Goal: Information Seeking & Learning: Learn about a topic

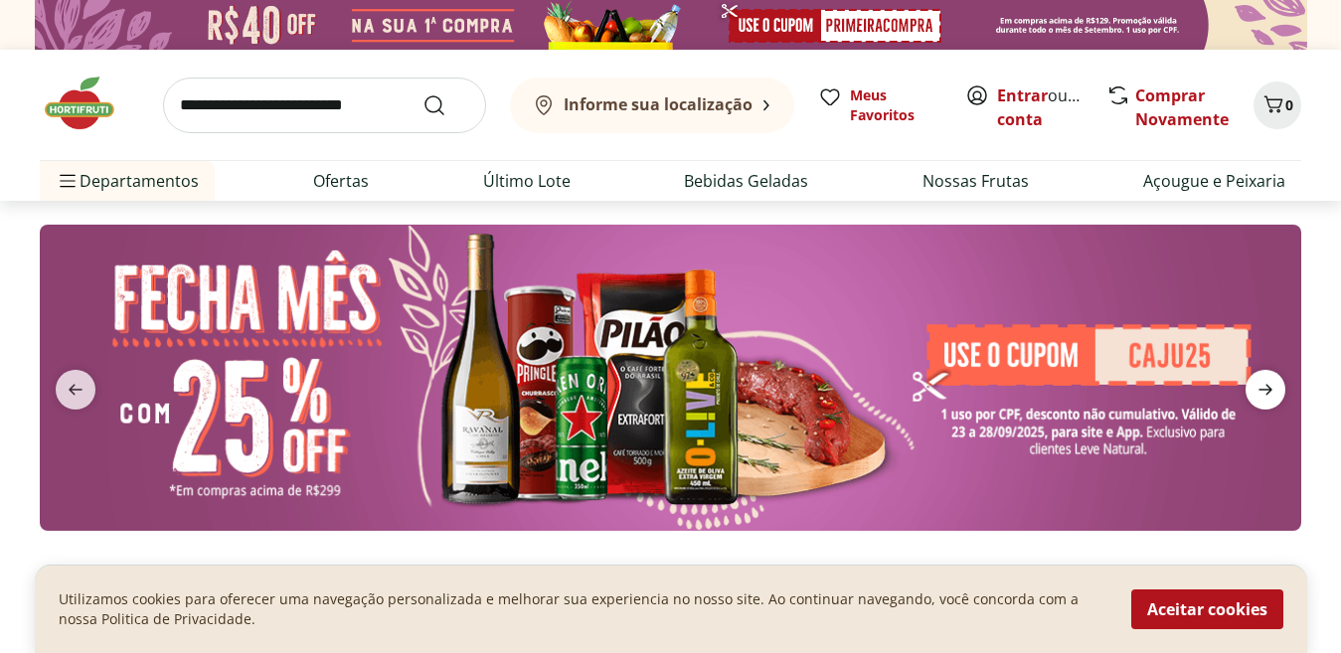
click at [1264, 386] on icon "next" at bounding box center [1266, 390] width 24 height 24
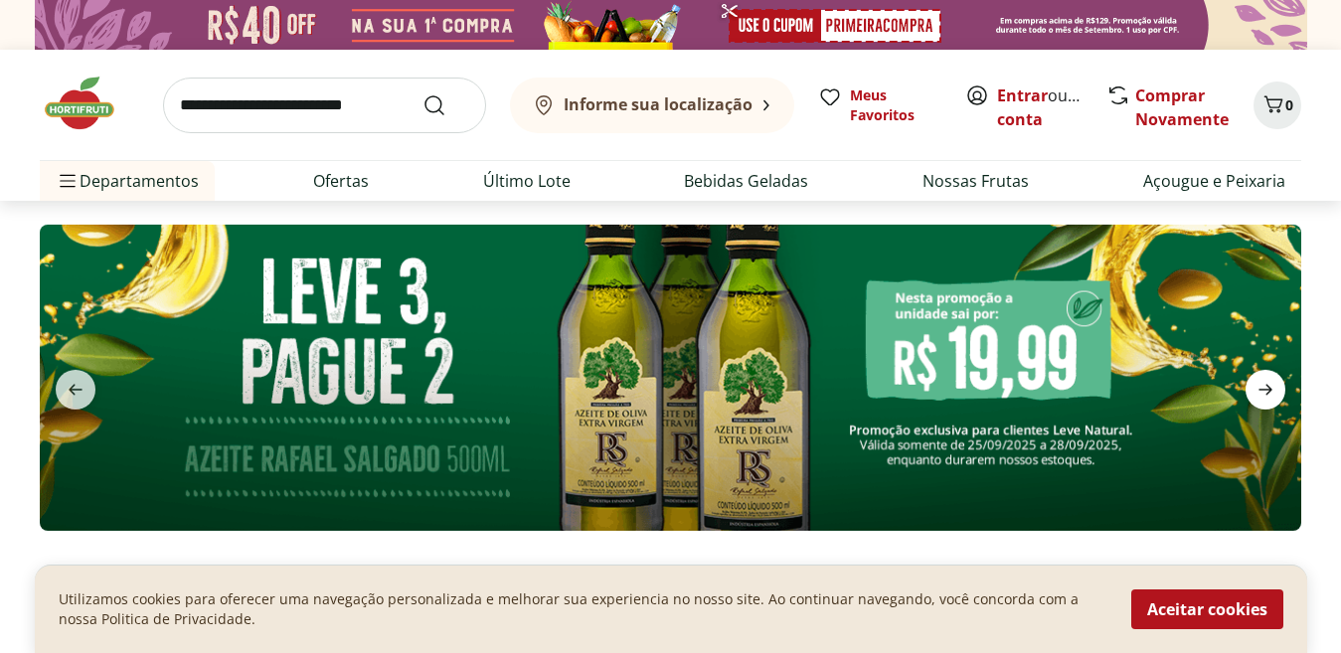
click at [1264, 386] on icon "next" at bounding box center [1266, 390] width 24 height 24
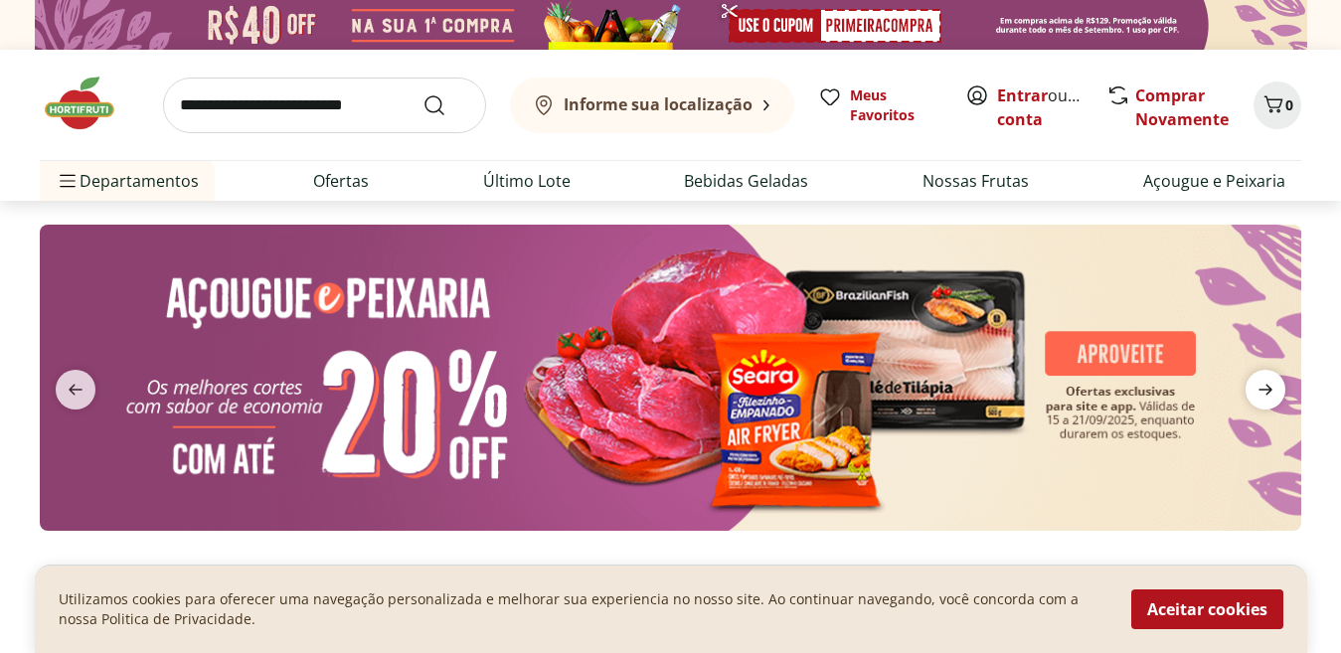
click at [1264, 386] on icon "next" at bounding box center [1266, 390] width 24 height 24
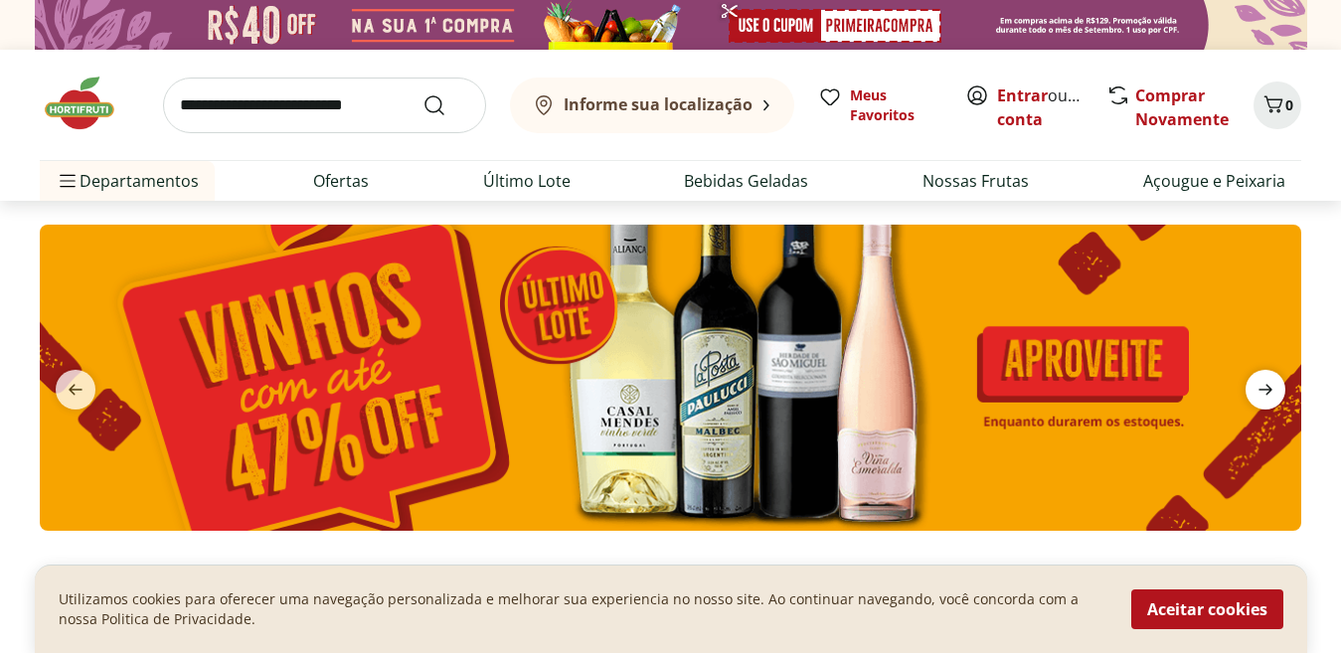
click at [1264, 386] on icon "next" at bounding box center [1266, 390] width 24 height 24
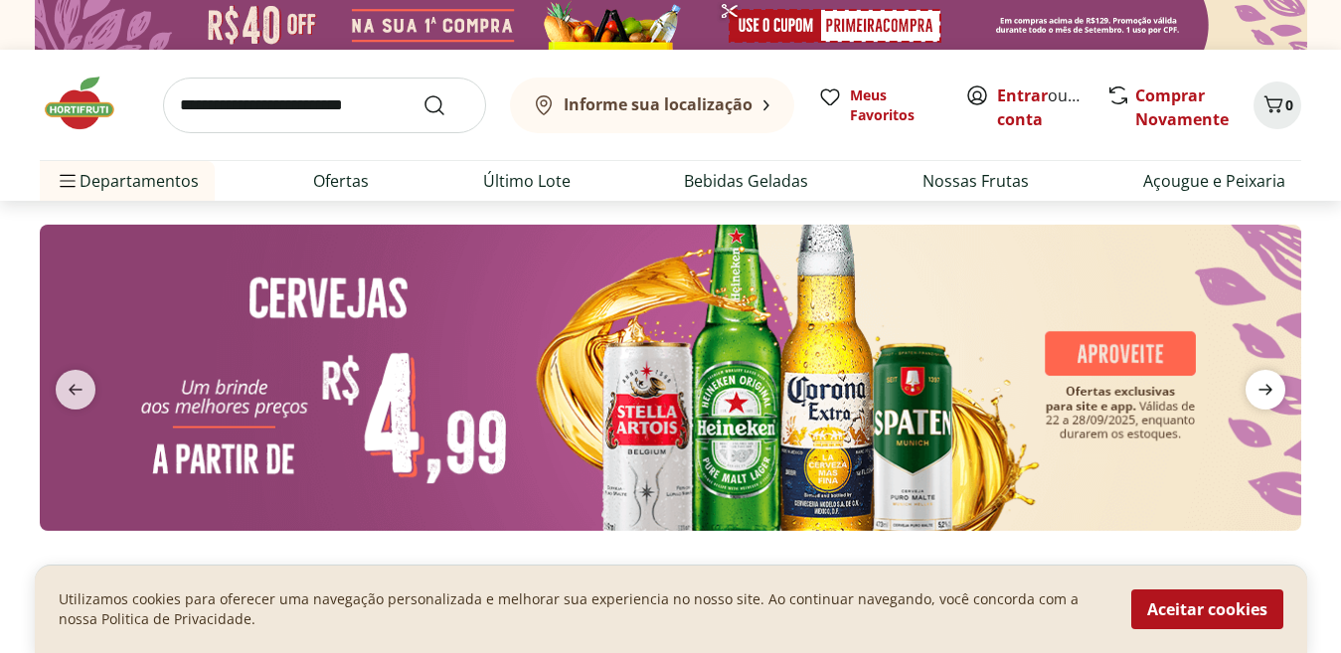
click at [1264, 386] on icon "next" at bounding box center [1266, 390] width 24 height 24
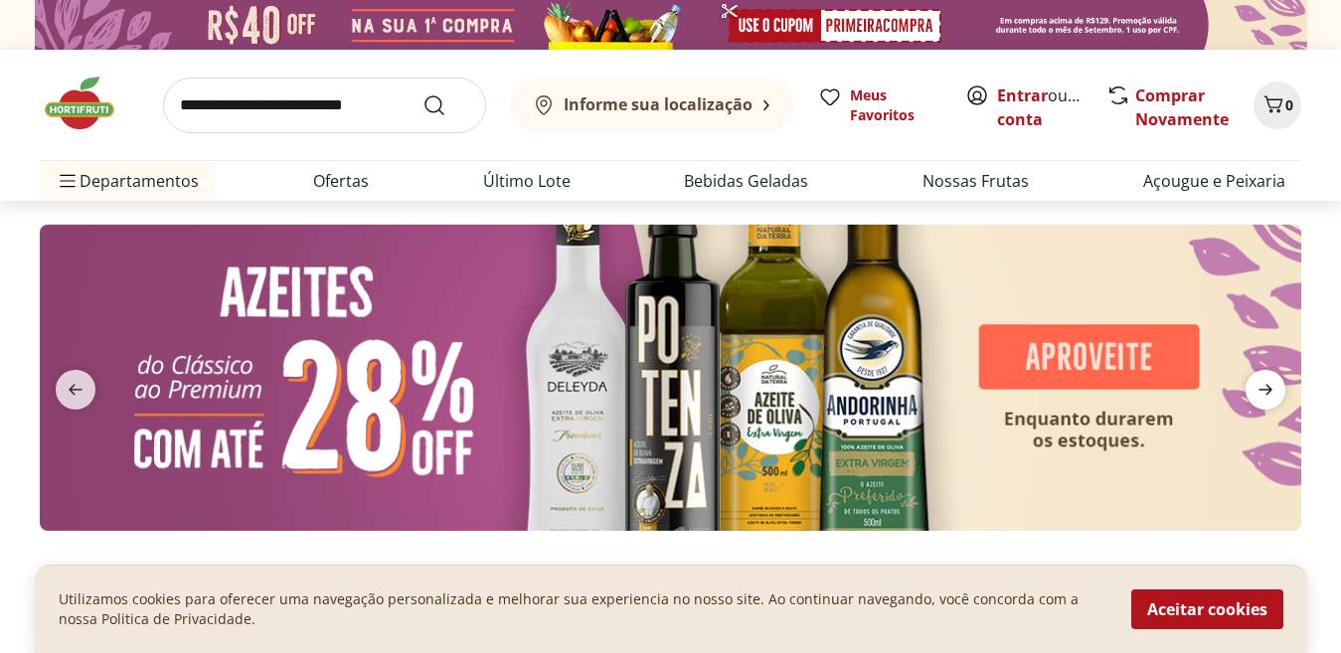
click at [1264, 386] on icon "next" at bounding box center [1266, 390] width 24 height 24
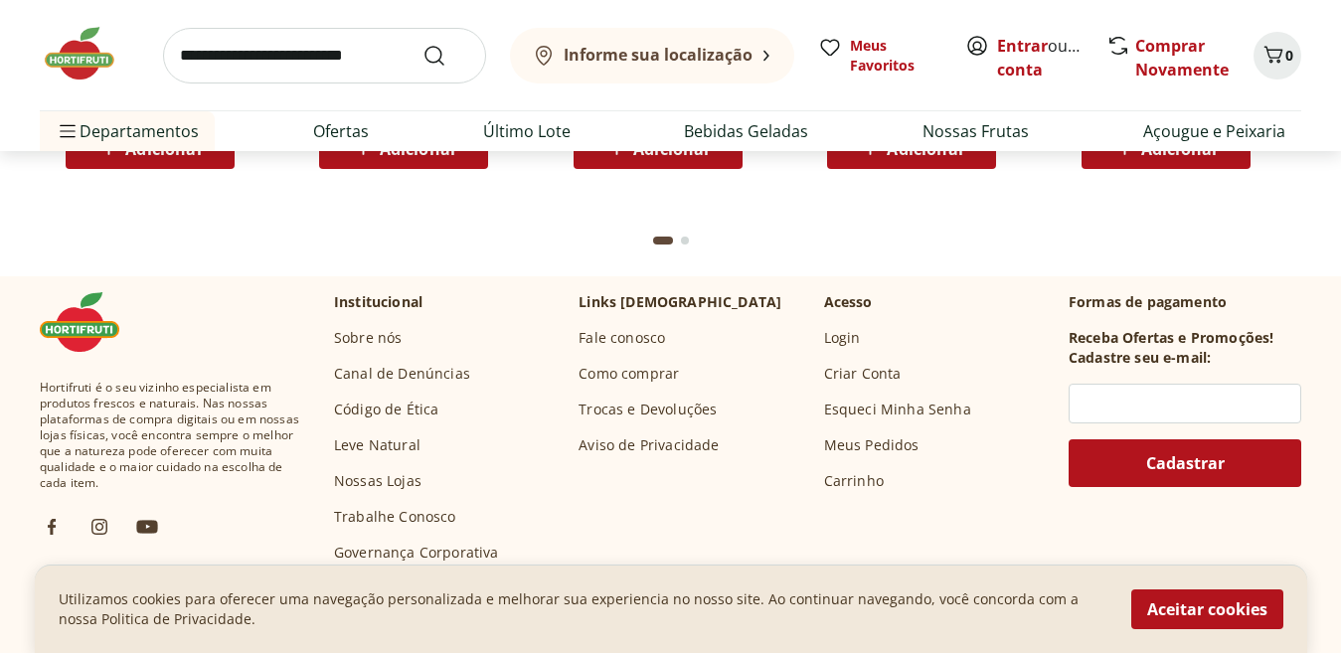
scroll to position [6326, 0]
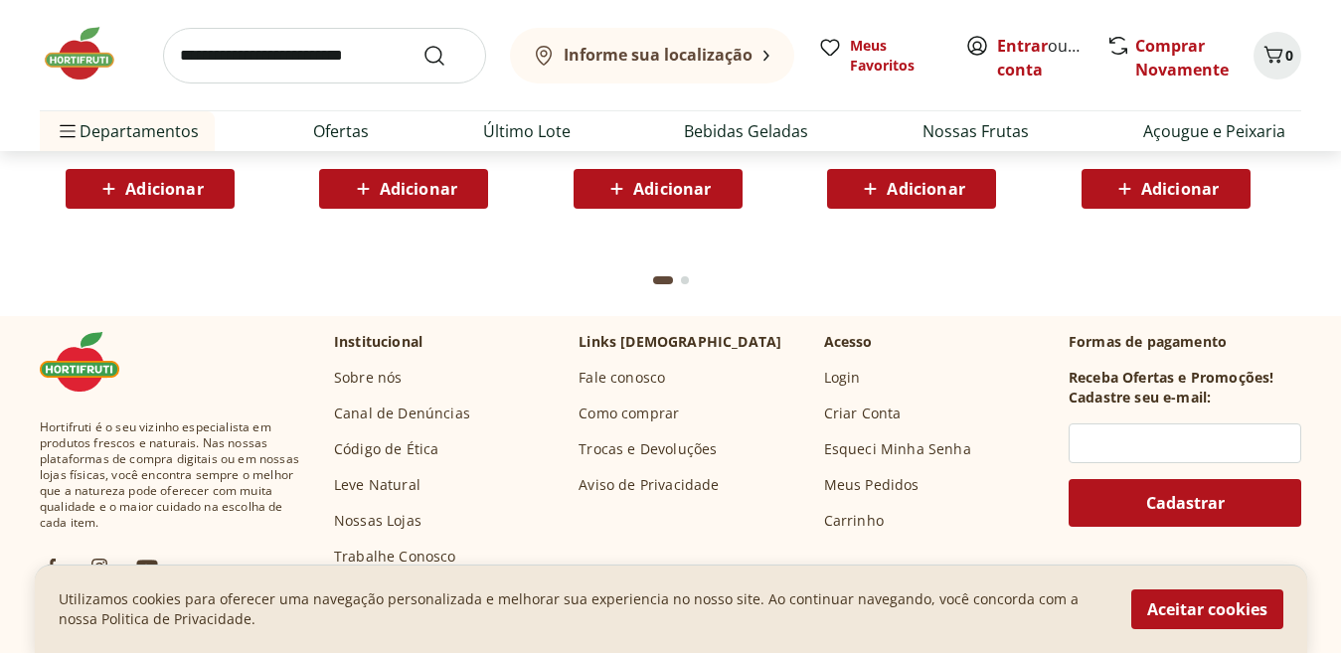
click at [352, 370] on link "Sobre nós" at bounding box center [368, 378] width 68 height 20
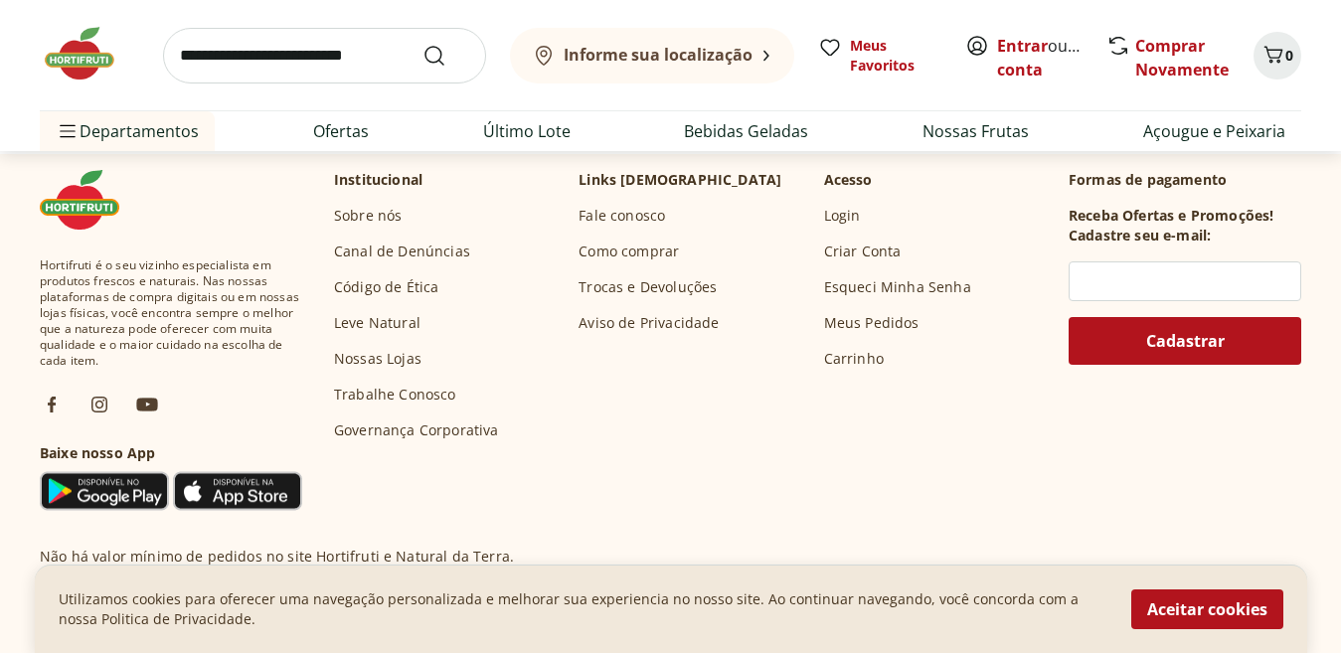
scroll to position [2108, 0]
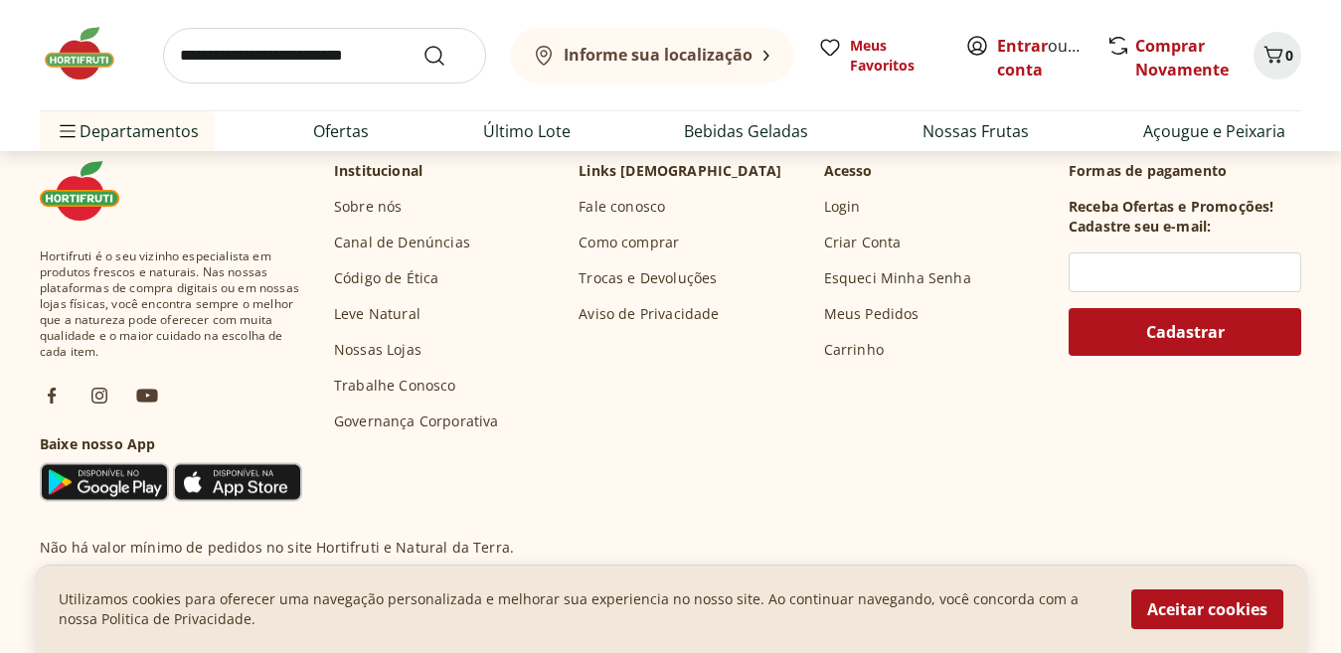
click at [362, 340] on link "Nossas Lojas" at bounding box center [378, 350] width 88 height 20
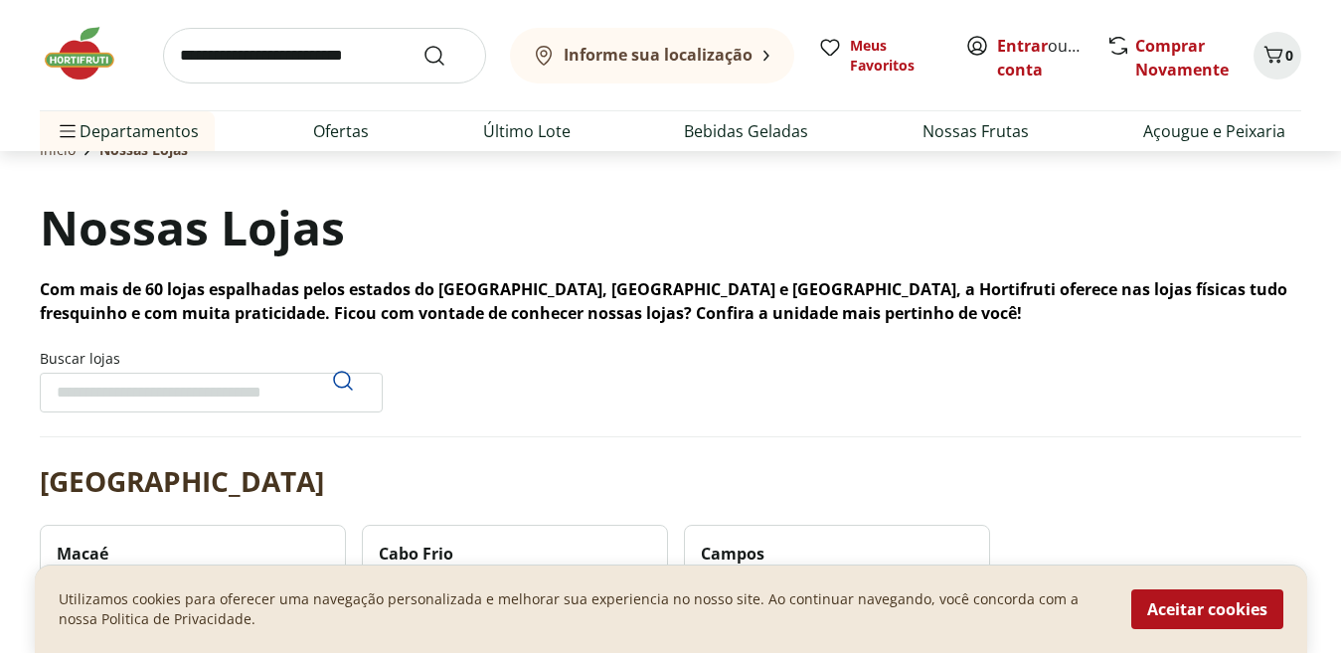
scroll to position [65, 0]
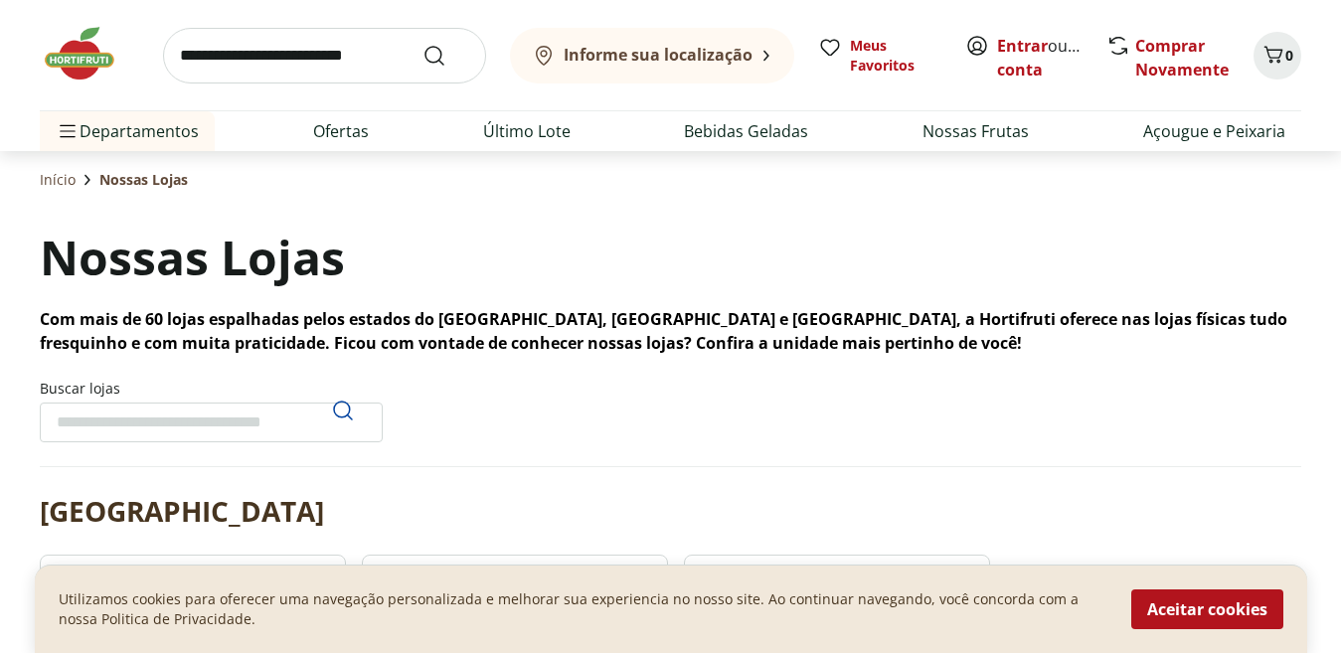
click at [150, 429] on input "Buscar lojas" at bounding box center [211, 423] width 343 height 40
type input "********"
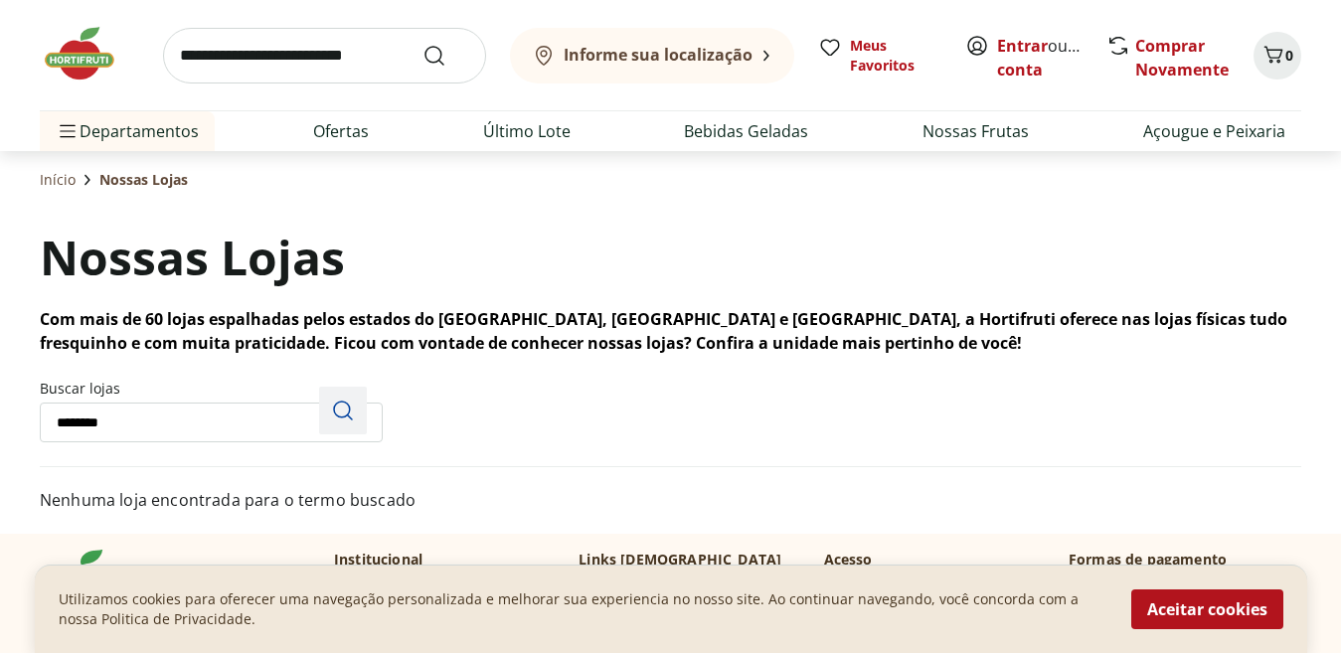
click at [343, 416] on icon "Pesquisar" at bounding box center [343, 411] width 24 height 24
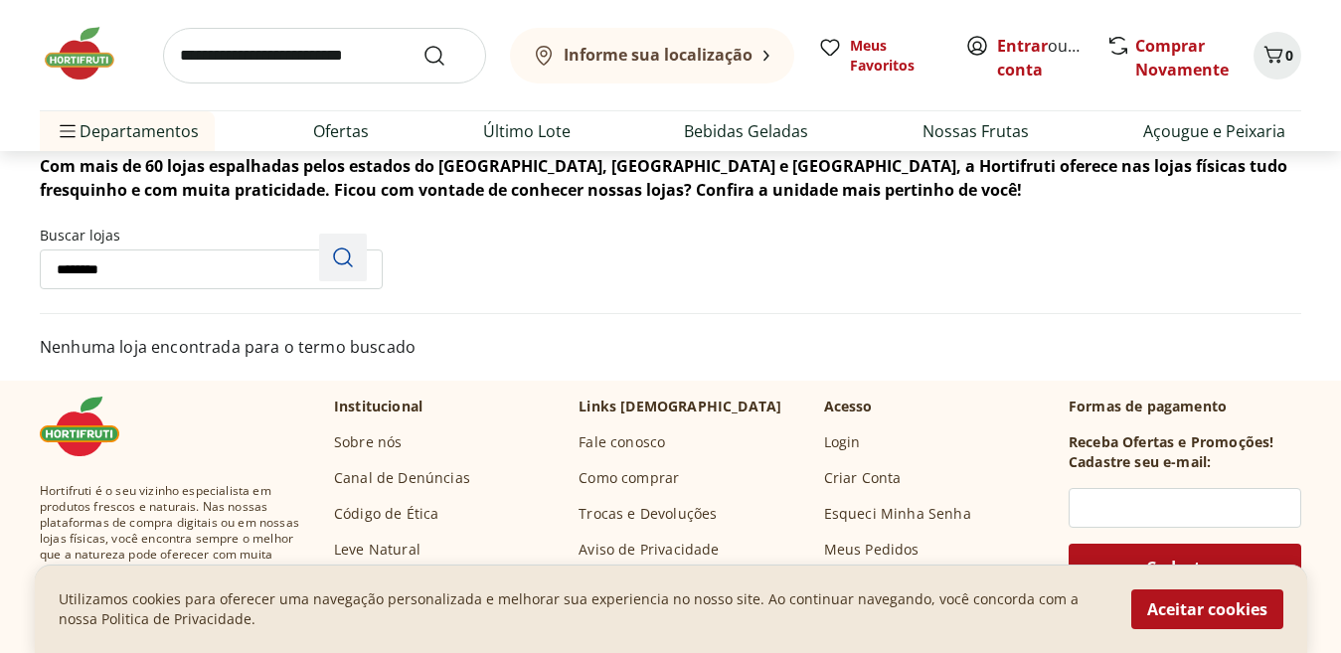
scroll to position [225, 0]
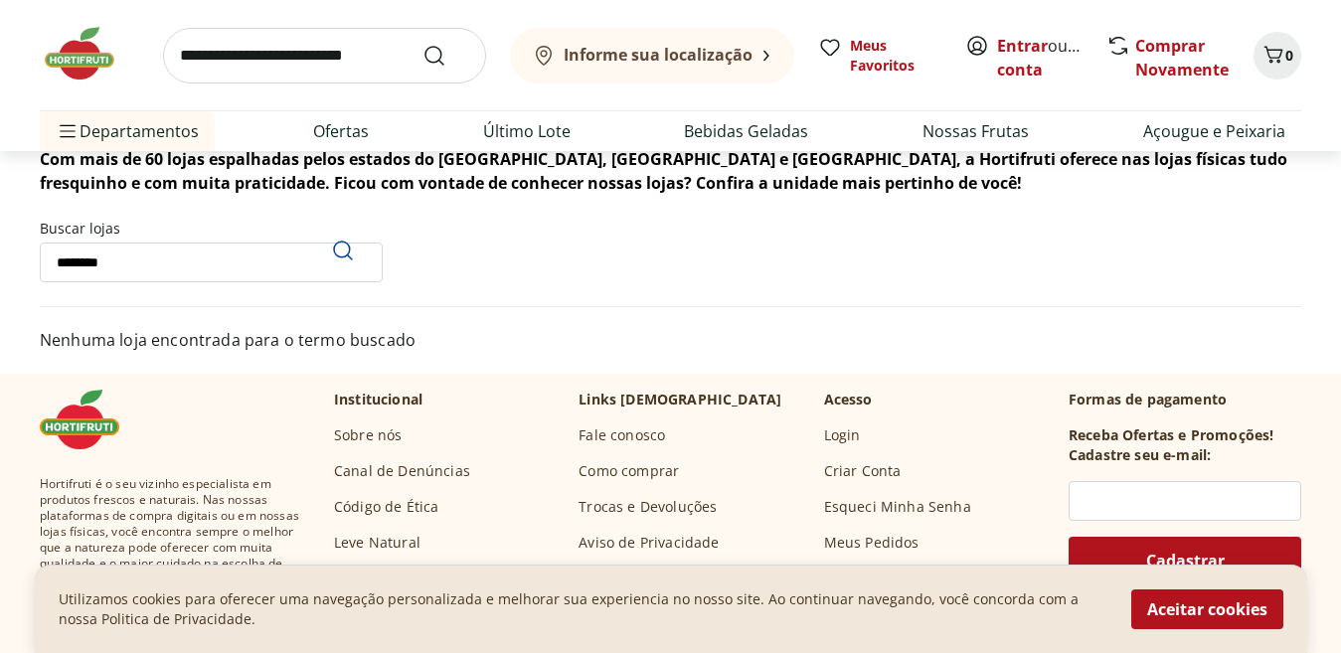
click at [223, 263] on input "********" at bounding box center [211, 263] width 343 height 40
click at [231, 263] on input "Buscar lojas" at bounding box center [211, 263] width 343 height 40
click at [352, 249] on icon "Pesquisar" at bounding box center [343, 251] width 24 height 24
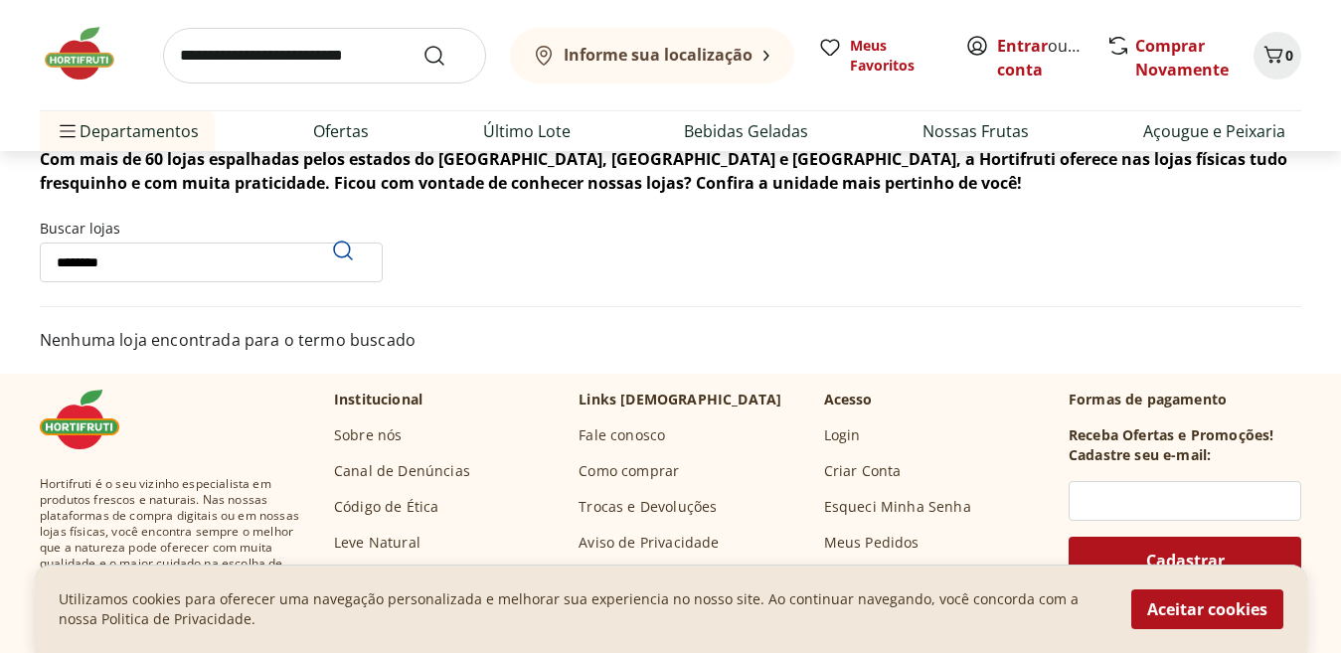
click at [254, 274] on input "********" at bounding box center [211, 263] width 343 height 40
click at [338, 239] on icon "Pesquisar" at bounding box center [343, 251] width 24 height 24
click at [345, 249] on icon "Pesquisar" at bounding box center [343, 251] width 24 height 24
click at [64, 266] on input "*********" at bounding box center [211, 263] width 343 height 40
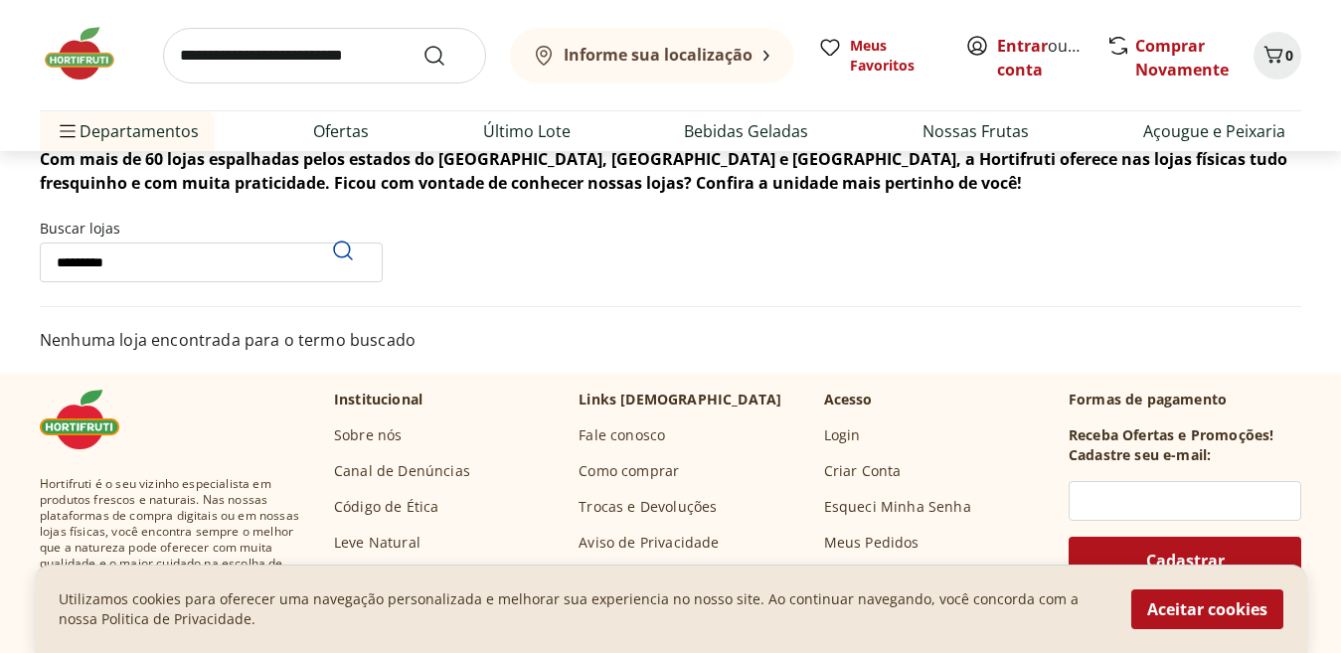
click at [97, 262] on input "*********" at bounding box center [211, 263] width 343 height 40
type input "*********"
click at [337, 264] on div "Pesquisar" at bounding box center [343, 251] width 48 height 48
click at [238, 274] on input "*********" at bounding box center [211, 263] width 343 height 40
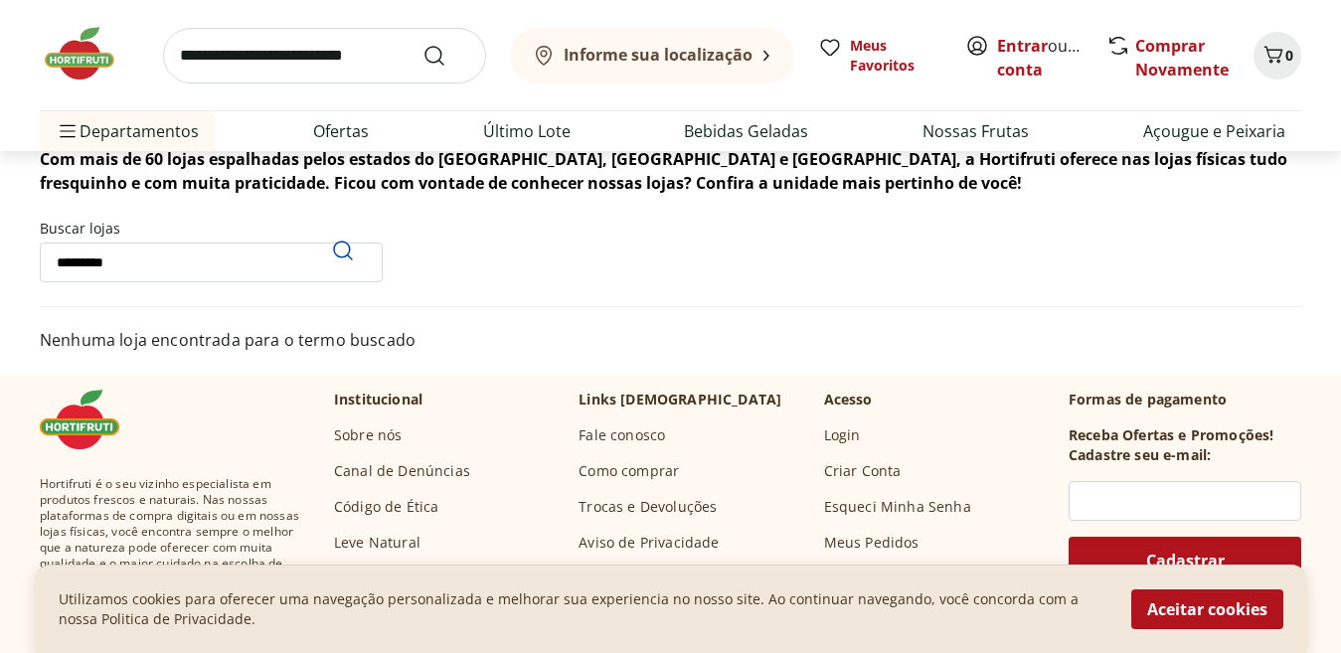
click at [238, 274] on input "*********" at bounding box center [211, 263] width 343 height 40
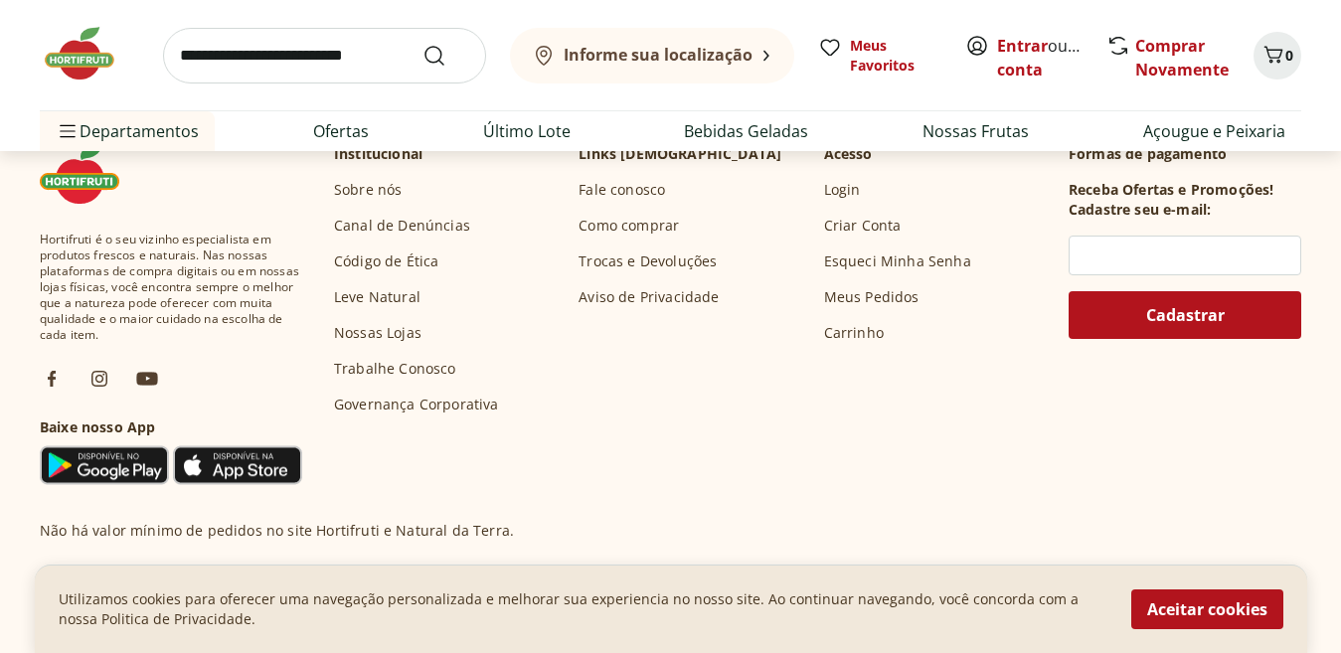
scroll to position [2011, 0]
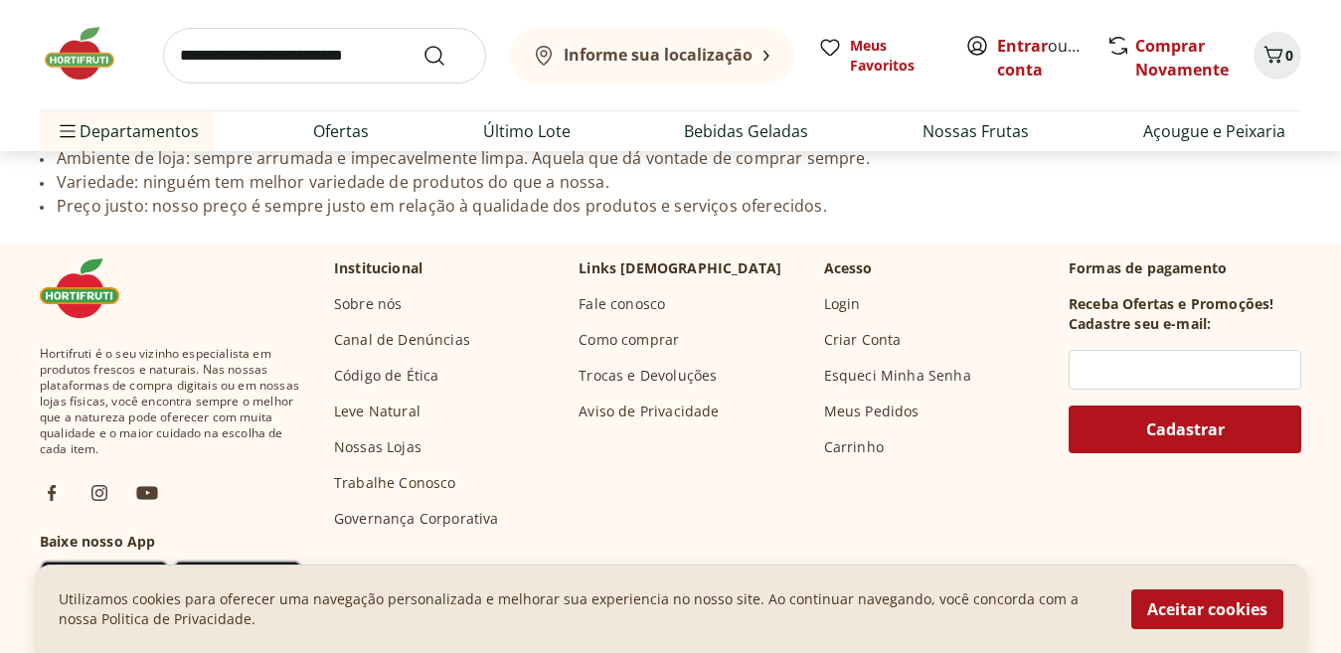
click at [354, 438] on link "Nossas Lojas" at bounding box center [378, 448] width 88 height 20
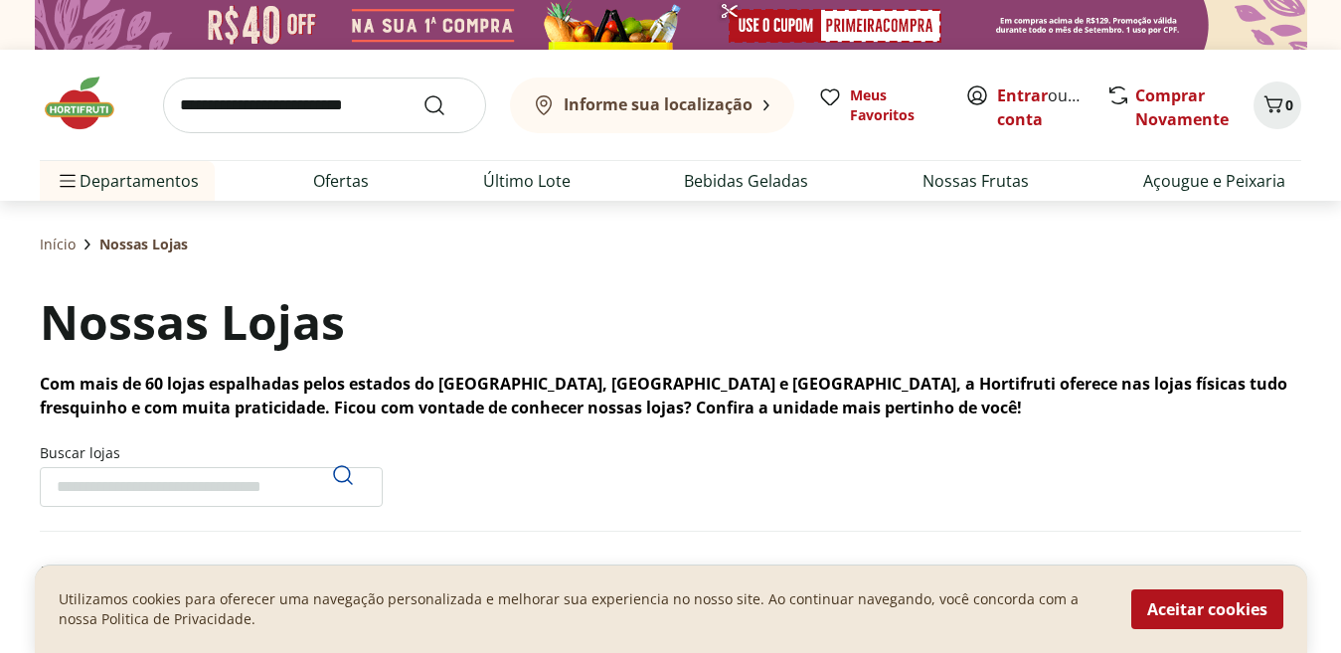
scroll to position [121, 0]
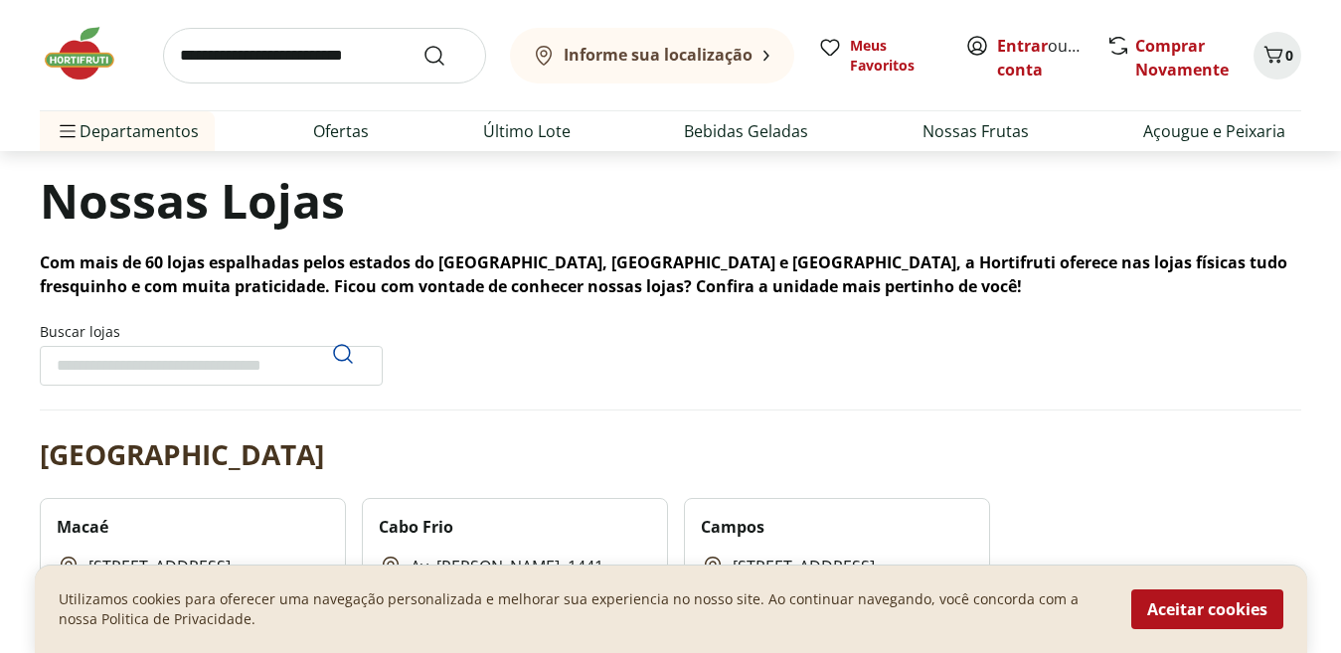
click at [286, 356] on input "Buscar lojas" at bounding box center [211, 366] width 343 height 40
type input "*********"
click at [339, 347] on icon "Pesquisar" at bounding box center [343, 354] width 24 height 24
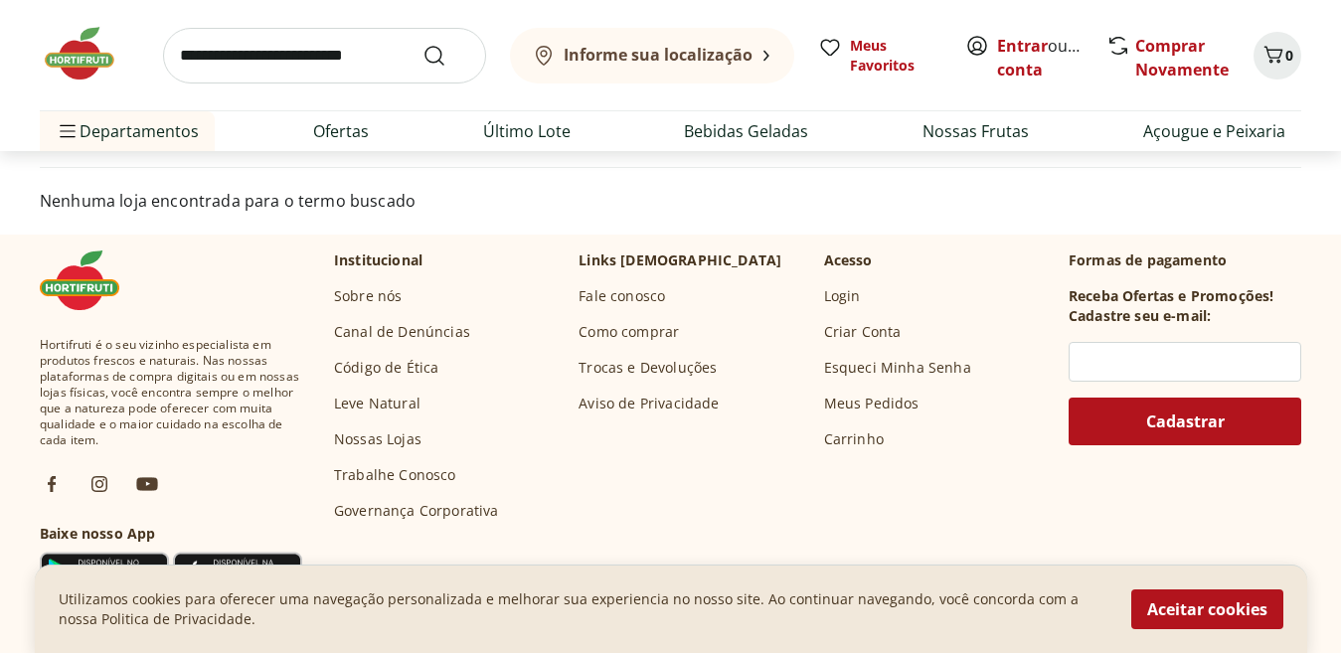
scroll to position [394, 0]
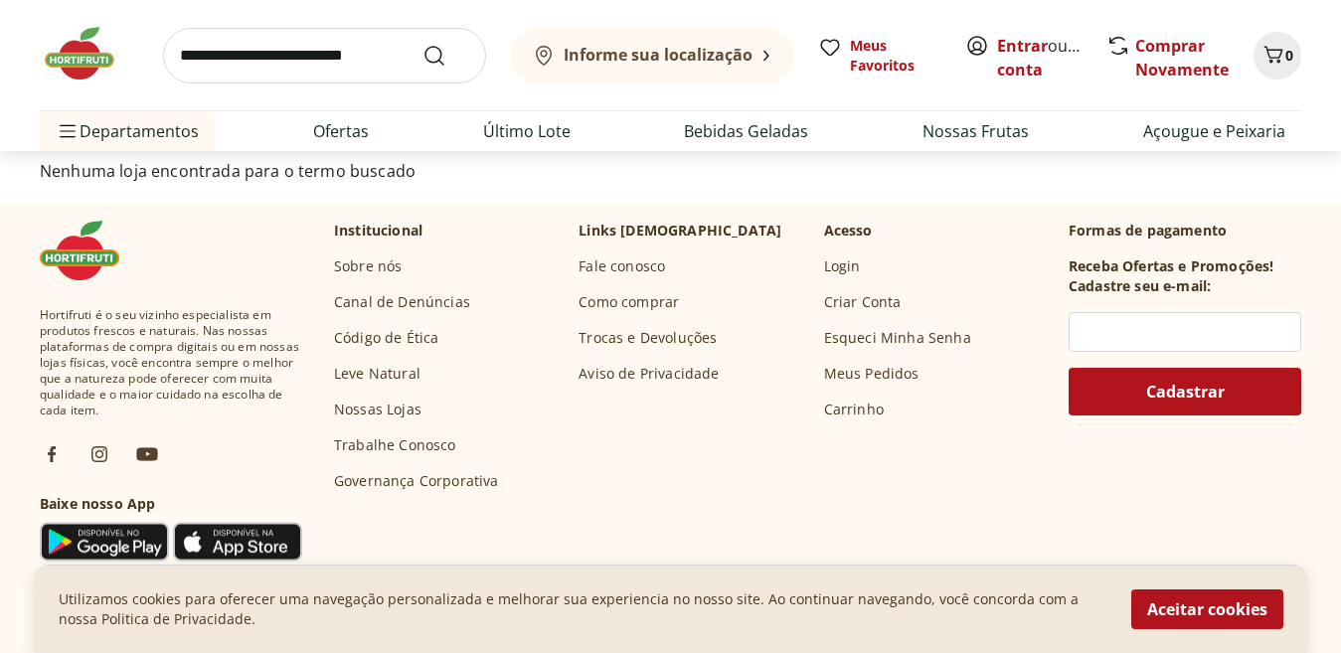
click at [348, 372] on link "Leve Natural" at bounding box center [377, 374] width 87 height 20
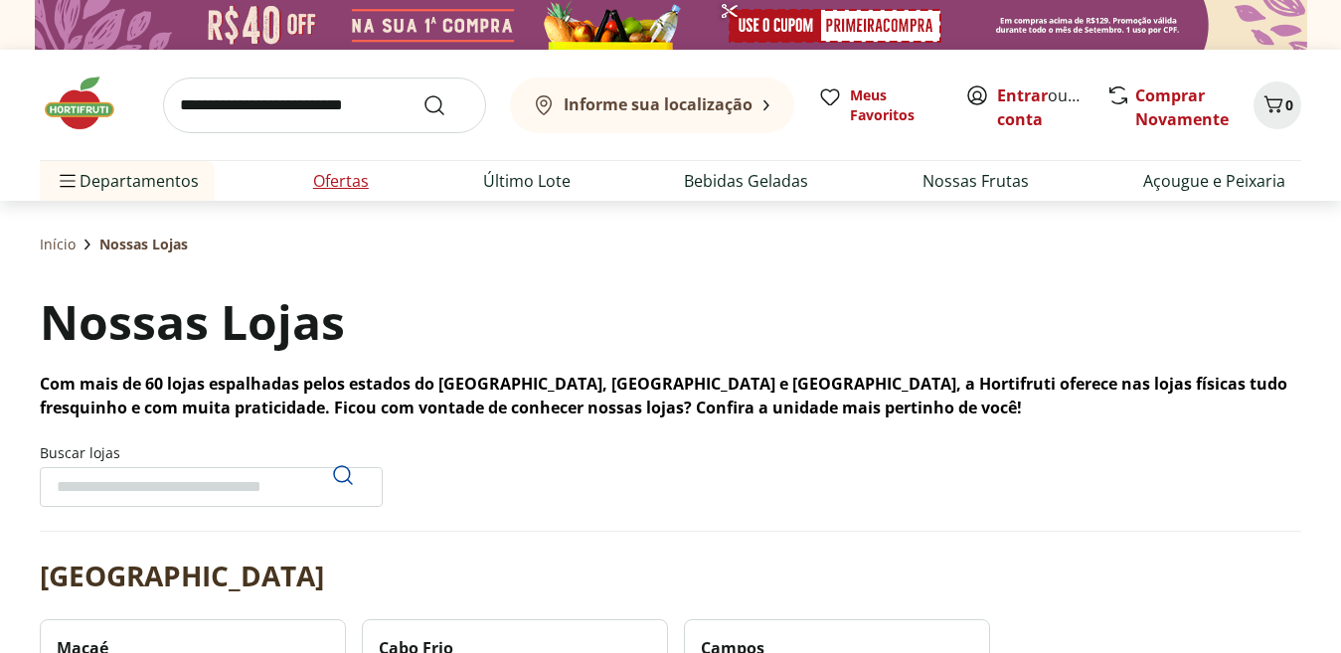
click at [325, 175] on link "Ofertas" at bounding box center [341, 181] width 56 height 24
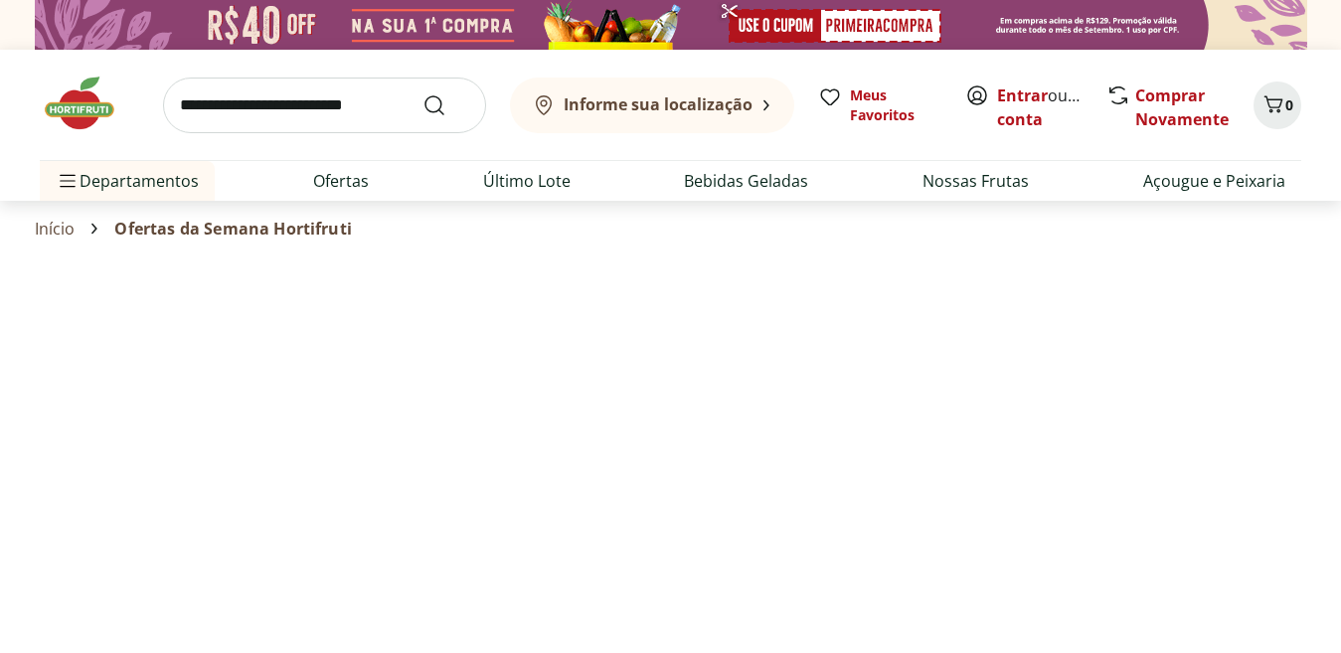
select select "**********"
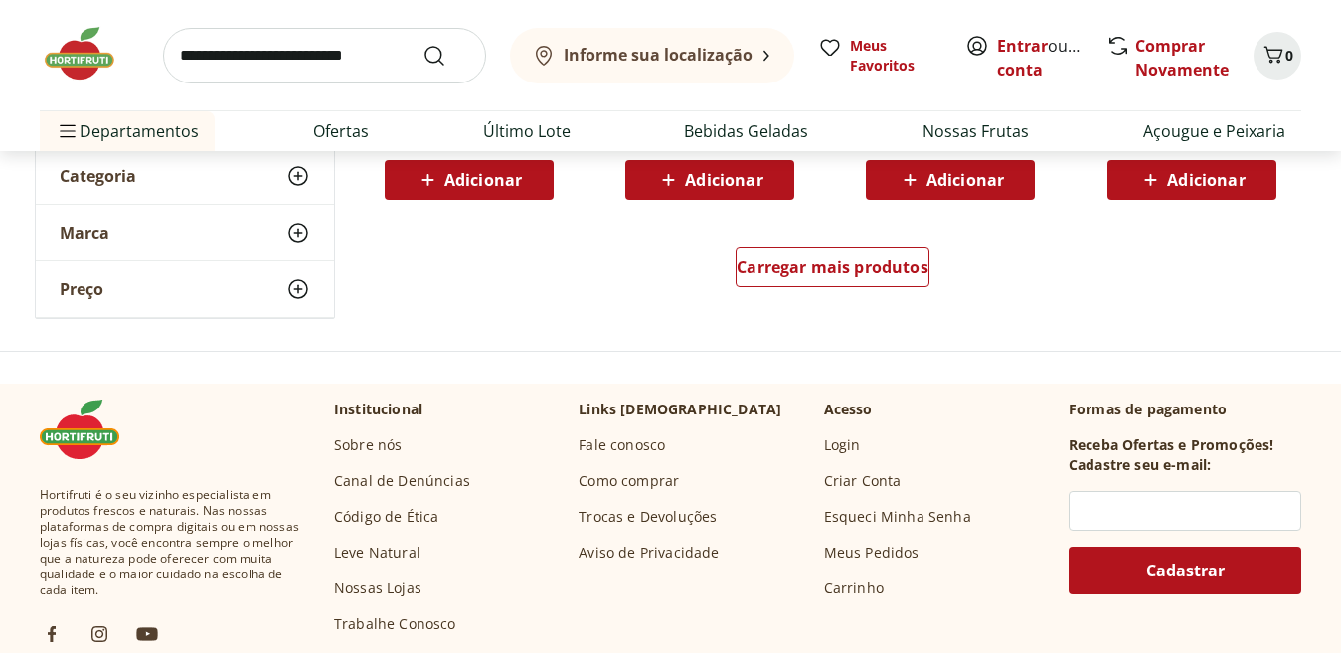
scroll to position [1290, 0]
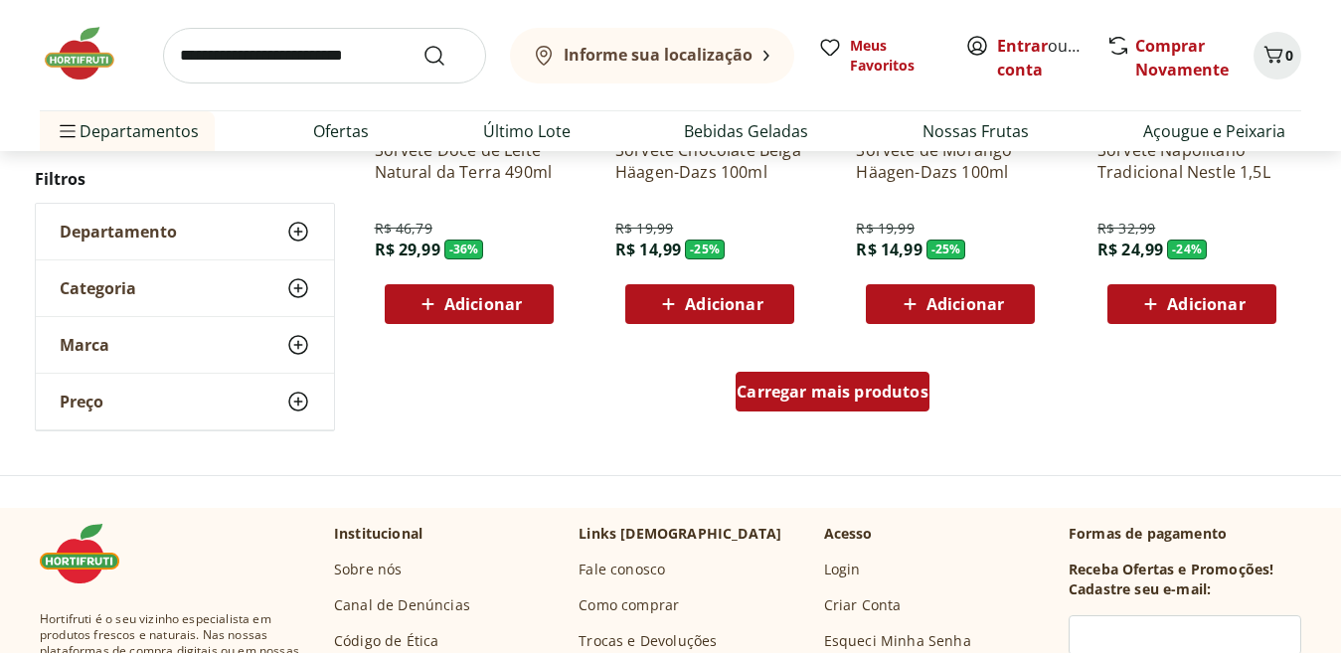
click at [768, 395] on span "Carregar mais produtos" at bounding box center [833, 392] width 192 height 16
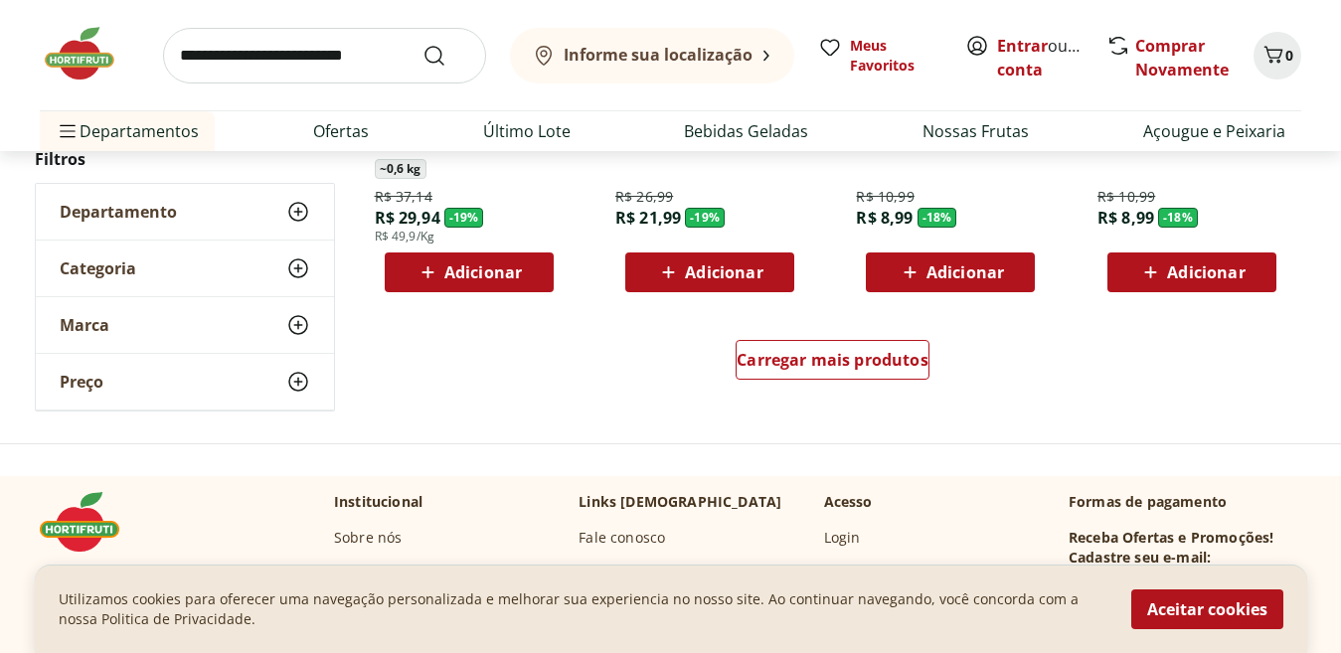
scroll to position [2625, 0]
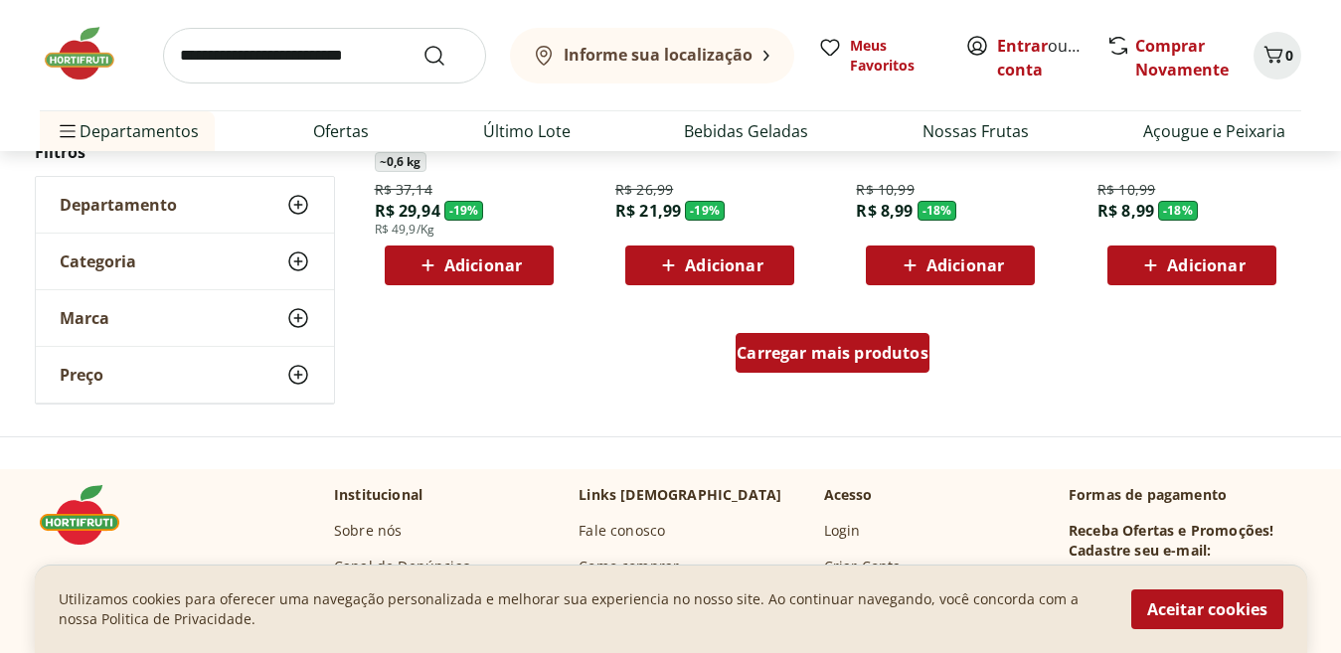
click at [807, 361] on span "Carregar mais produtos" at bounding box center [833, 353] width 192 height 16
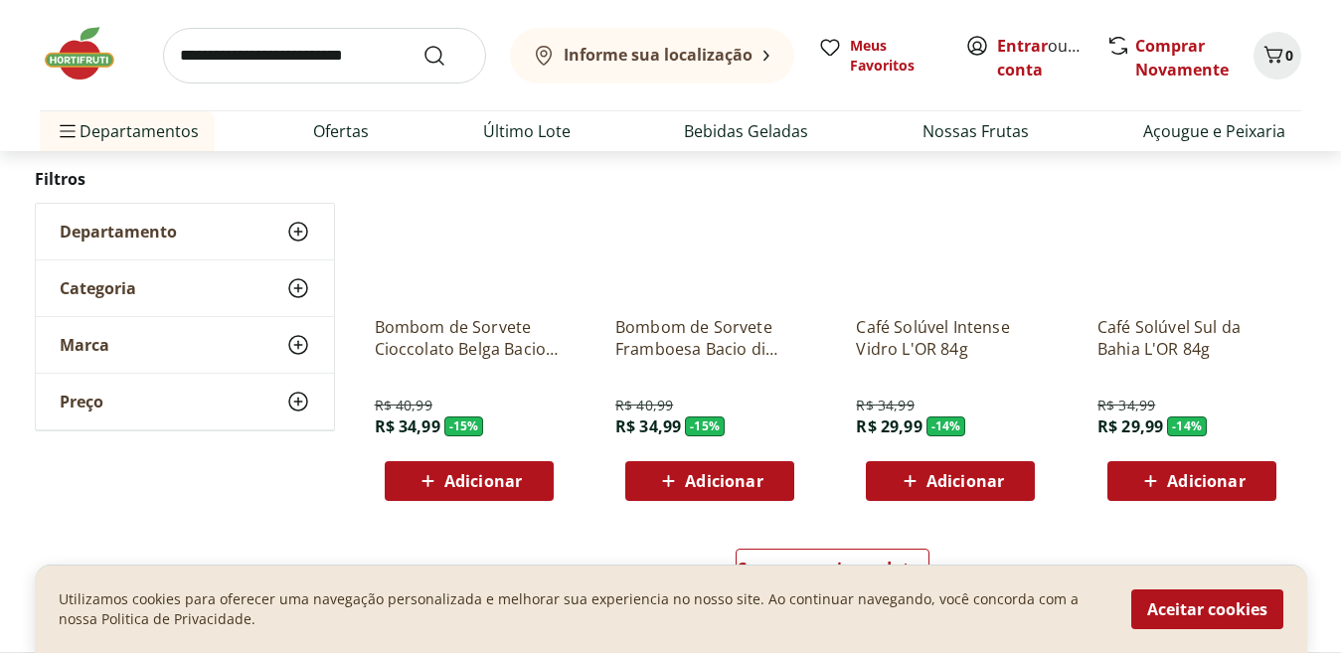
scroll to position [3901, 0]
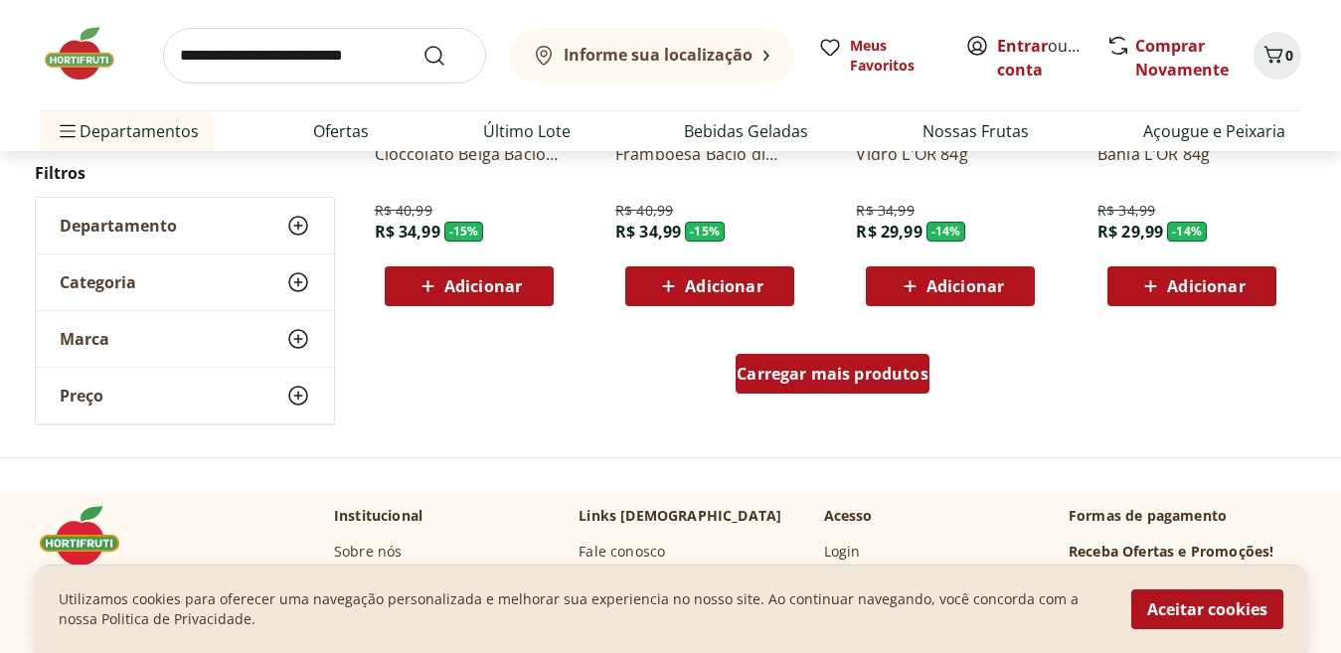
click at [751, 385] on div "Carregar mais produtos" at bounding box center [833, 374] width 194 height 40
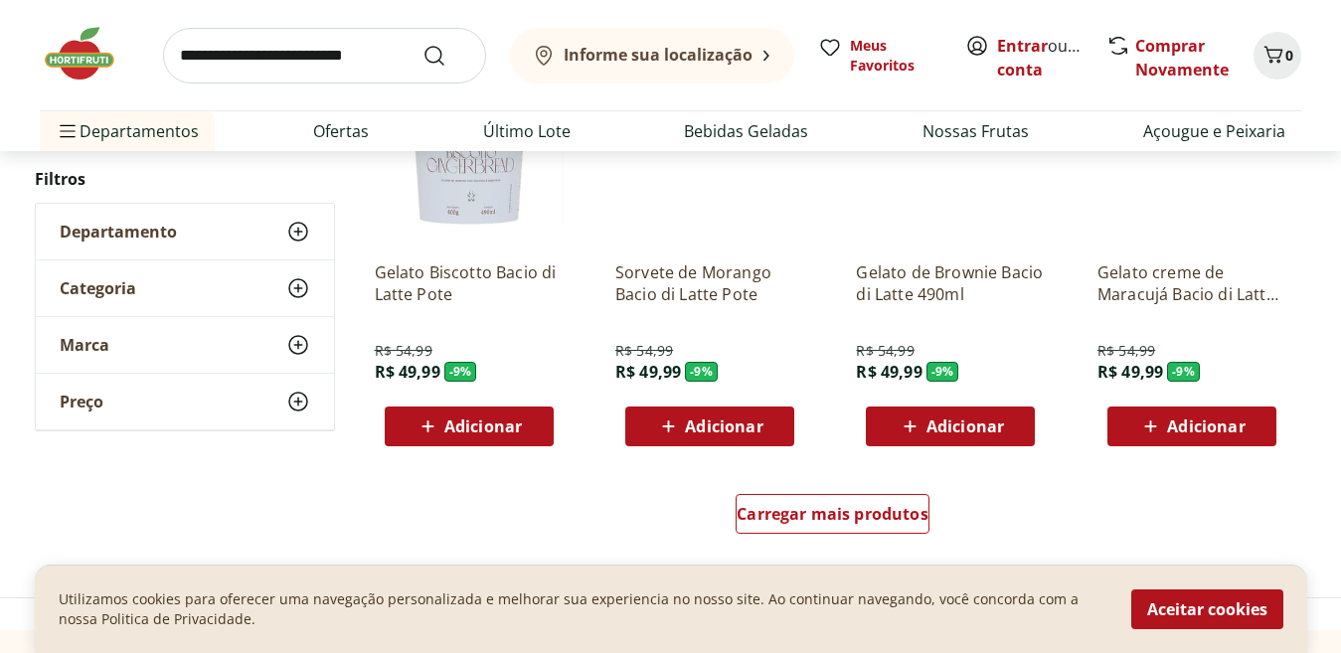
scroll to position [5070, 0]
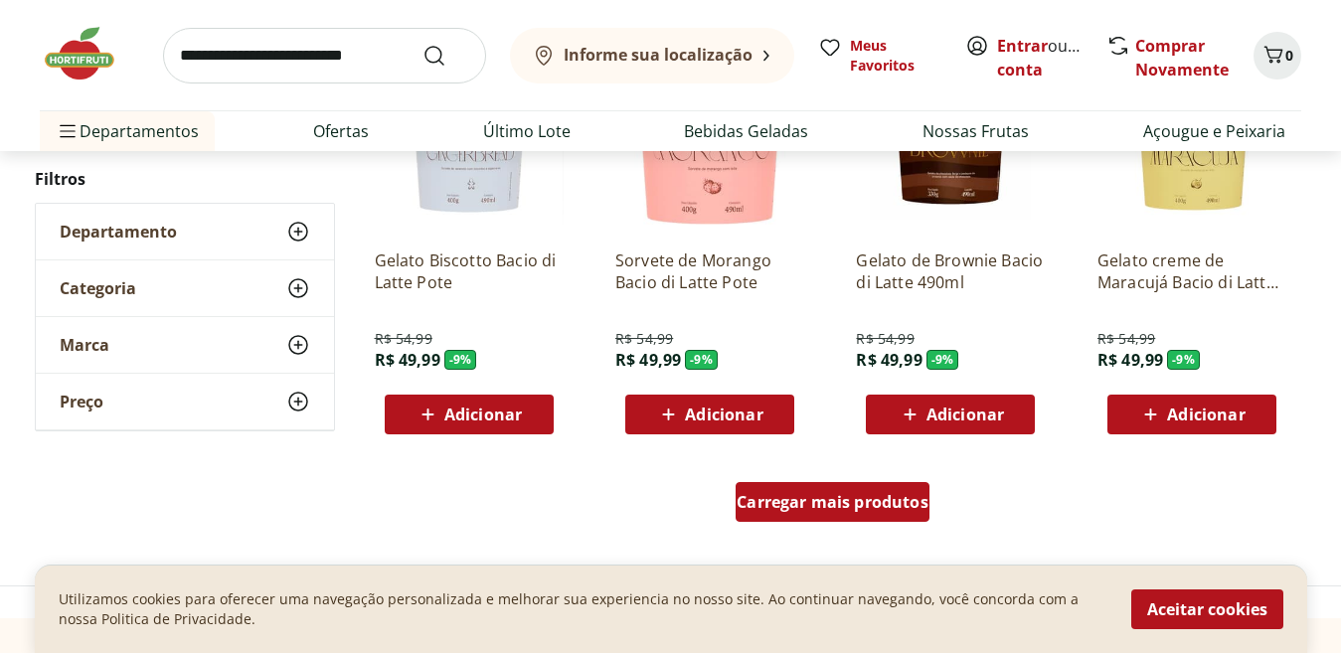
click at [773, 484] on div "Carregar mais produtos" at bounding box center [833, 502] width 194 height 40
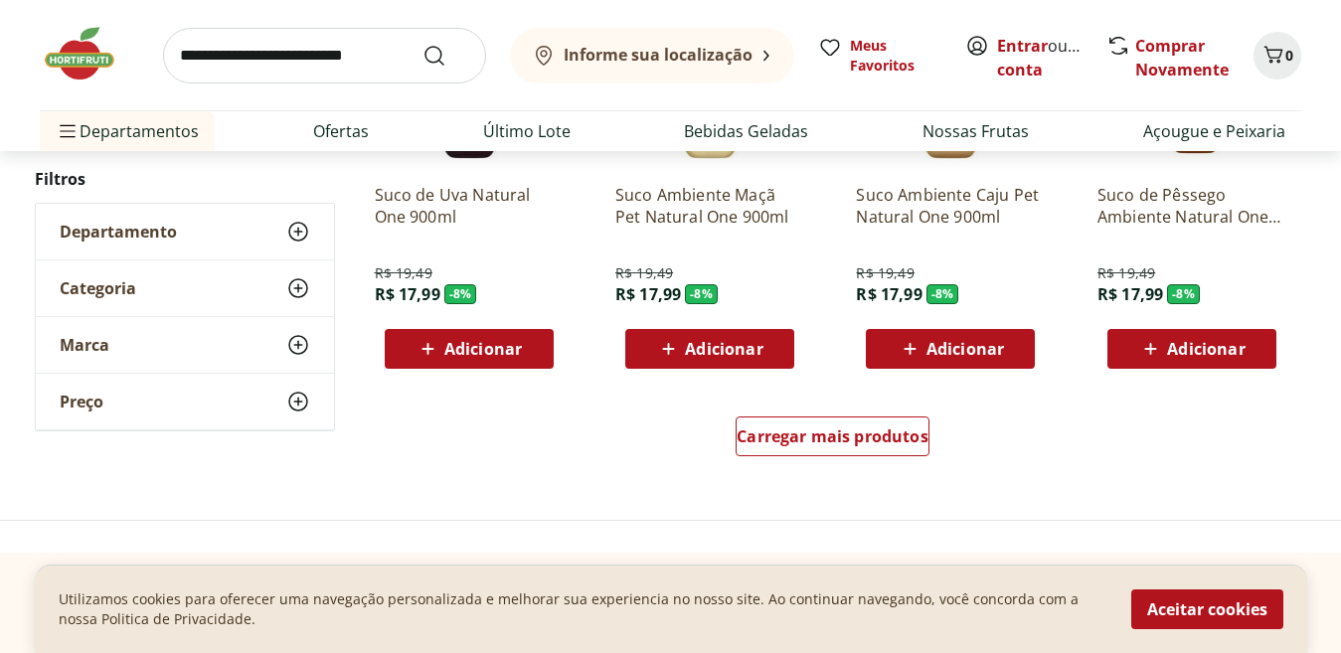
scroll to position [6418, 0]
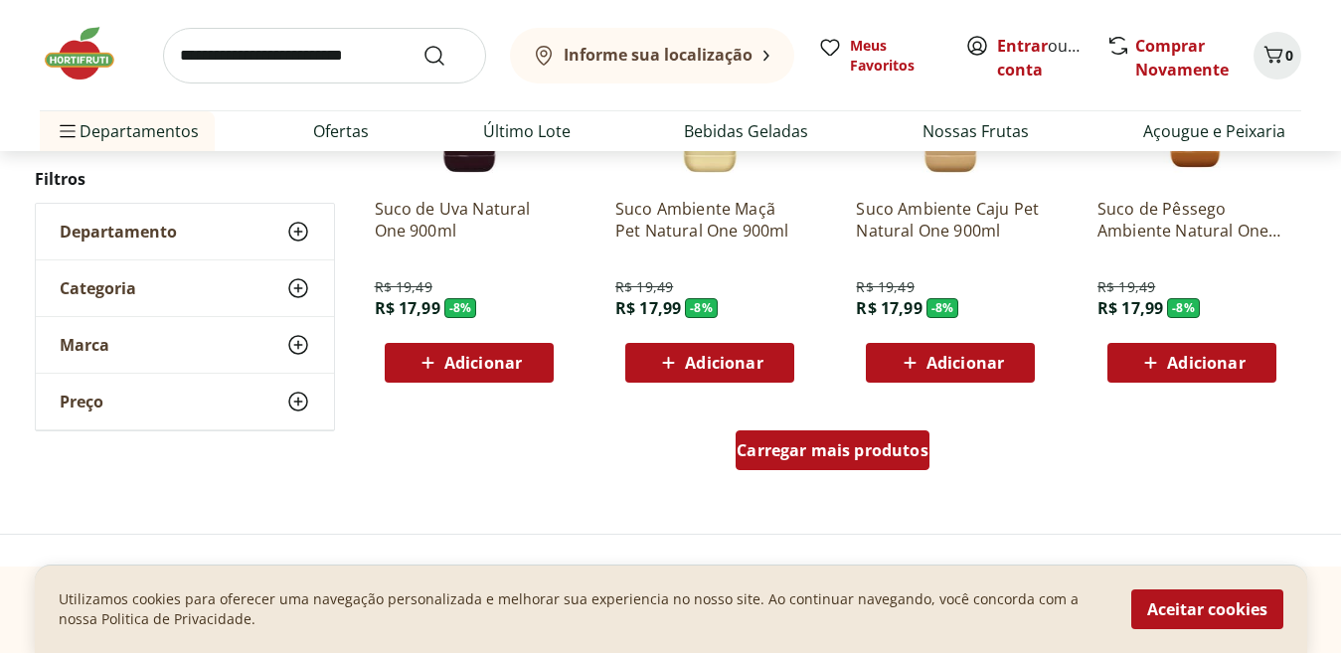
click at [833, 447] on span "Carregar mais produtos" at bounding box center [833, 451] width 192 height 16
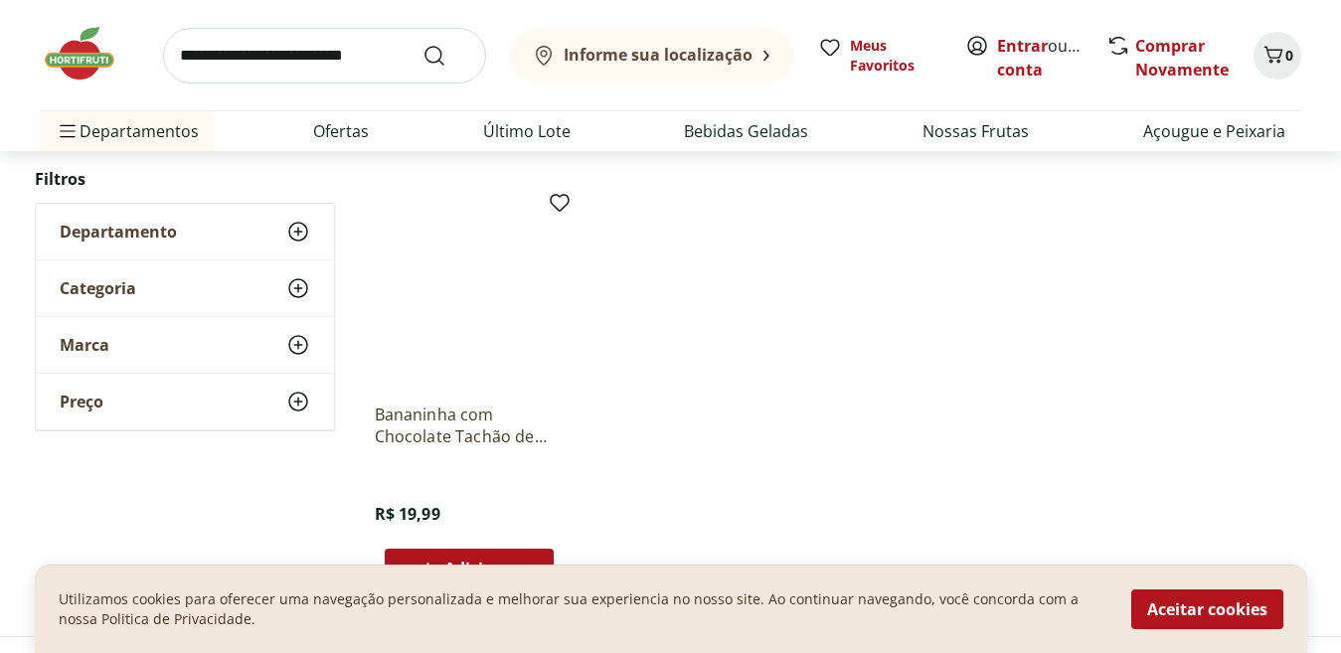
scroll to position [7572, 0]
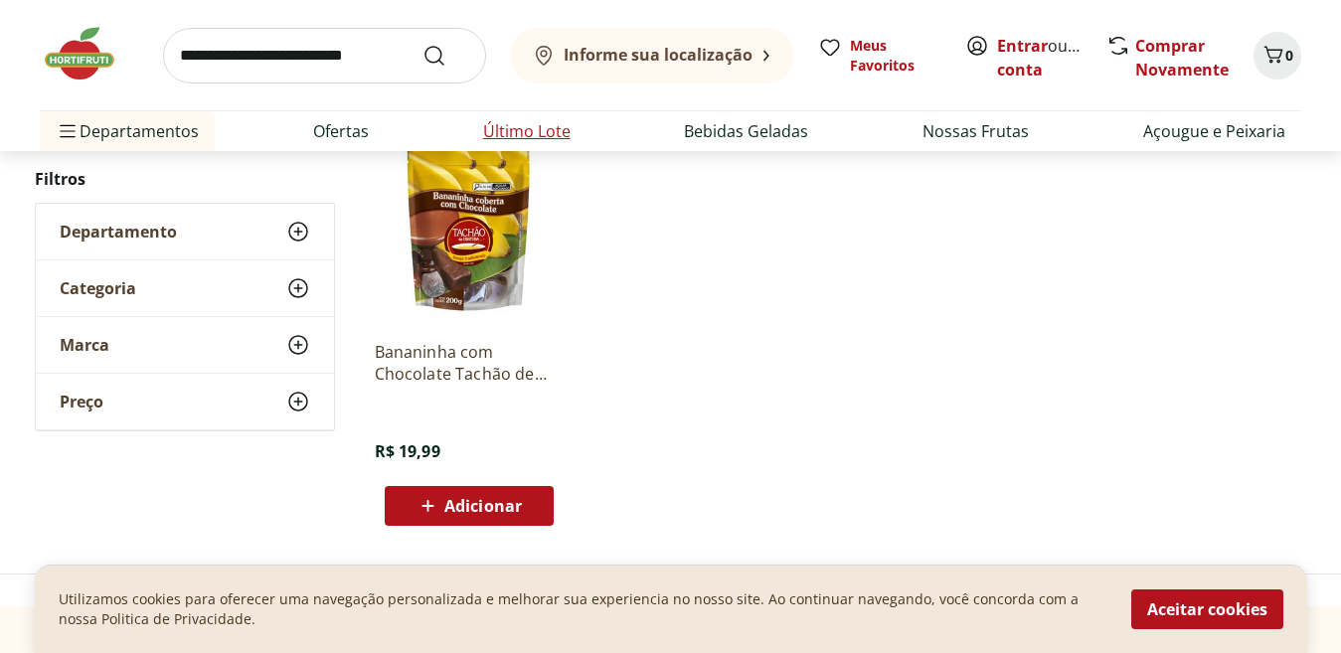
click at [545, 132] on link "Último Lote" at bounding box center [527, 131] width 88 height 24
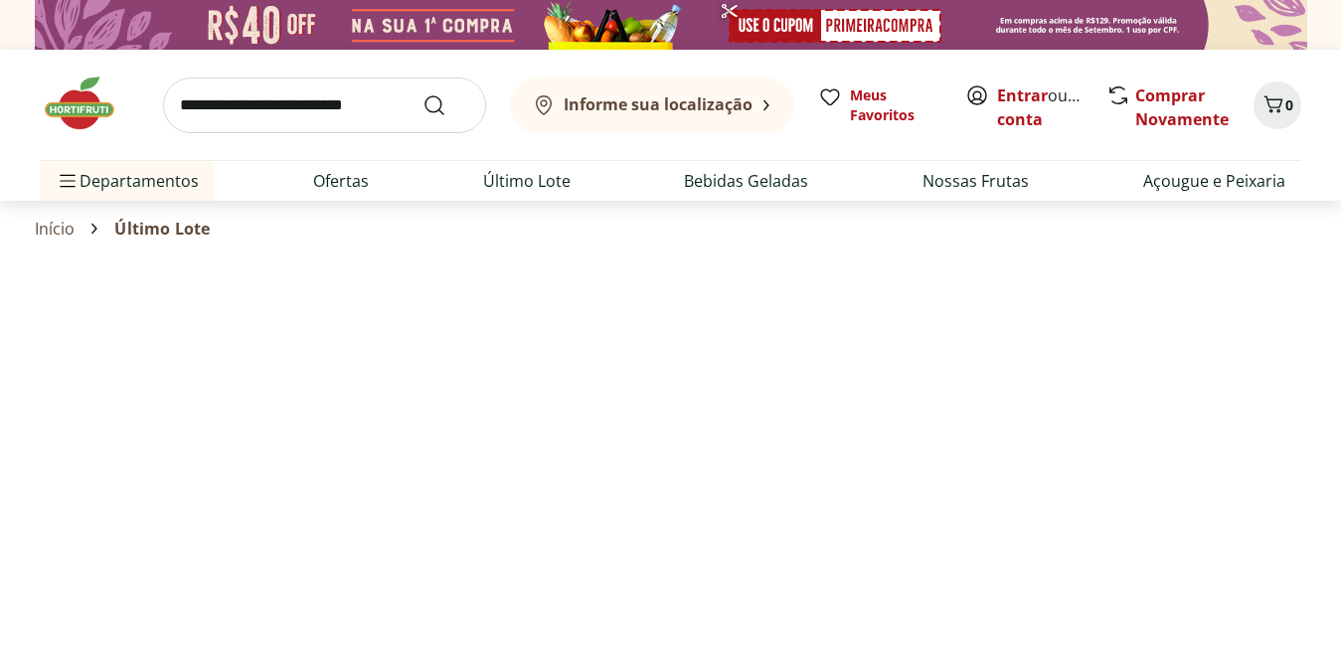
select select "**********"
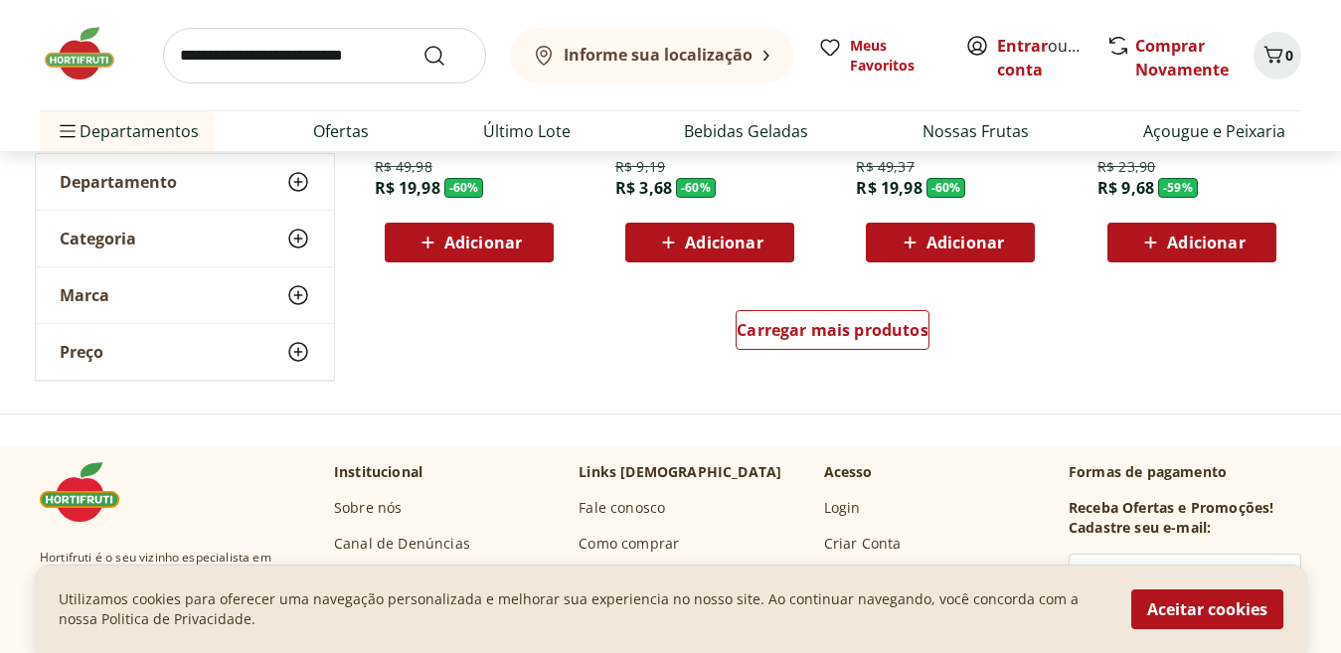
scroll to position [1395, 0]
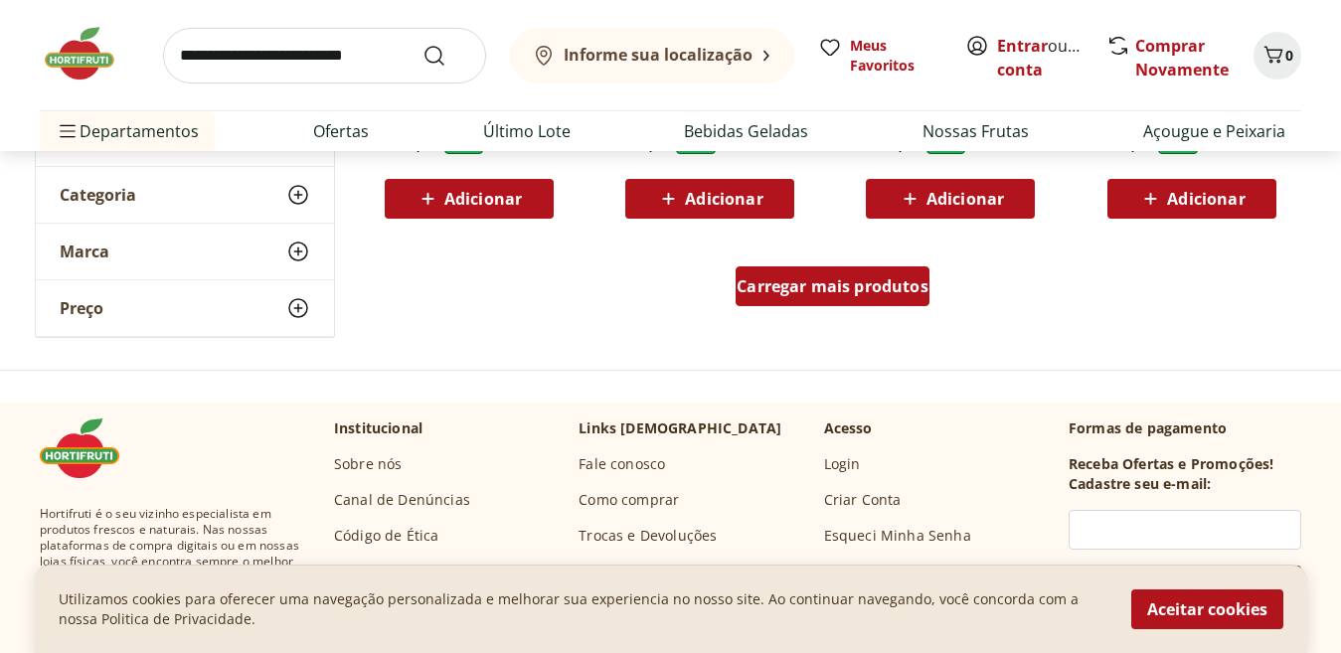
click at [786, 270] on div "Carregar mais produtos" at bounding box center [833, 287] width 194 height 40
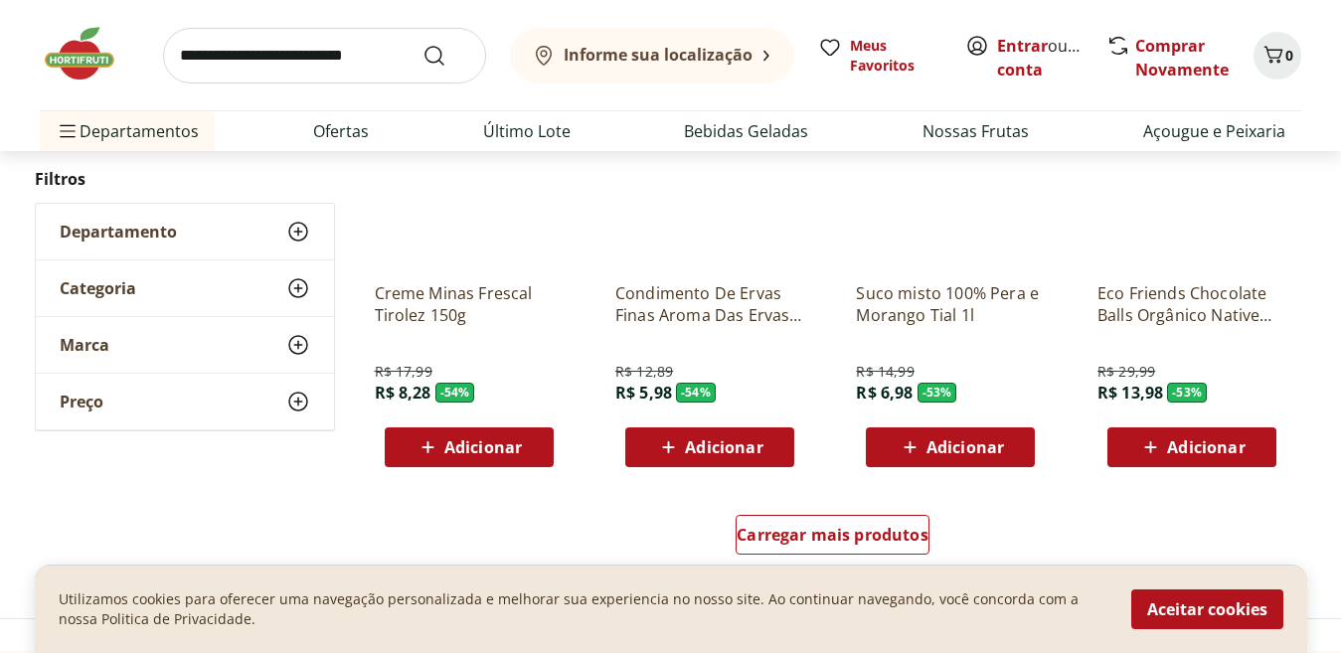
scroll to position [2611, 0]
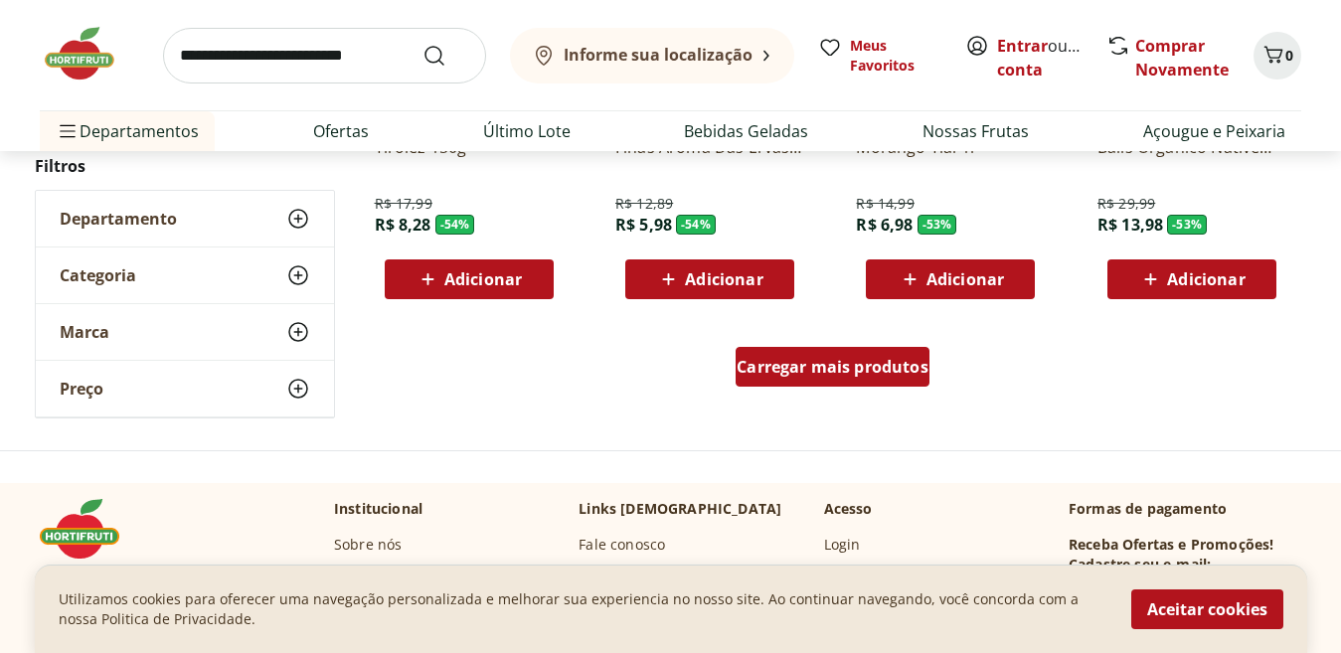
click at [821, 374] on span "Carregar mais produtos" at bounding box center [833, 367] width 192 height 16
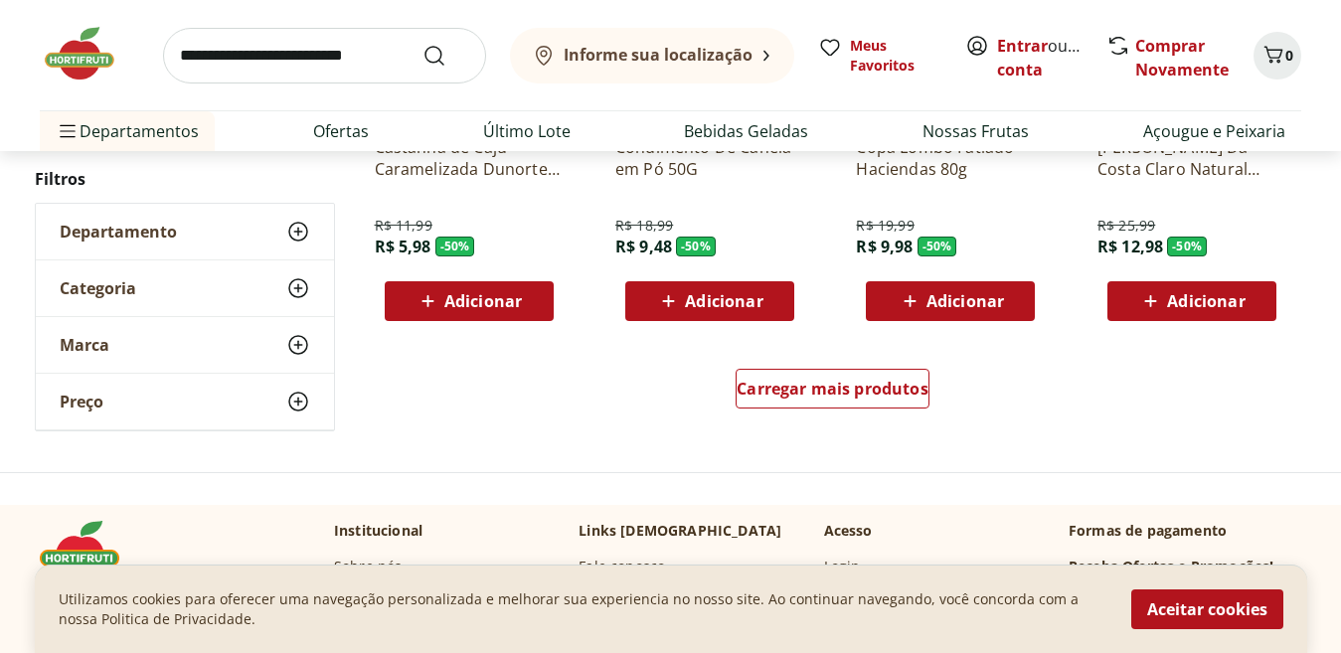
scroll to position [3916, 0]
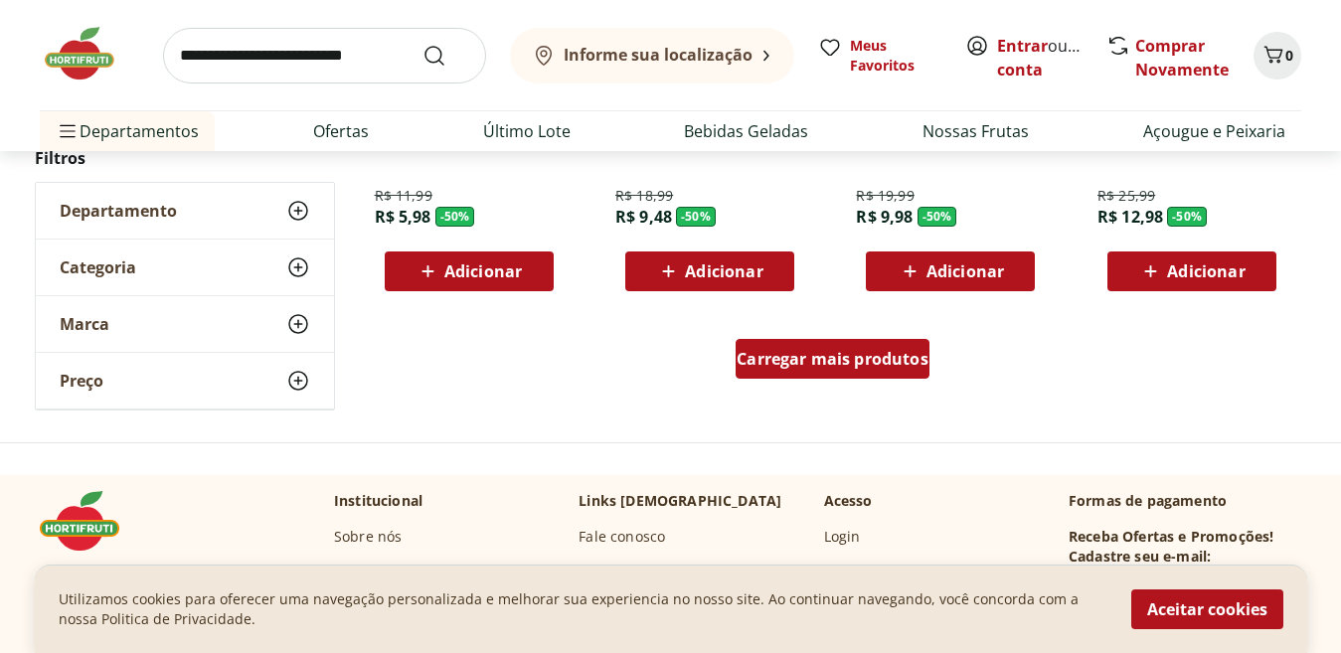
click at [742, 372] on div "Carregar mais produtos" at bounding box center [833, 359] width 194 height 40
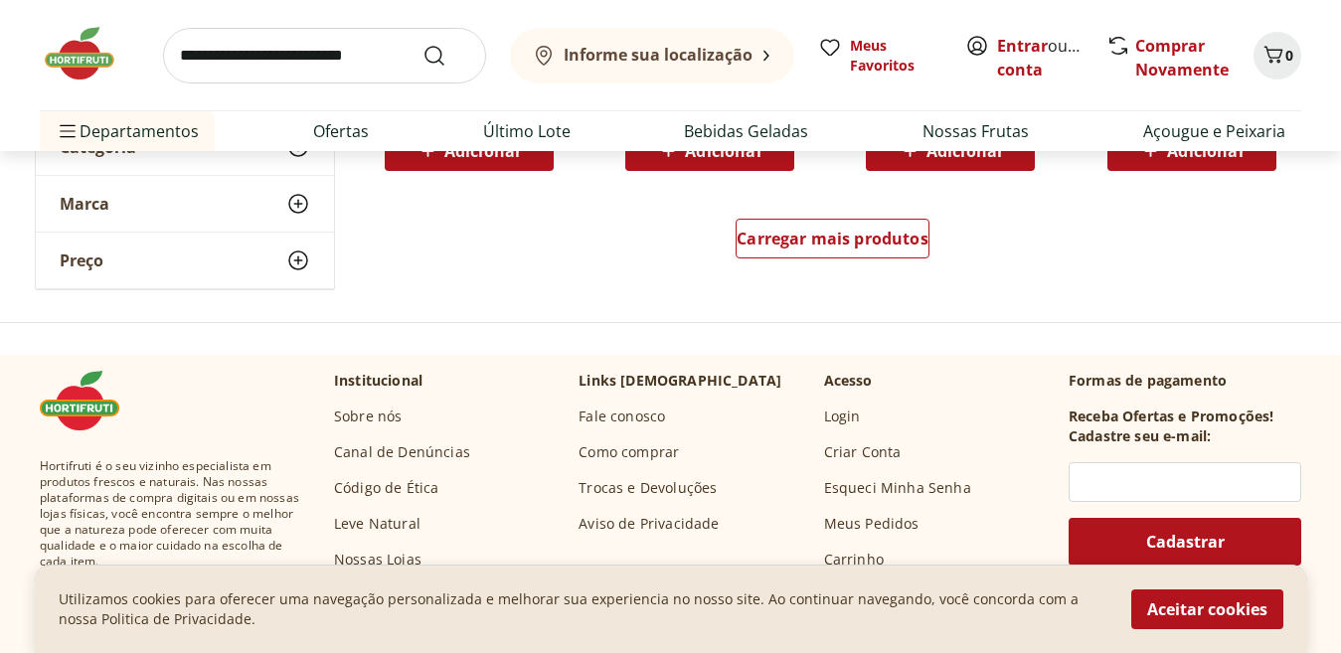
scroll to position [5392, 0]
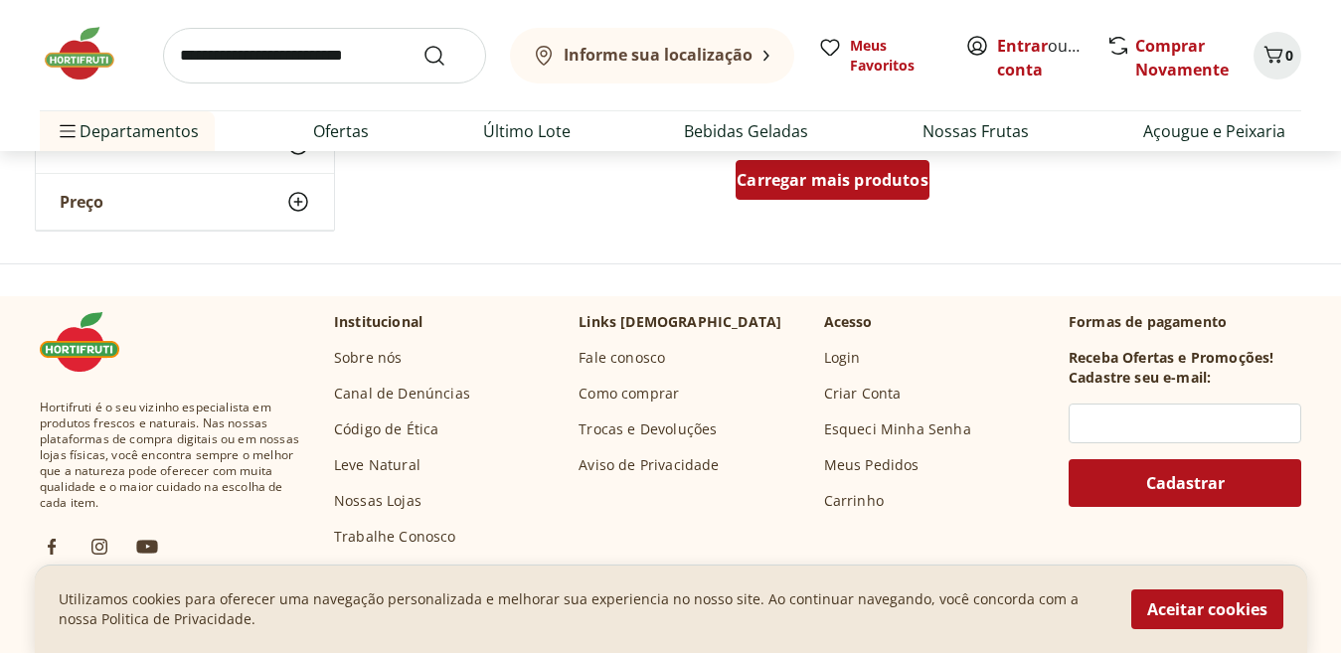
click at [822, 184] on span "Carregar mais produtos" at bounding box center [833, 180] width 192 height 16
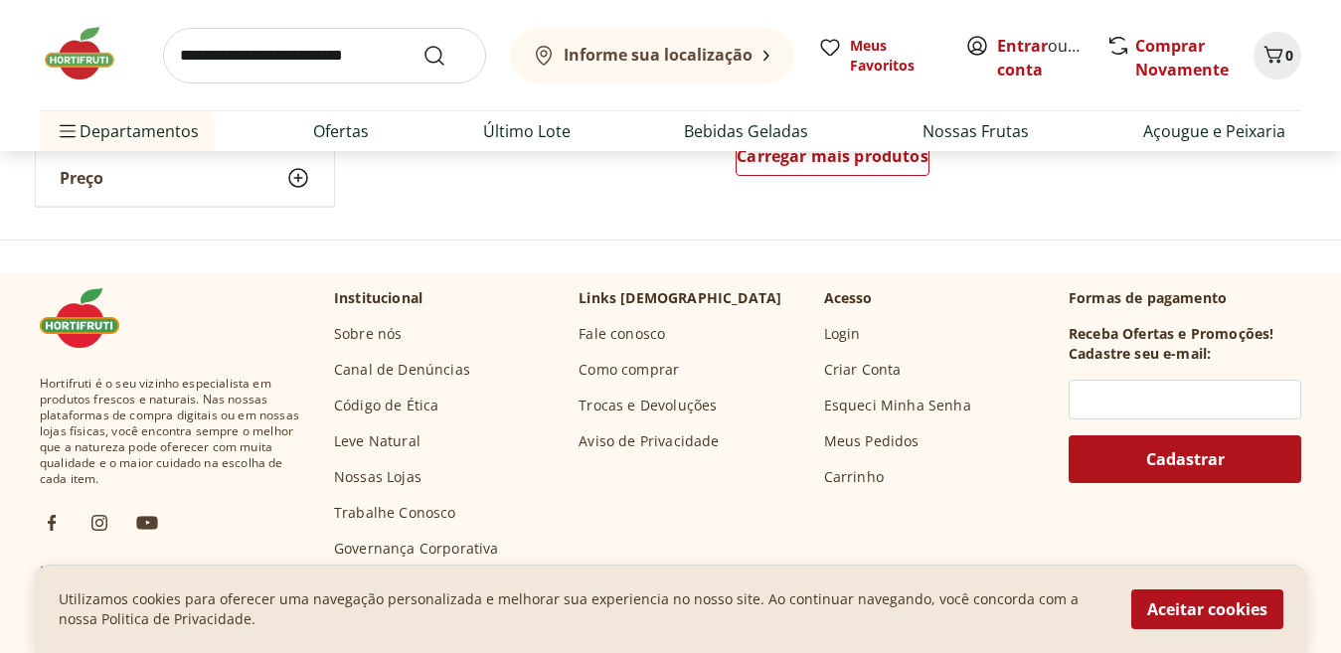
scroll to position [6476, 0]
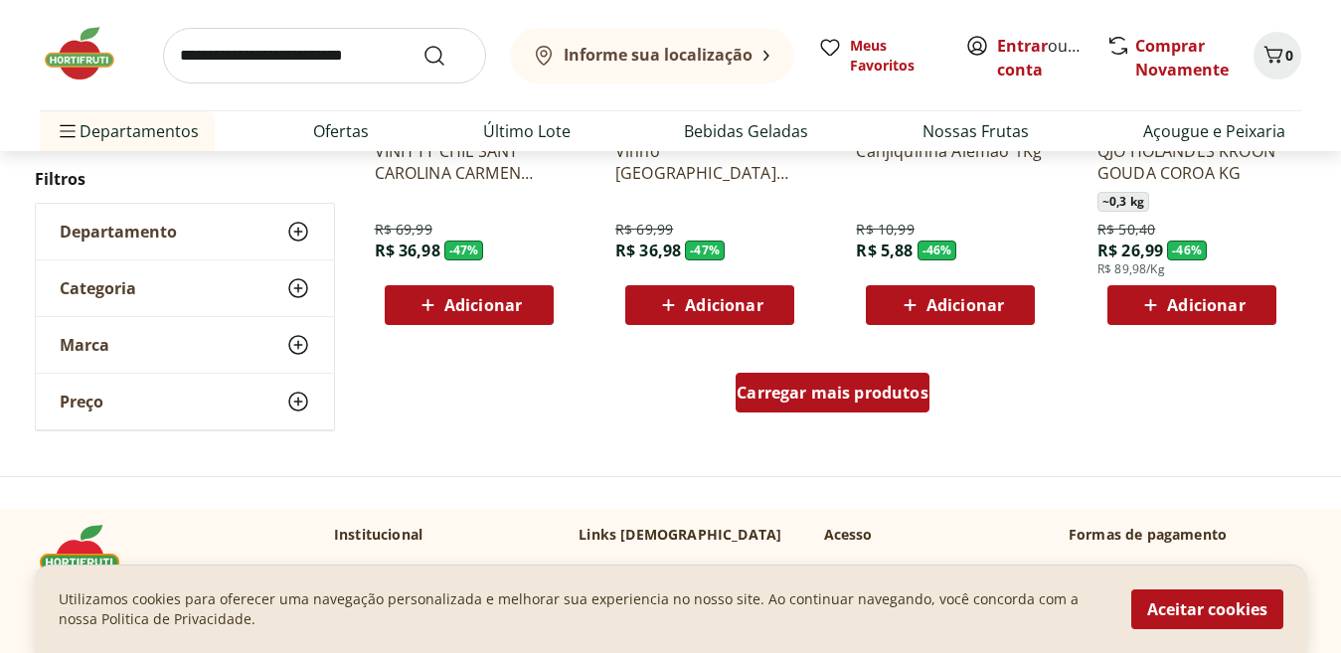
click at [847, 401] on span "Carregar mais produtos" at bounding box center [833, 393] width 192 height 16
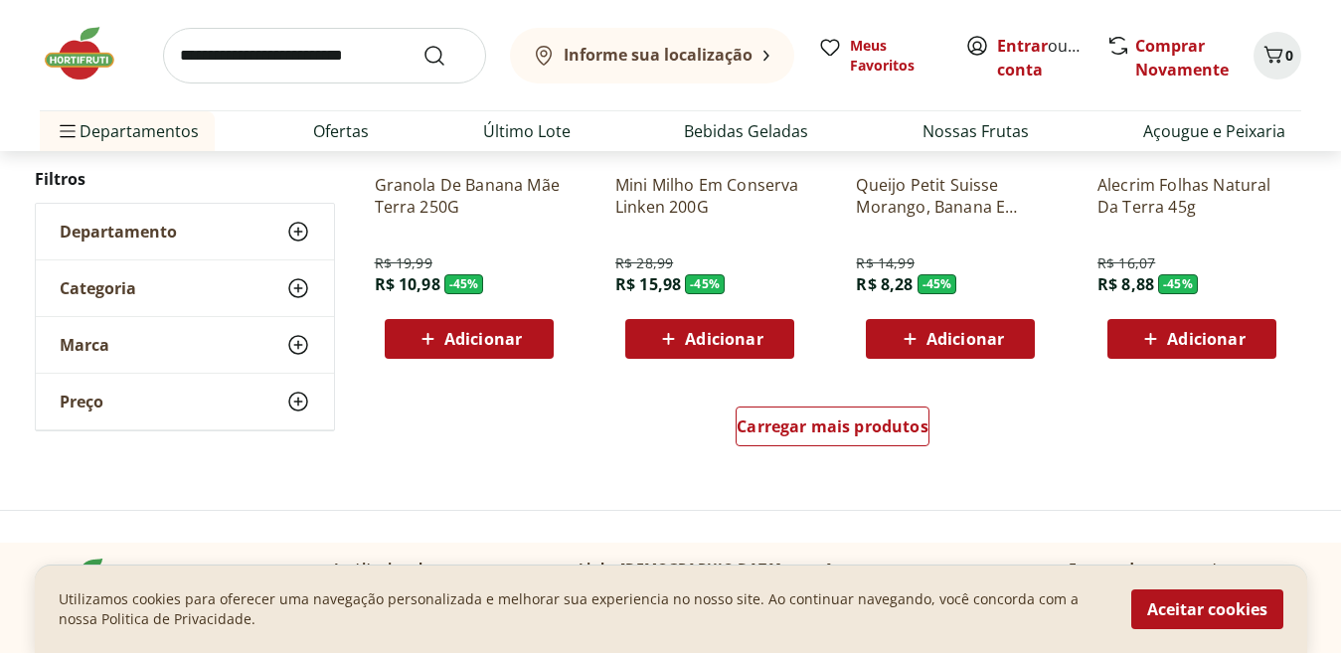
scroll to position [7867, 0]
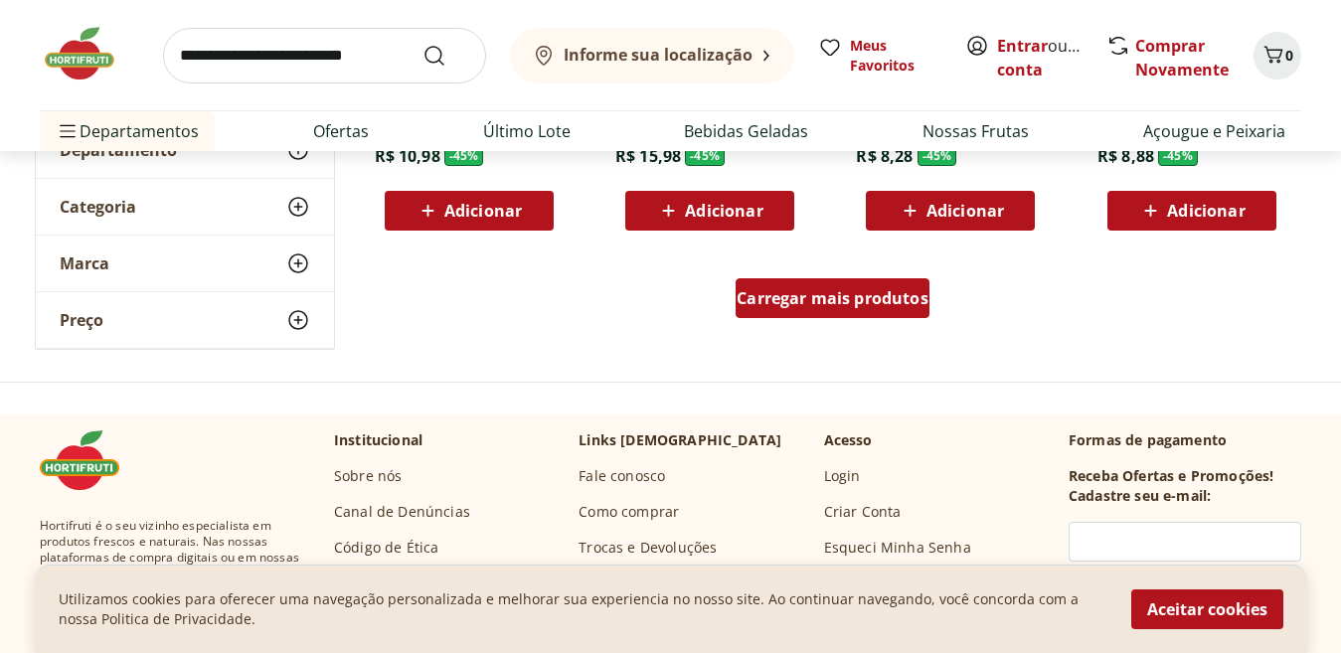
click at [776, 302] on span "Carregar mais produtos" at bounding box center [833, 298] width 192 height 16
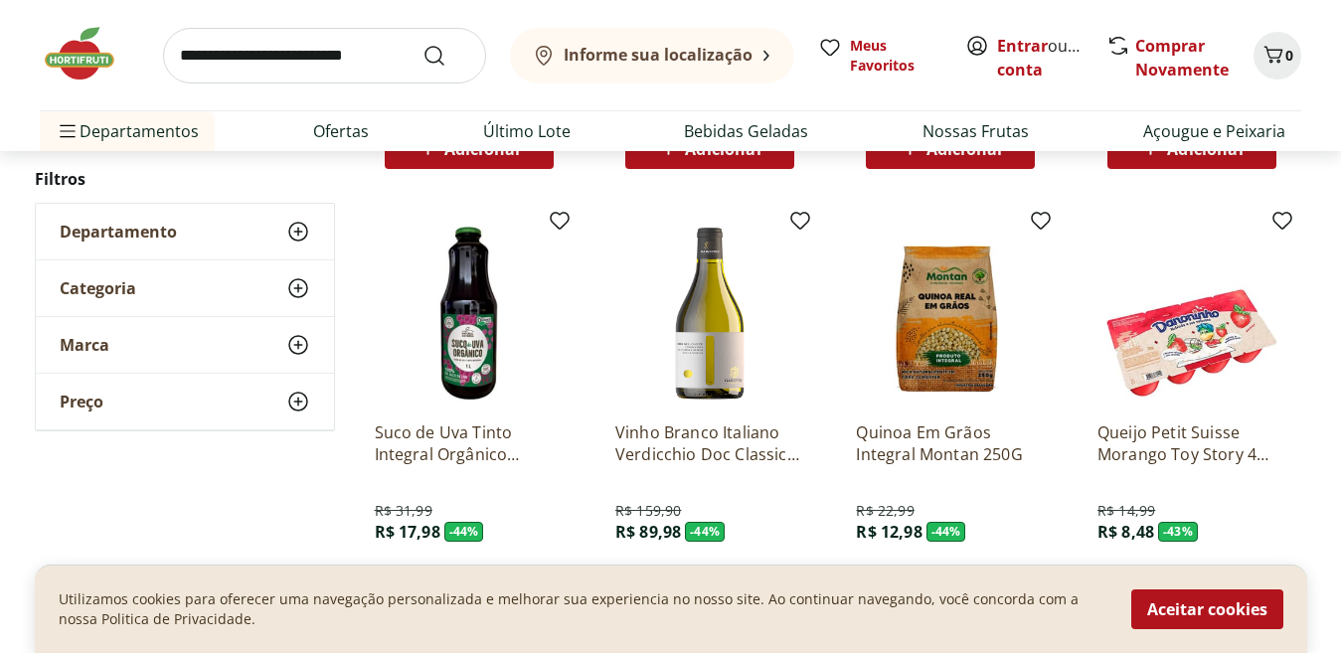
scroll to position [8968, 0]
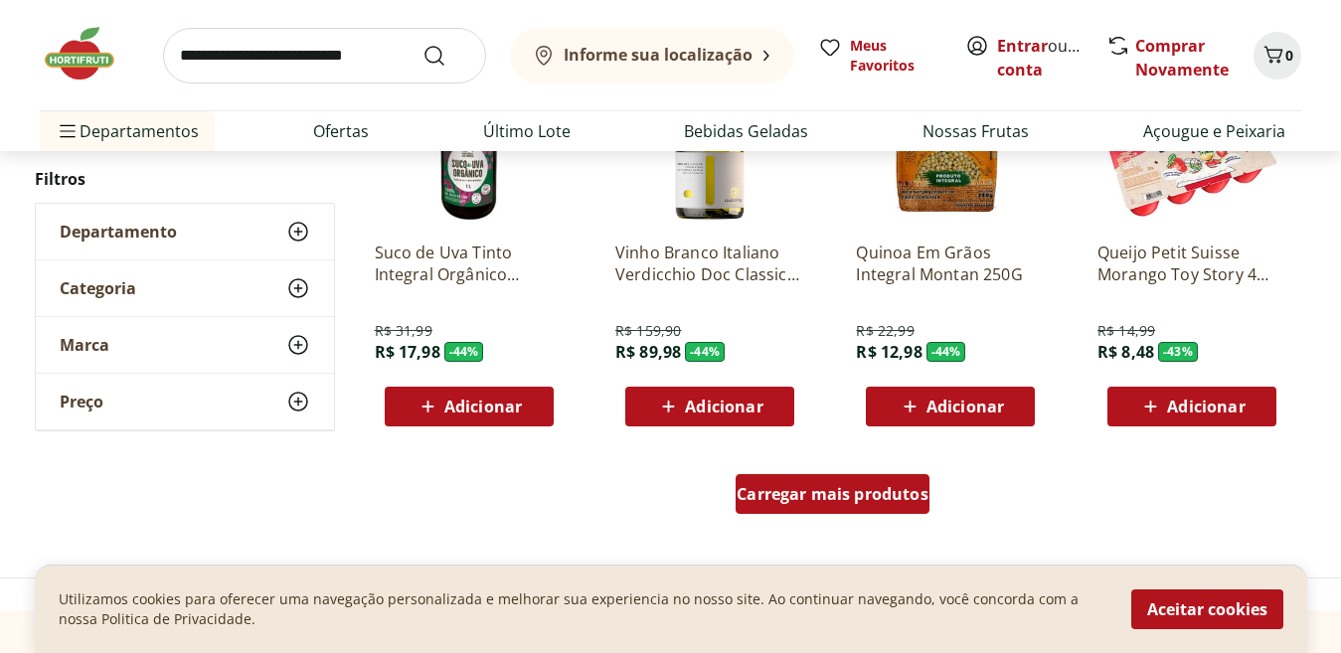
click at [830, 498] on span "Carregar mais produtos" at bounding box center [833, 494] width 192 height 16
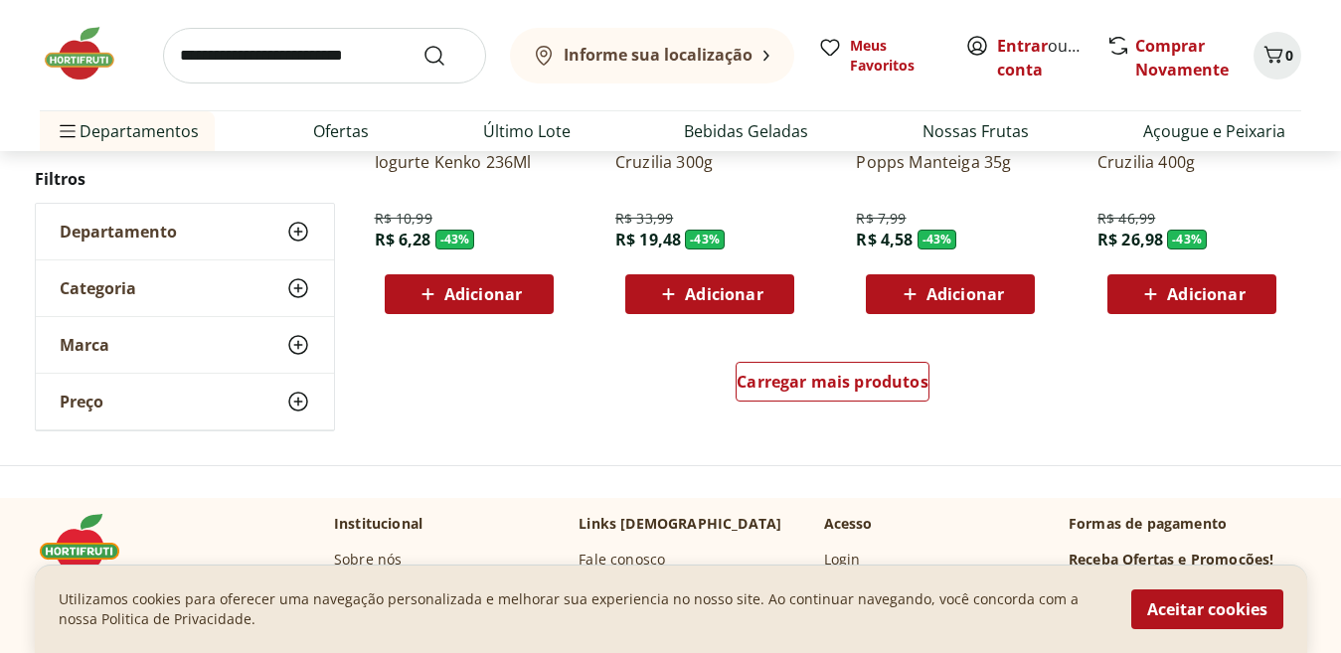
scroll to position [10477, 0]
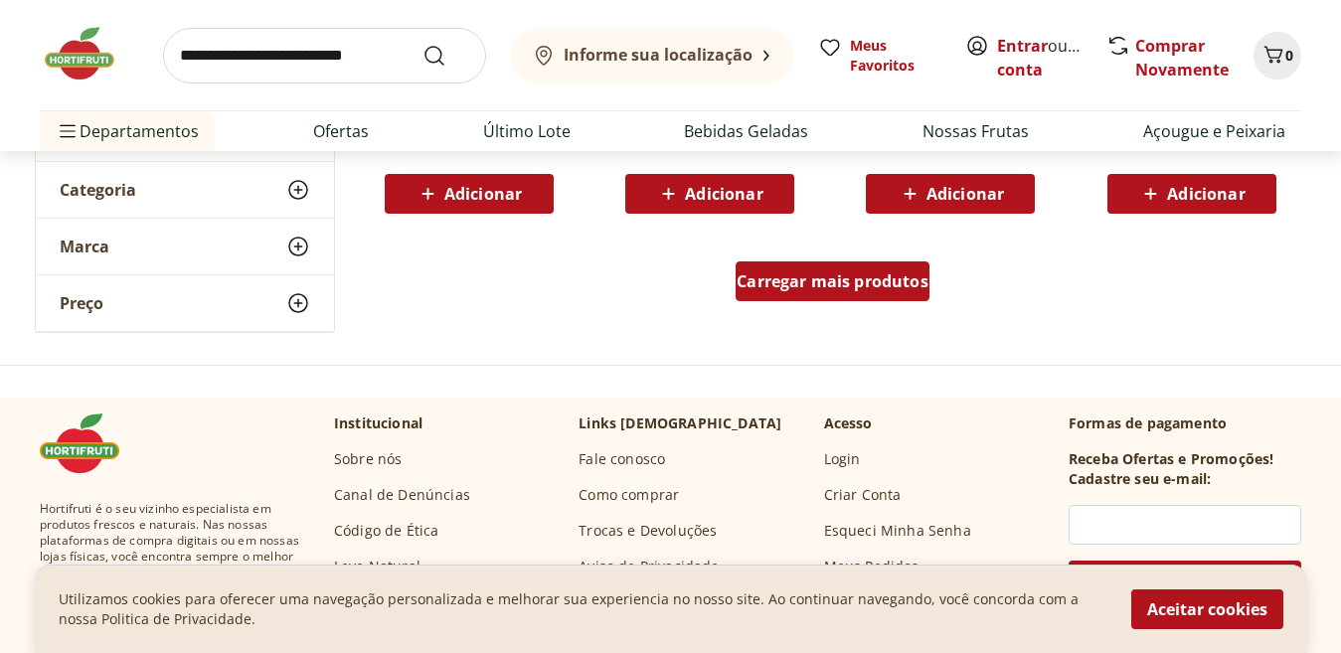
click at [796, 295] on div "Carregar mais produtos" at bounding box center [833, 282] width 194 height 40
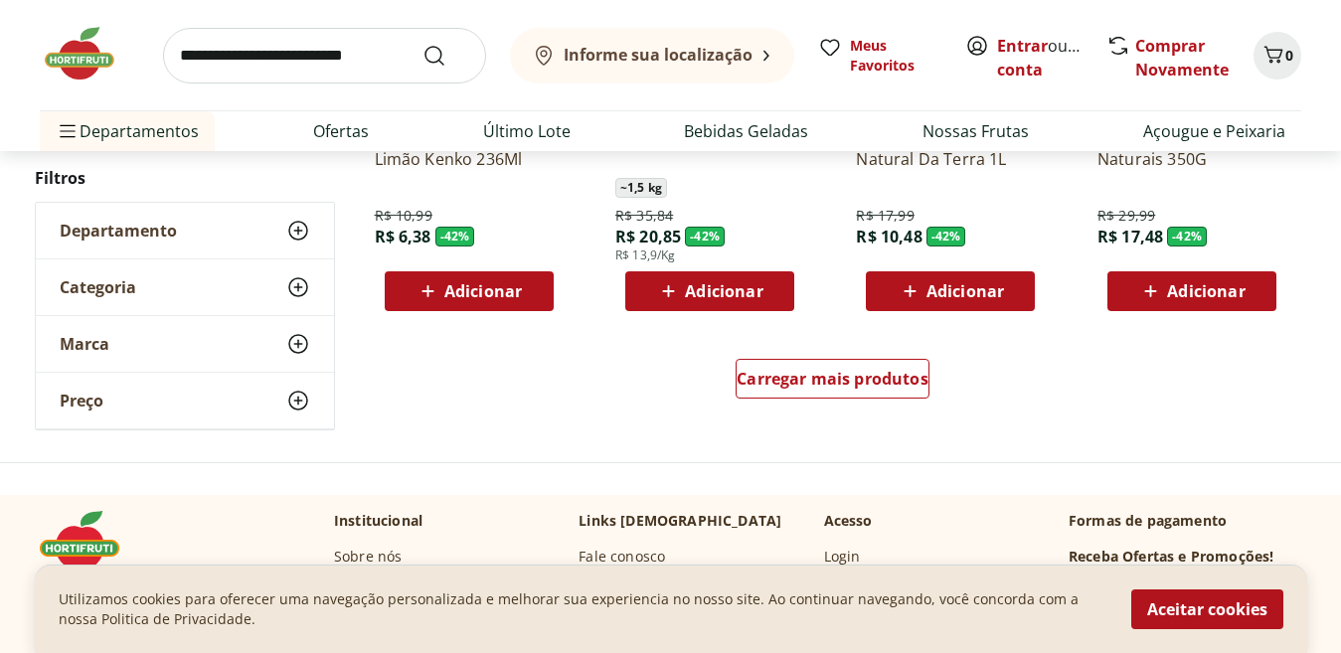
scroll to position [11699, 0]
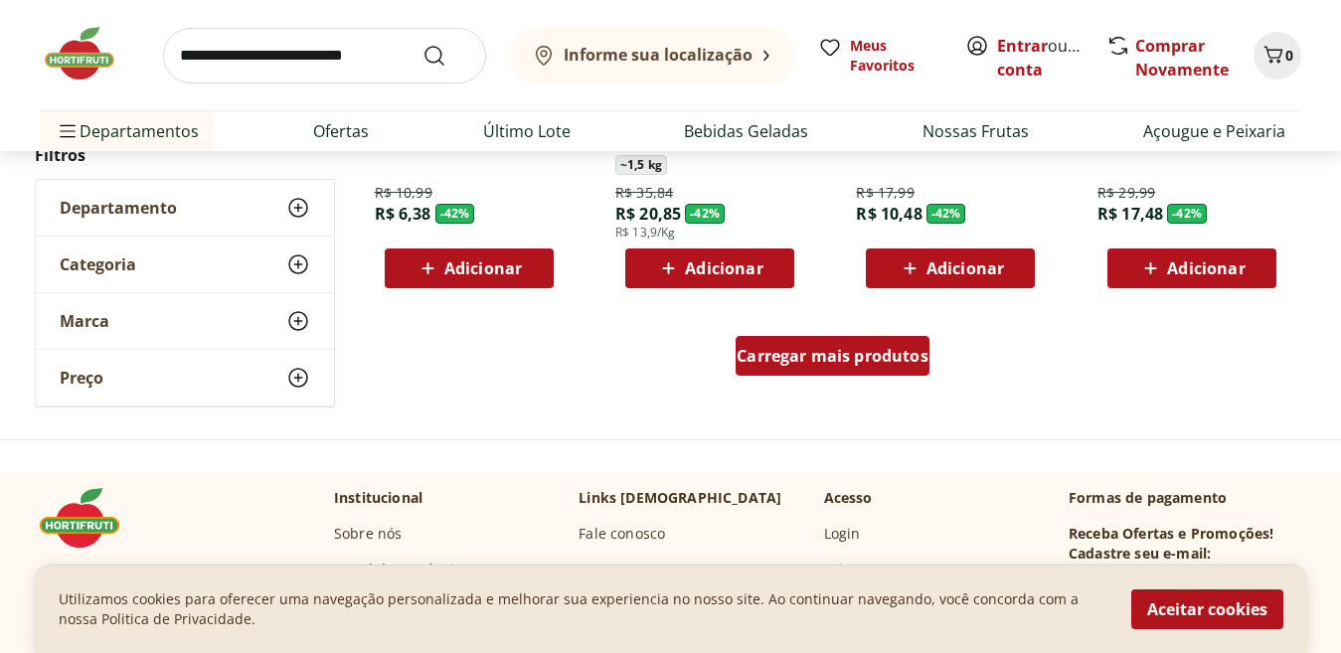
click at [760, 352] on span "Carregar mais produtos" at bounding box center [833, 356] width 192 height 16
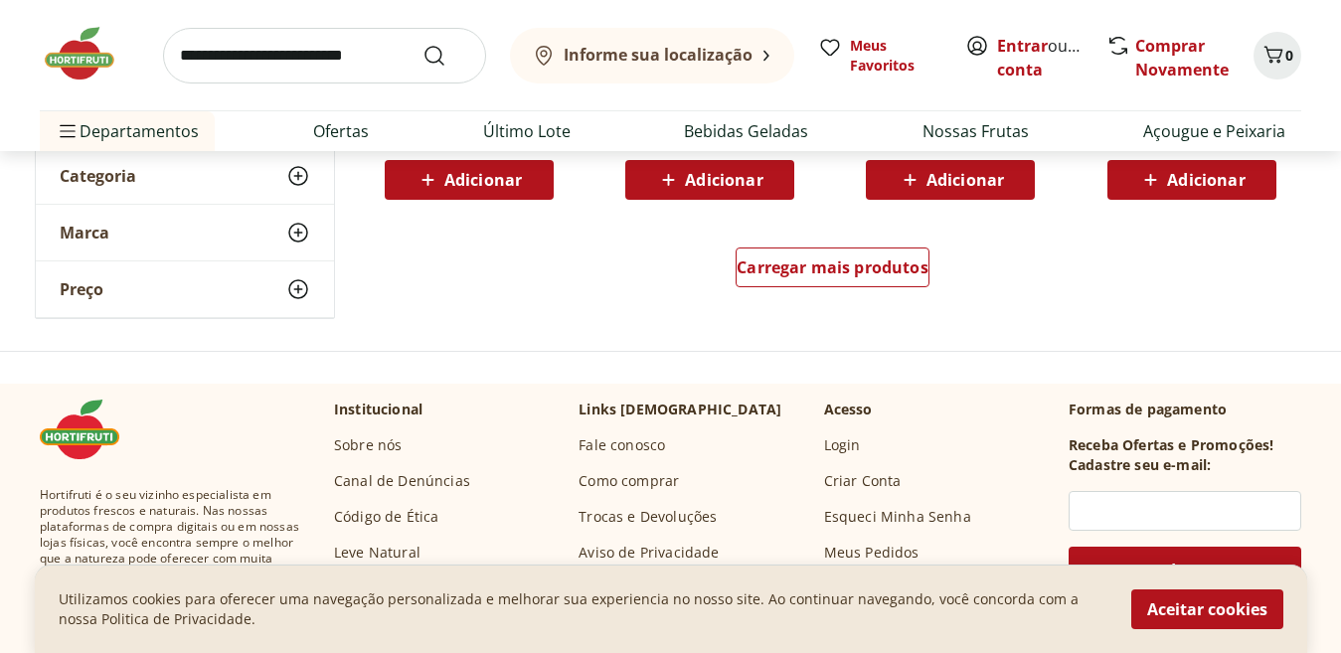
scroll to position [13108, 0]
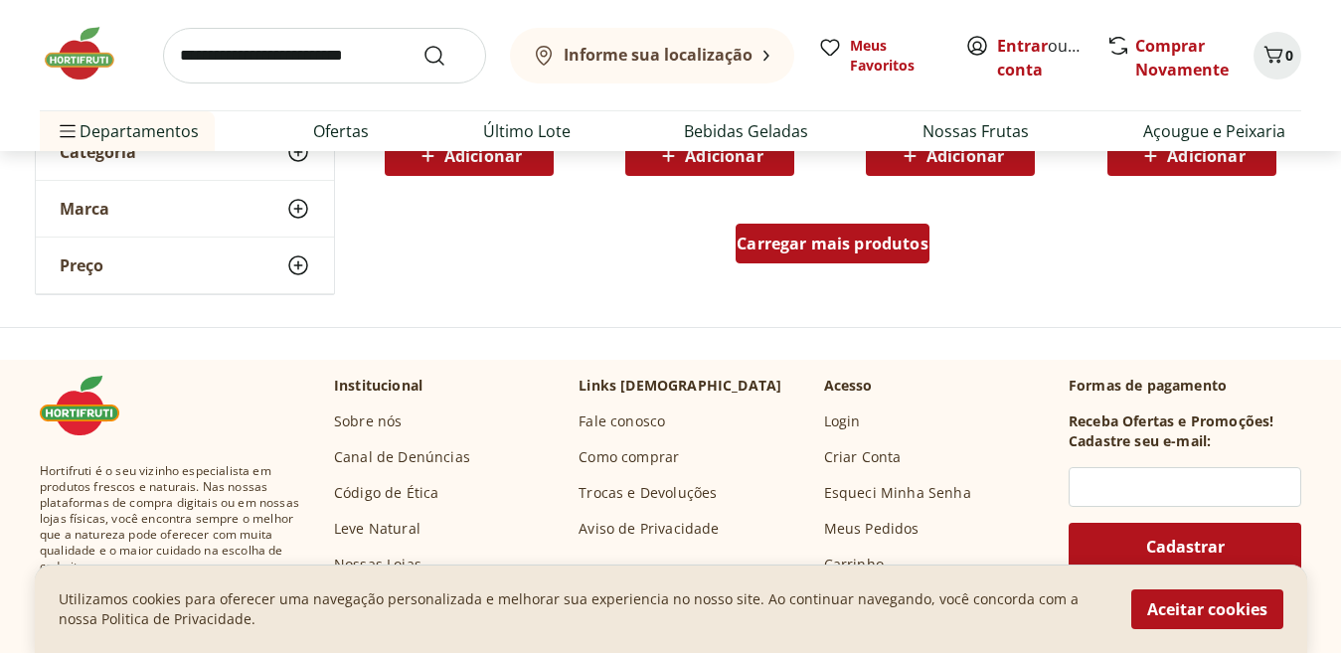
click at [825, 250] on span "Carregar mais produtos" at bounding box center [833, 244] width 192 height 16
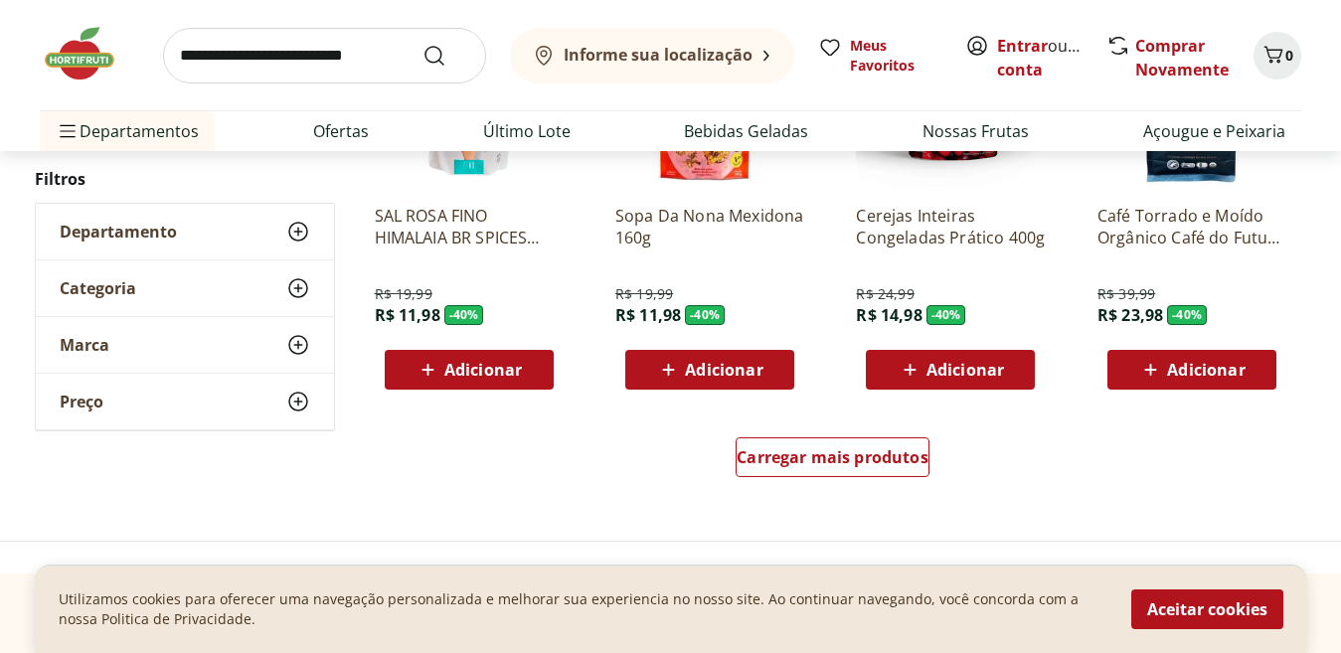
scroll to position [14244, 0]
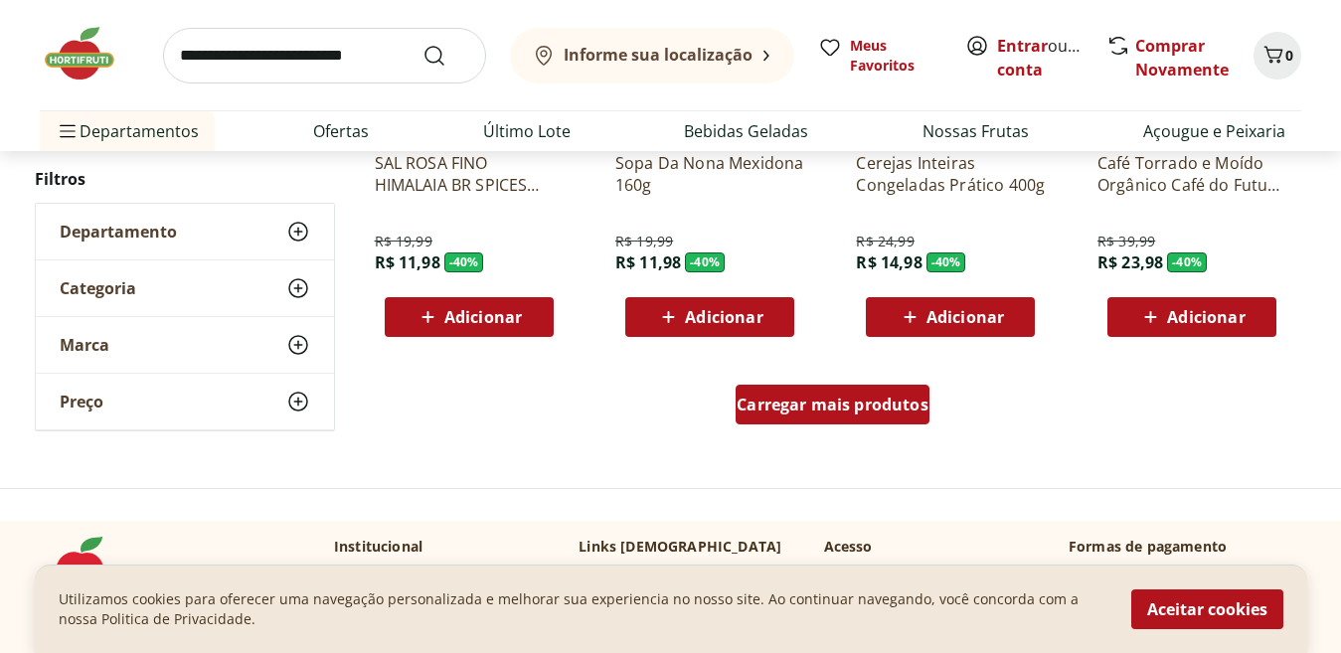
click at [743, 420] on div "Carregar mais produtos" at bounding box center [833, 405] width 194 height 40
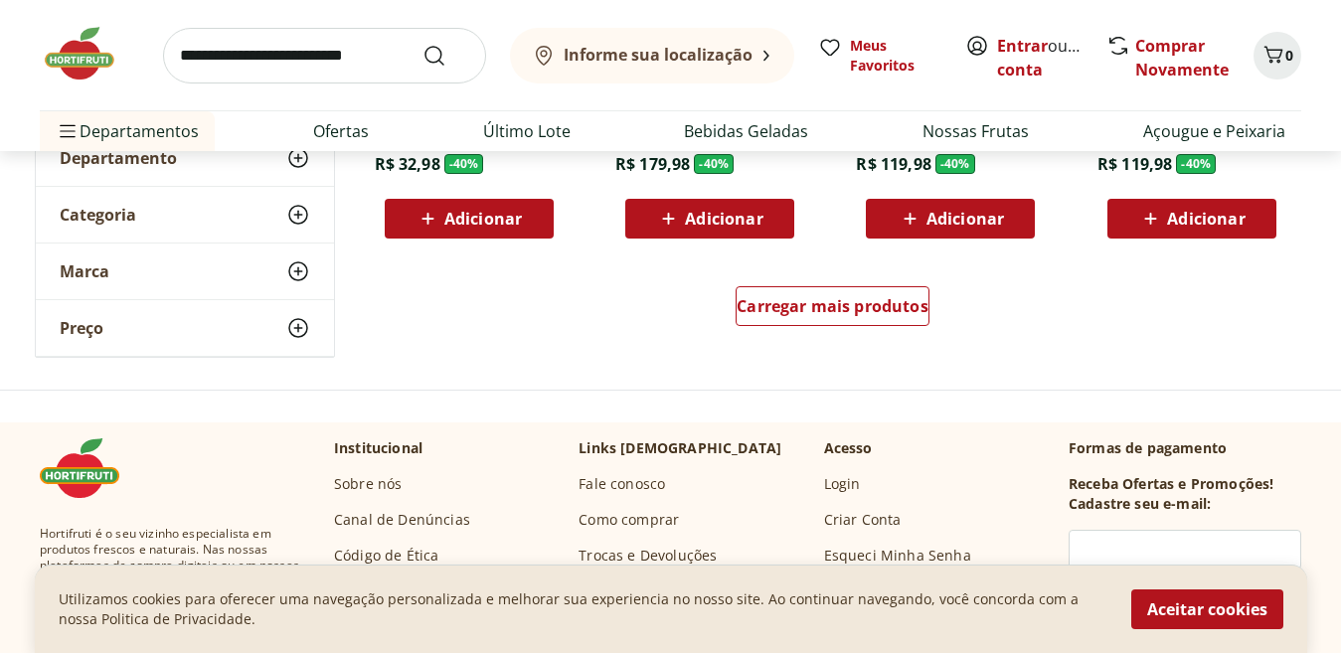
scroll to position [15667, 0]
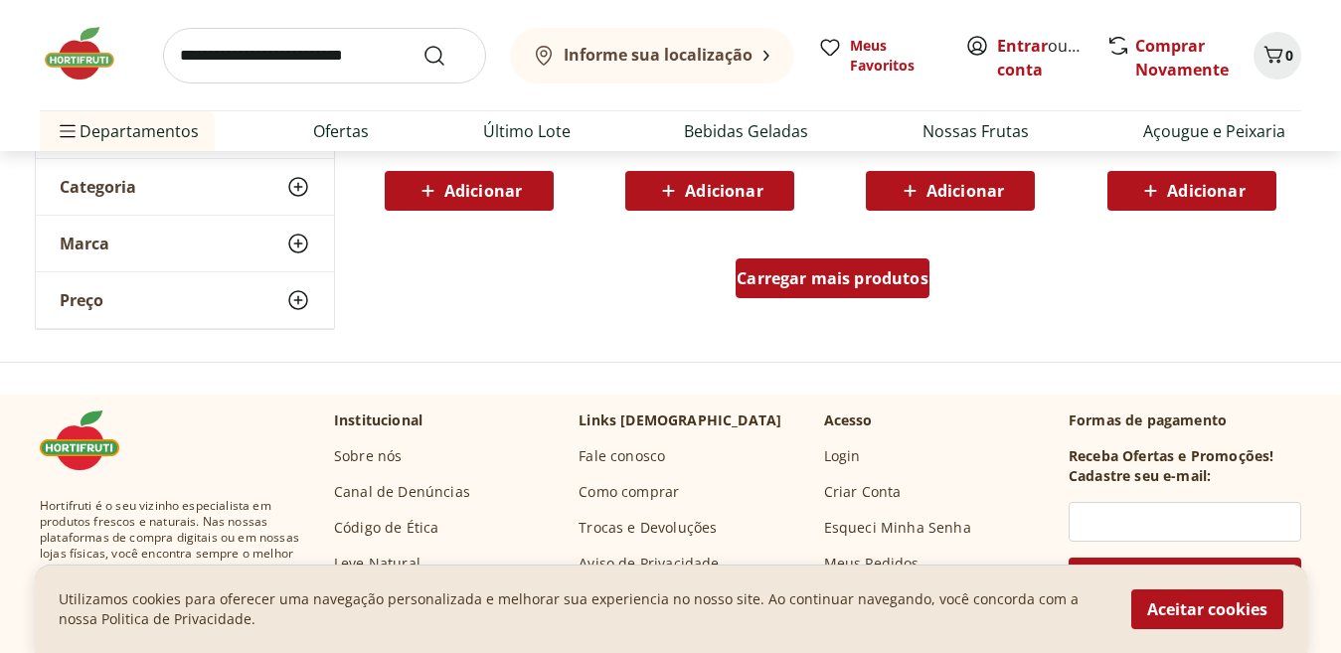
click at [786, 286] on span "Carregar mais produtos" at bounding box center [833, 278] width 192 height 16
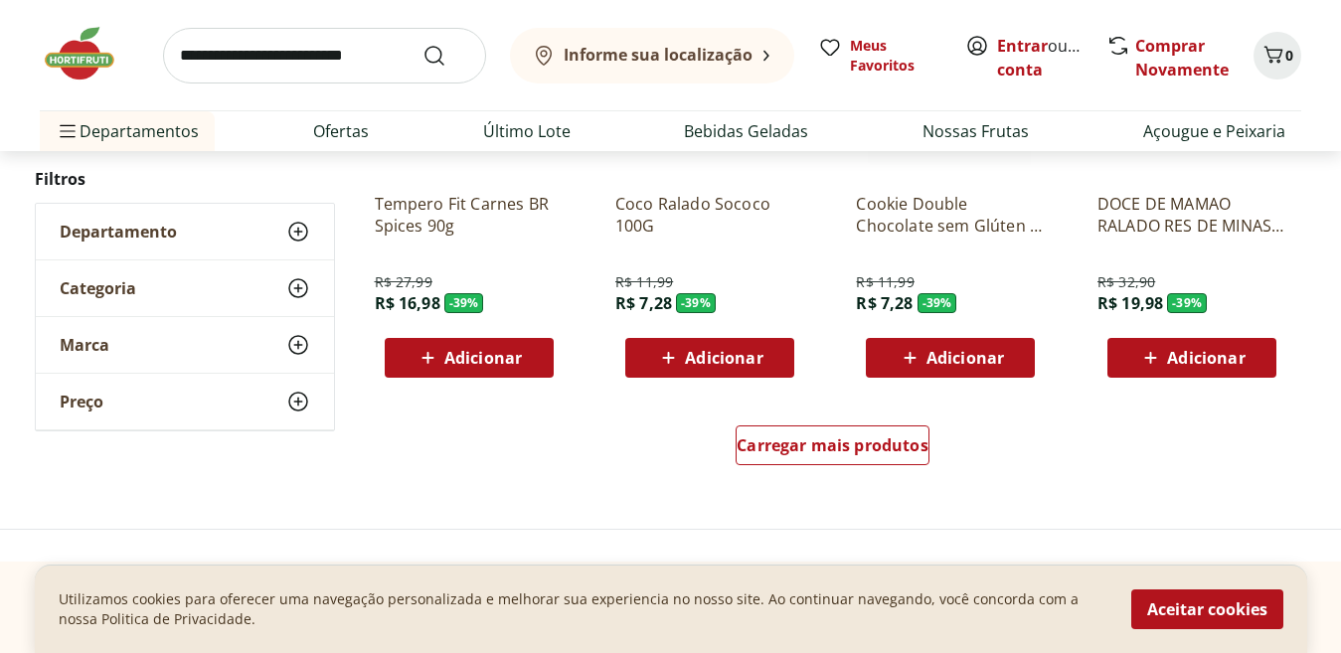
scroll to position [16828, 0]
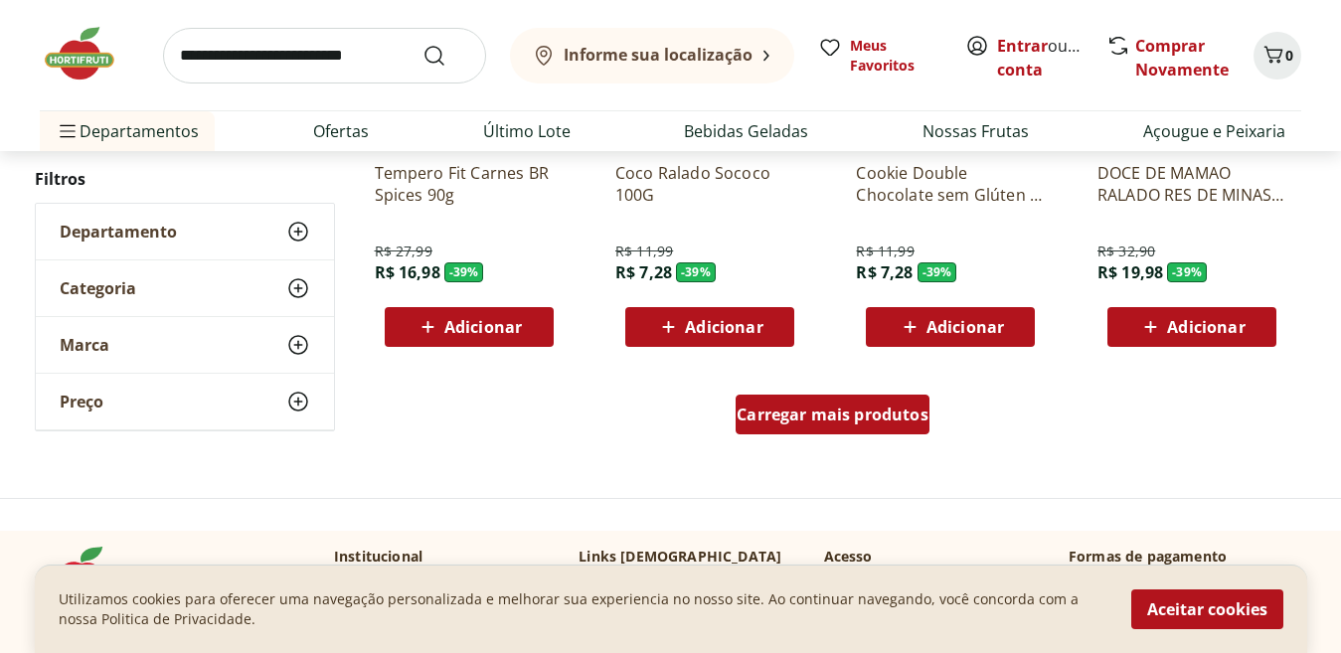
click at [815, 416] on span "Carregar mais produtos" at bounding box center [833, 415] width 192 height 16
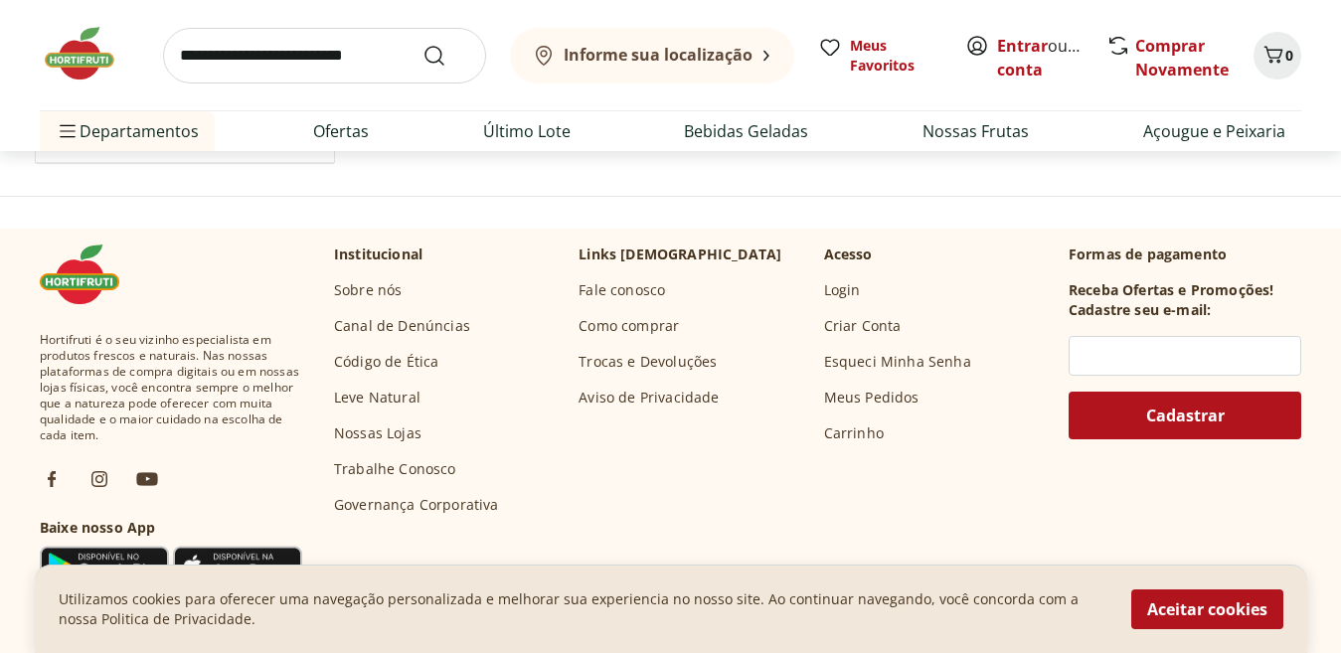
scroll to position [18165, 0]
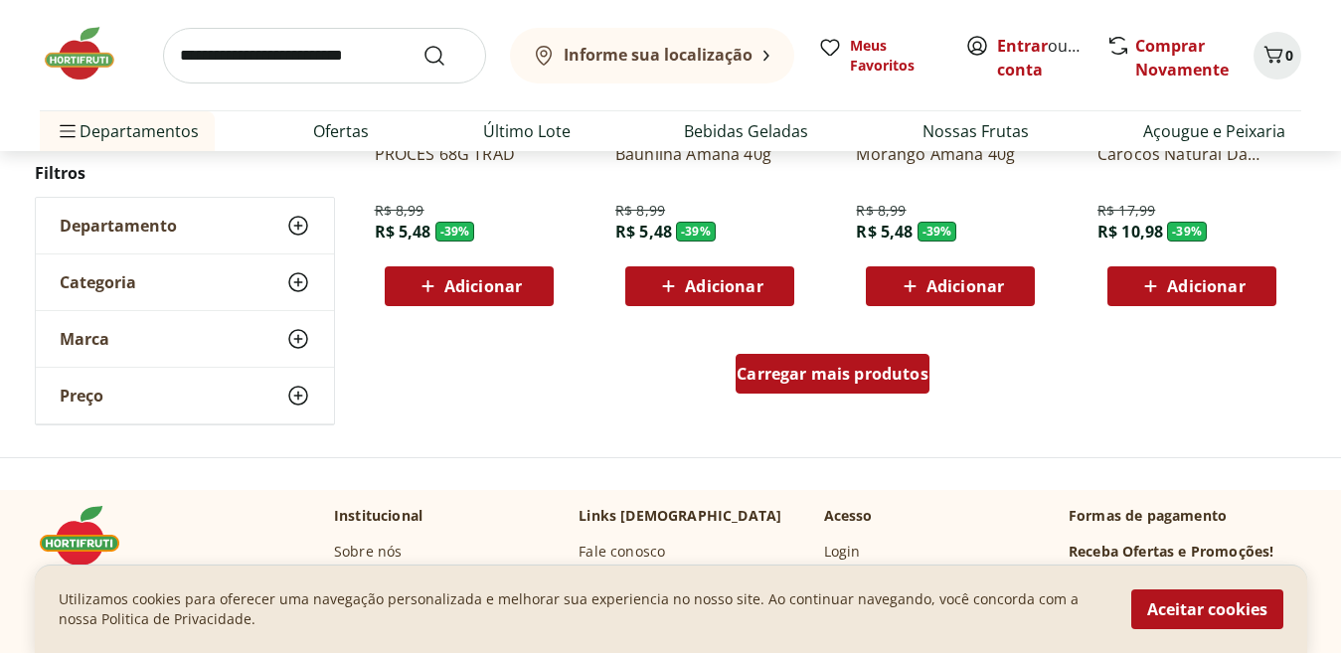
click at [816, 366] on span "Carregar mais produtos" at bounding box center [833, 374] width 192 height 16
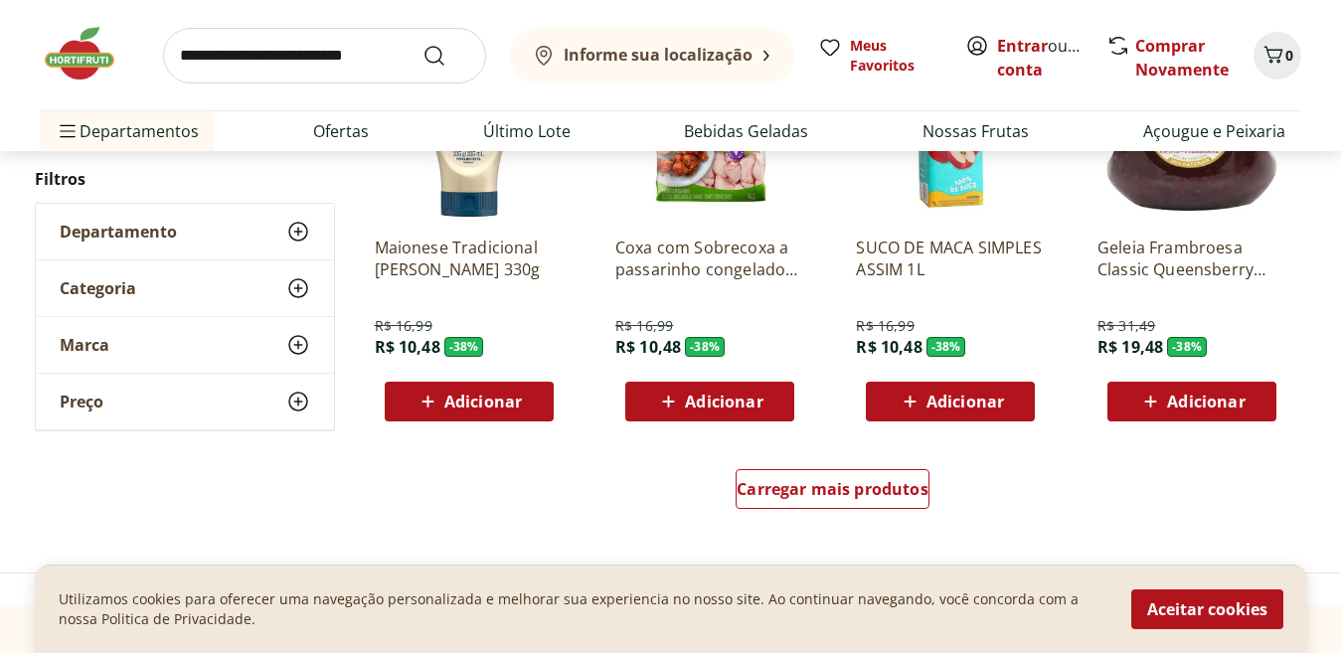
scroll to position [19380, 0]
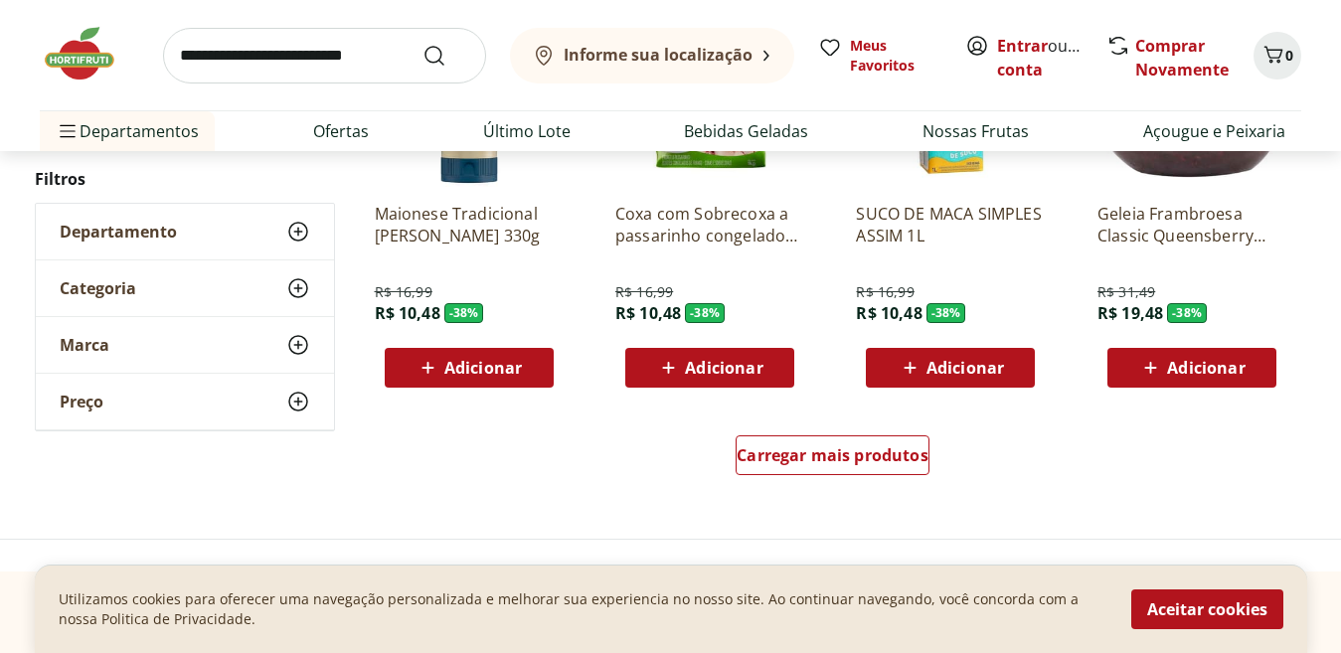
click at [731, 450] on div "Carregar mais produtos" at bounding box center [833, 459] width 965 height 95
click at [776, 450] on span "Carregar mais produtos" at bounding box center [833, 455] width 192 height 16
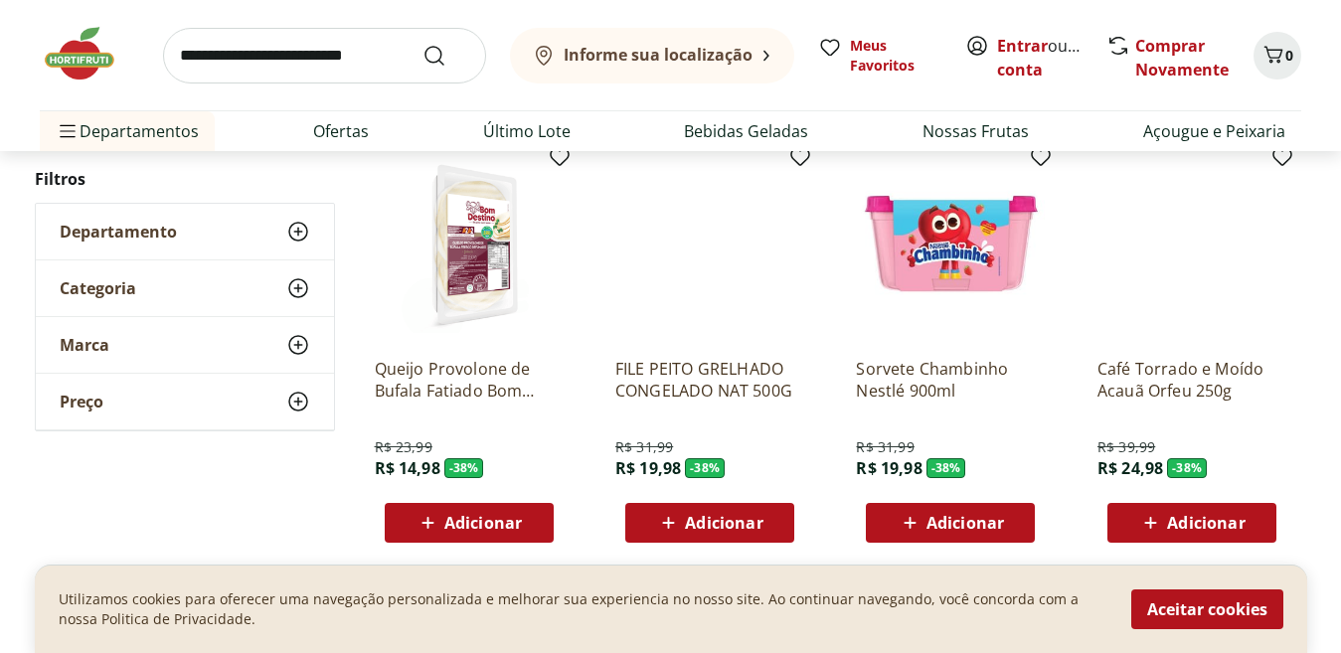
scroll to position [20890, 0]
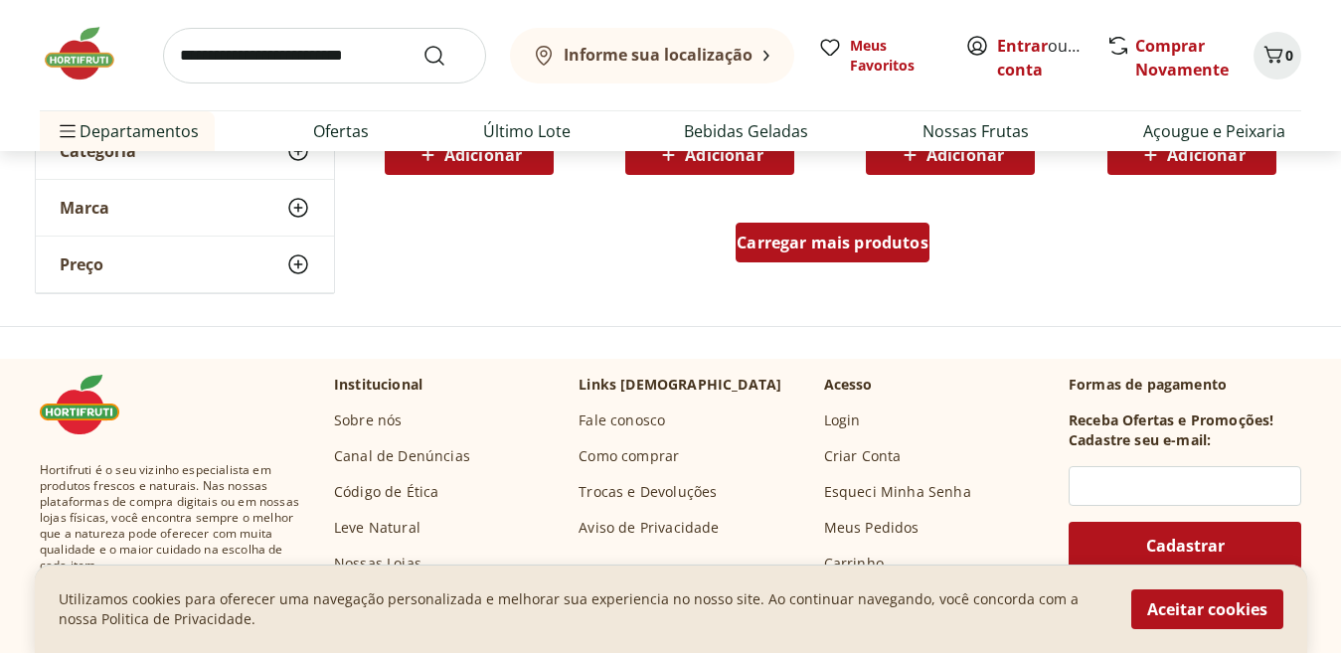
click at [830, 248] on span "Carregar mais produtos" at bounding box center [833, 243] width 192 height 16
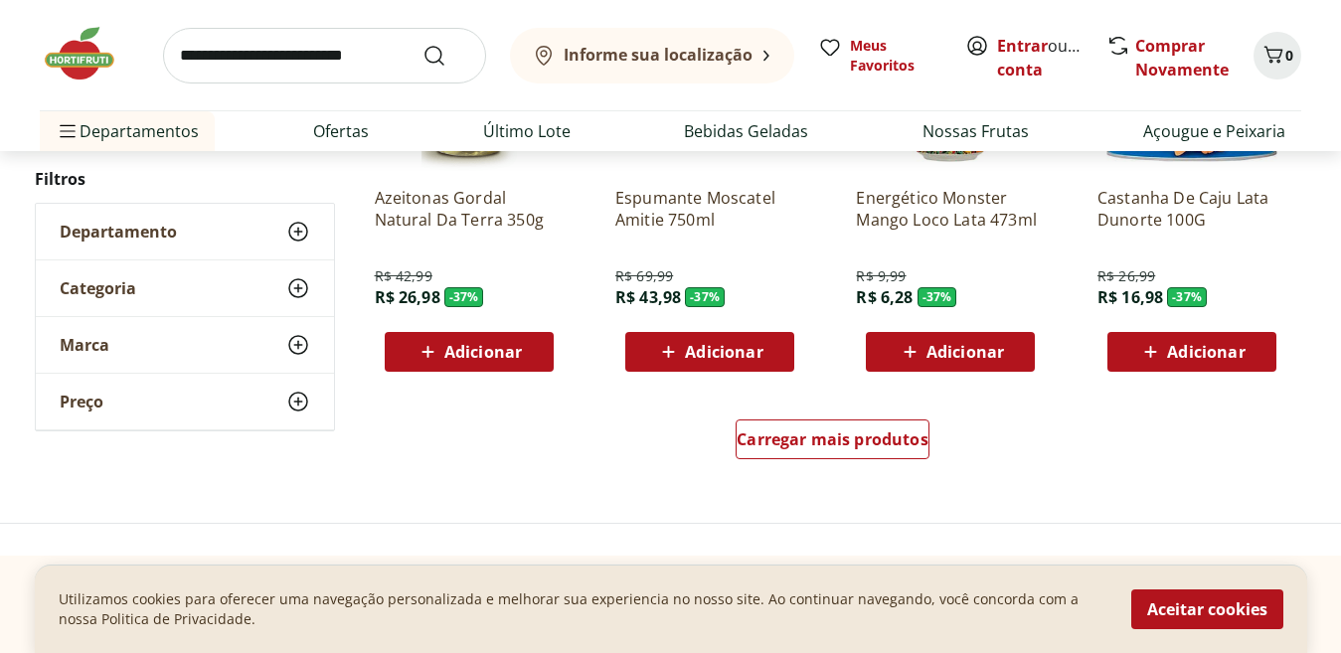
scroll to position [22122, 0]
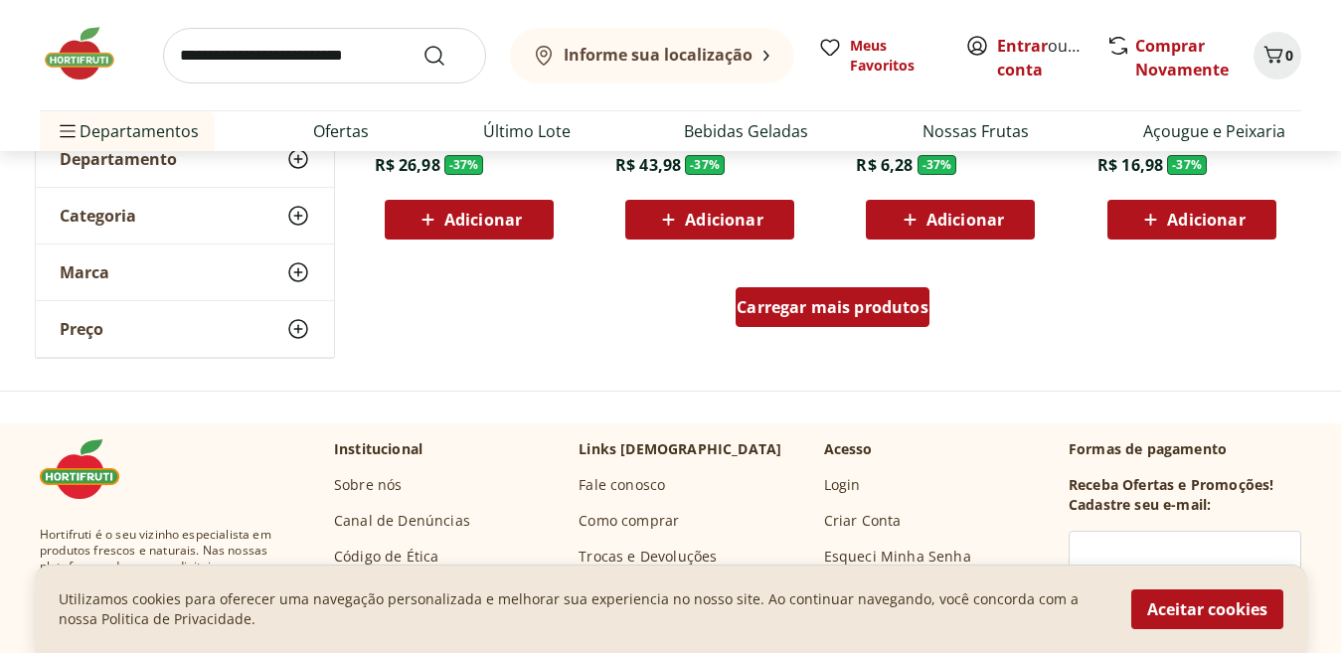
click at [780, 308] on span "Carregar mais produtos" at bounding box center [833, 307] width 192 height 16
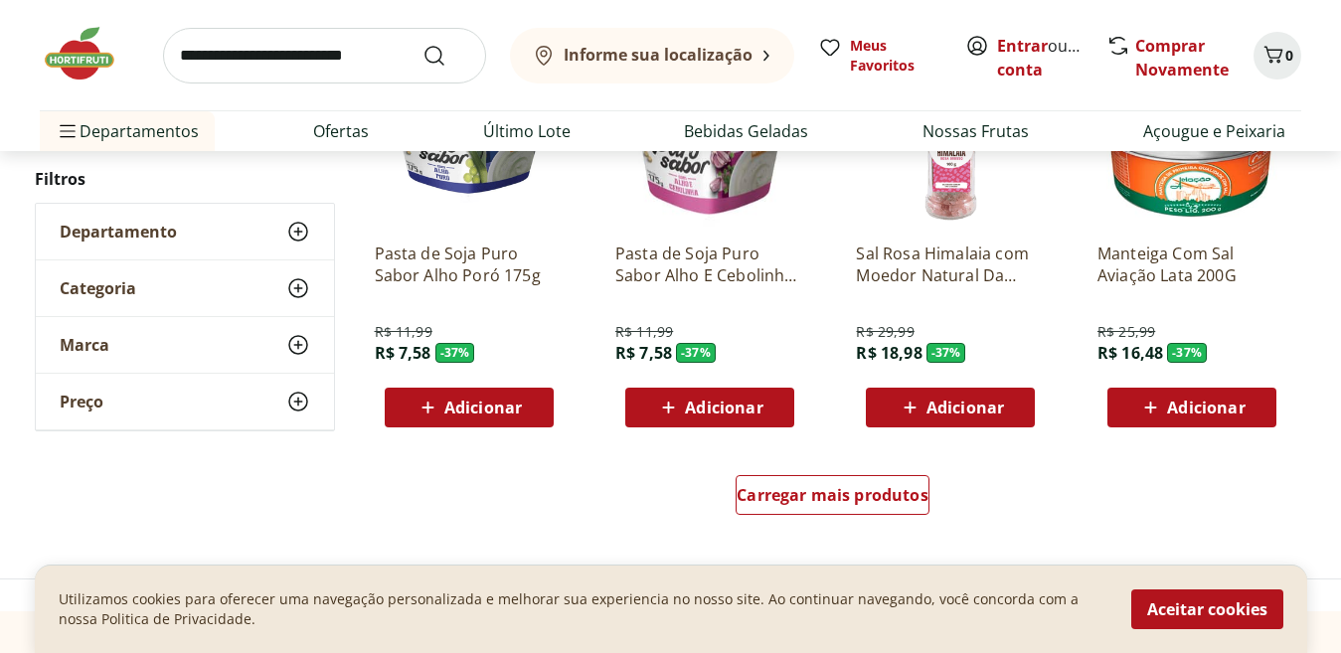
scroll to position [23236, 0]
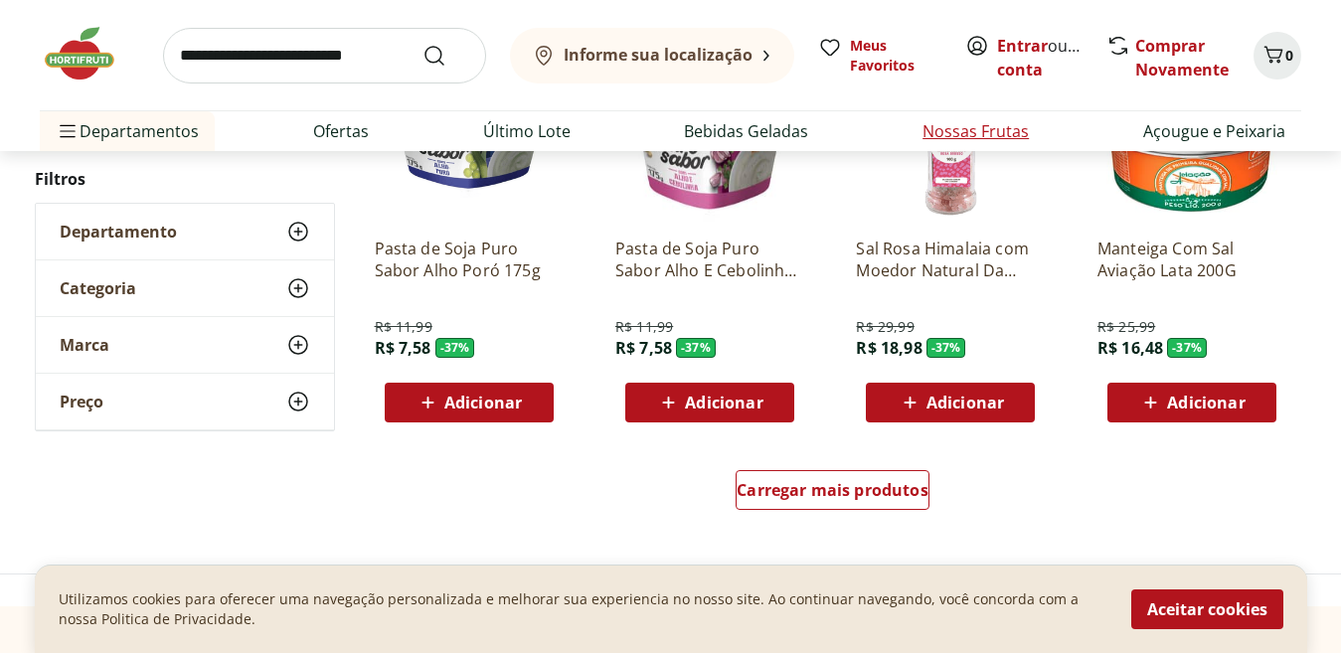
click at [963, 129] on link "Nossas Frutas" at bounding box center [976, 131] width 106 height 24
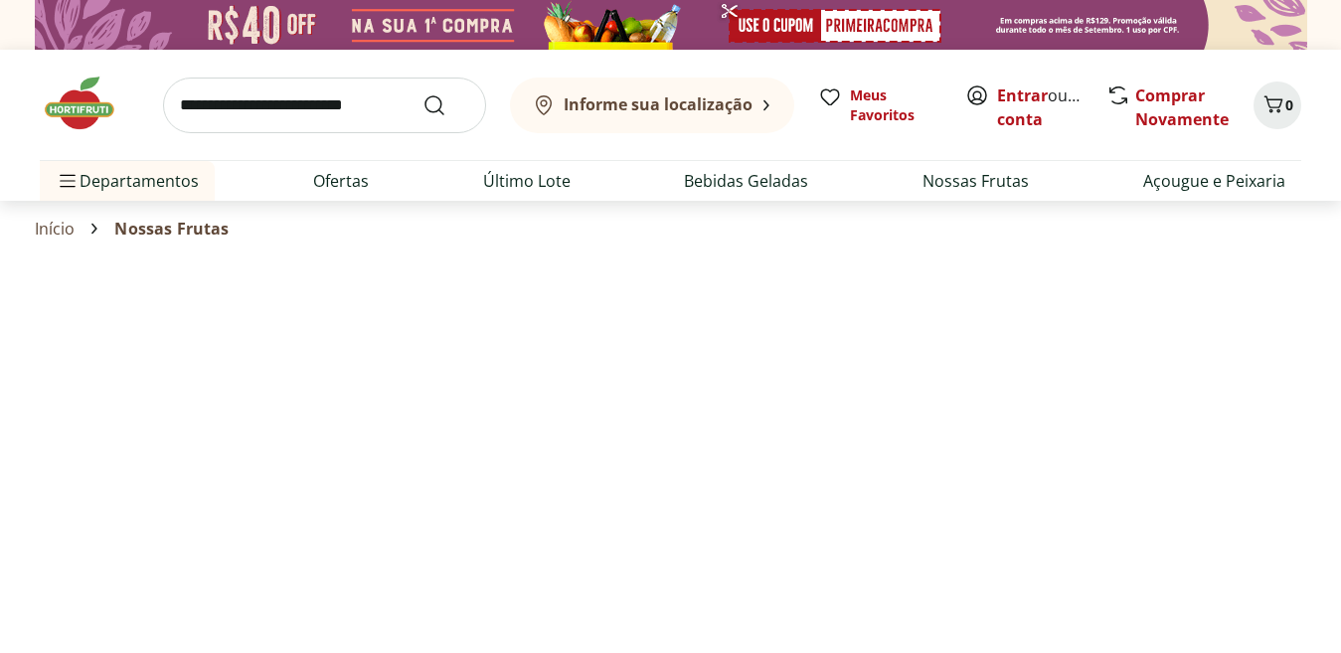
select select "**********"
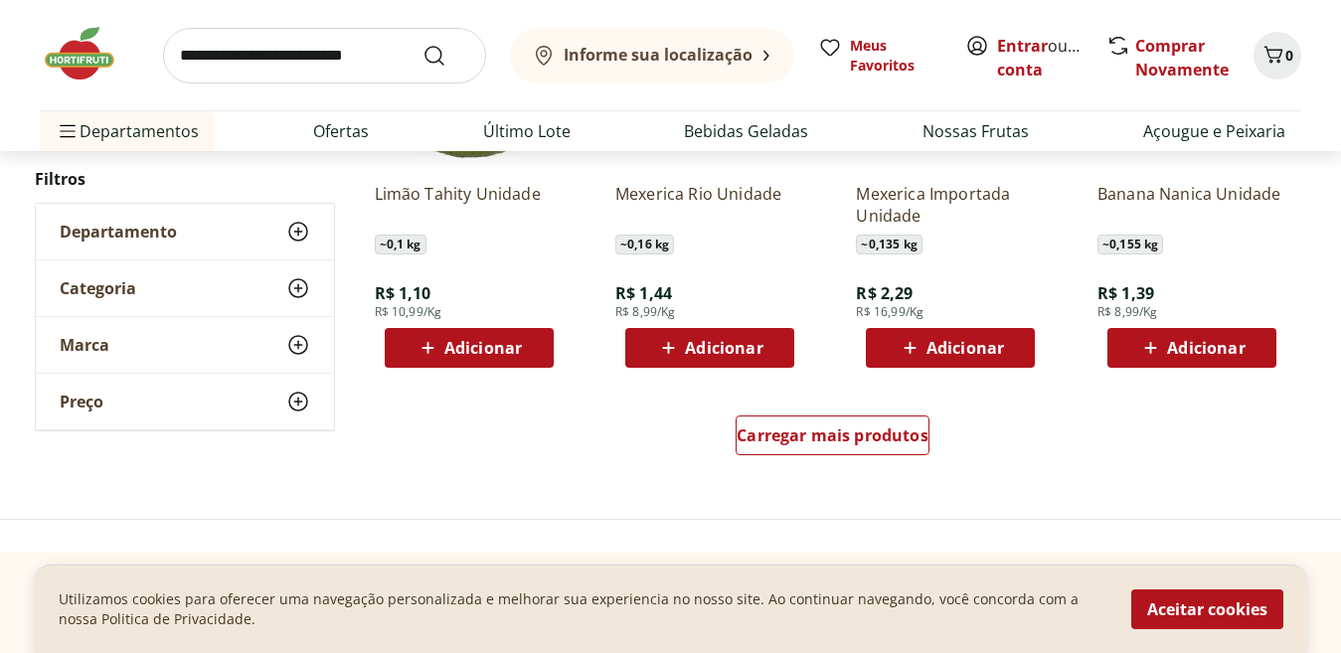
scroll to position [1378, 0]
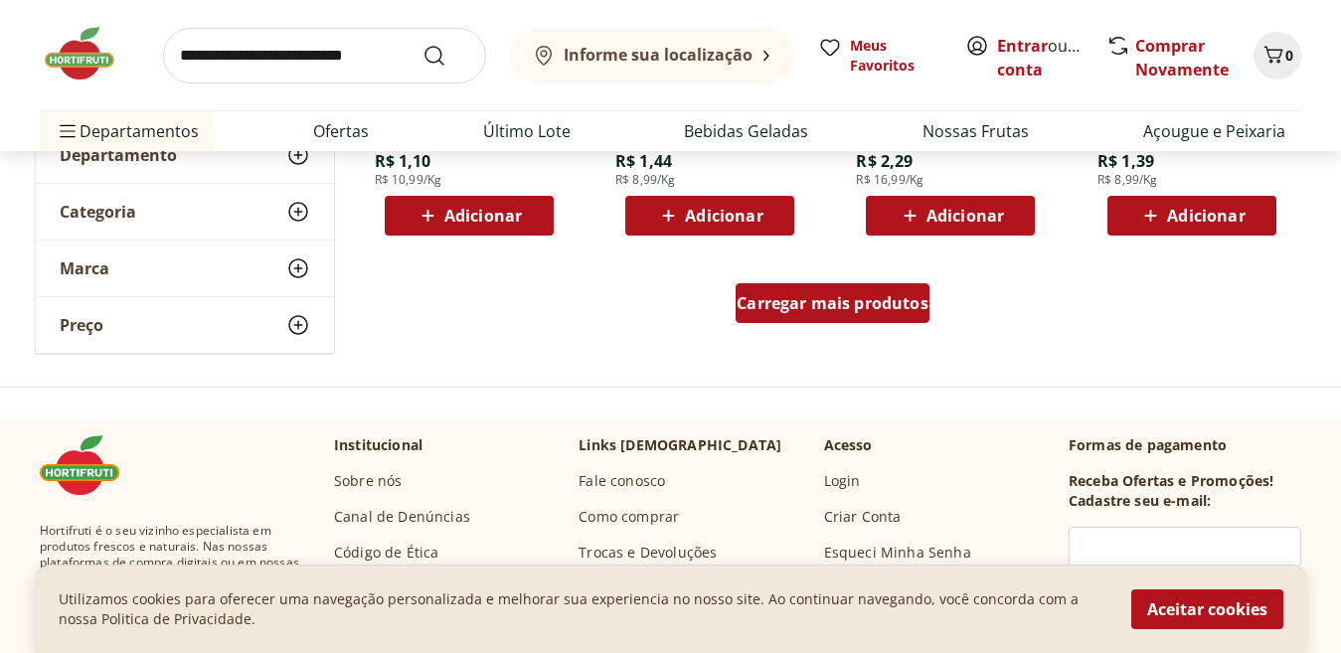
click at [786, 295] on span "Carregar mais produtos" at bounding box center [833, 303] width 192 height 16
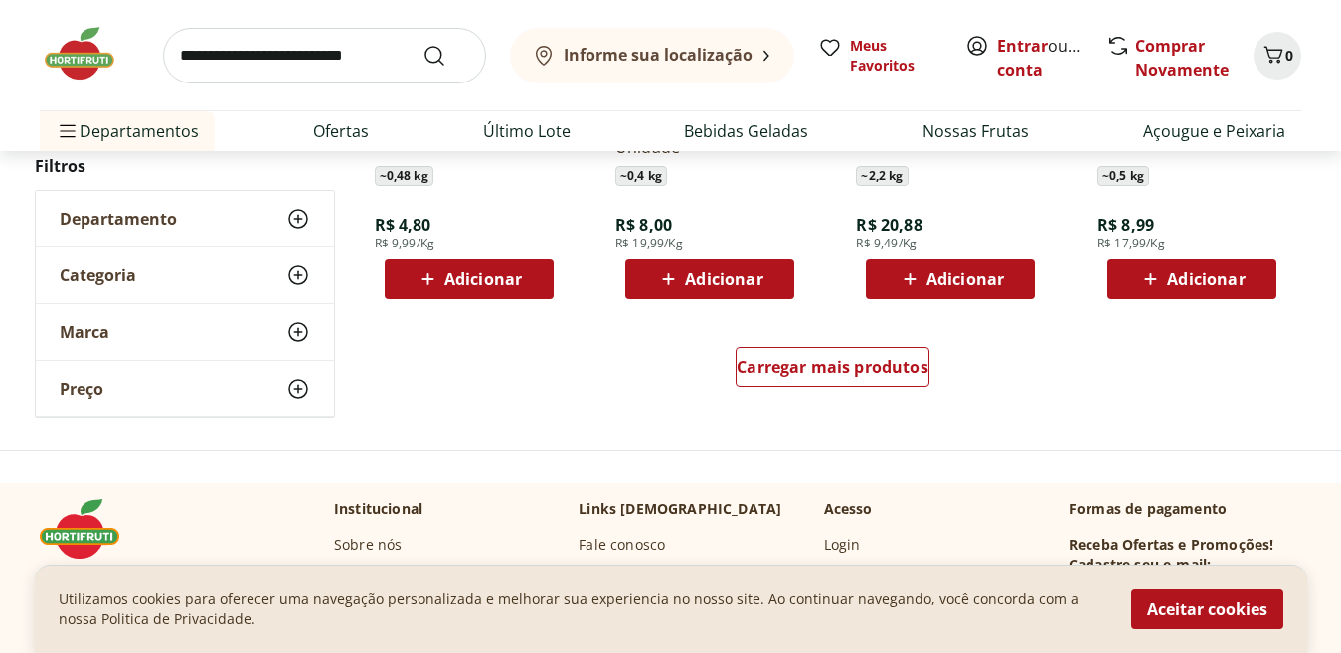
scroll to position [2691, 0]
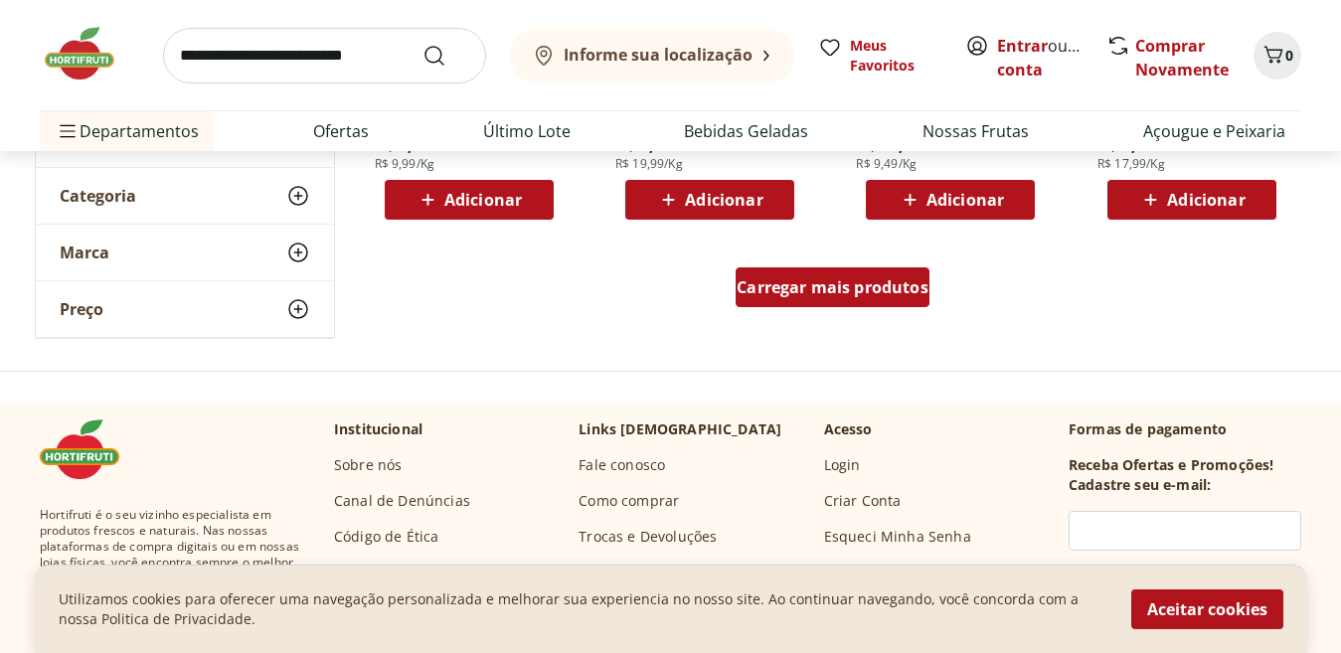
click at [837, 283] on span "Carregar mais produtos" at bounding box center [833, 287] width 192 height 16
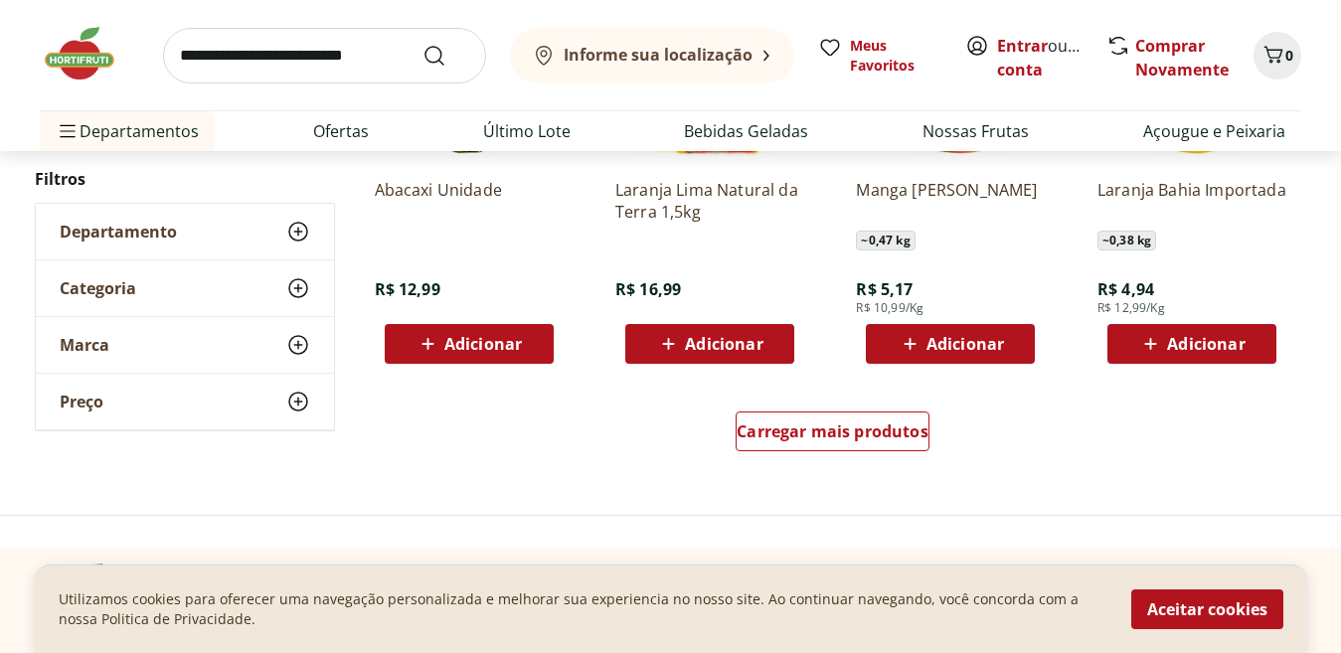
scroll to position [4015, 0]
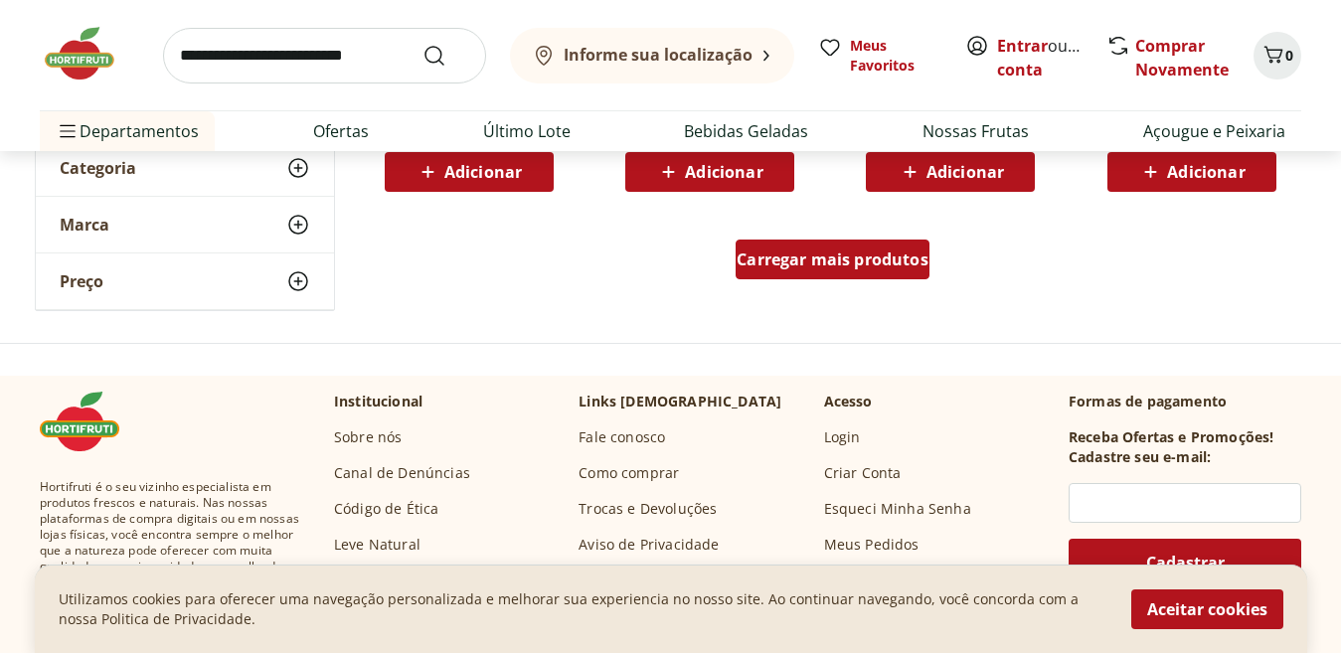
click at [782, 261] on span "Carregar mais produtos" at bounding box center [833, 260] width 192 height 16
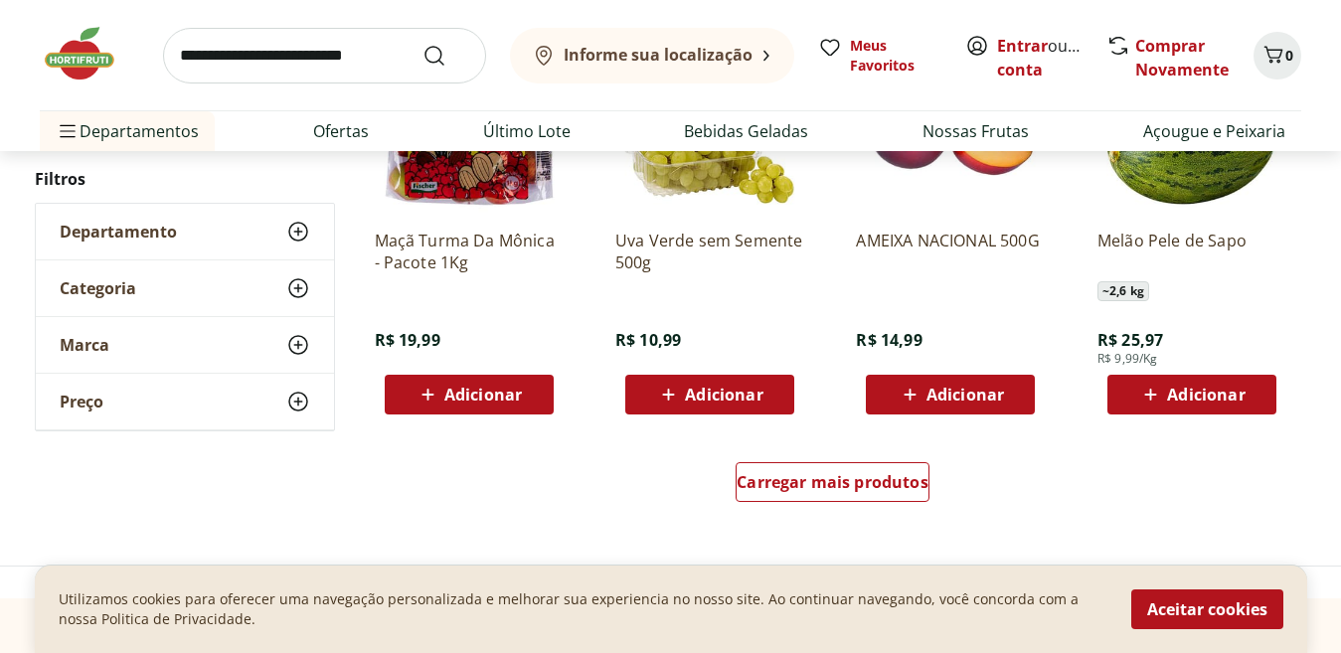
scroll to position [5129, 0]
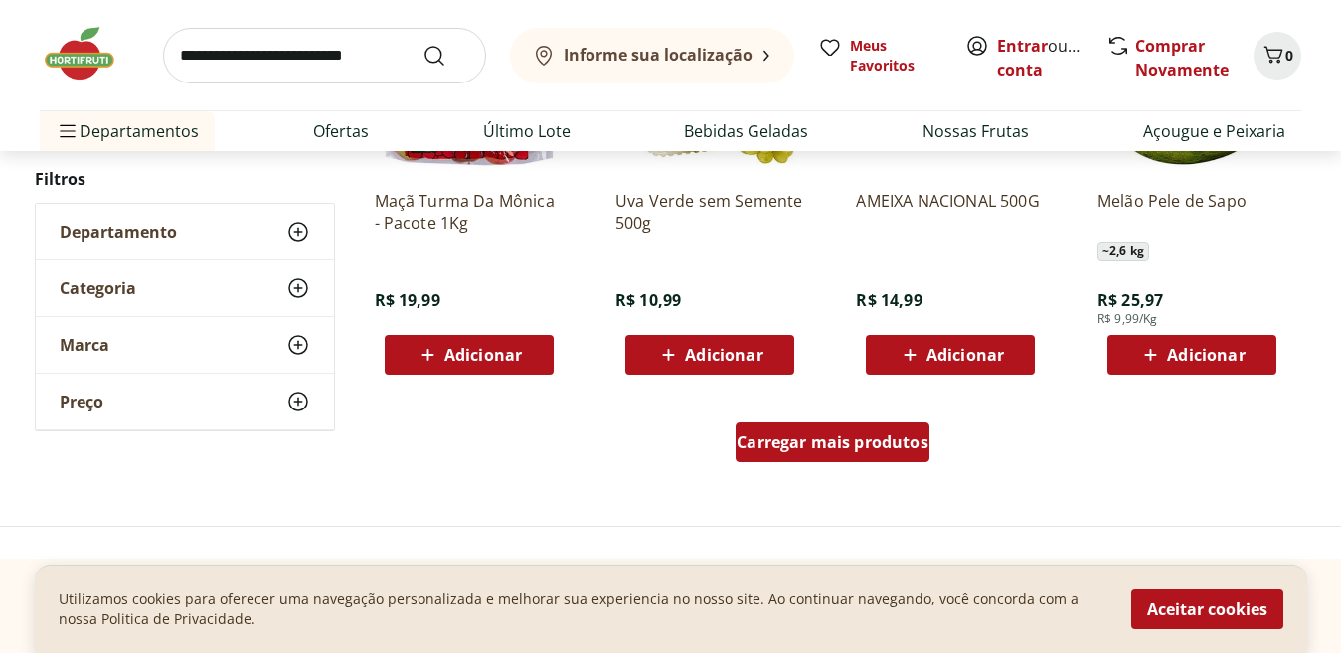
click at [832, 435] on span "Carregar mais produtos" at bounding box center [833, 443] width 192 height 16
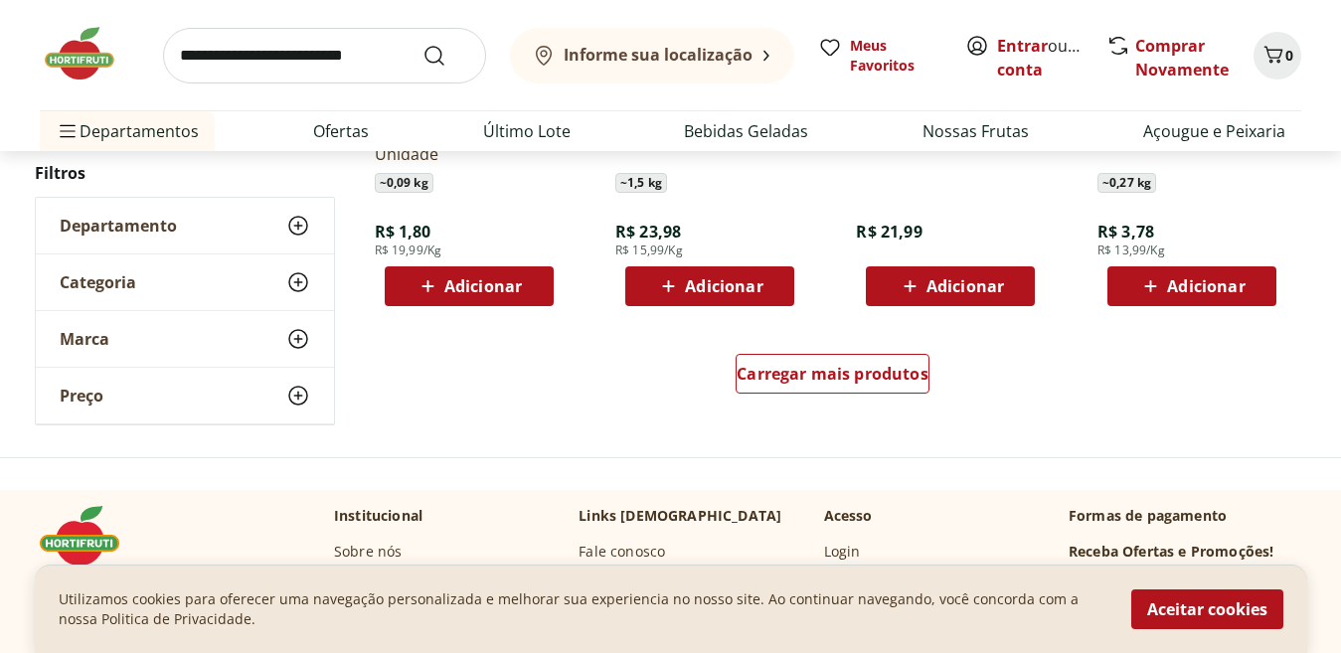
scroll to position [6534, 0]
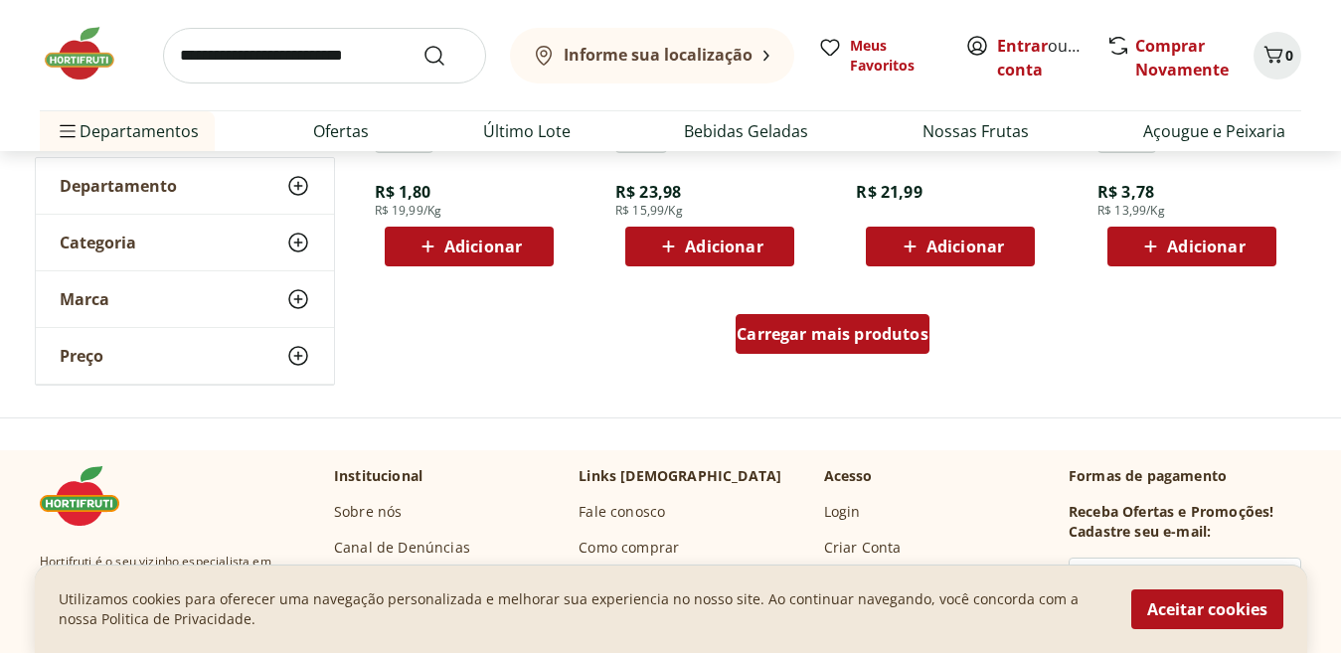
click at [902, 349] on div "Carregar mais produtos" at bounding box center [833, 334] width 194 height 40
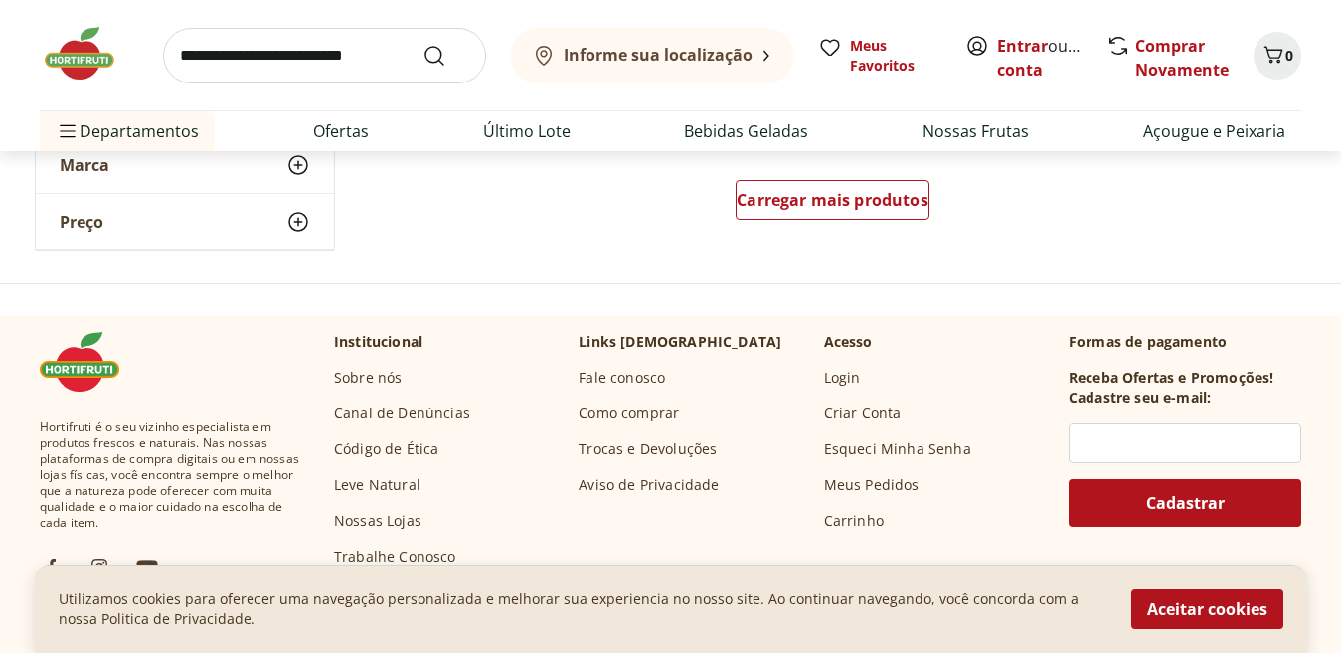
scroll to position [8072, 0]
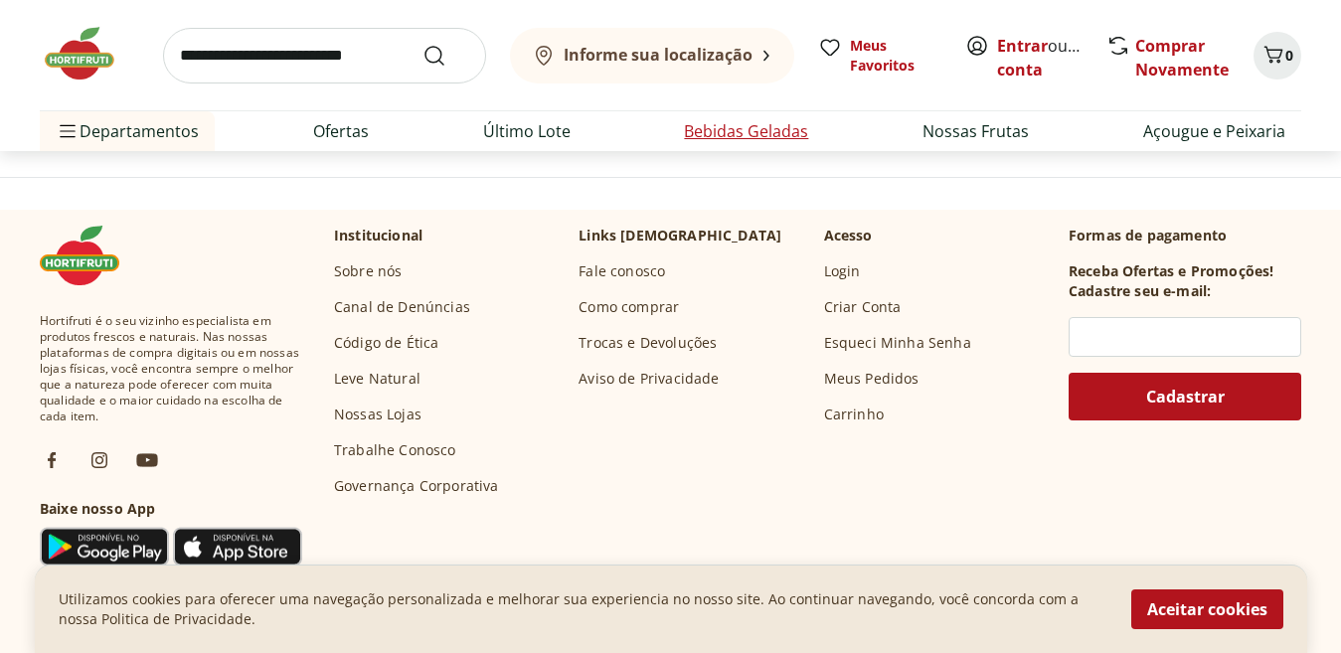
click at [750, 130] on link "Bebidas Geladas" at bounding box center [746, 131] width 124 height 24
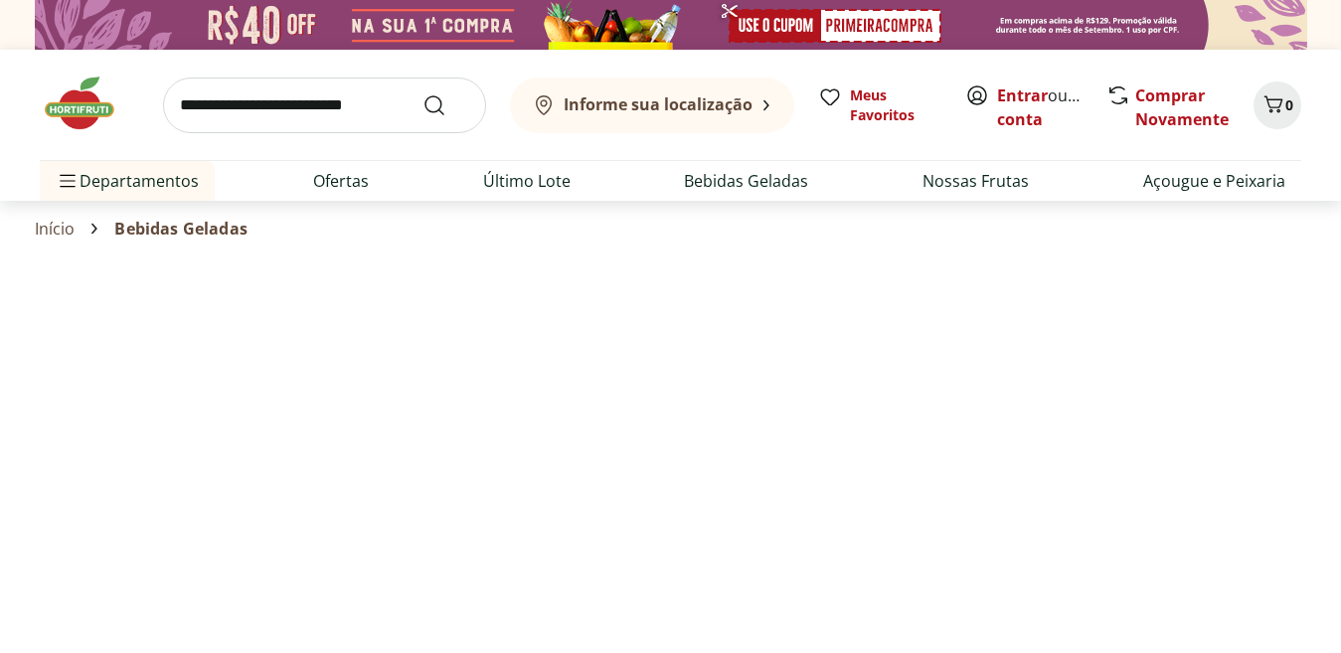
select select "**********"
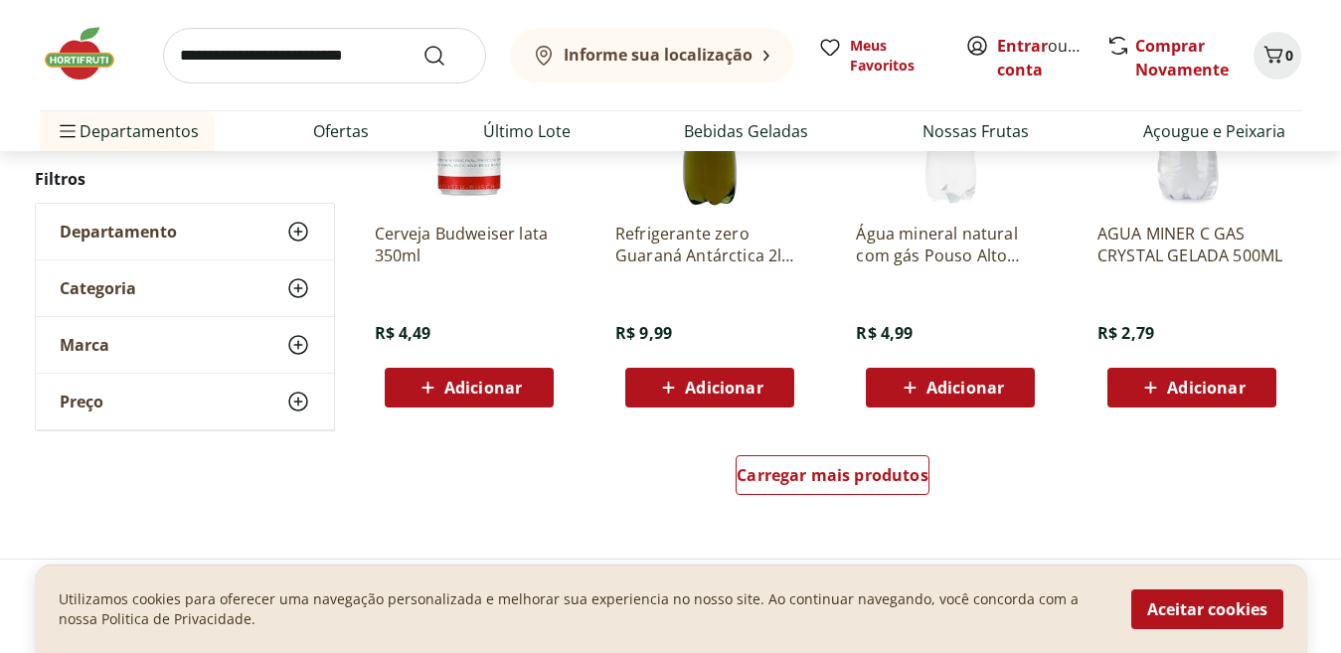
scroll to position [1378, 0]
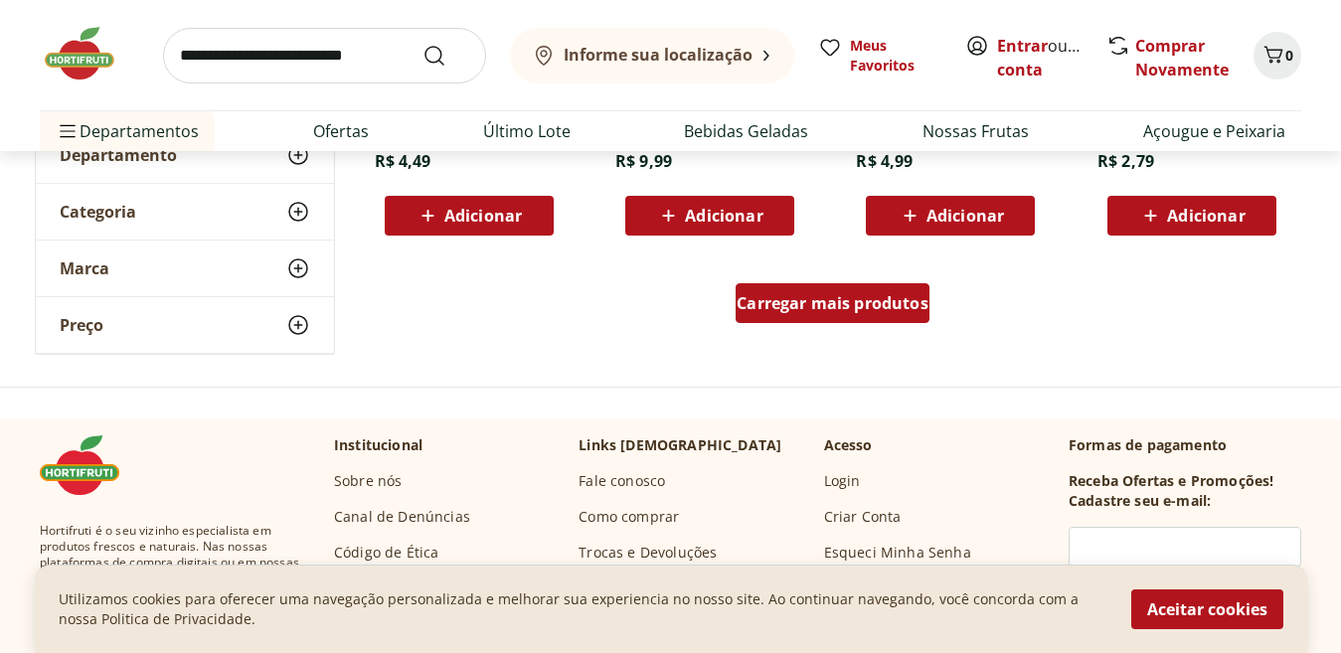
click at [883, 318] on div "Carregar mais produtos" at bounding box center [833, 303] width 194 height 40
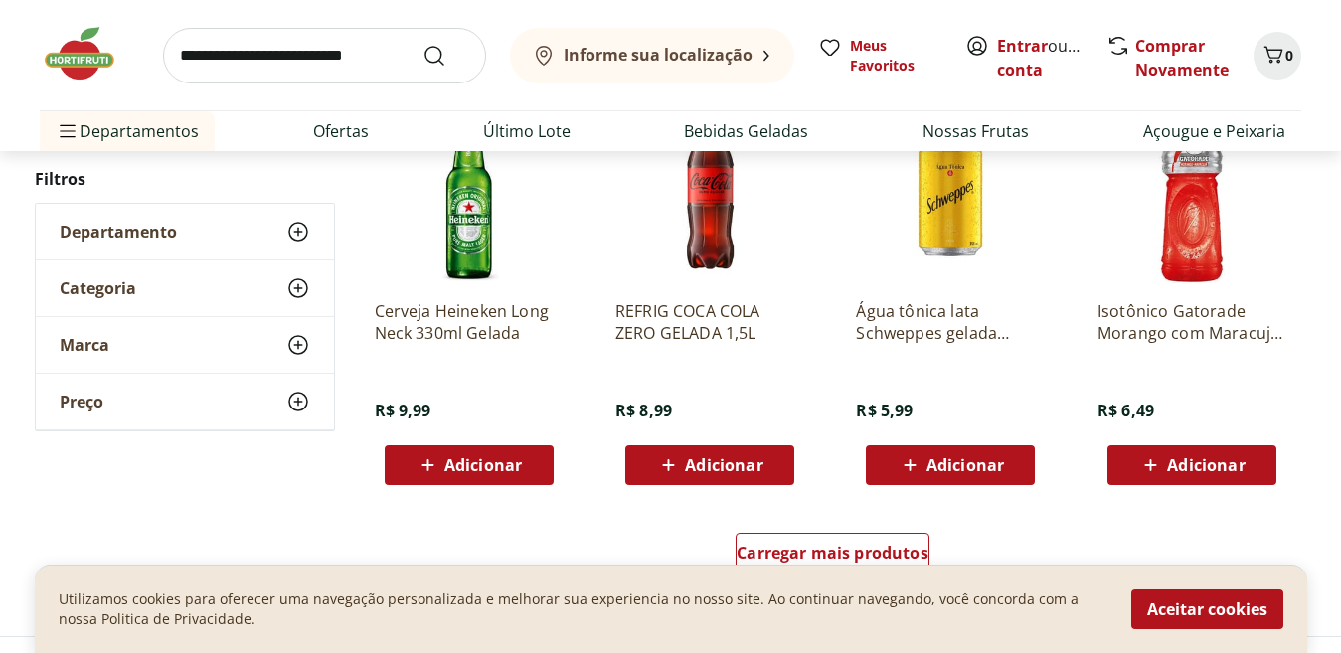
scroll to position [2585, 0]
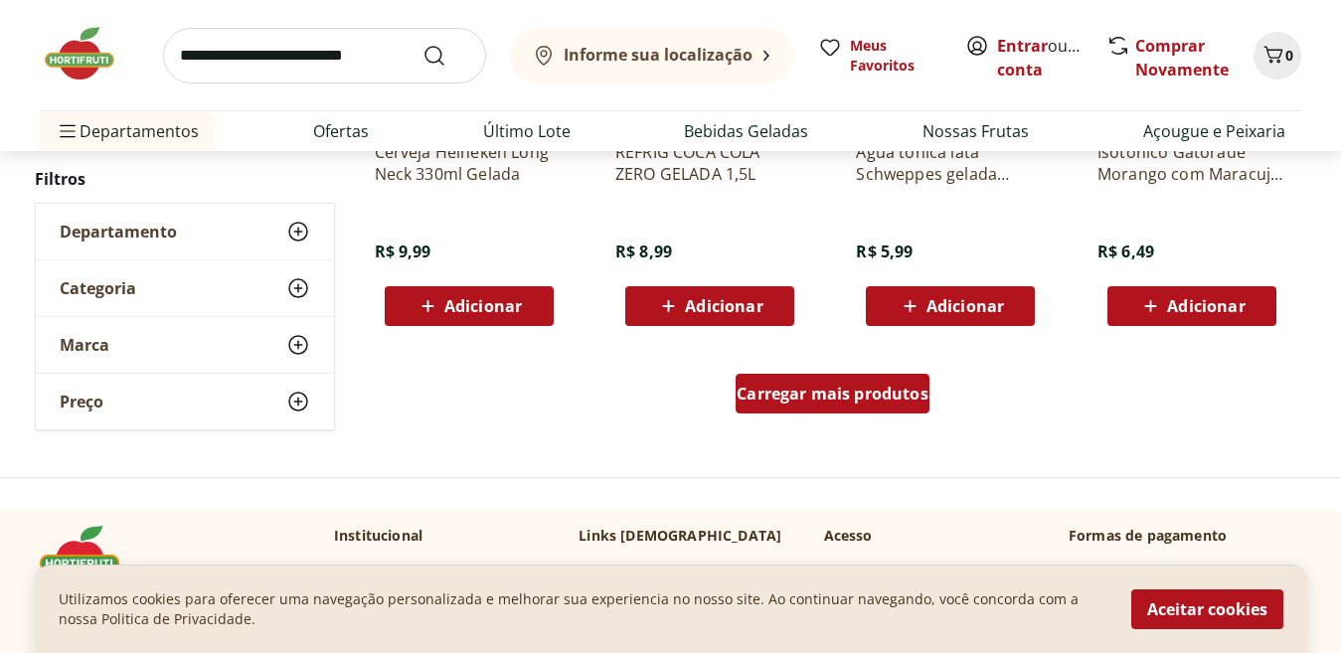
click at [878, 401] on span "Carregar mais produtos" at bounding box center [833, 394] width 192 height 16
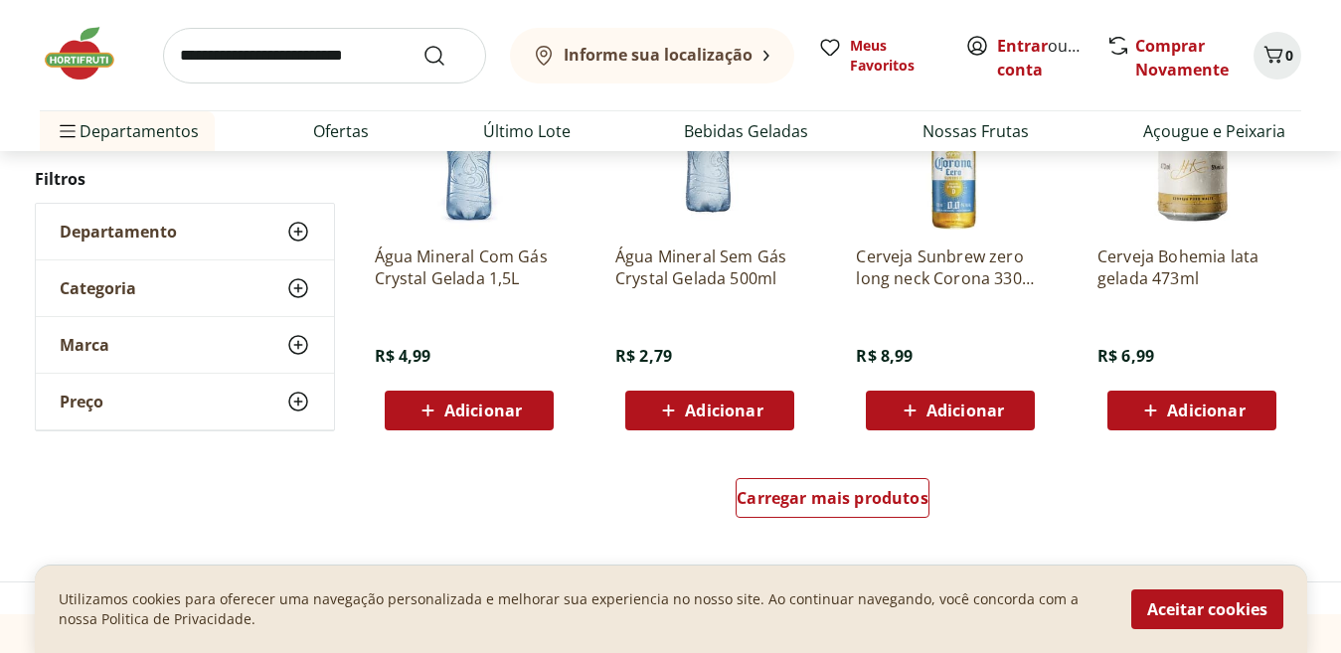
scroll to position [3817, 0]
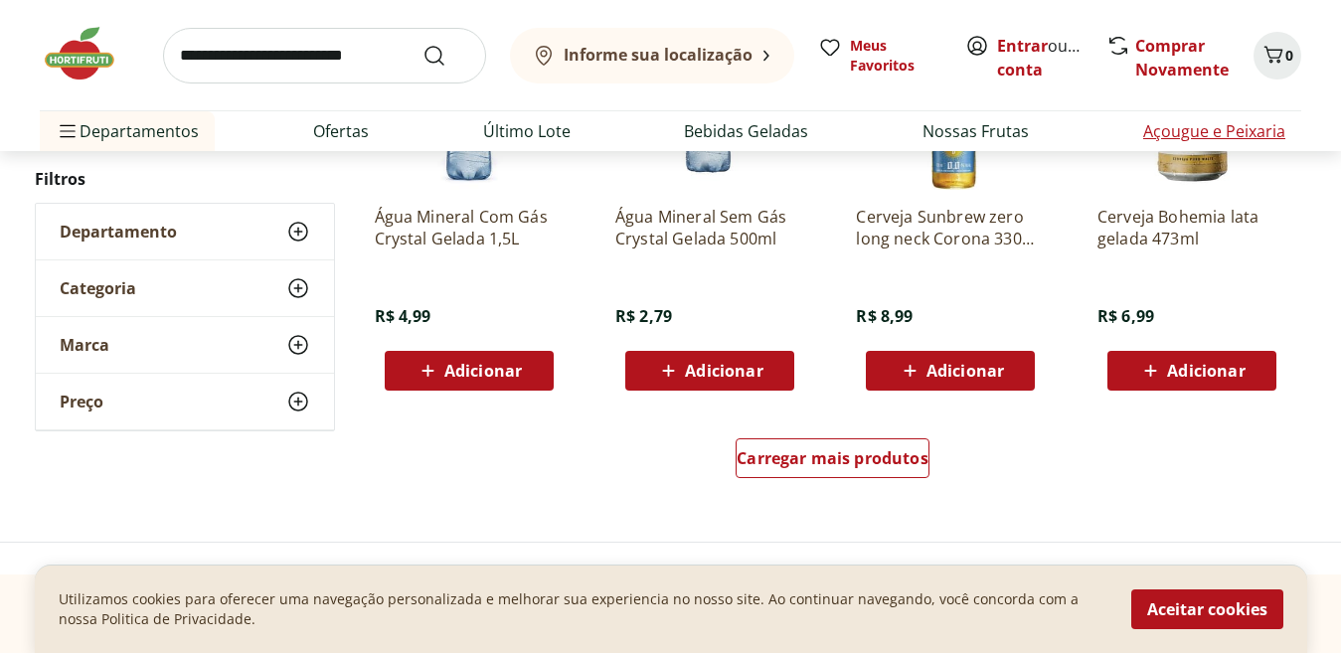
click at [1160, 133] on link "Açougue e Peixaria" at bounding box center [1215, 131] width 142 height 24
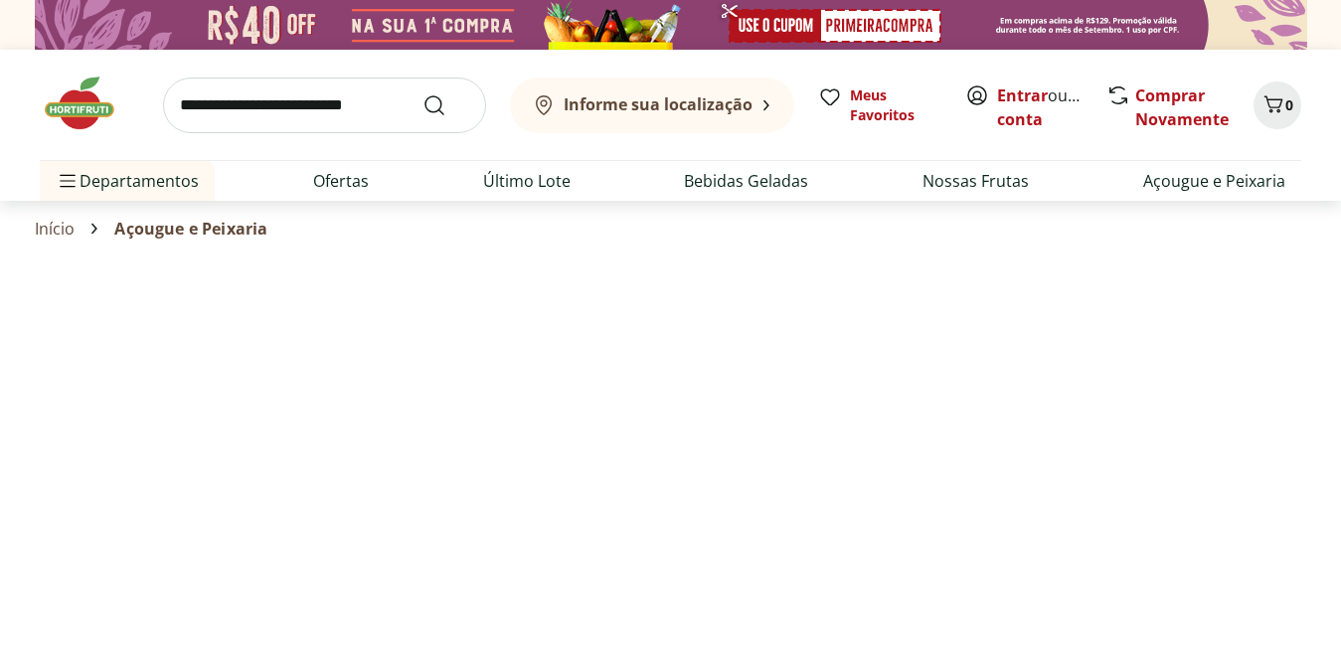
select select "**********"
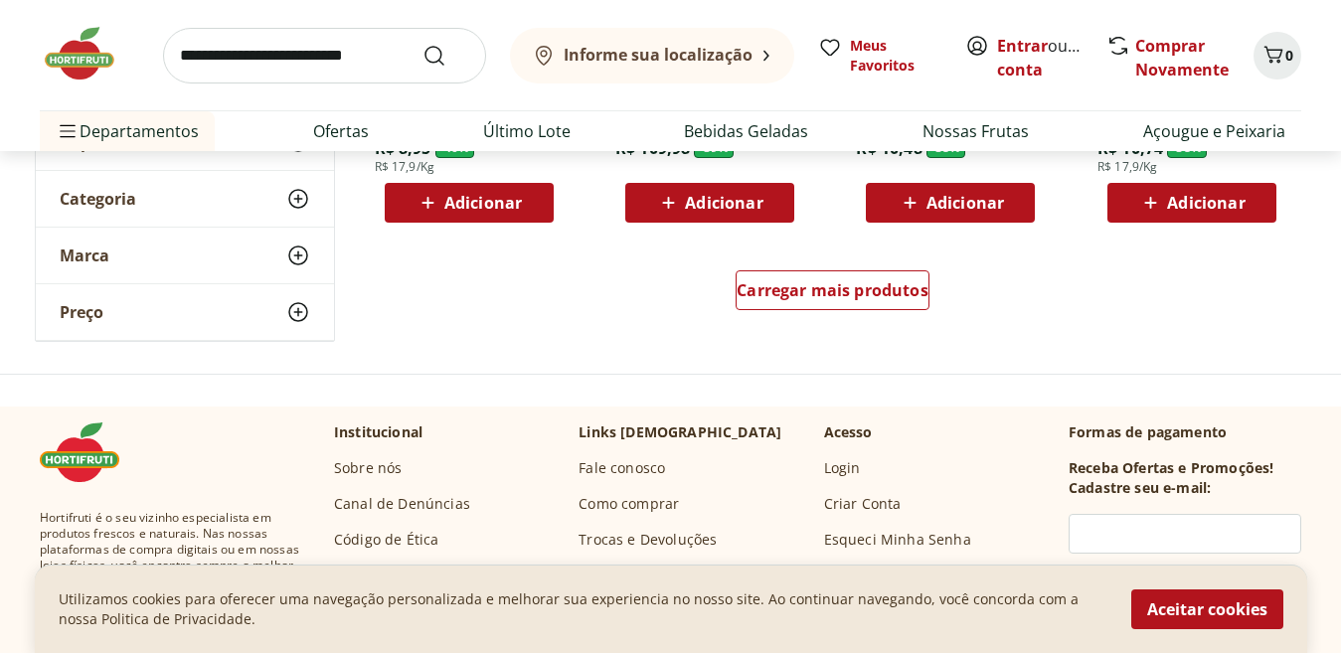
scroll to position [1471, 0]
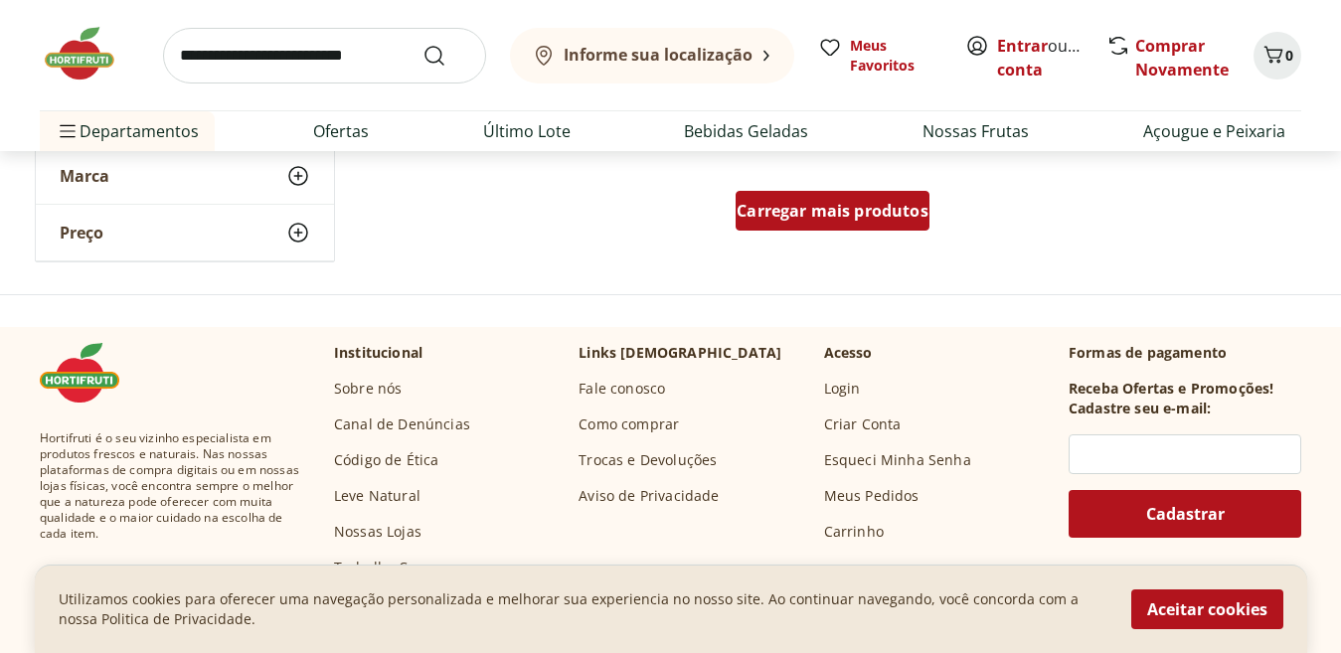
click at [792, 213] on span "Carregar mais produtos" at bounding box center [833, 211] width 192 height 16
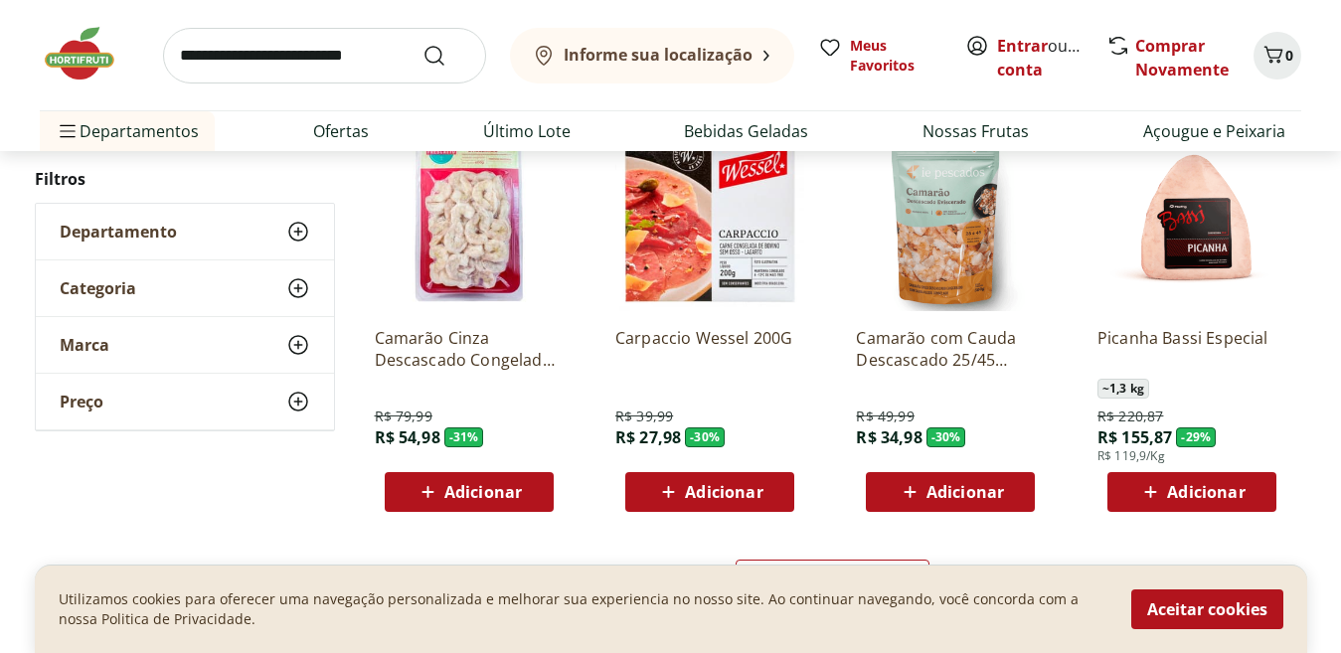
scroll to position [2597, 0]
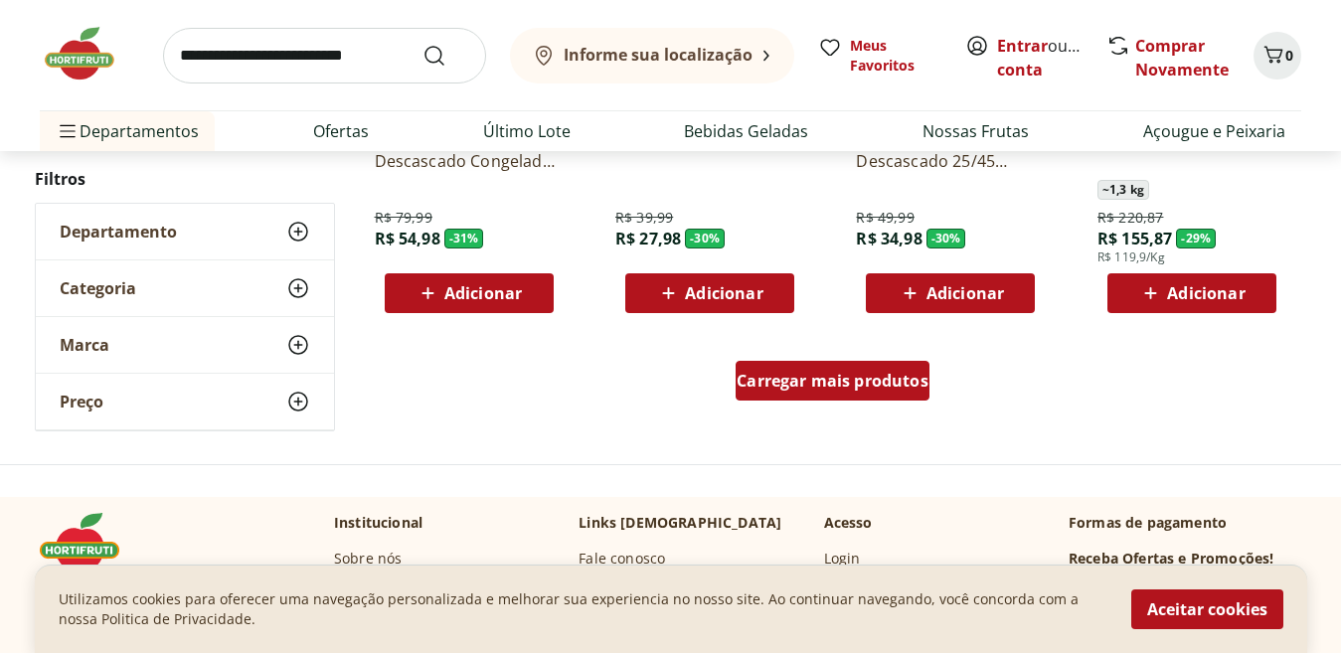
click at [761, 366] on div "Carregar mais produtos" at bounding box center [833, 381] width 194 height 40
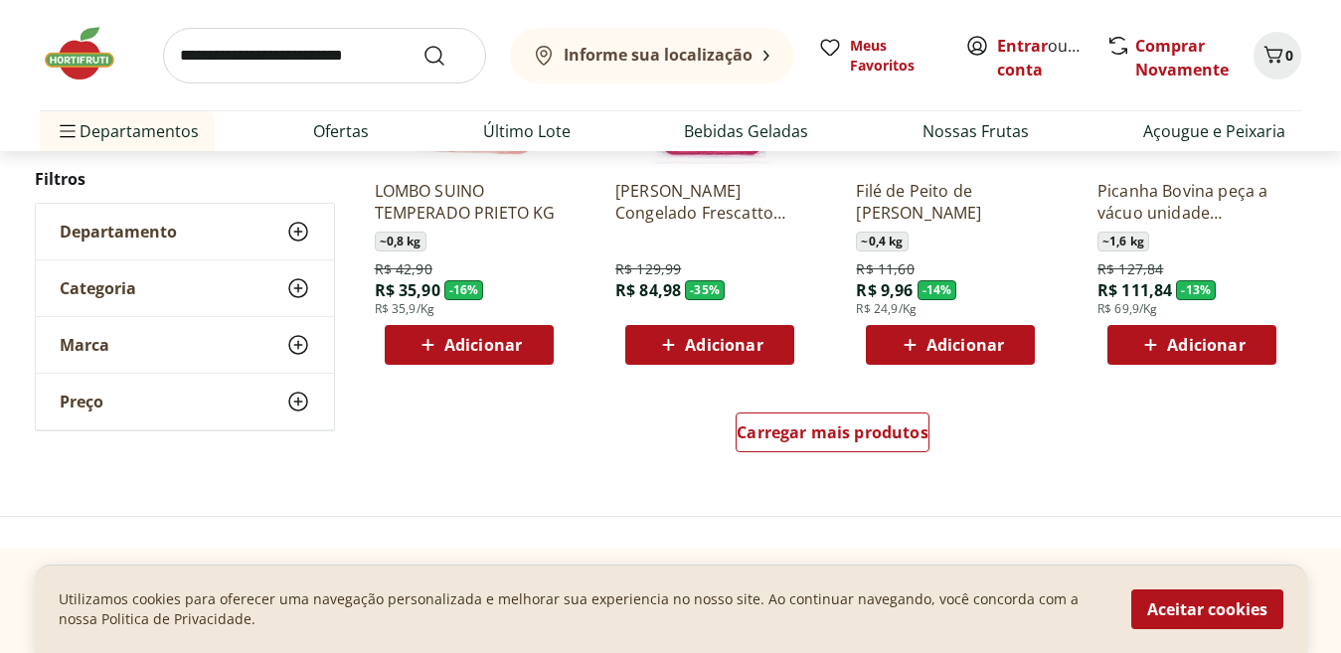
scroll to position [3949, 0]
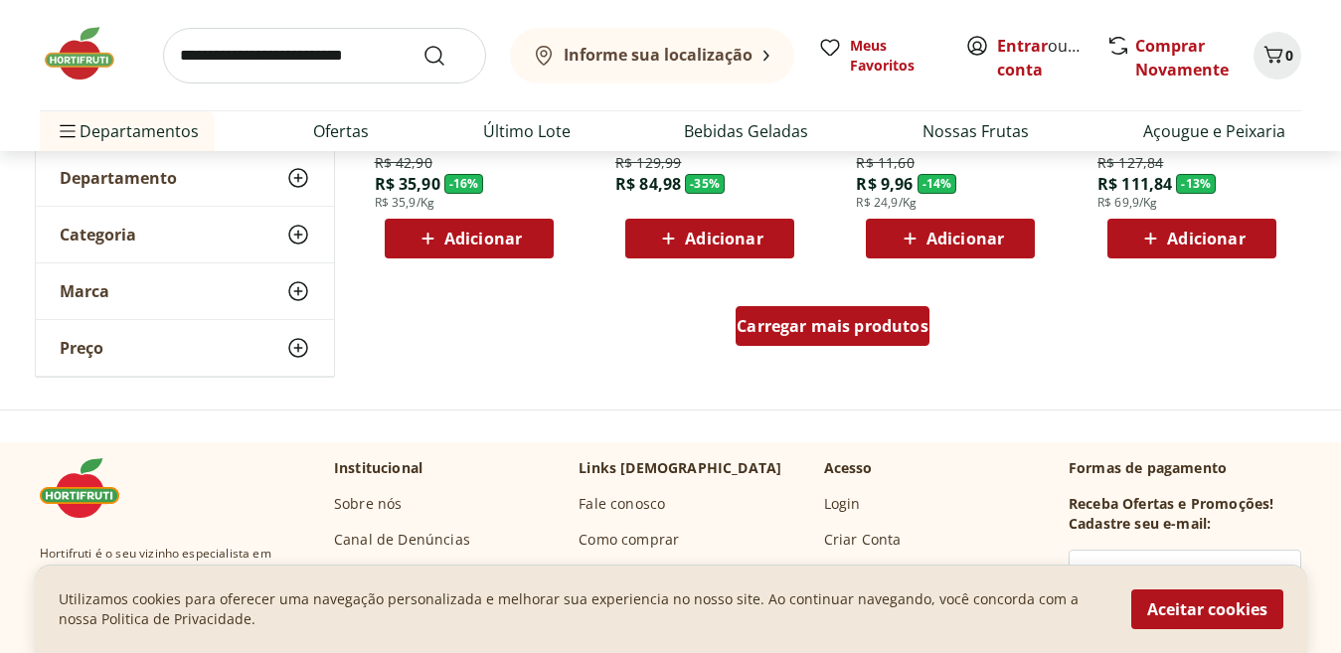
click at [786, 321] on span "Carregar mais produtos" at bounding box center [833, 326] width 192 height 16
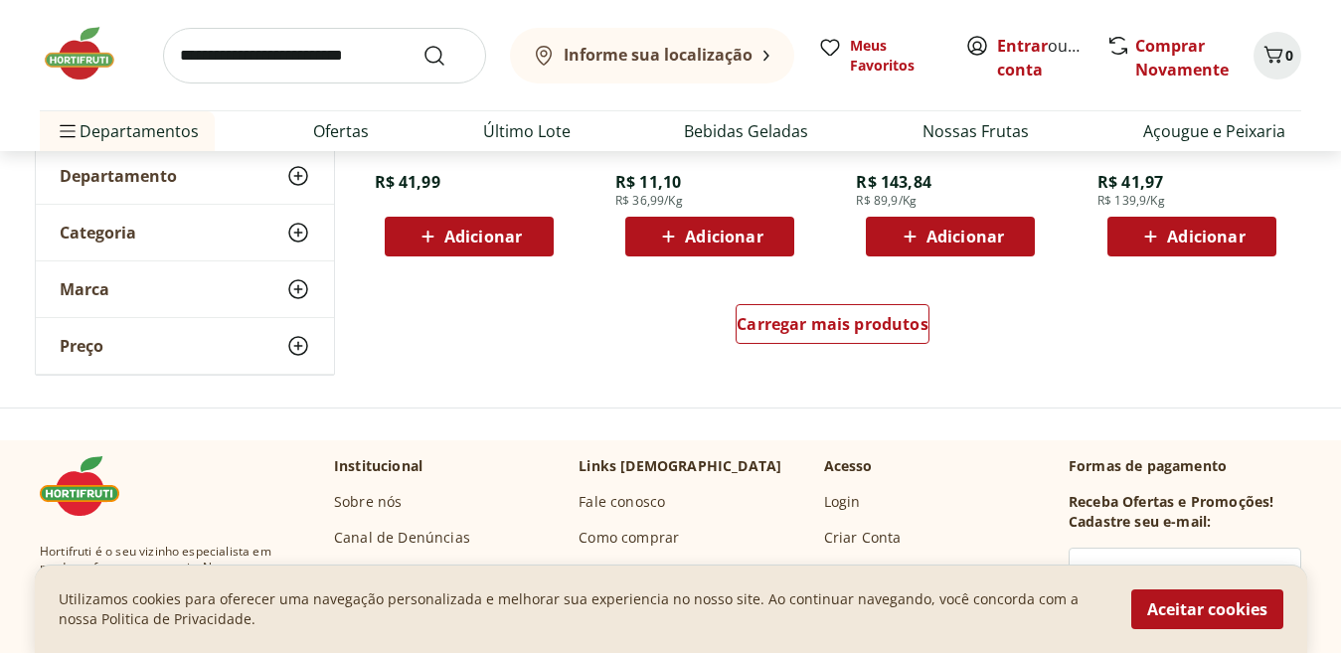
scroll to position [5260, 0]
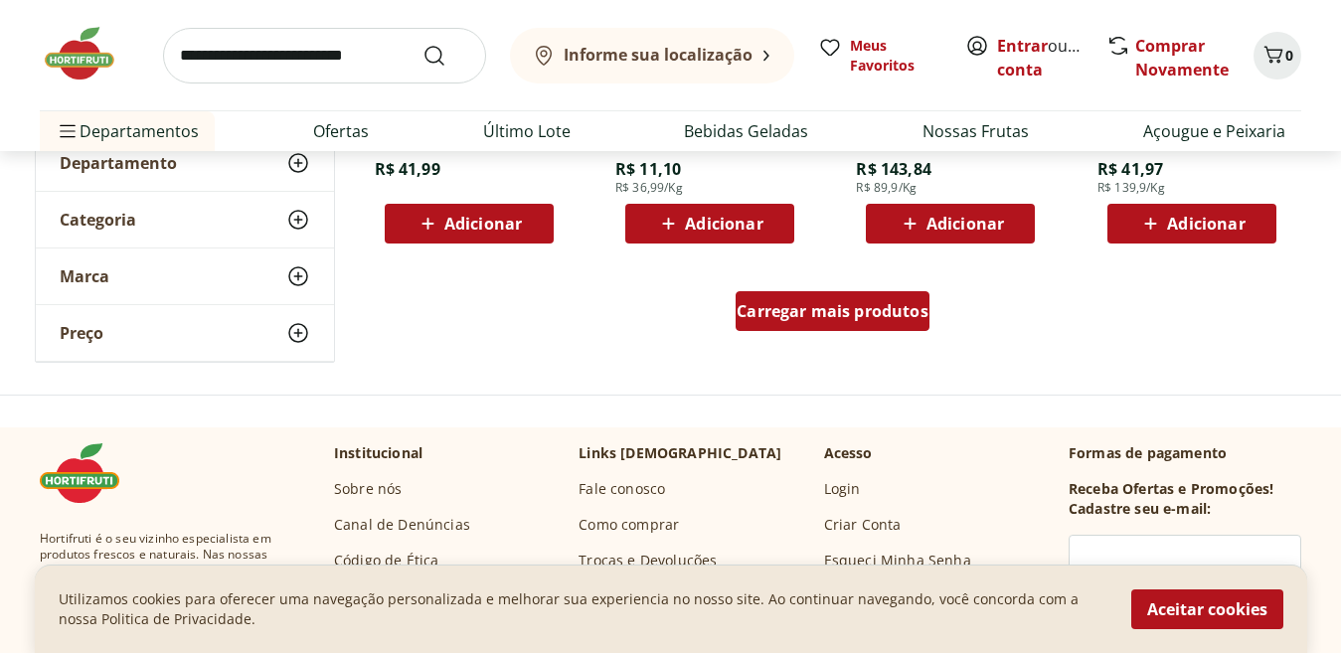
click at [791, 328] on div "Carregar mais produtos" at bounding box center [833, 311] width 194 height 40
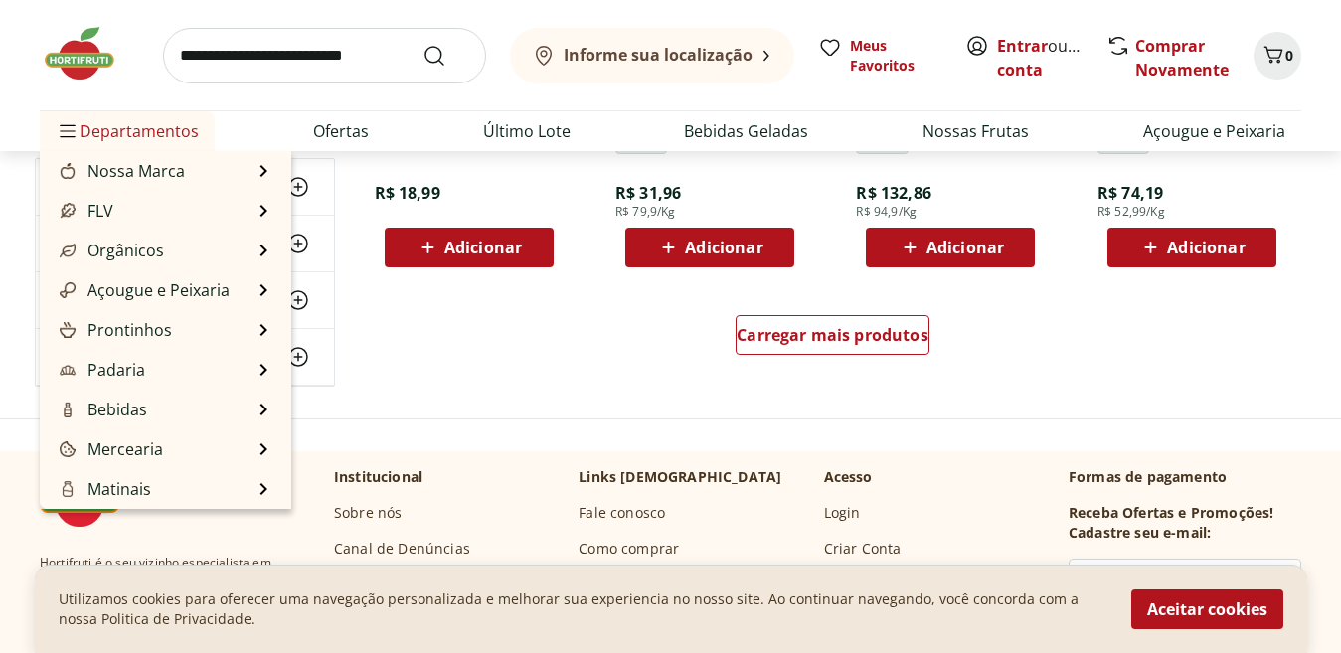
scroll to position [199, 0]
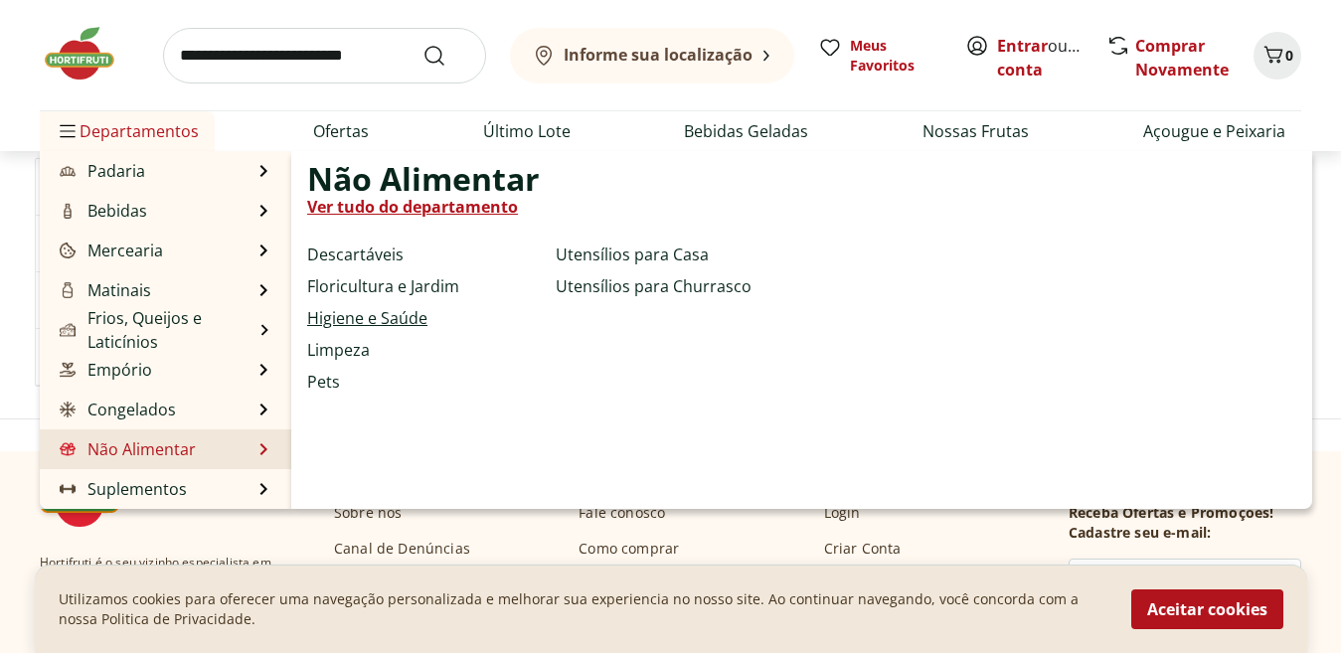
click at [347, 313] on link "Higiene e Saúde" at bounding box center [367, 318] width 120 height 24
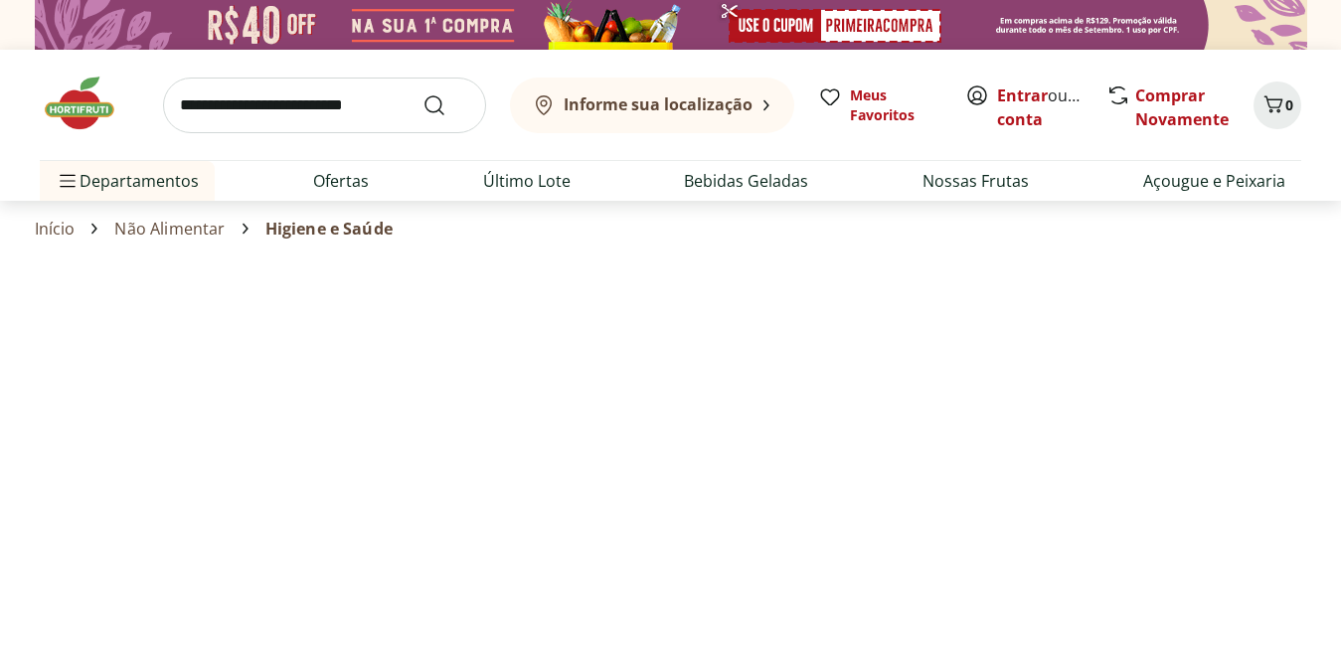
select select "**********"
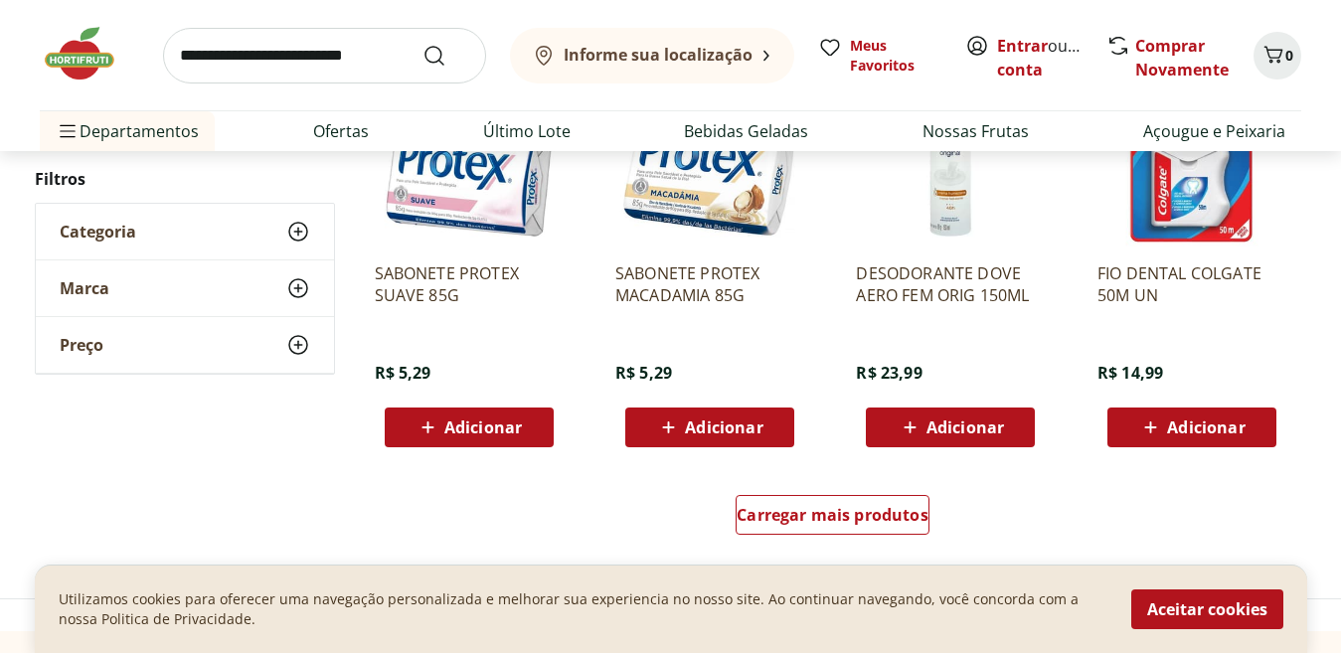
scroll to position [1242, 0]
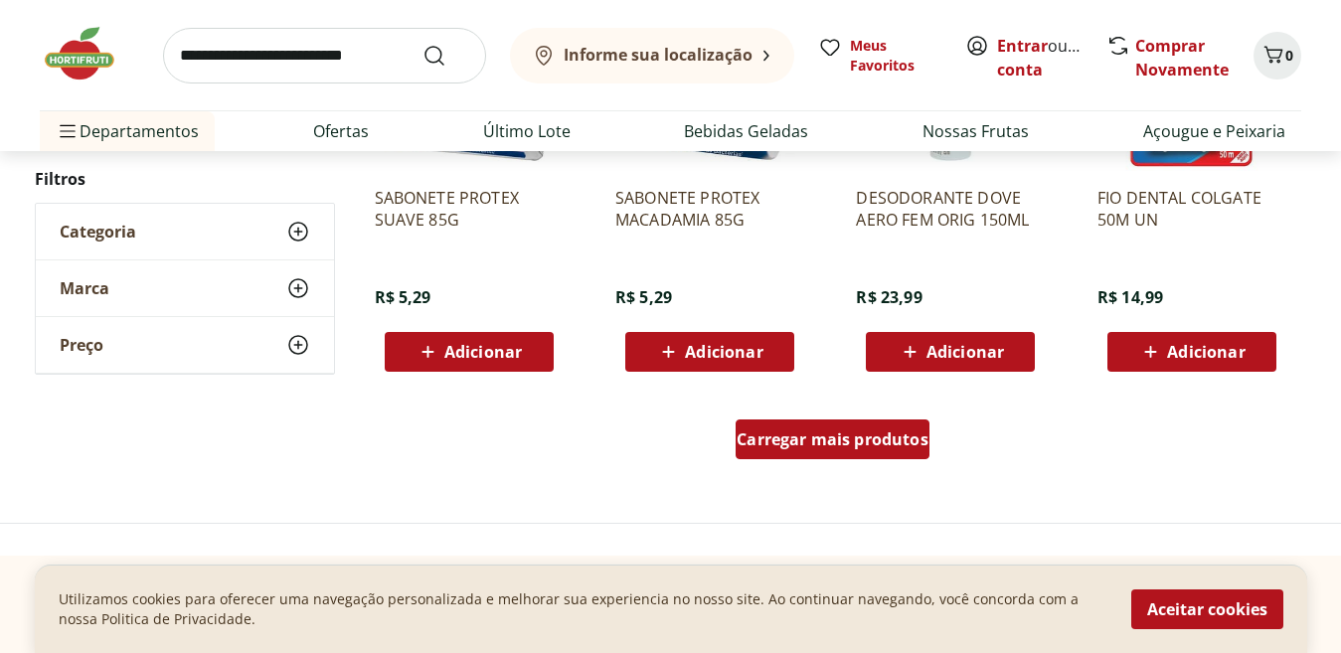
click at [758, 442] on span "Carregar mais produtos" at bounding box center [833, 440] width 192 height 16
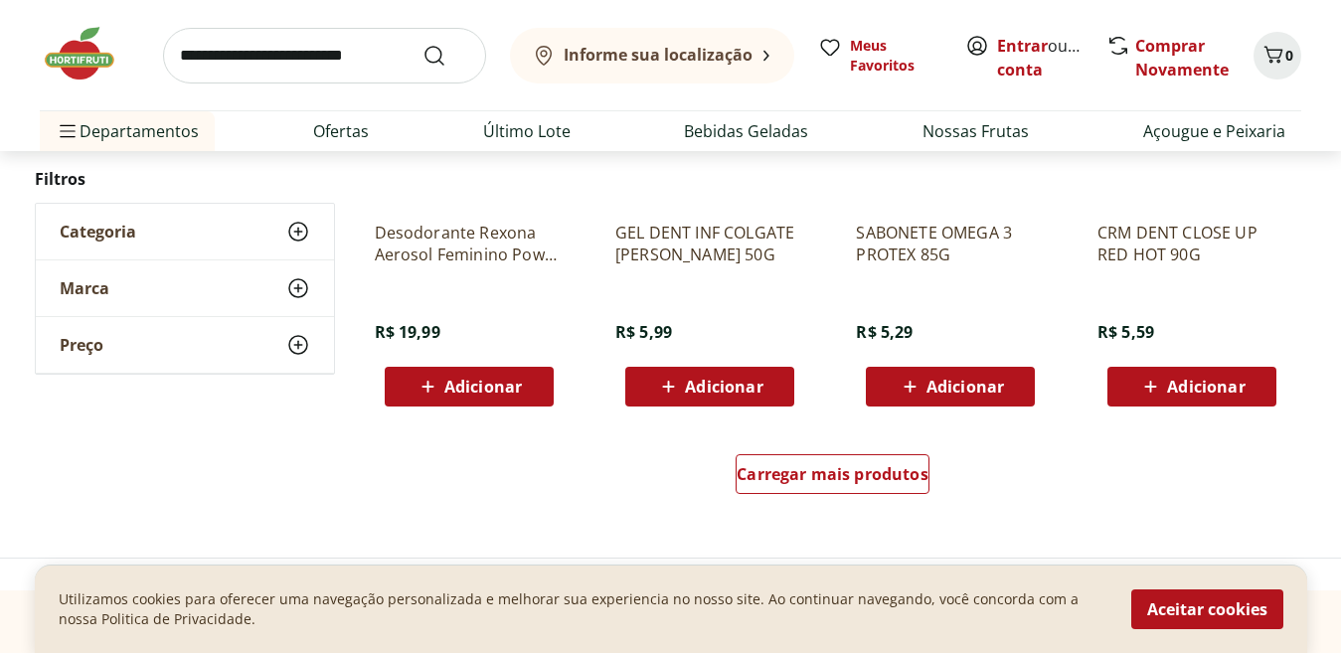
scroll to position [2595, 0]
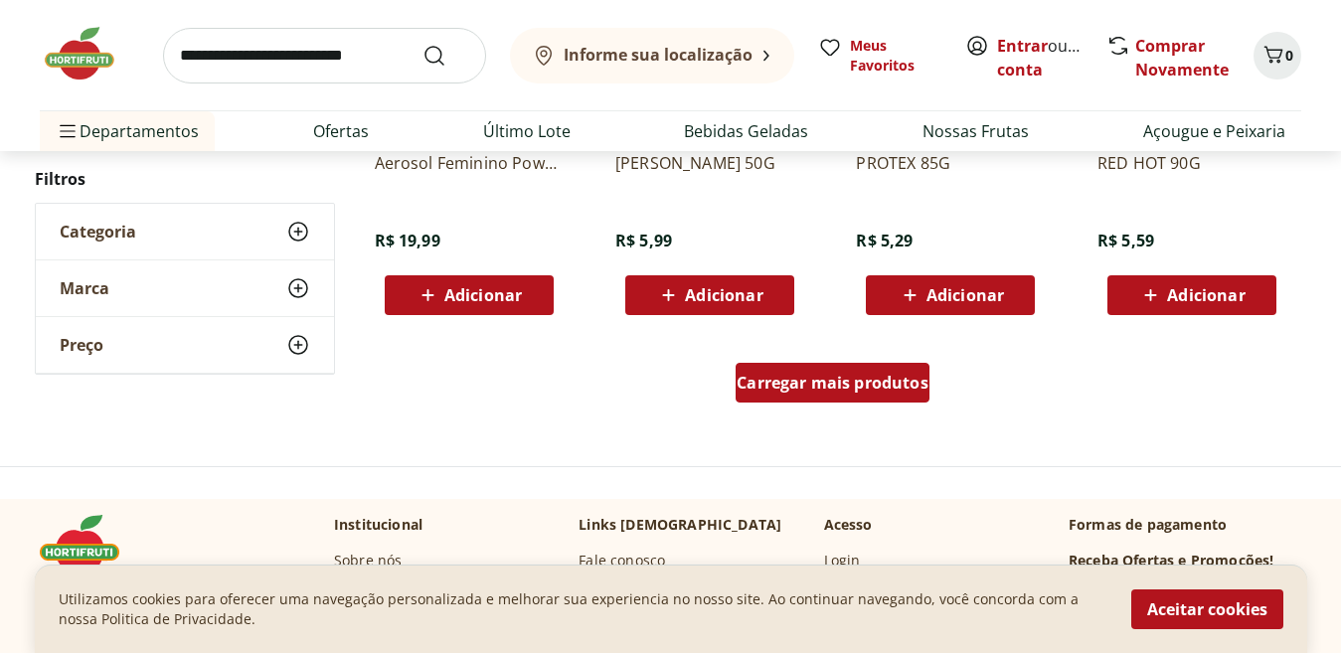
click at [858, 382] on span "Carregar mais produtos" at bounding box center [833, 383] width 192 height 16
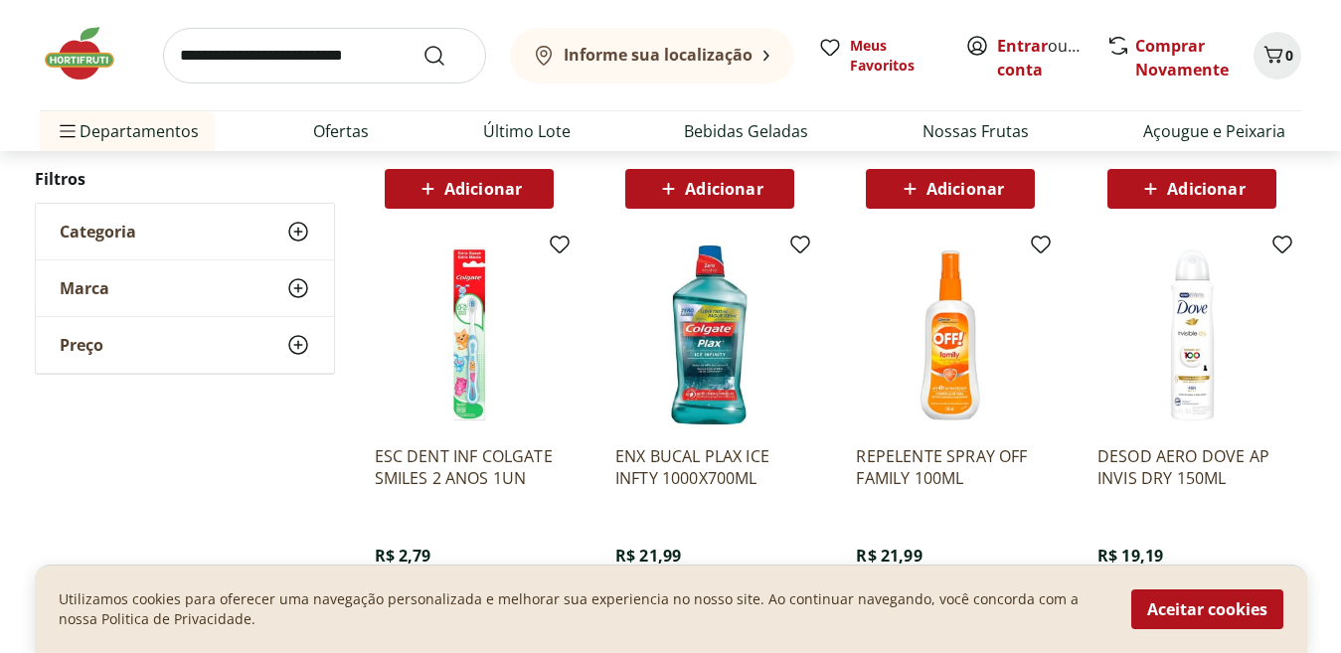
scroll to position [2773, 0]
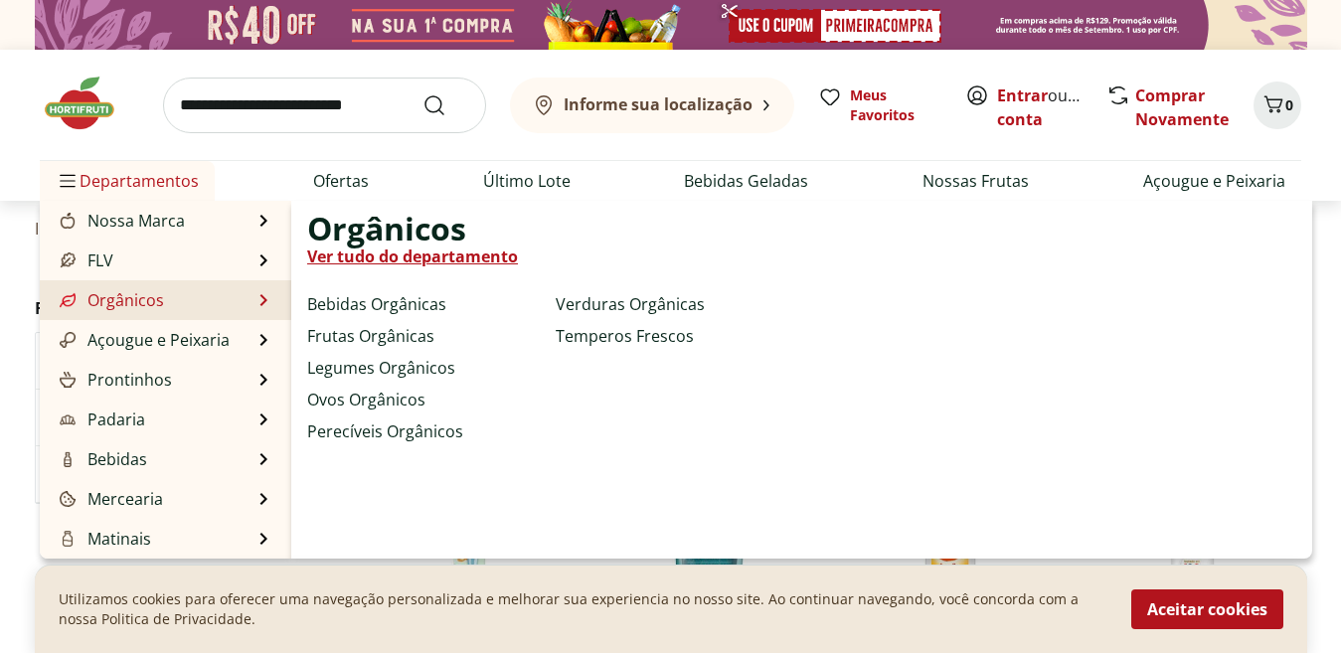
click at [214, 299] on li "Orgânicos Orgânicos Ver tudo do departamento Bebidas Orgânicas Frutas Orgânicas…" at bounding box center [166, 300] width 252 height 40
click at [336, 259] on link "Ver tudo do departamento" at bounding box center [412, 257] width 211 height 24
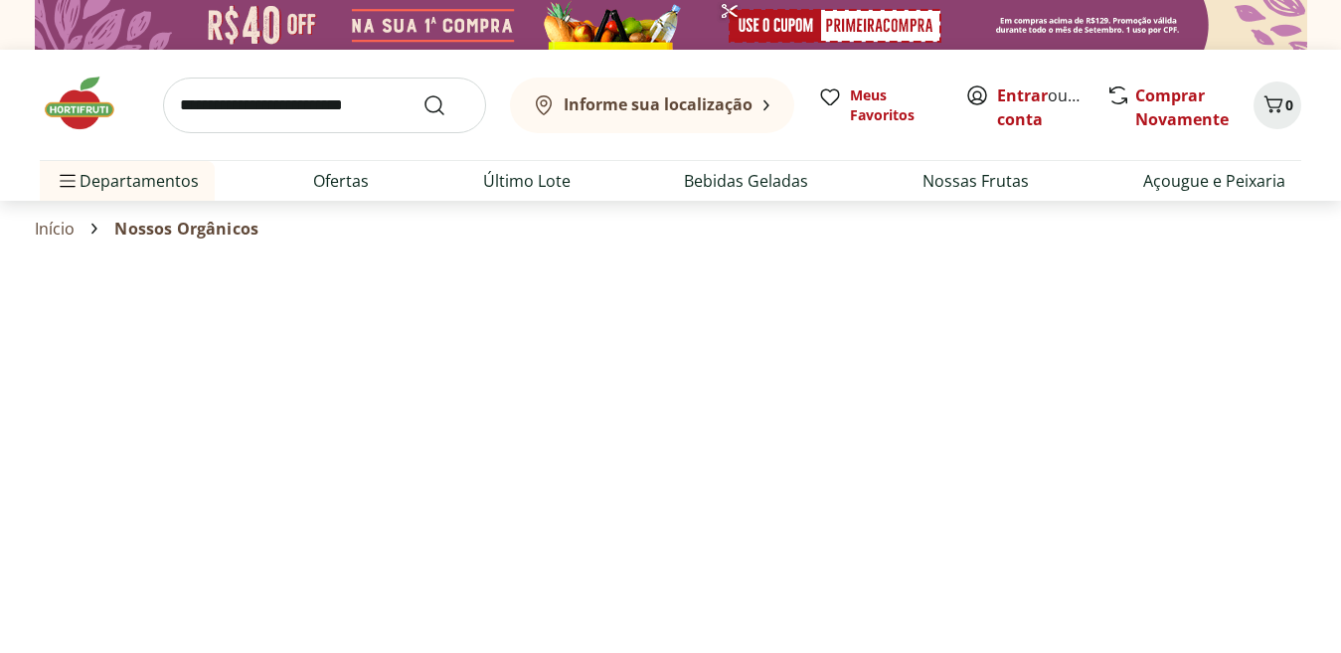
select select "**********"
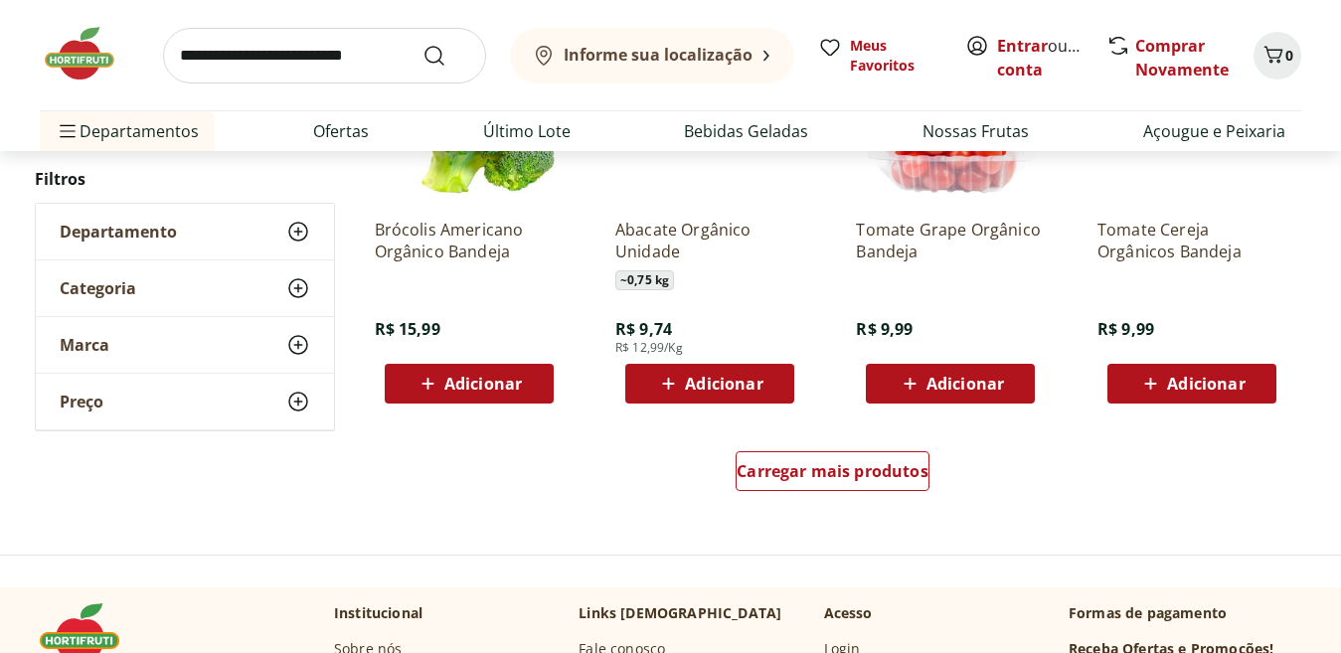
scroll to position [1317, 0]
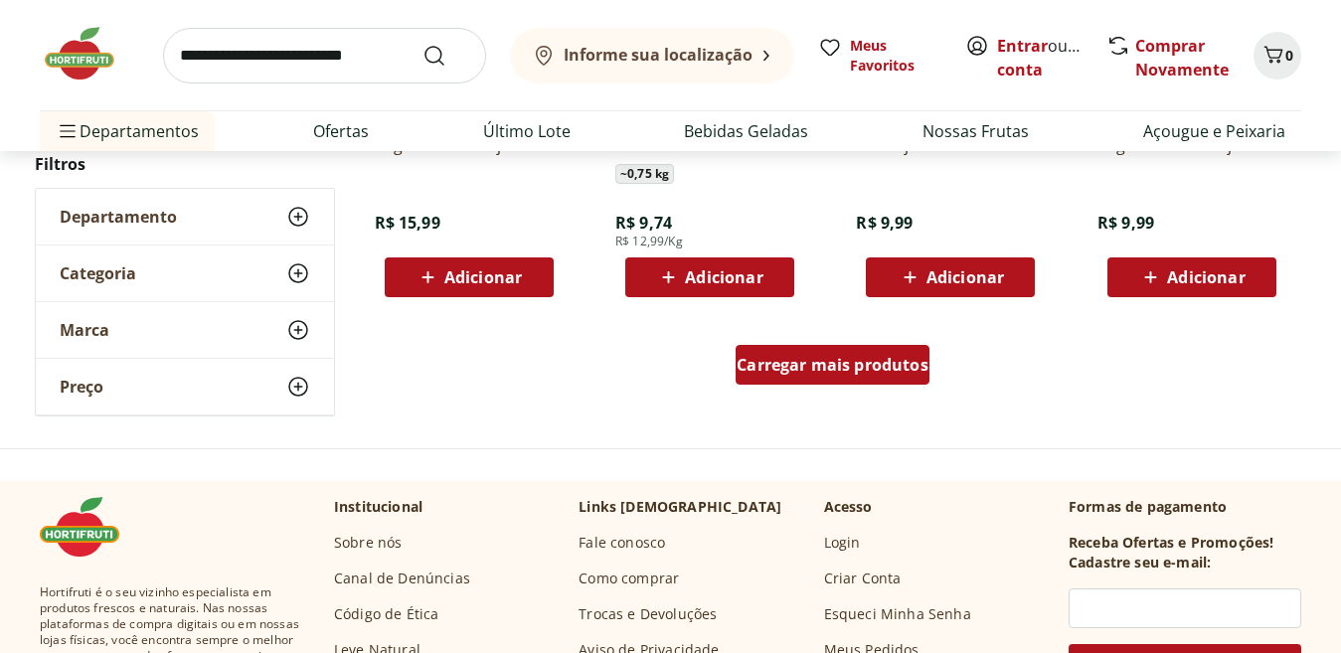
click at [815, 368] on span "Carregar mais produtos" at bounding box center [833, 365] width 192 height 16
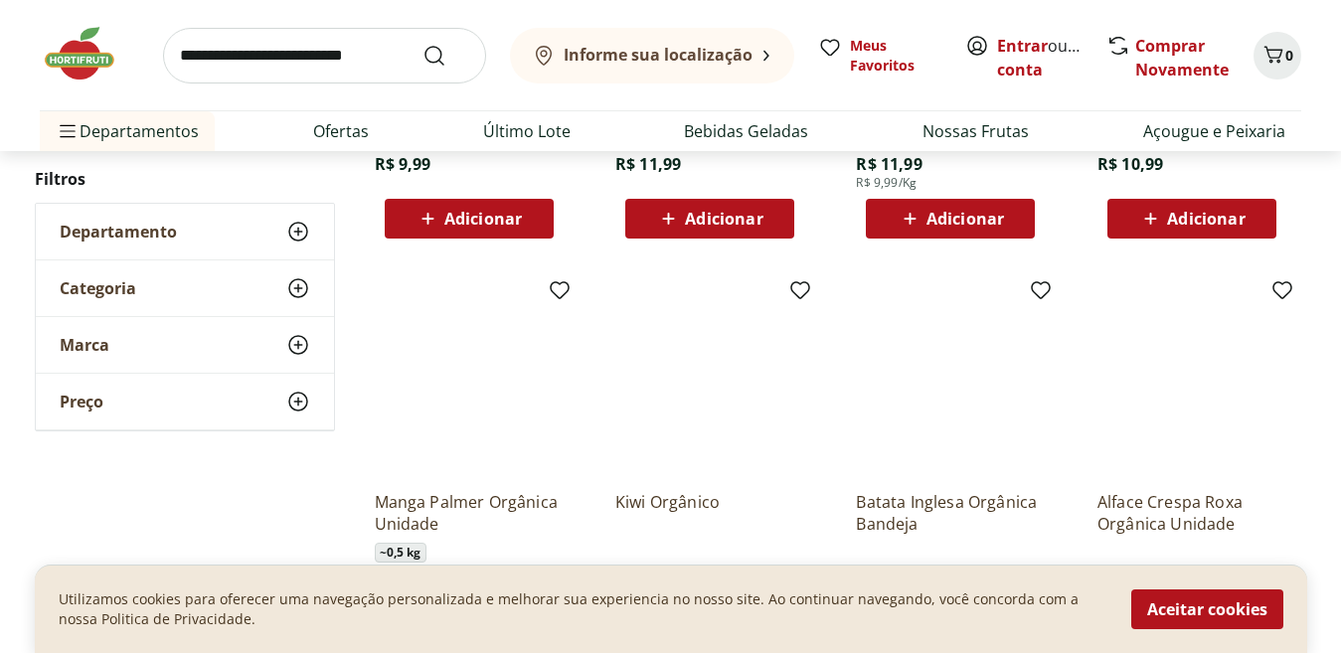
scroll to position [2602, 0]
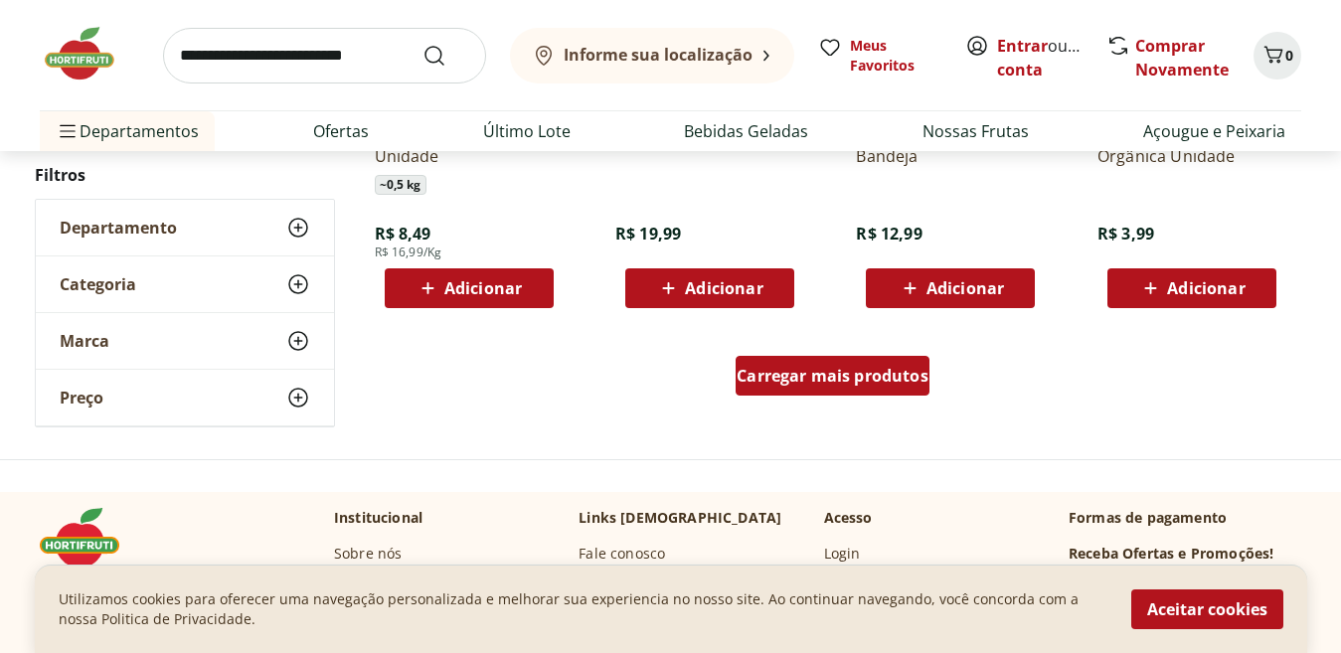
click at [810, 368] on span "Carregar mais produtos" at bounding box center [833, 376] width 192 height 16
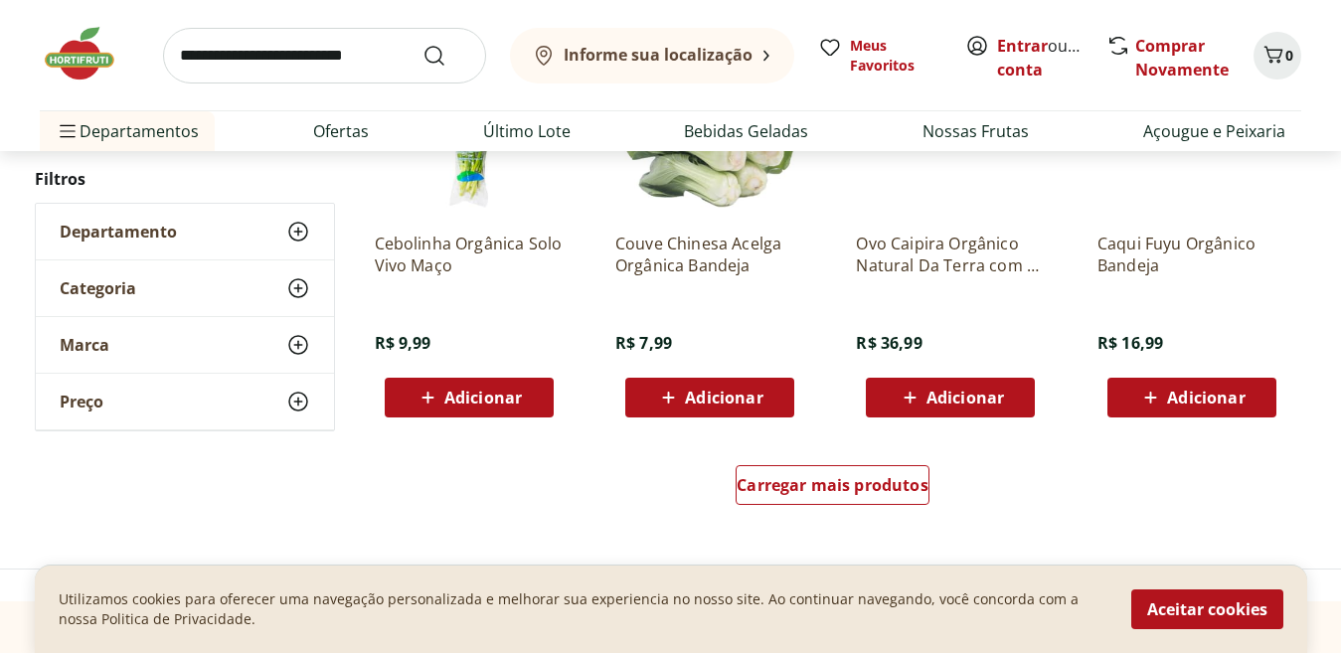
scroll to position [3936, 0]
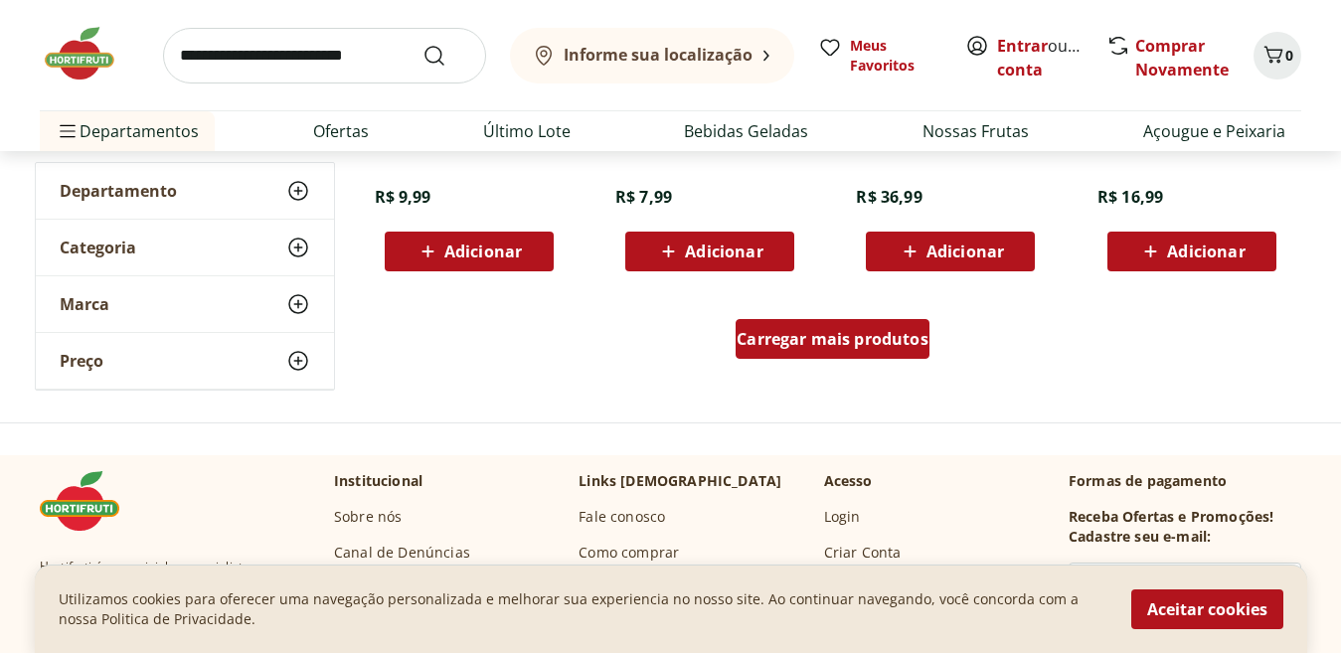
click at [796, 331] on span "Carregar mais produtos" at bounding box center [833, 339] width 192 height 16
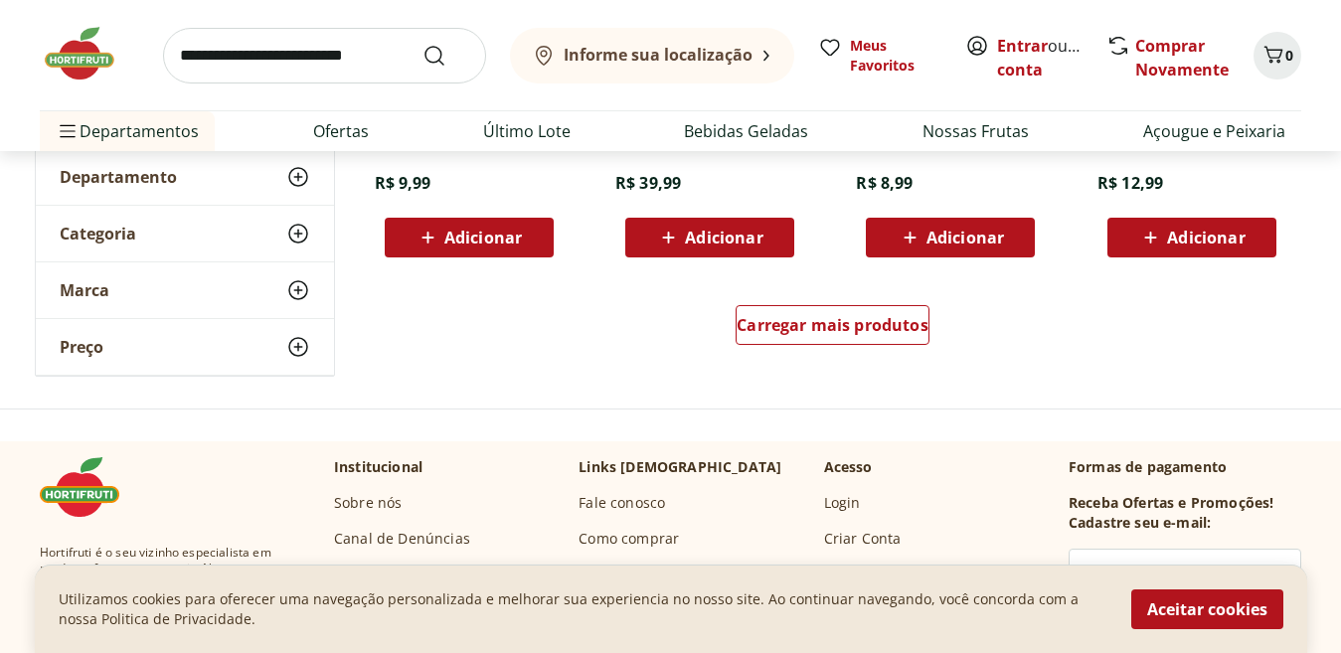
scroll to position [5258, 0]
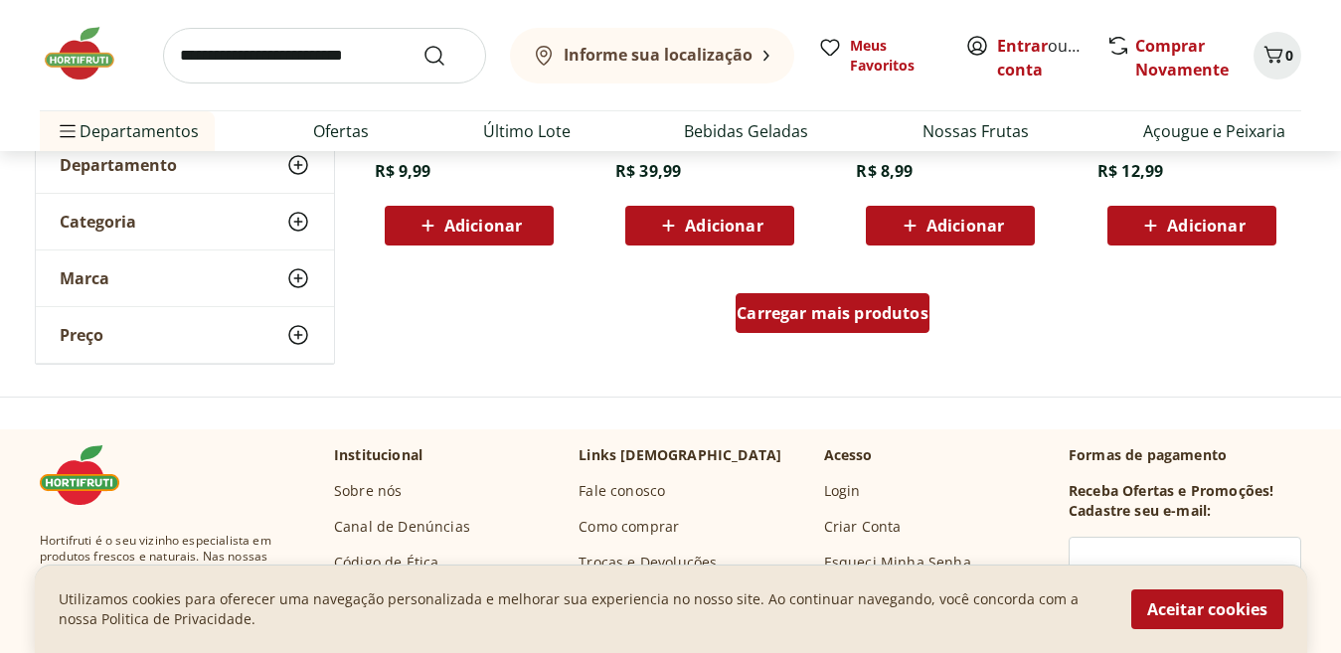
click at [852, 318] on span "Carregar mais produtos" at bounding box center [833, 313] width 192 height 16
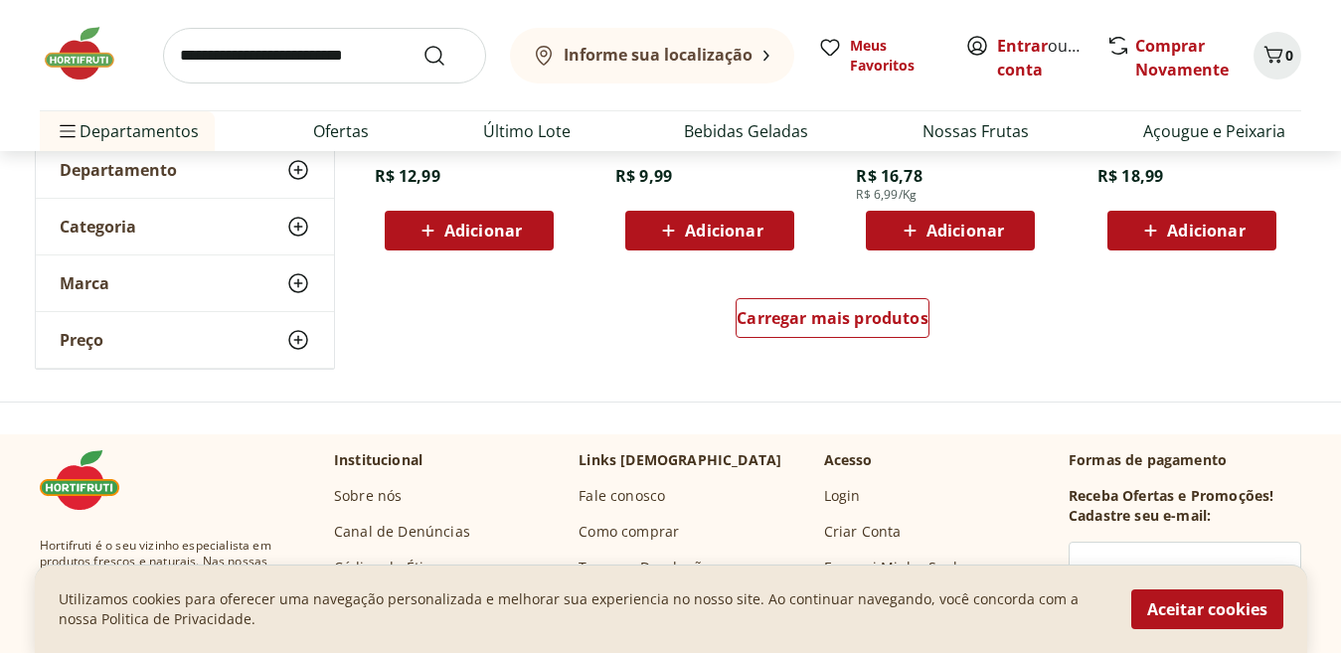
scroll to position [6620, 0]
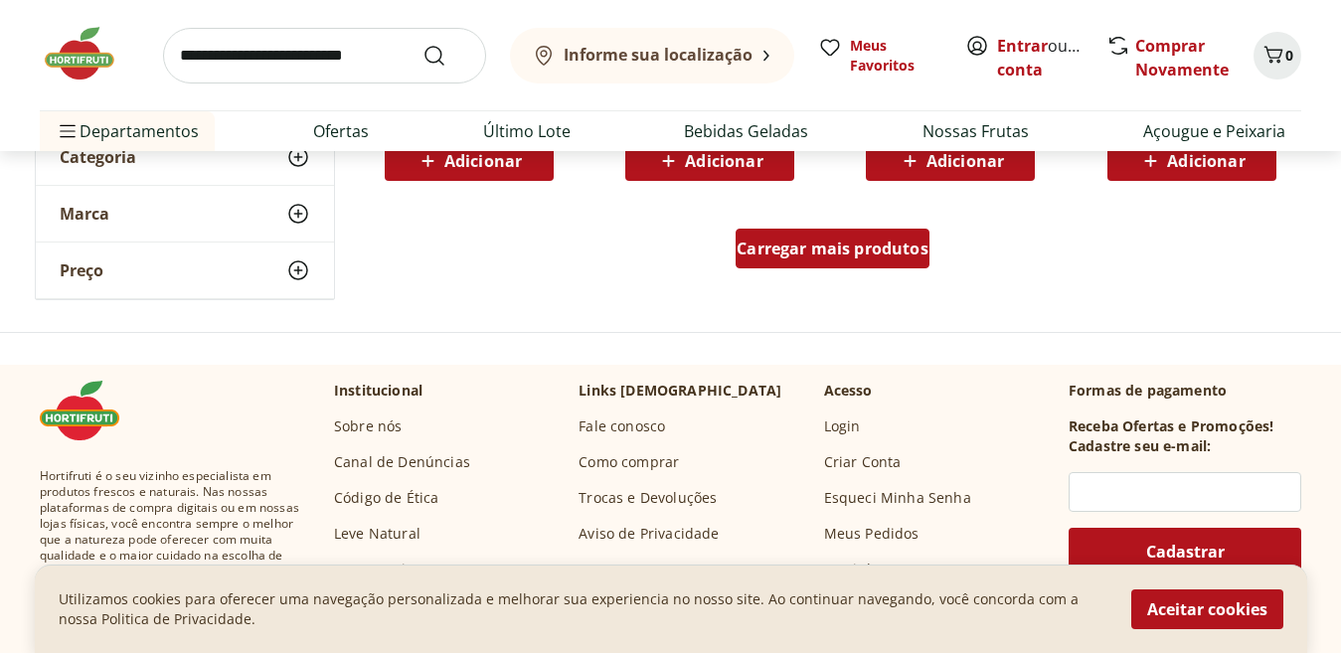
click at [864, 257] on span "Carregar mais produtos" at bounding box center [833, 249] width 192 height 16
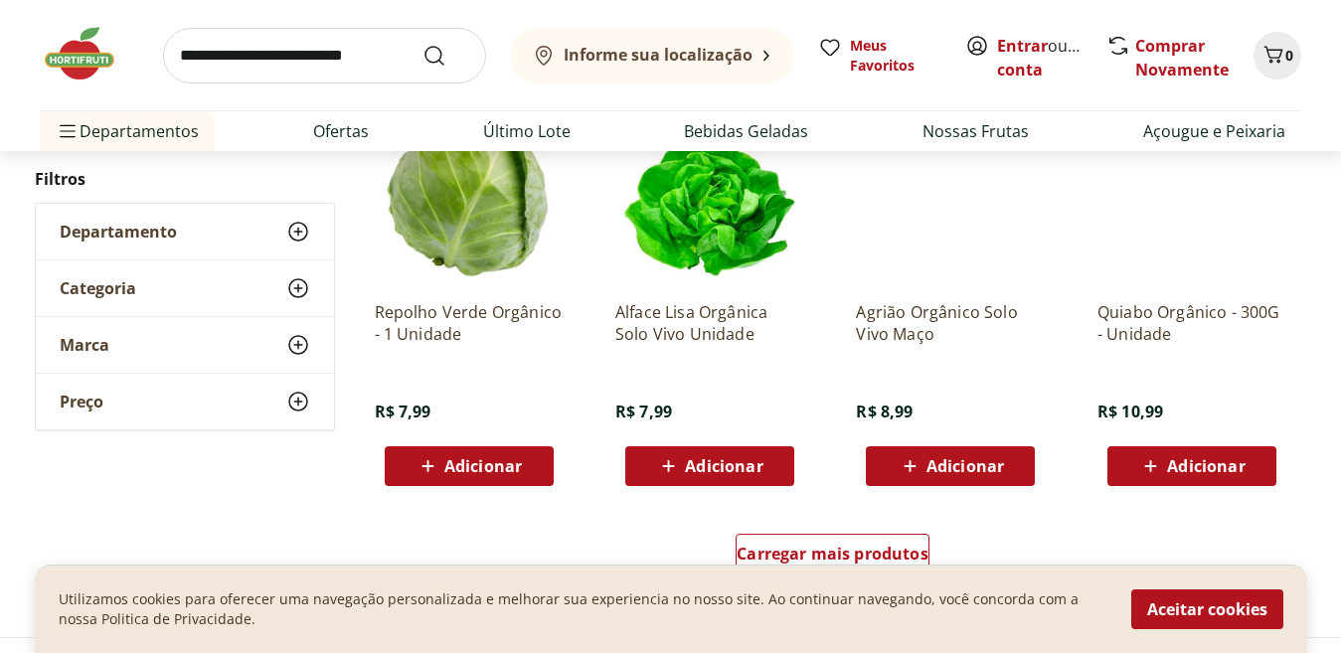
scroll to position [7899, 0]
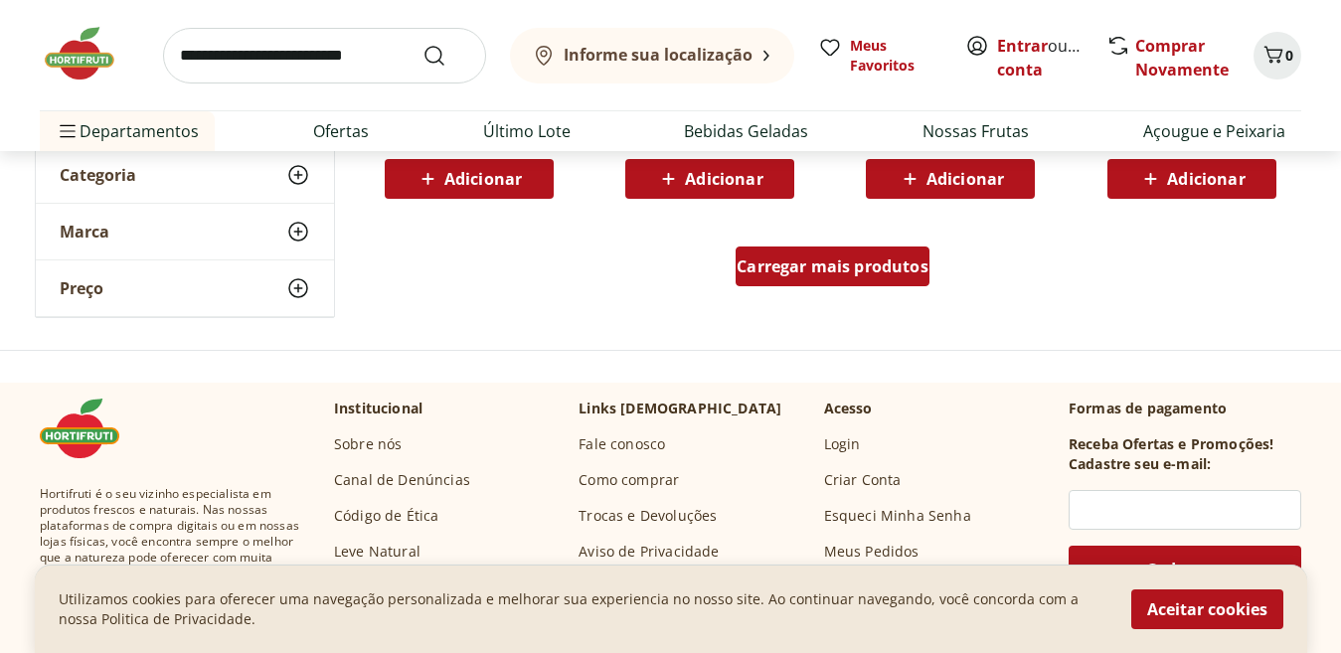
click at [827, 282] on div "Carregar mais produtos" at bounding box center [833, 267] width 194 height 40
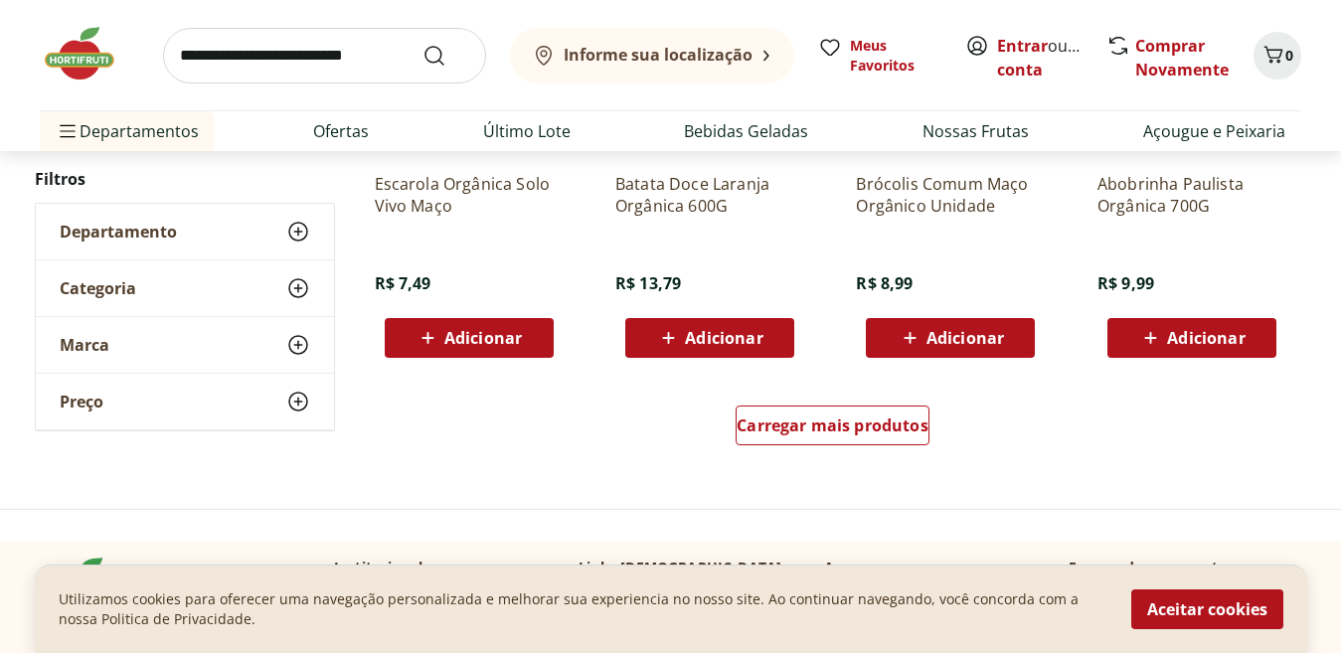
scroll to position [9109, 0]
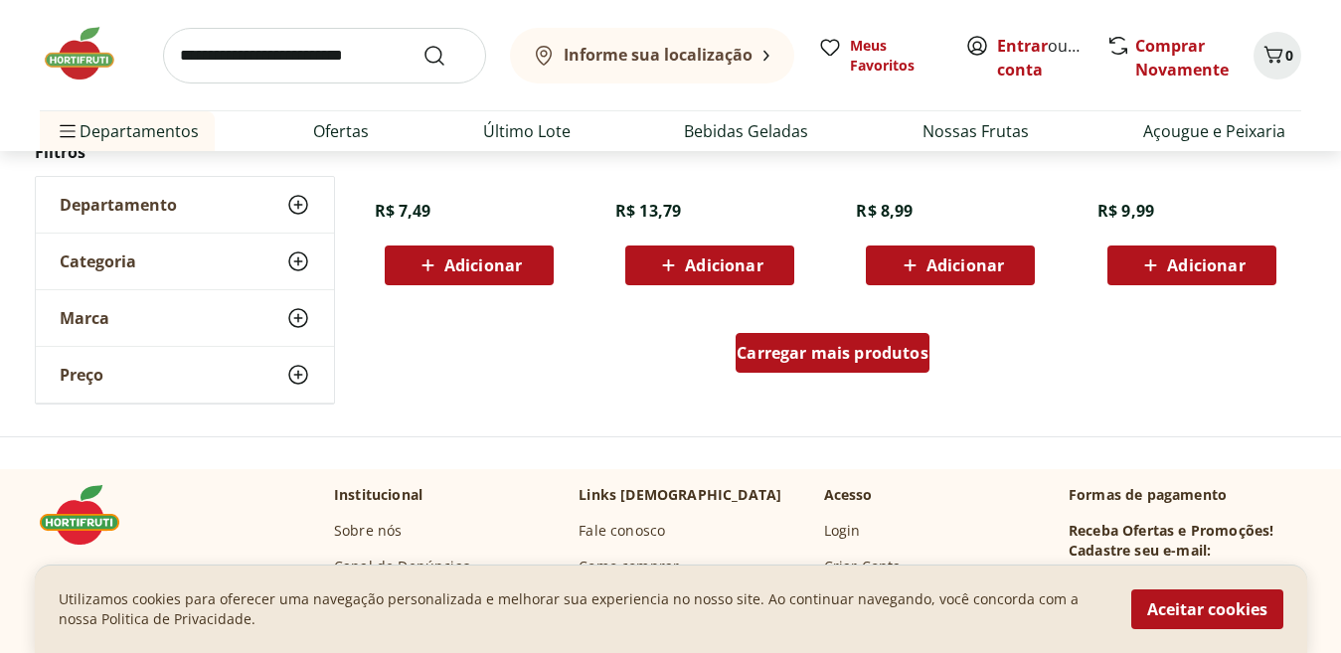
click at [855, 366] on div "Carregar mais produtos" at bounding box center [833, 353] width 194 height 40
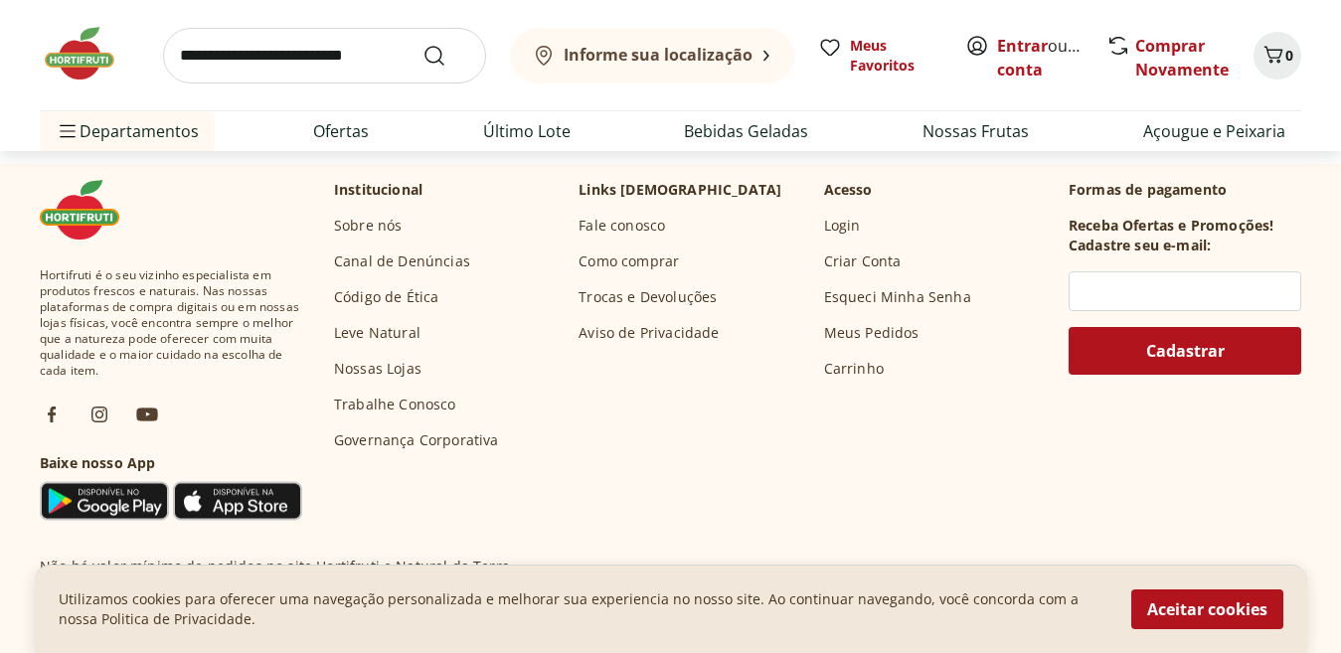
scroll to position [10667, 0]
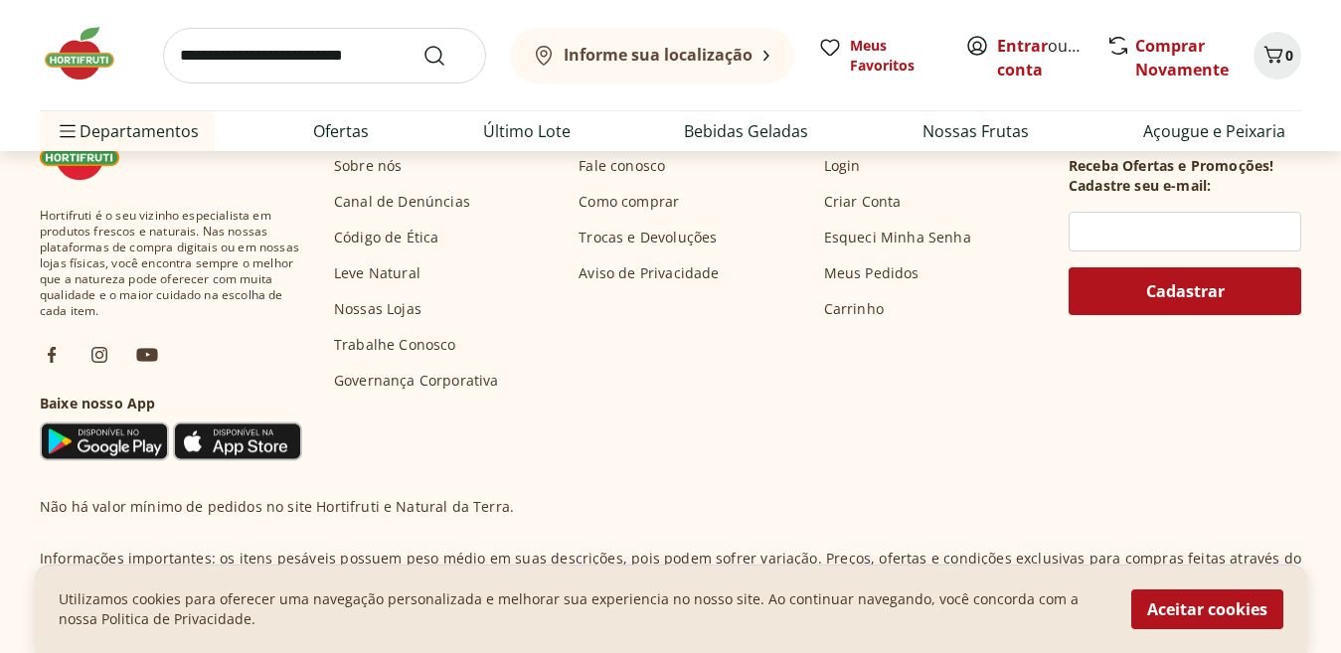
click at [391, 377] on link "Governança Corporativa" at bounding box center [416, 381] width 165 height 20
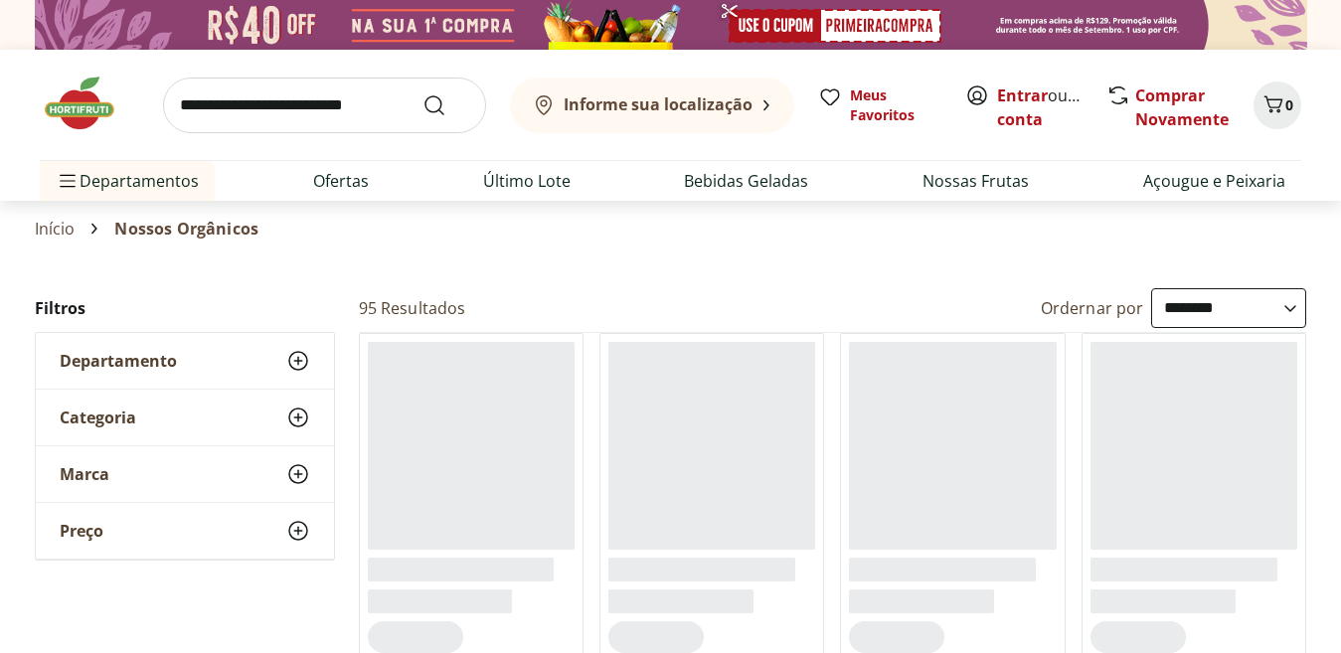
select select "**********"
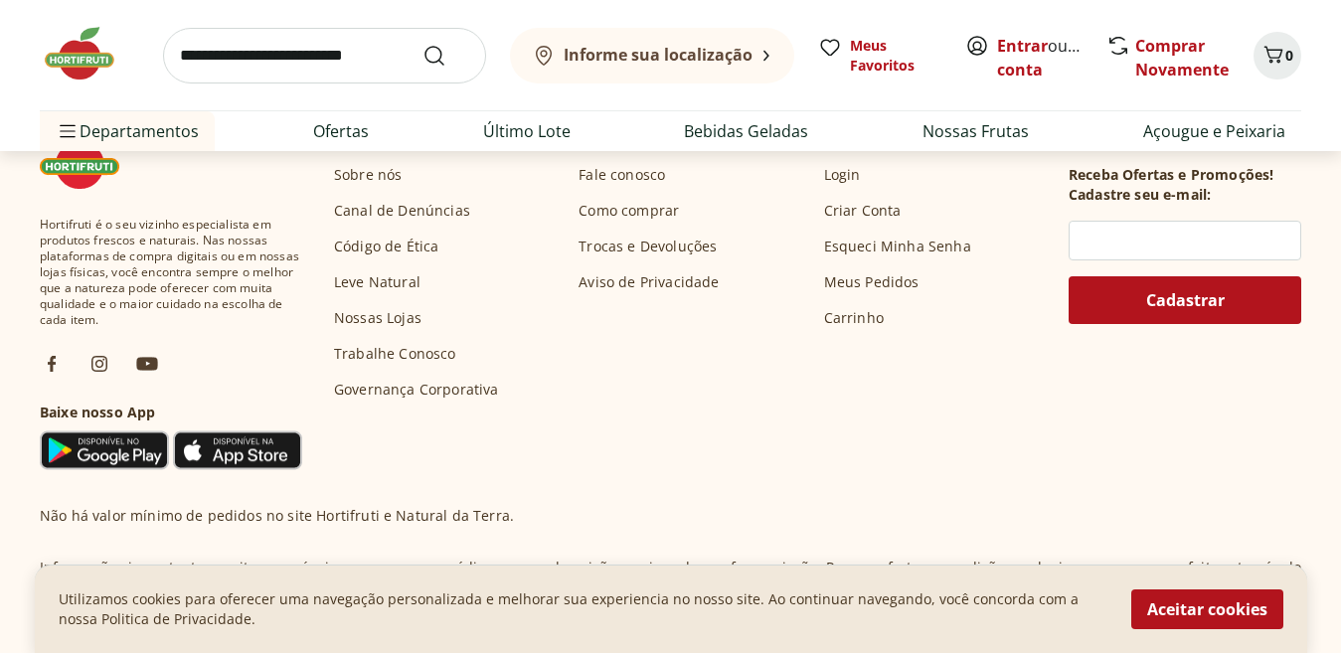
scroll to position [1638, 0]
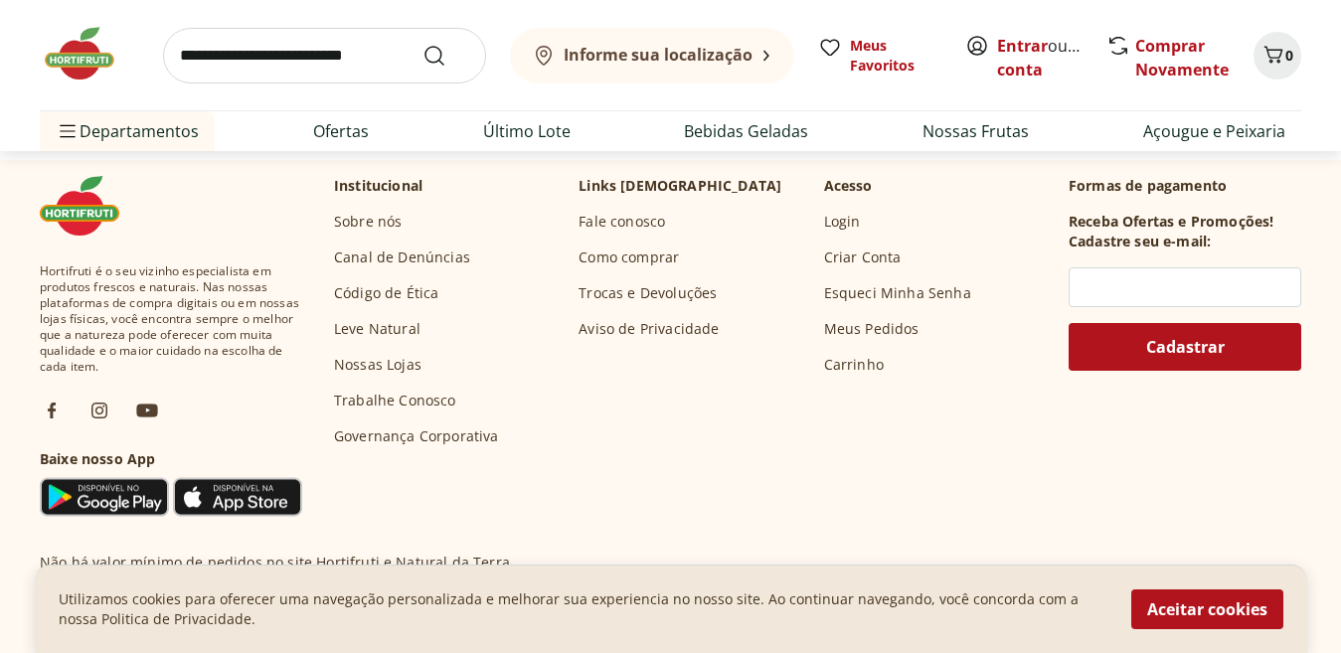
click at [412, 406] on link "Trabalhe Conosco" at bounding box center [395, 401] width 122 height 20
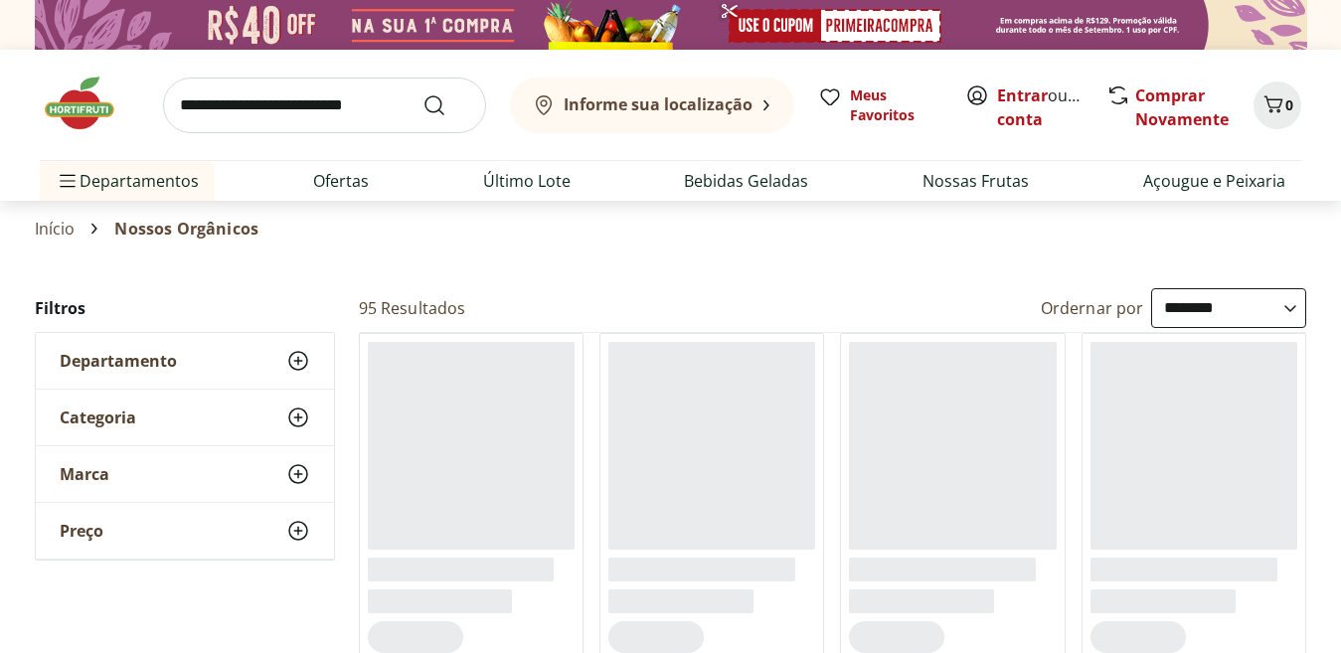
select select "**********"
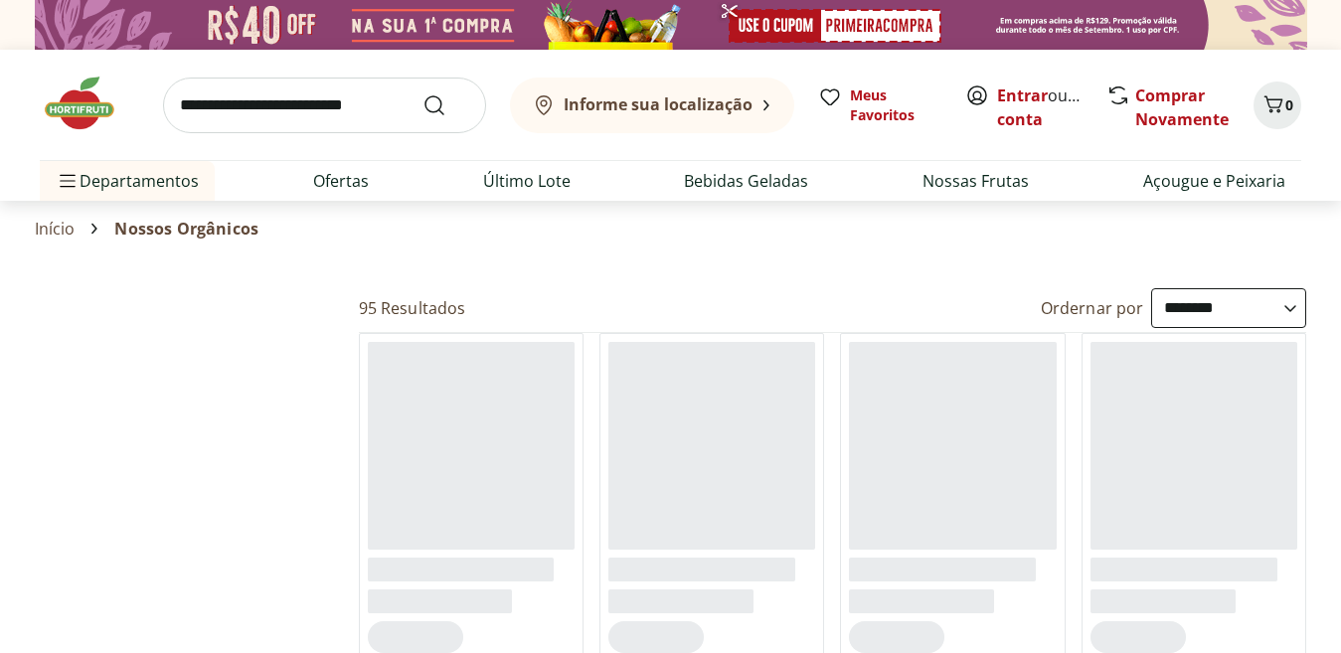
select select "**********"
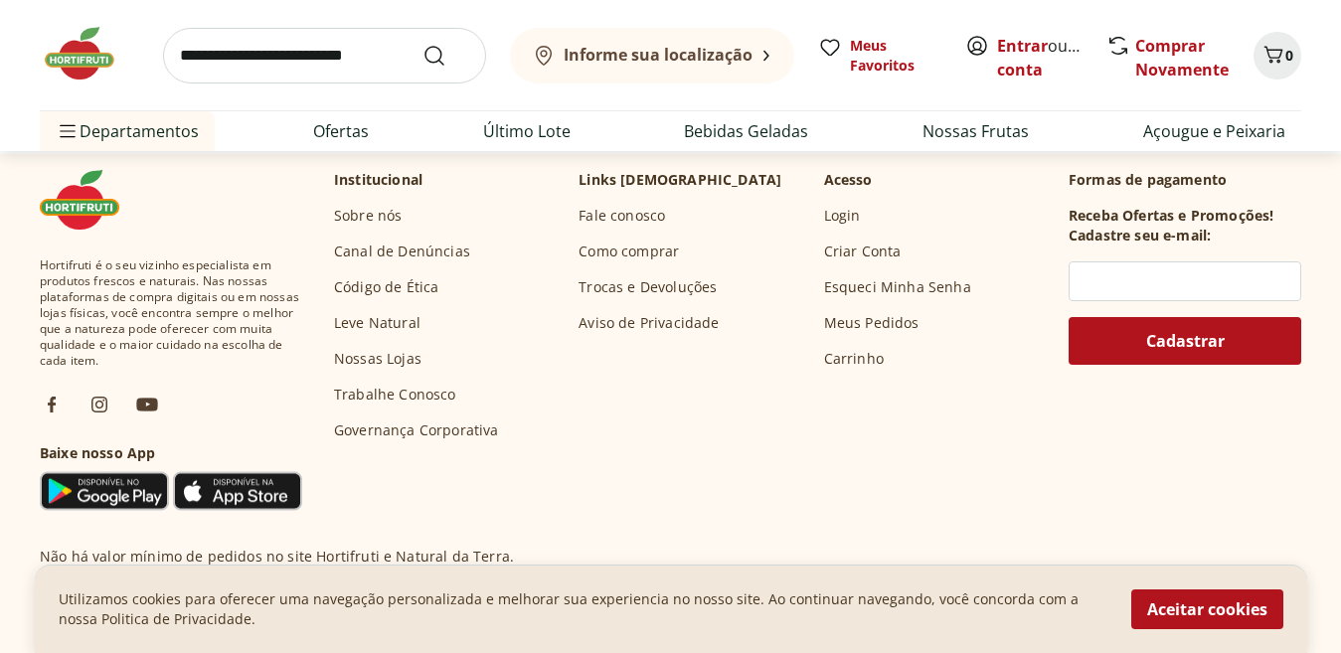
scroll to position [1638, 0]
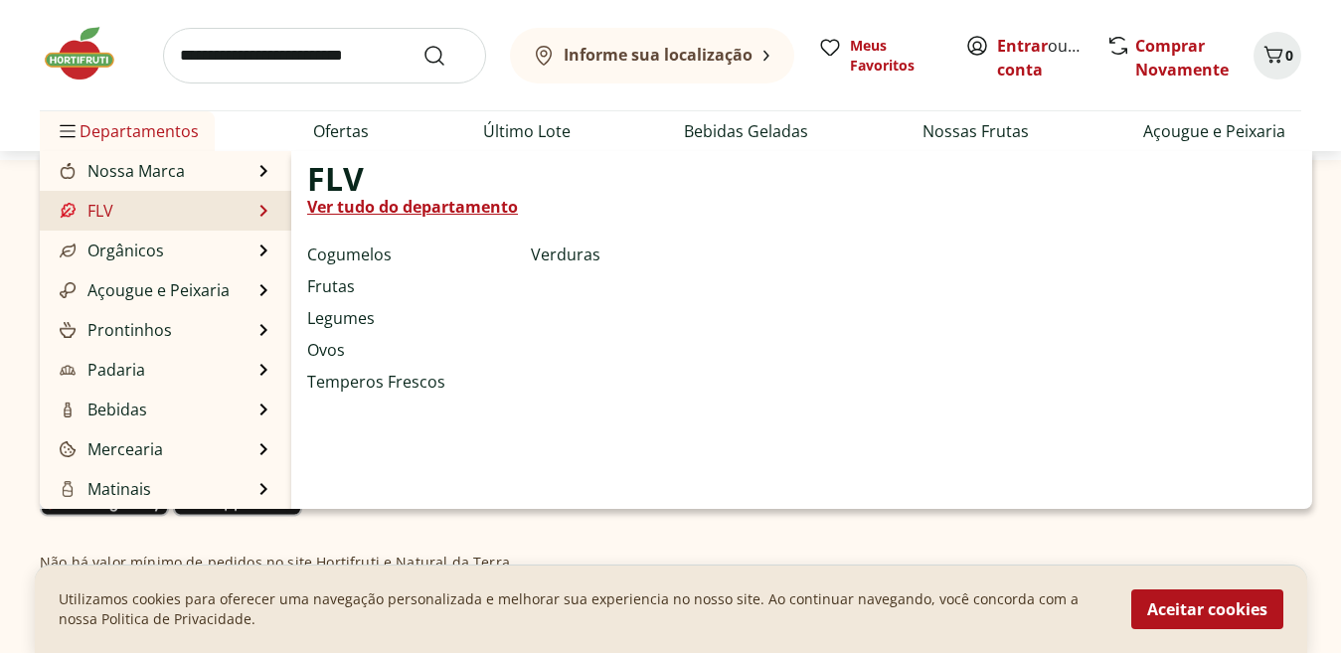
click at [337, 202] on link "Ver tudo do departamento" at bounding box center [412, 207] width 211 height 24
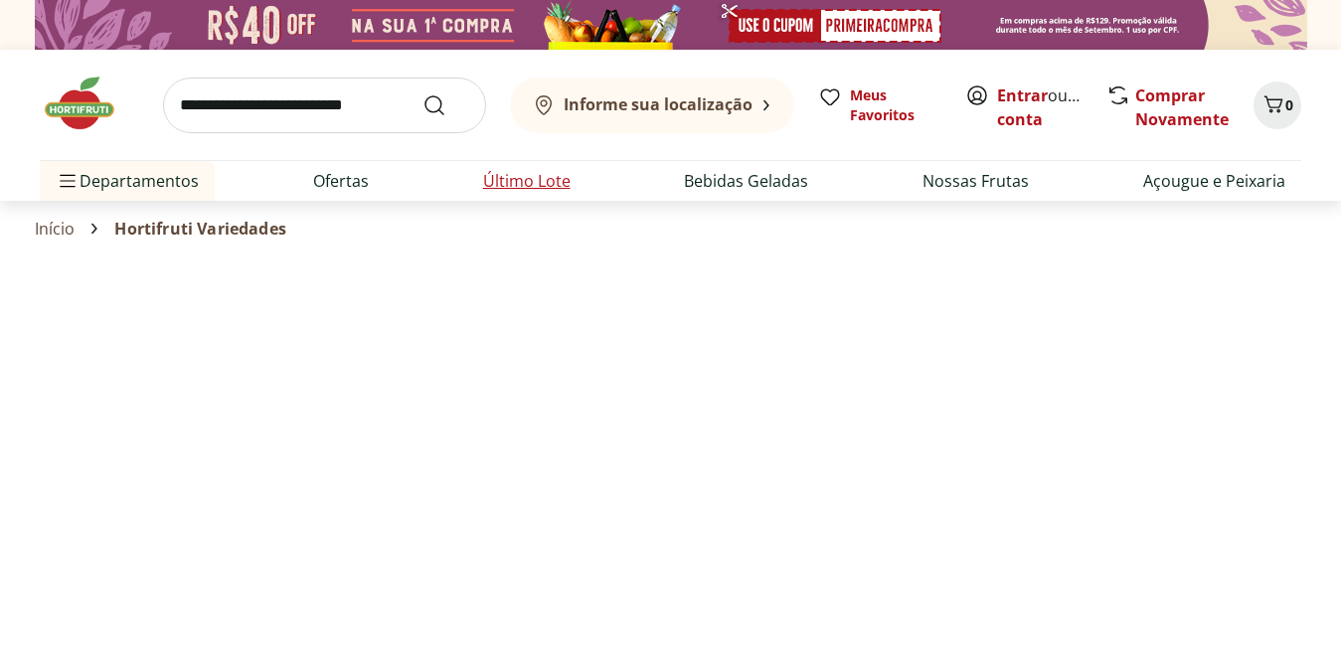
select select "**********"
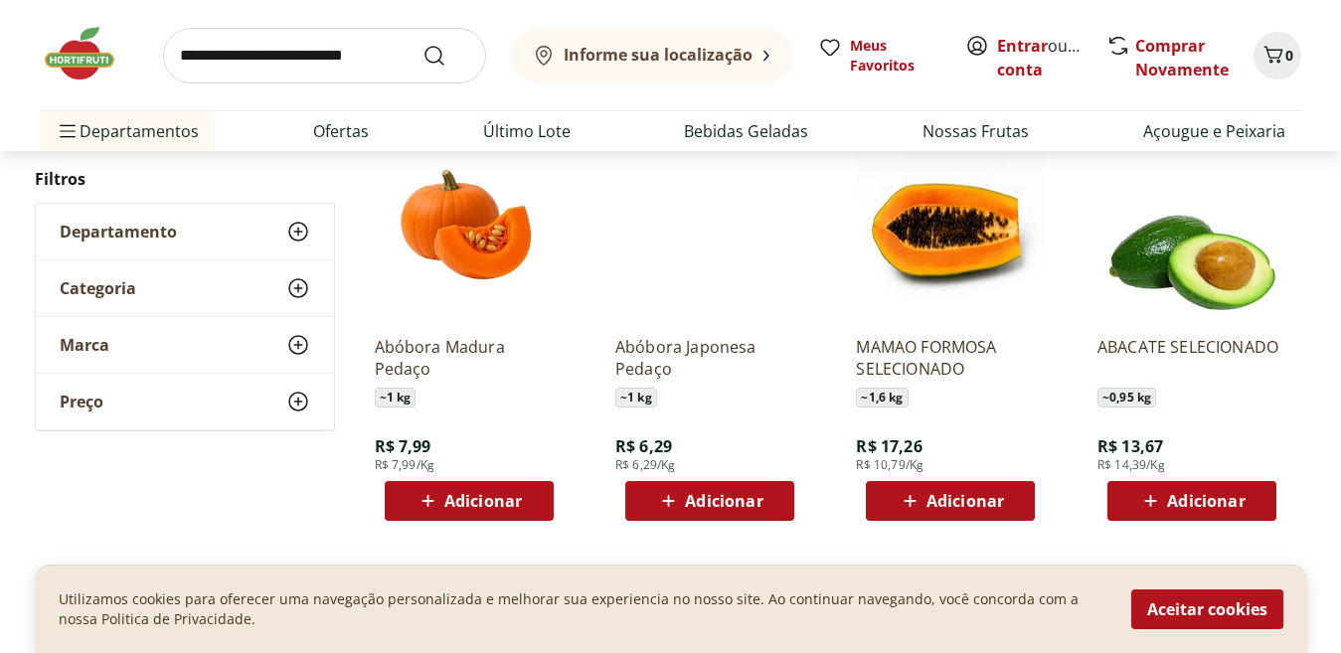
scroll to position [1376, 0]
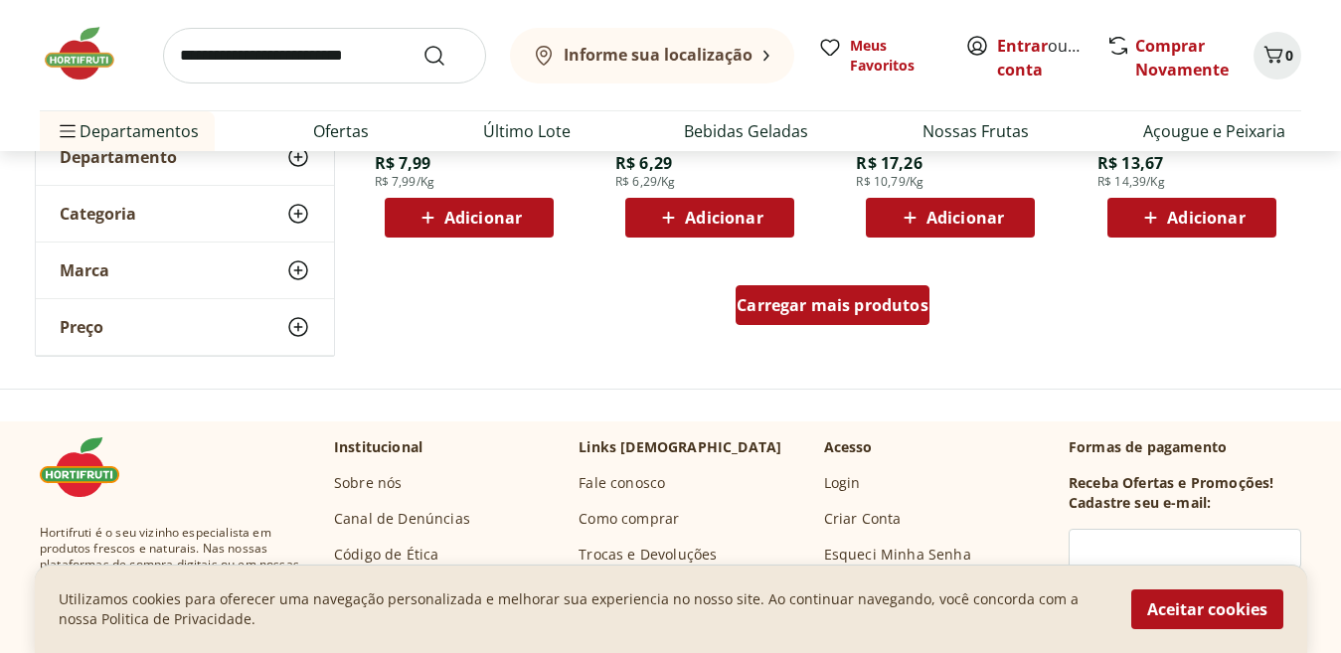
click at [776, 306] on span "Carregar mais produtos" at bounding box center [833, 305] width 192 height 16
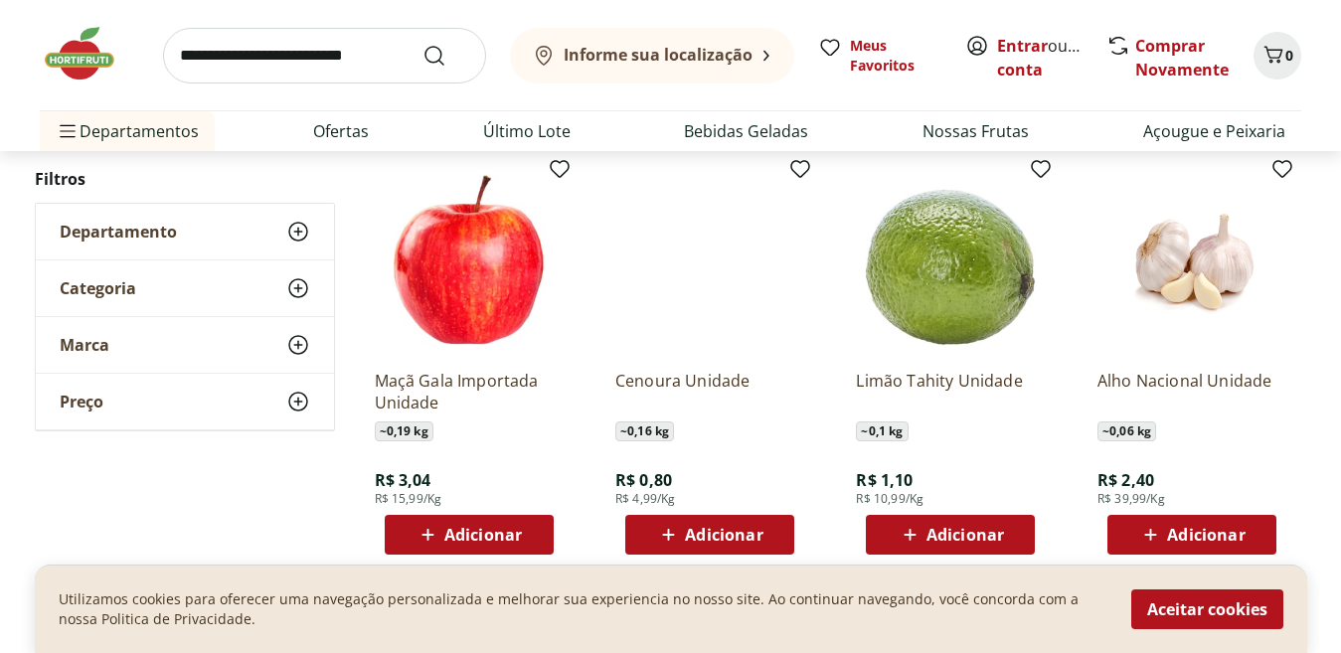
scroll to position [2501, 0]
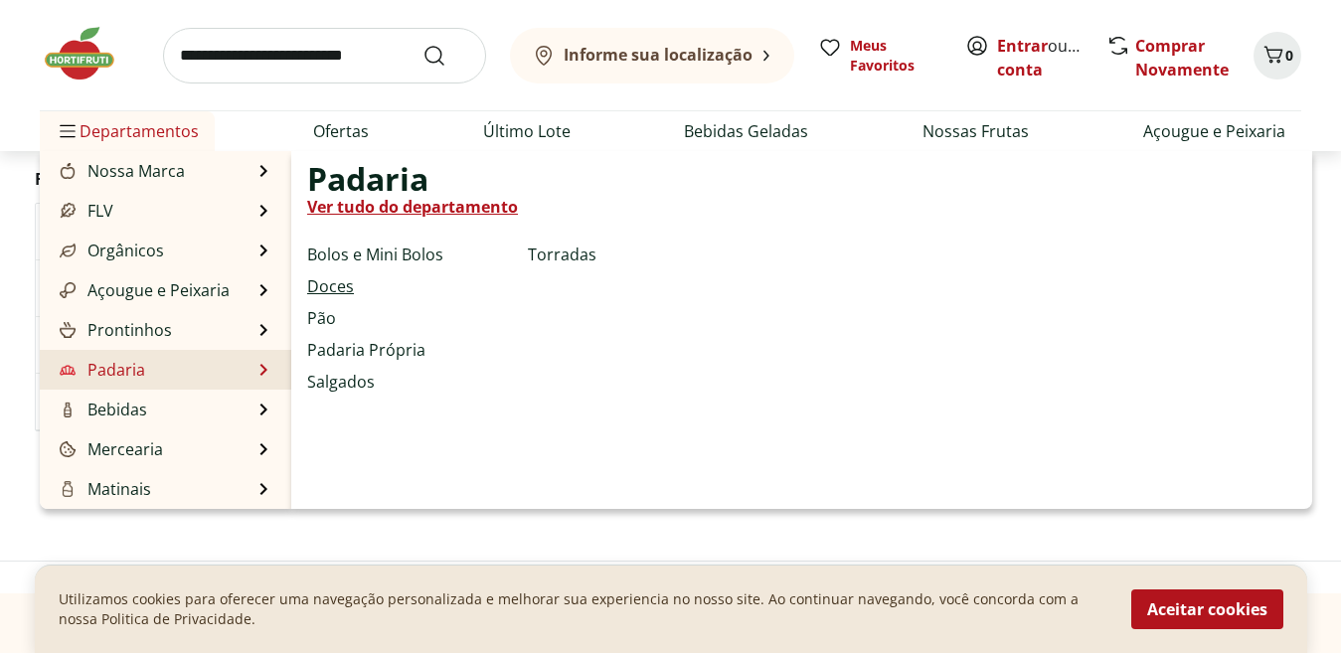
click at [327, 289] on link "Doces" at bounding box center [330, 286] width 47 height 24
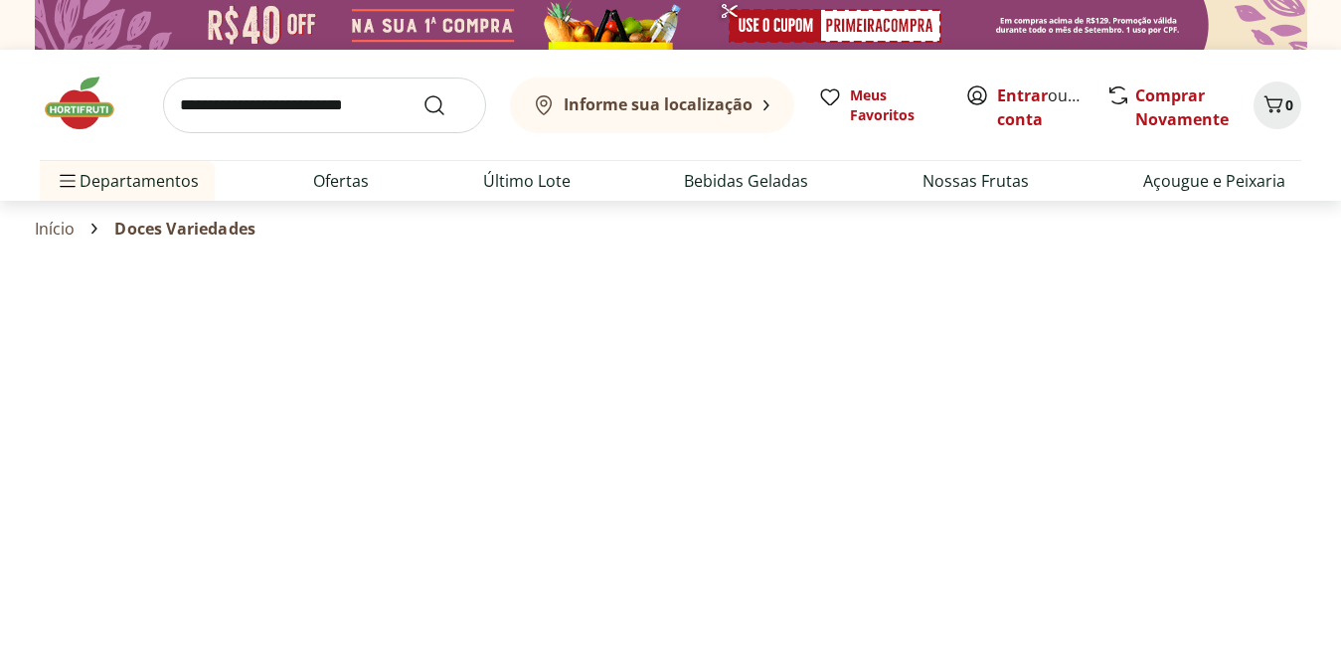
select select "**********"
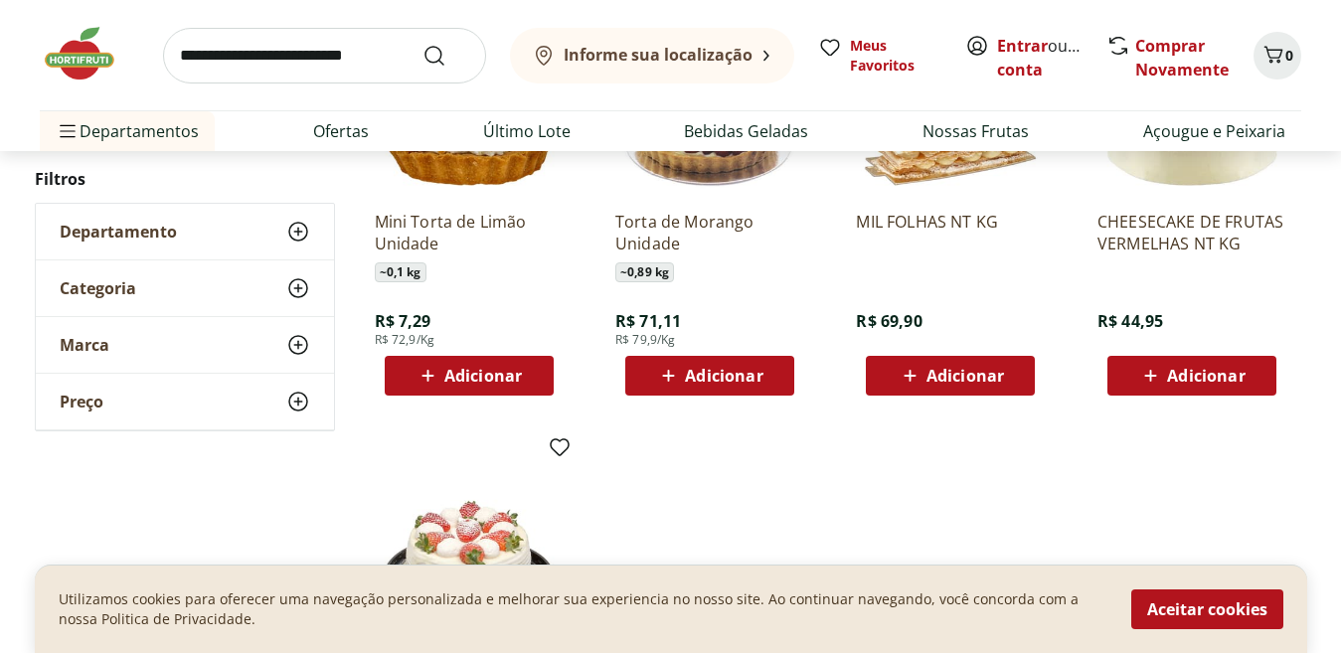
scroll to position [243, 0]
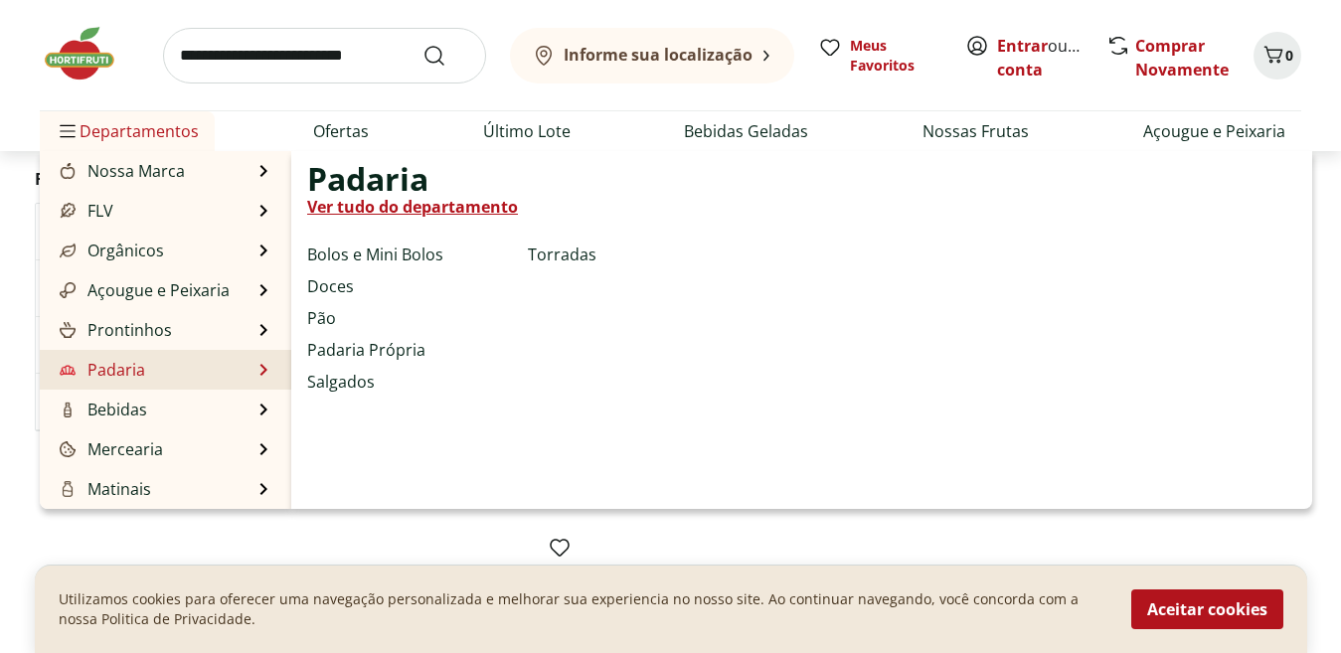
click at [325, 201] on link "Ver tudo do departamento" at bounding box center [412, 207] width 211 height 24
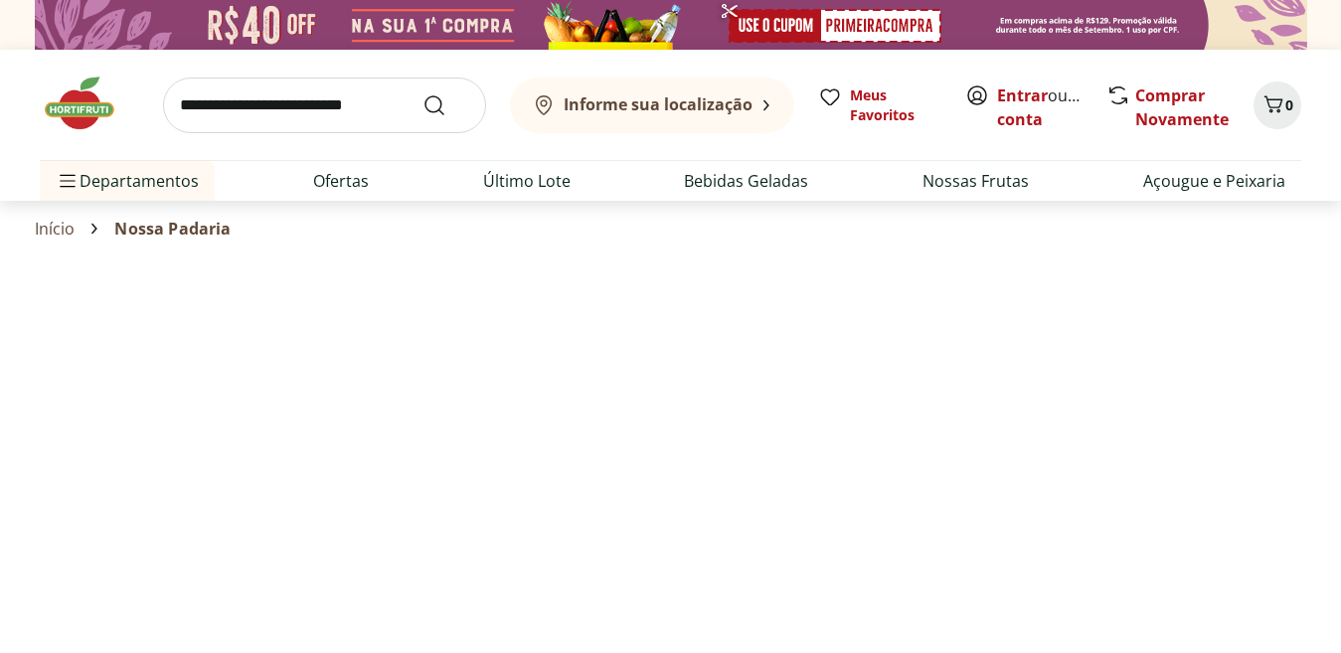
select select "**********"
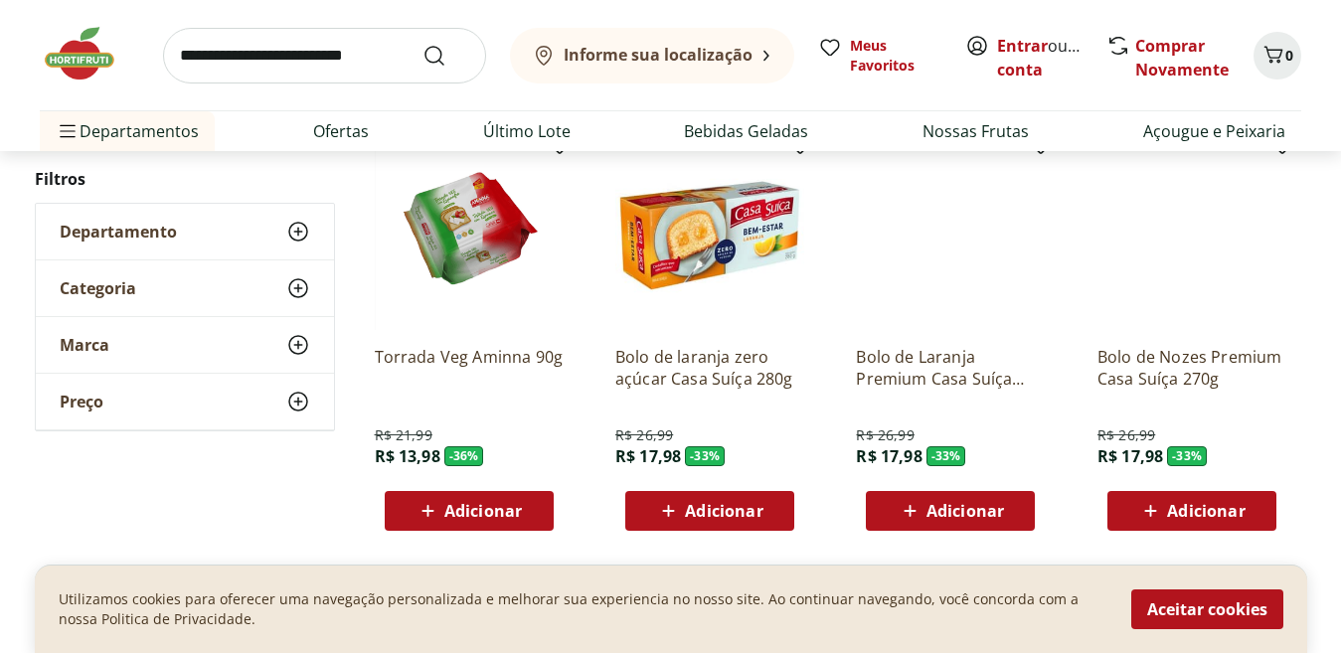
scroll to position [1284, 0]
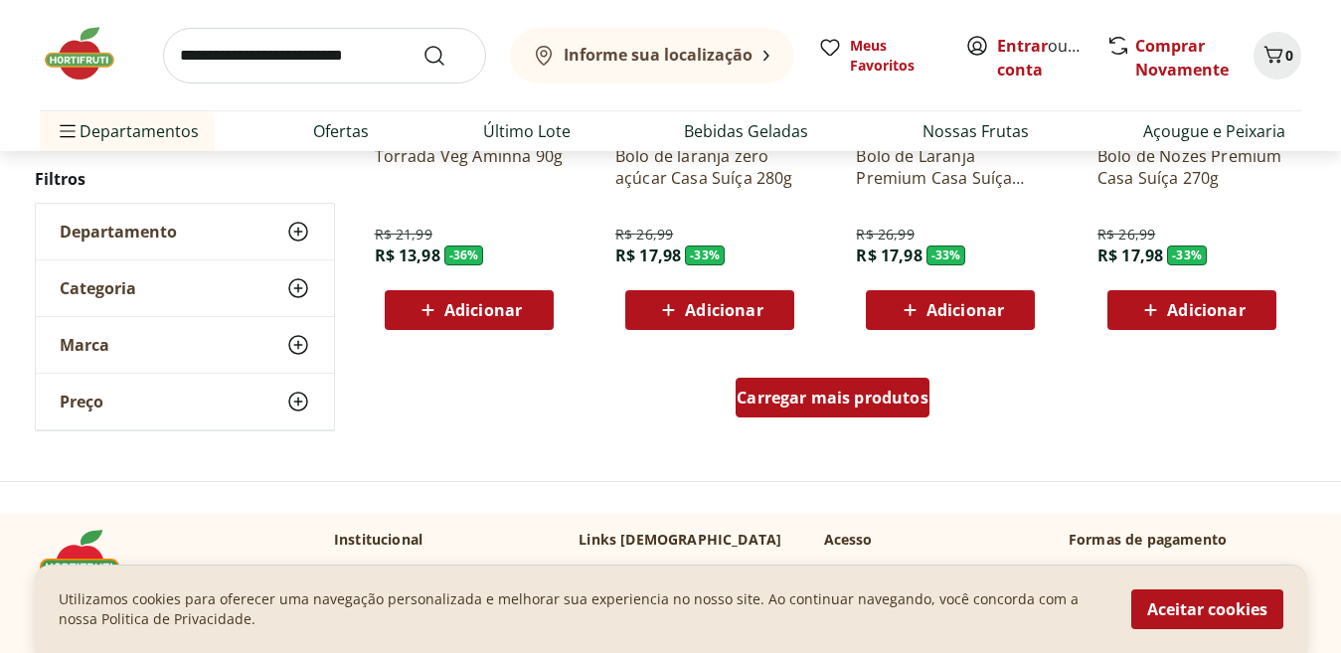
click at [758, 410] on div "Carregar mais produtos" at bounding box center [833, 398] width 194 height 40
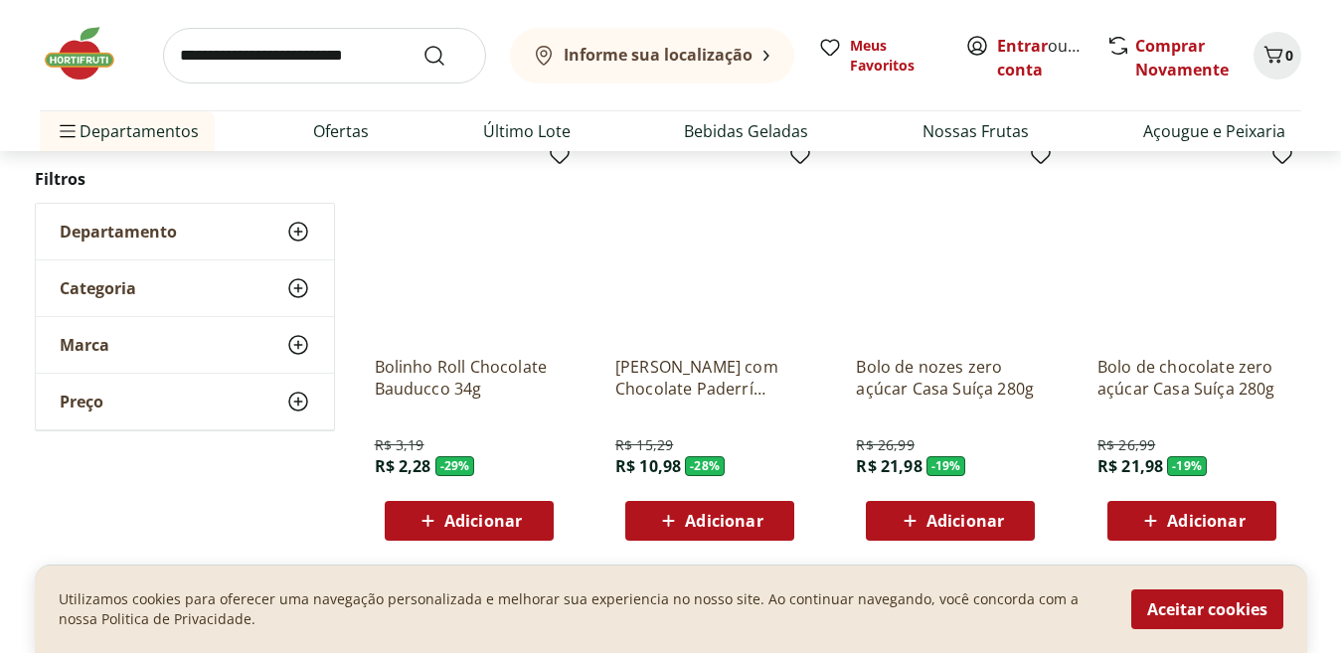
scroll to position [2546, 0]
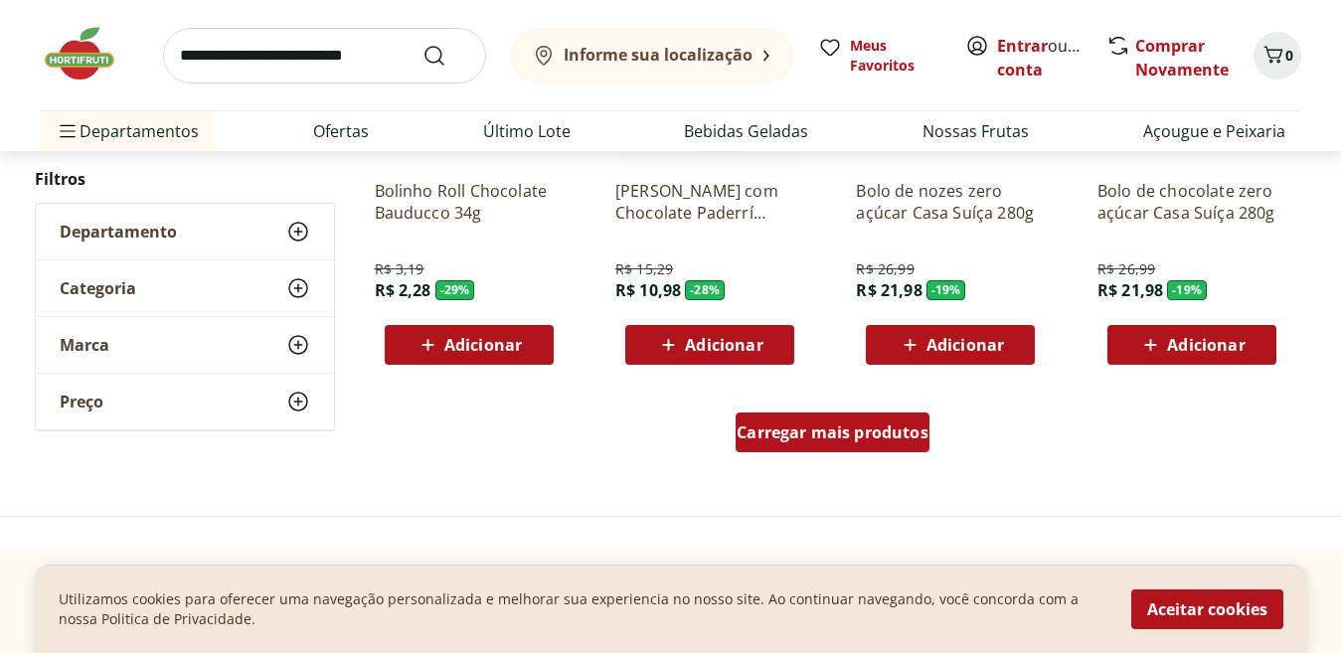
click at [773, 436] on span "Carregar mais produtos" at bounding box center [833, 433] width 192 height 16
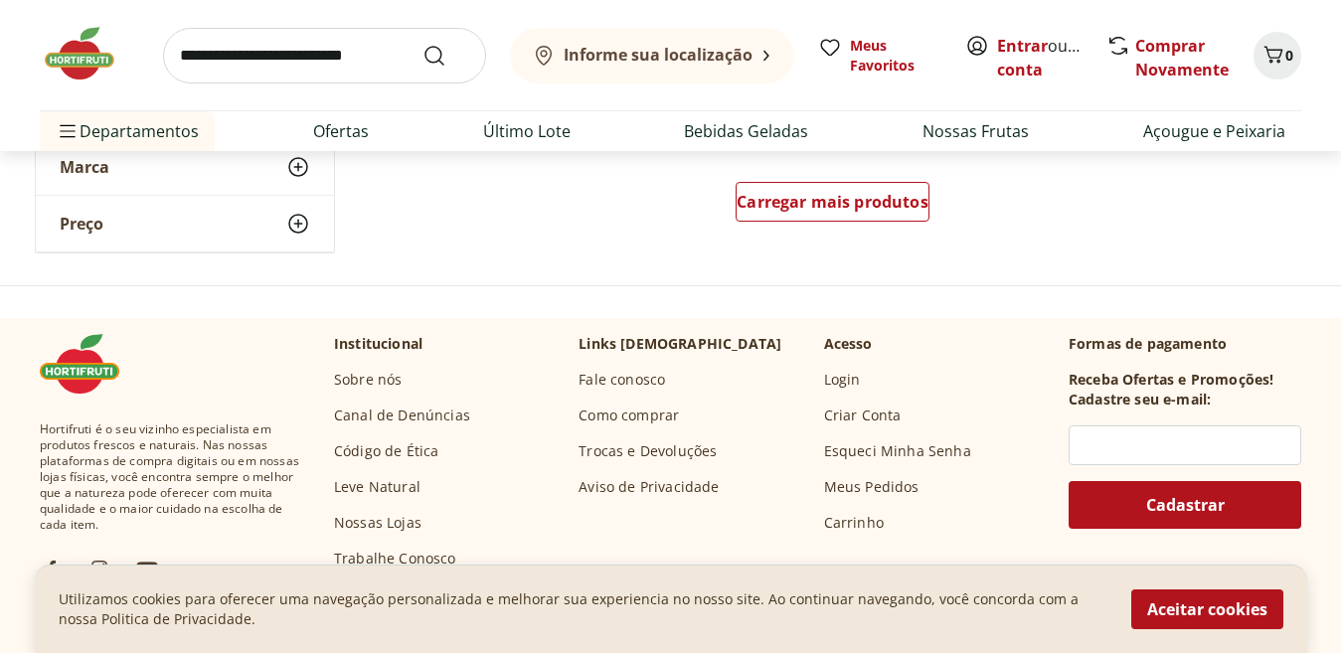
scroll to position [3937, 0]
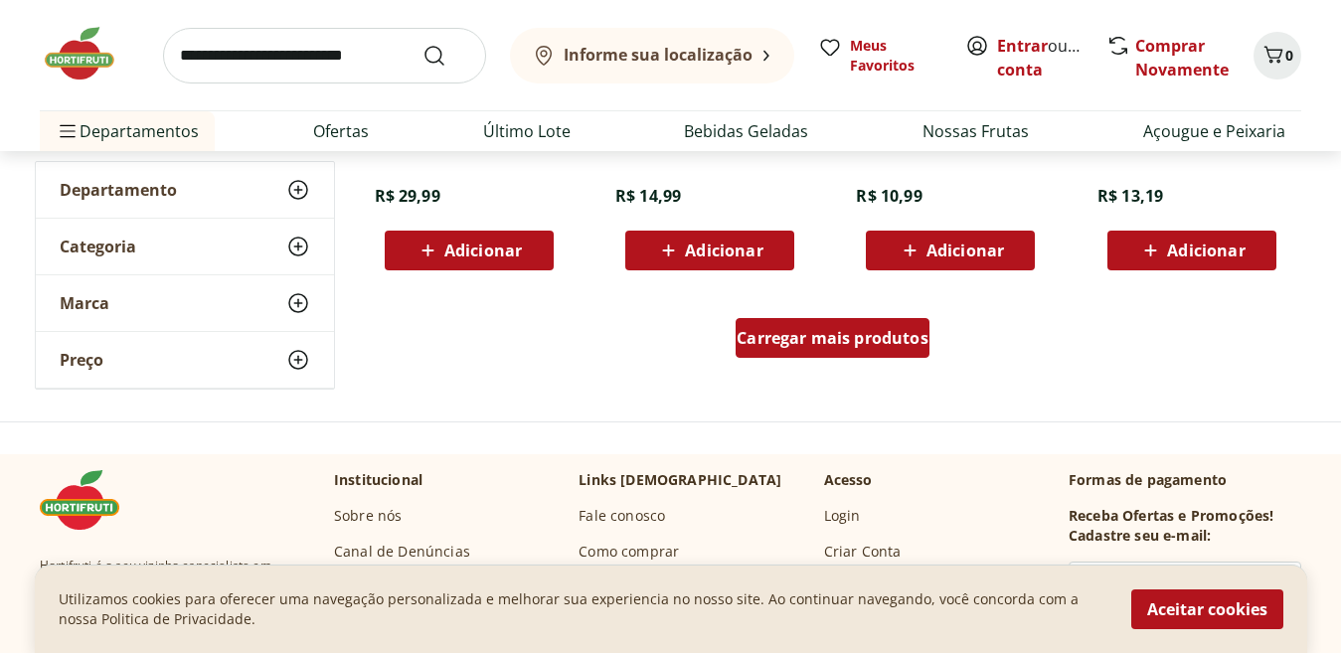
click at [784, 326] on div "Carregar mais produtos" at bounding box center [833, 338] width 194 height 40
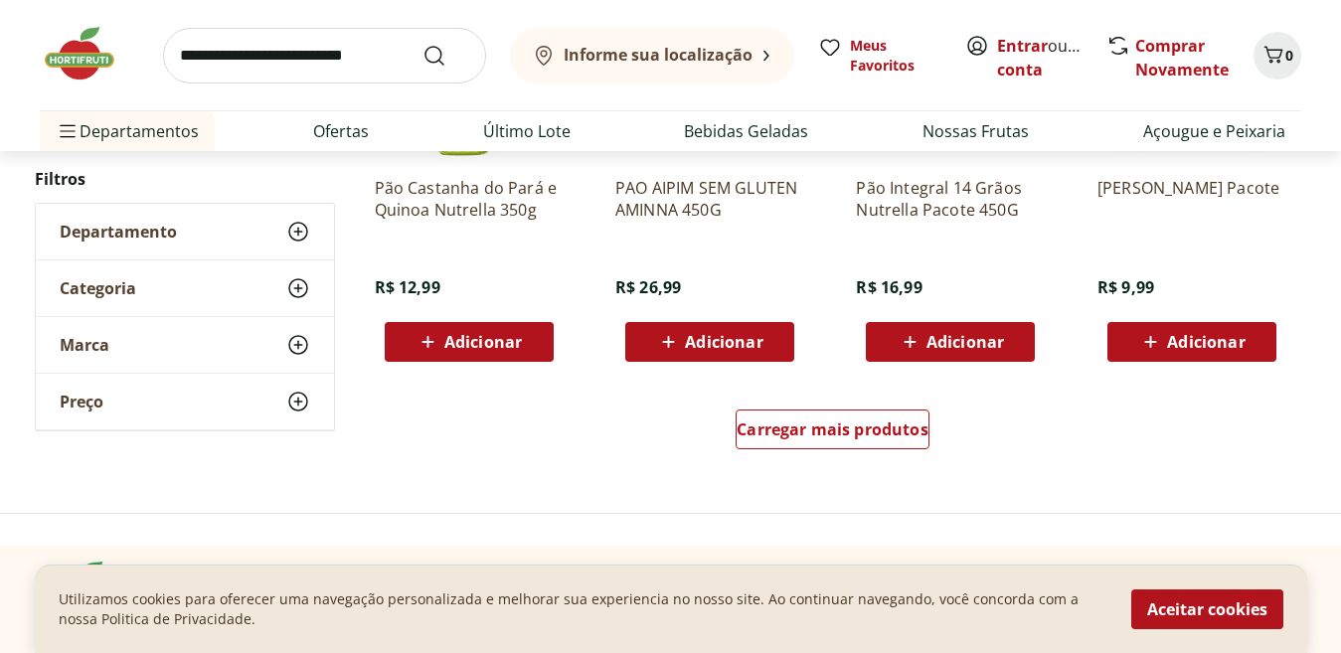
scroll to position [5154, 0]
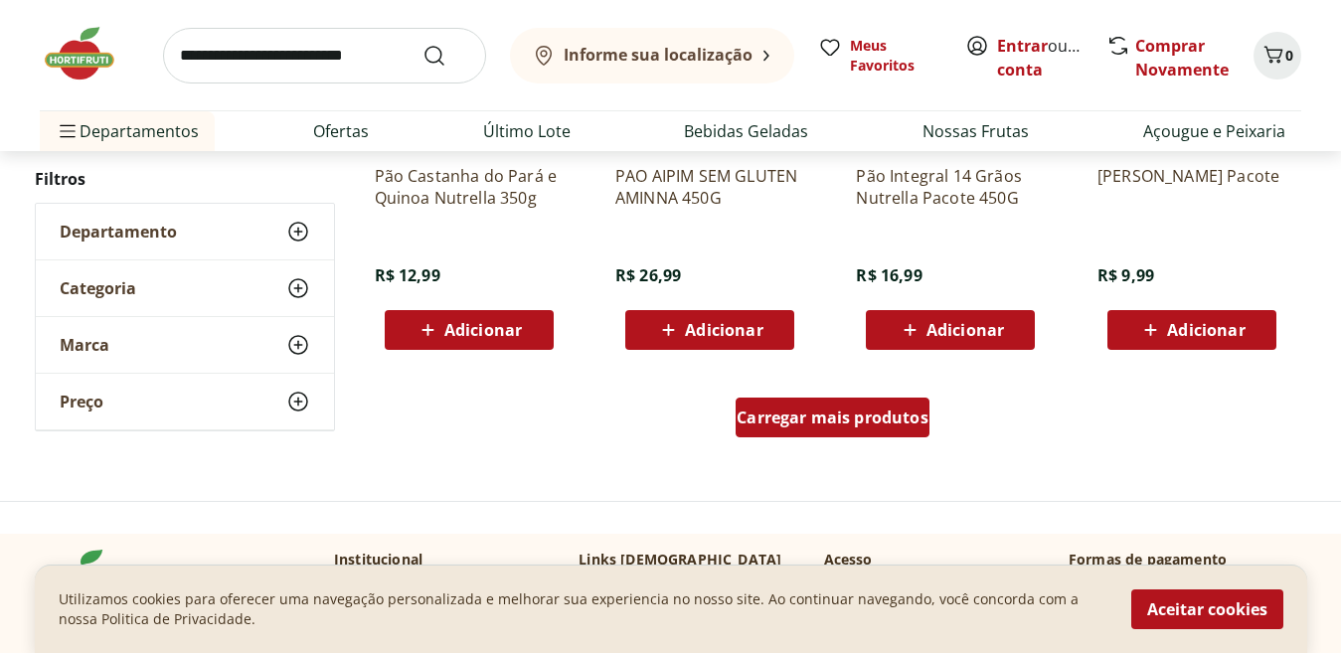
click at [858, 419] on span "Carregar mais produtos" at bounding box center [833, 418] width 192 height 16
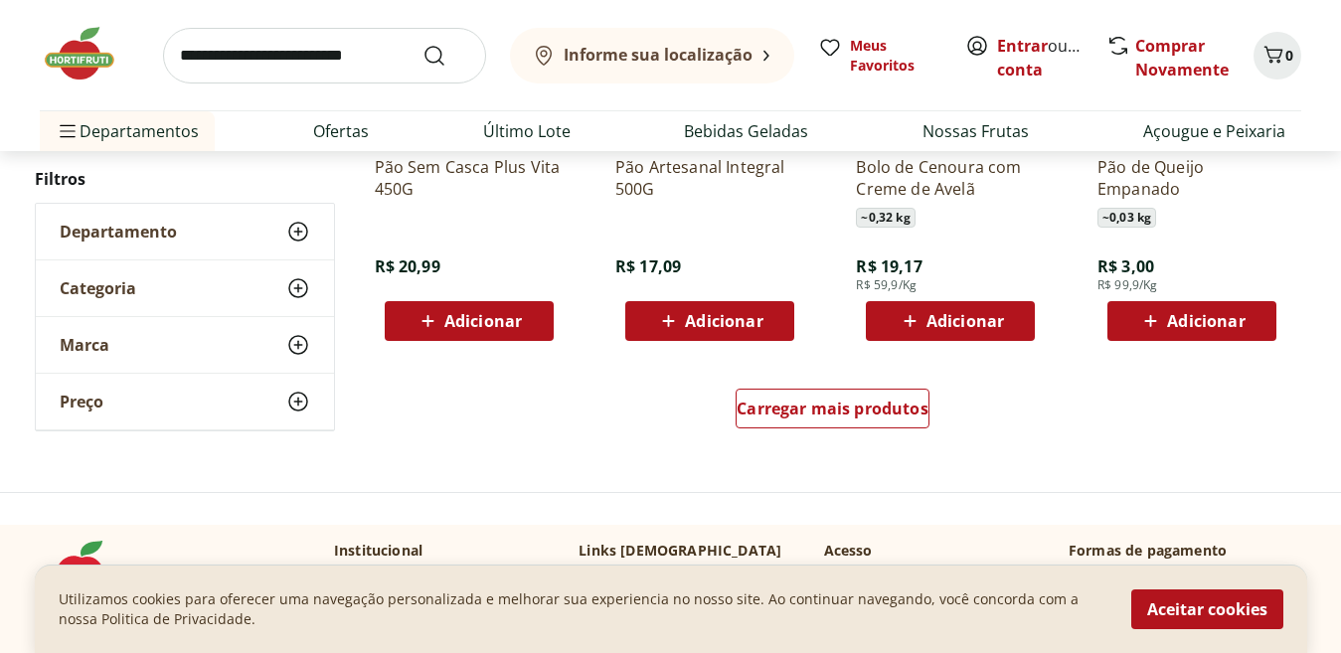
scroll to position [6474, 0]
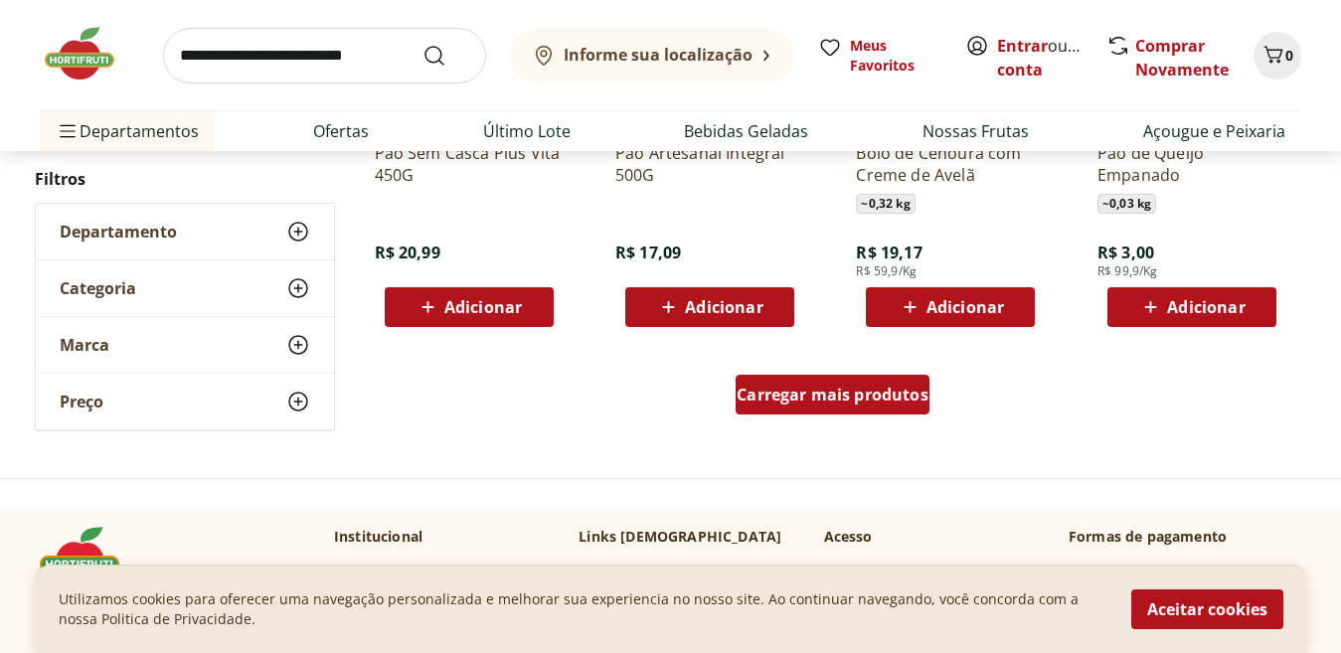
click at [781, 410] on div "Carregar mais produtos" at bounding box center [833, 395] width 194 height 40
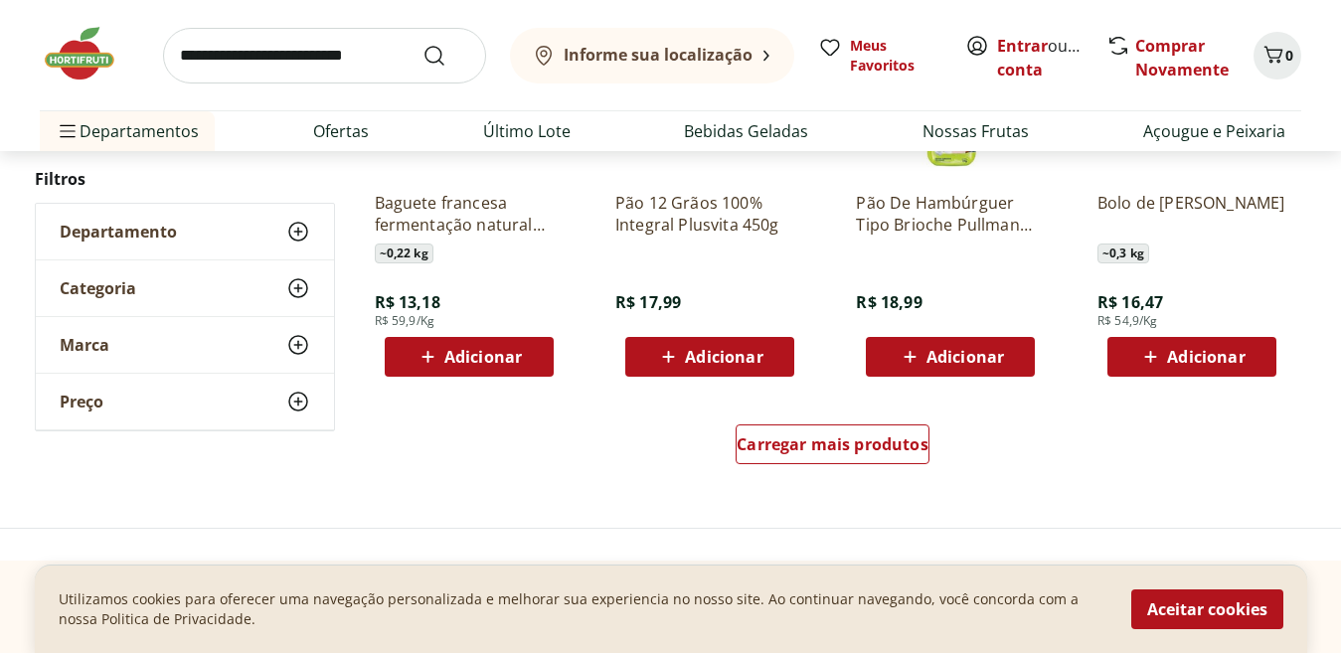
scroll to position [7881, 0]
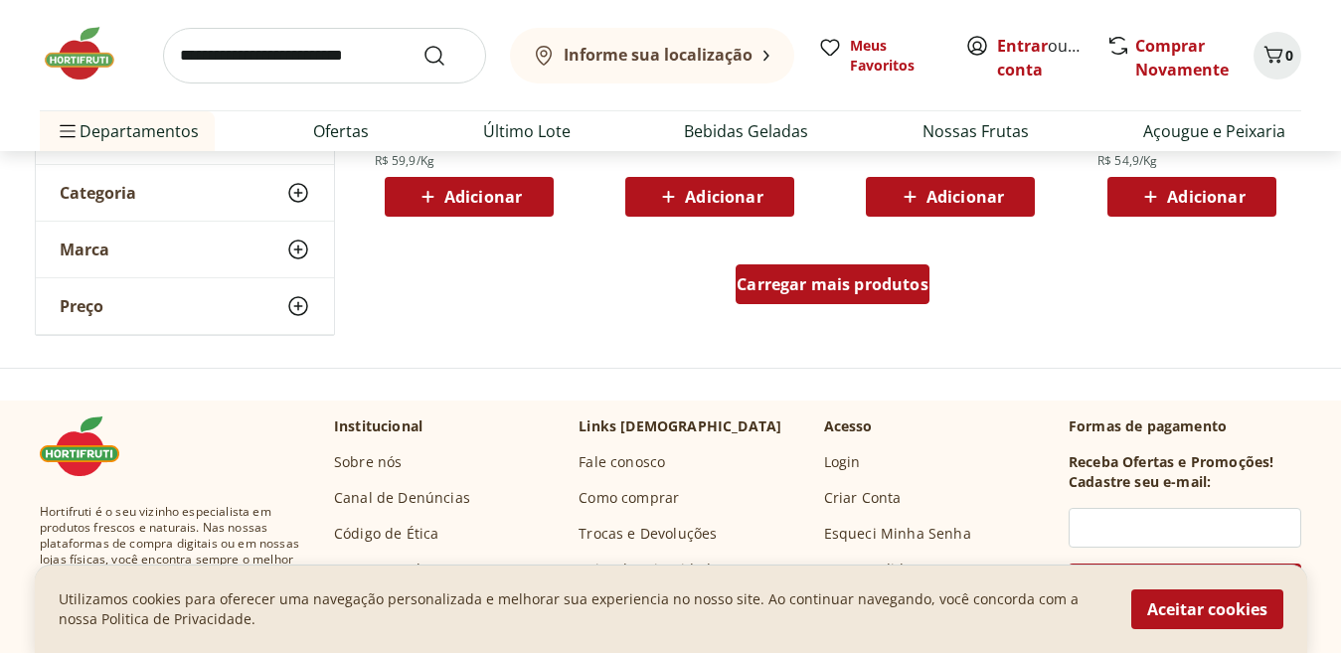
click at [749, 292] on span "Carregar mais produtos" at bounding box center [833, 284] width 192 height 16
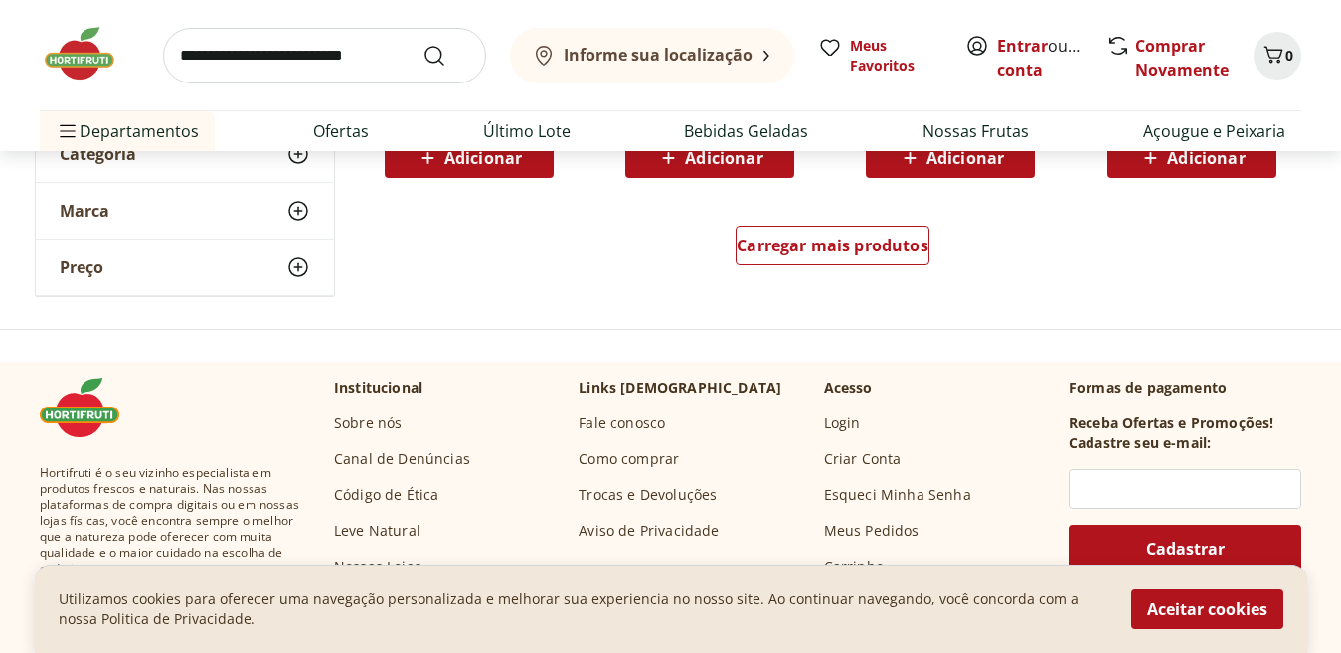
scroll to position [9234, 0]
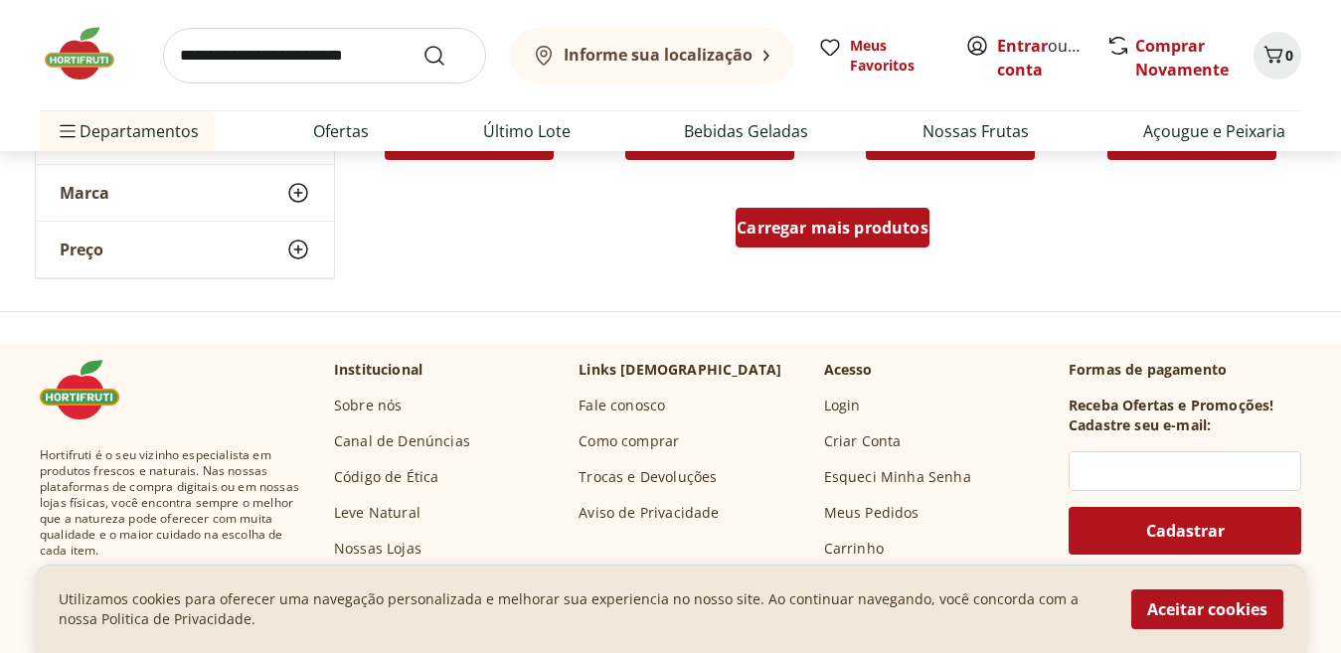
click at [846, 236] on span "Carregar mais produtos" at bounding box center [833, 228] width 192 height 16
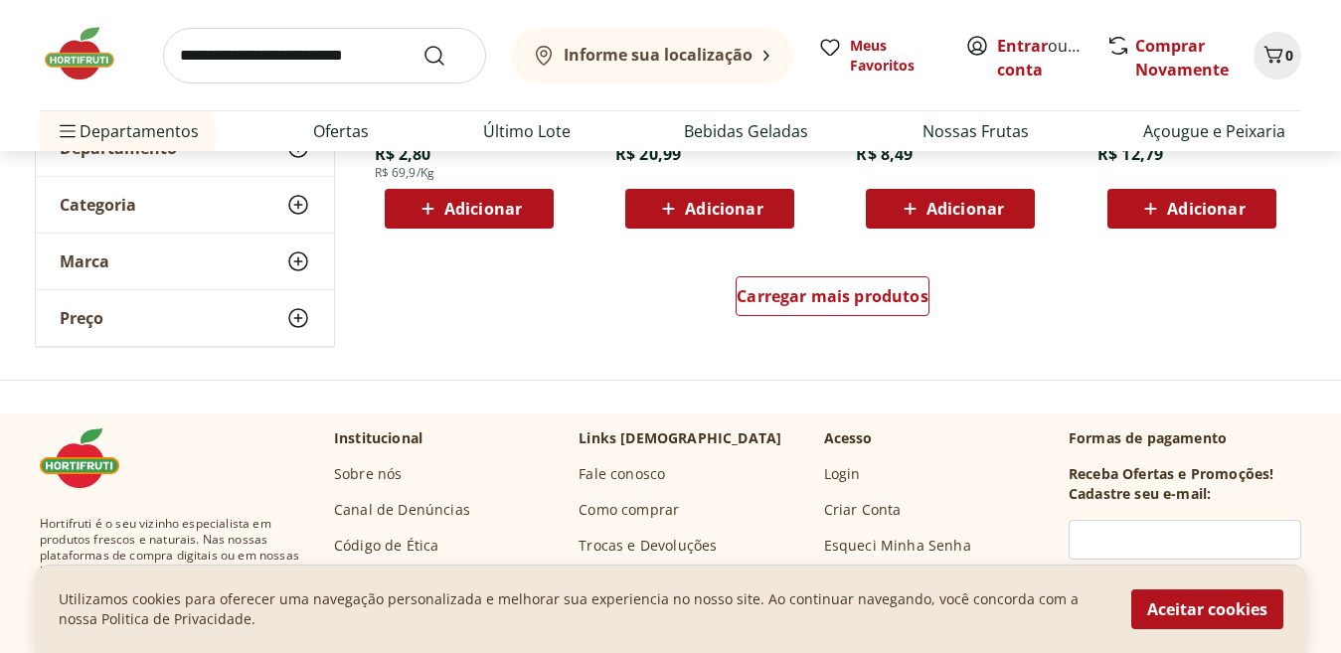
scroll to position [10503, 0]
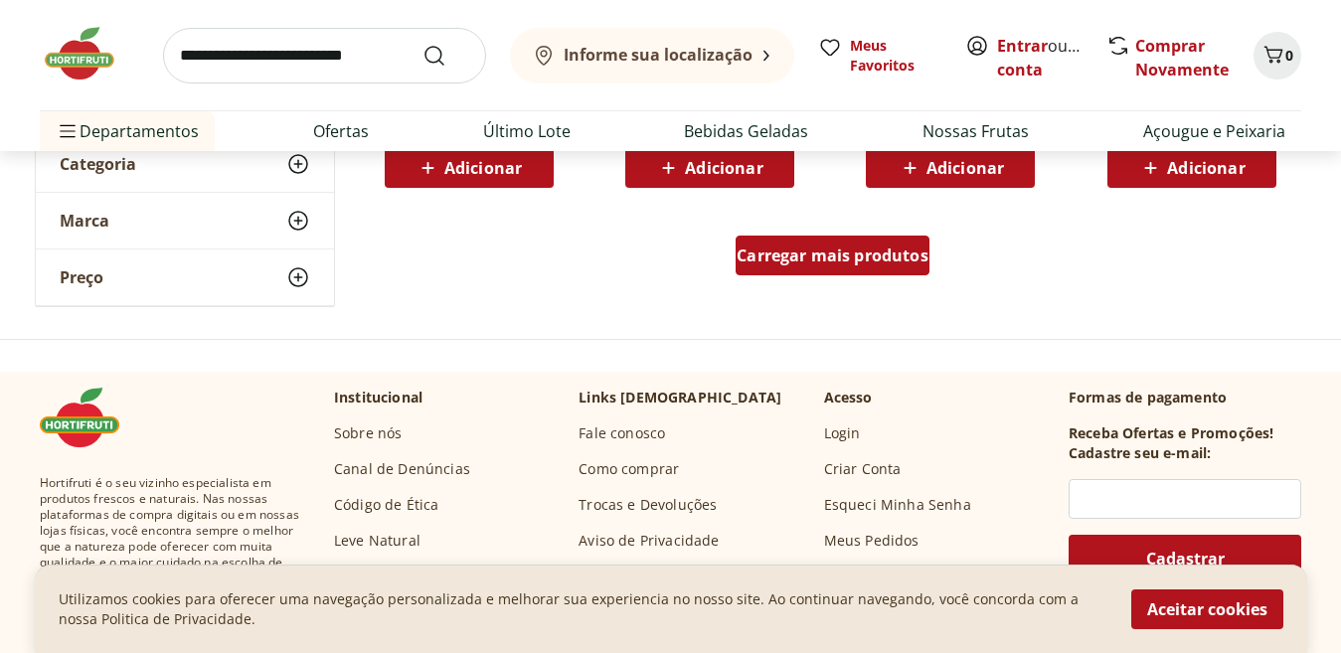
click at [786, 270] on div "Carregar mais produtos" at bounding box center [833, 256] width 194 height 40
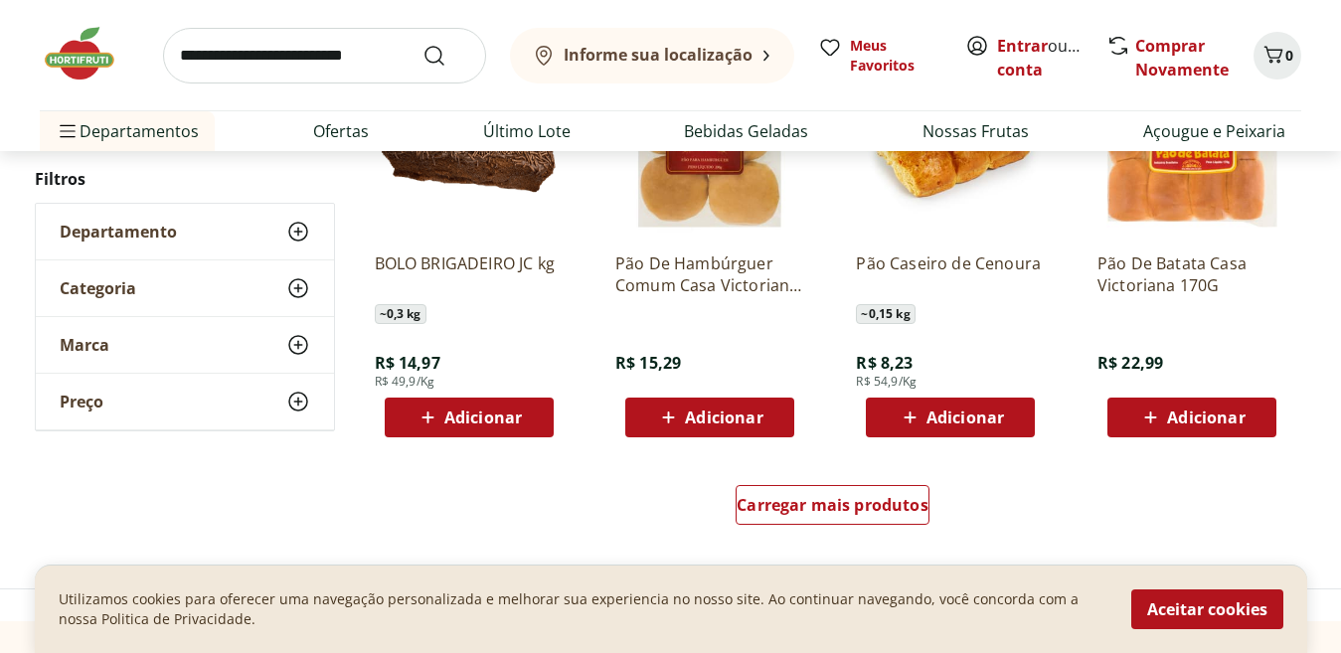
scroll to position [11669, 0]
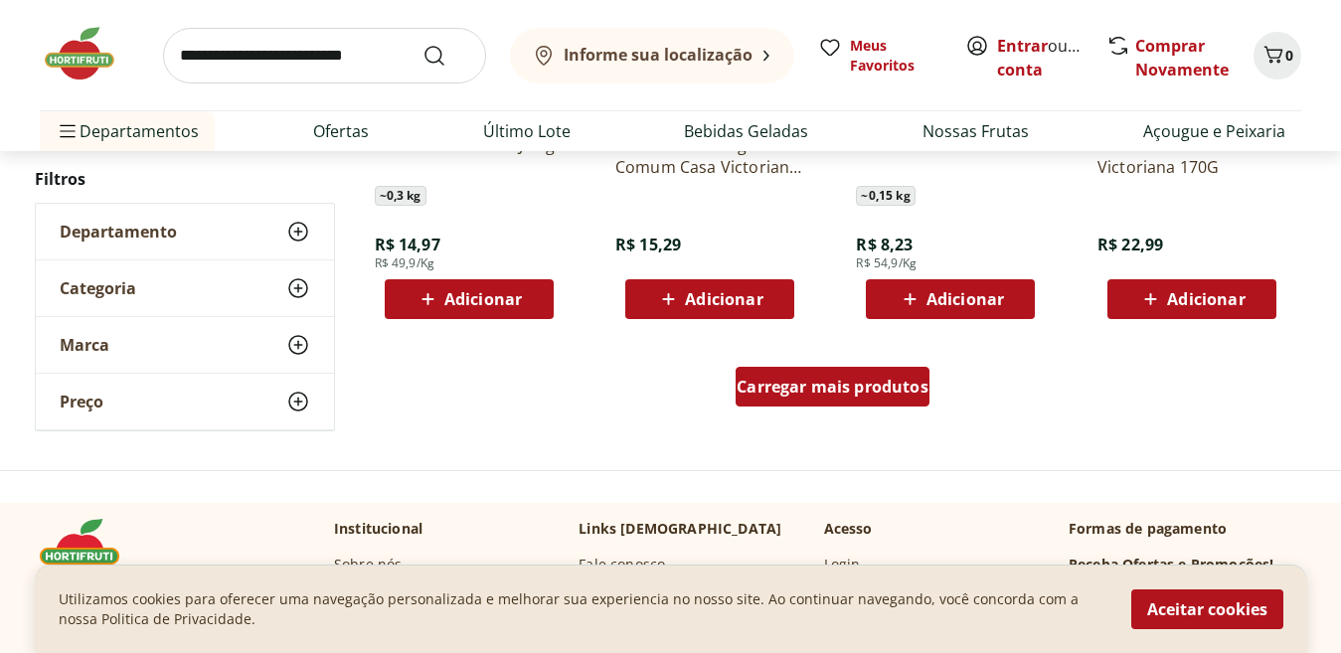
click at [799, 388] on span "Carregar mais produtos" at bounding box center [833, 387] width 192 height 16
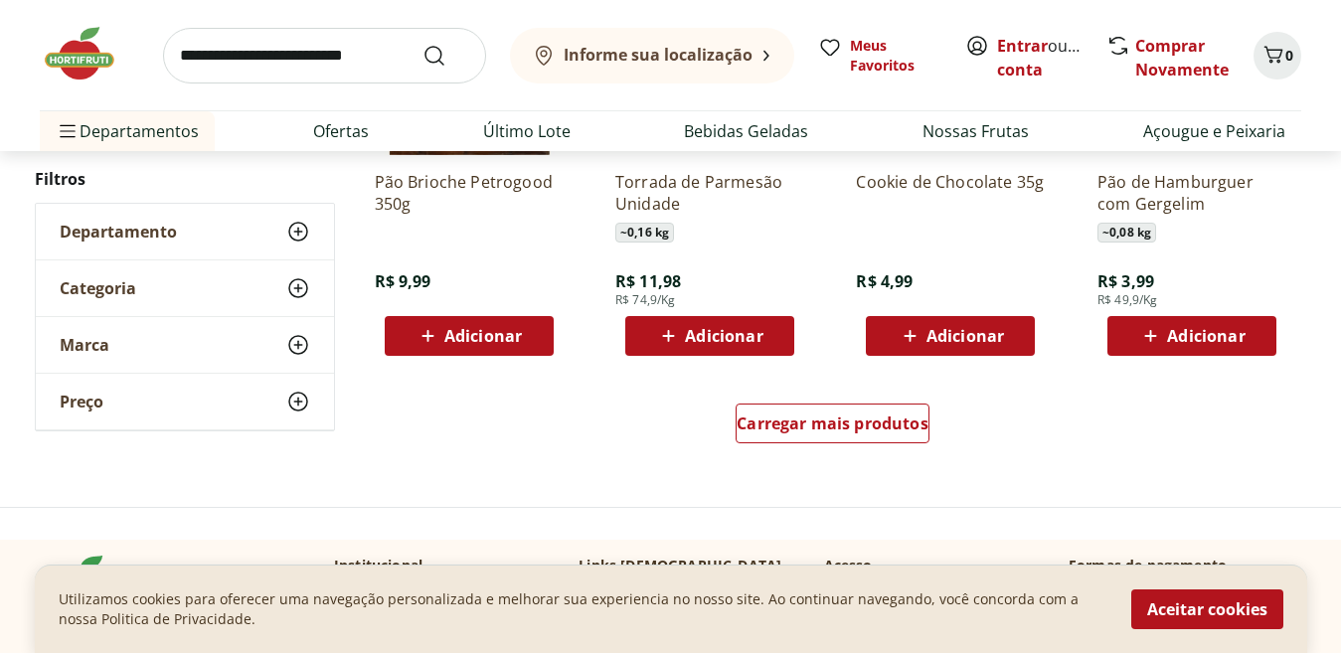
scroll to position [13047, 0]
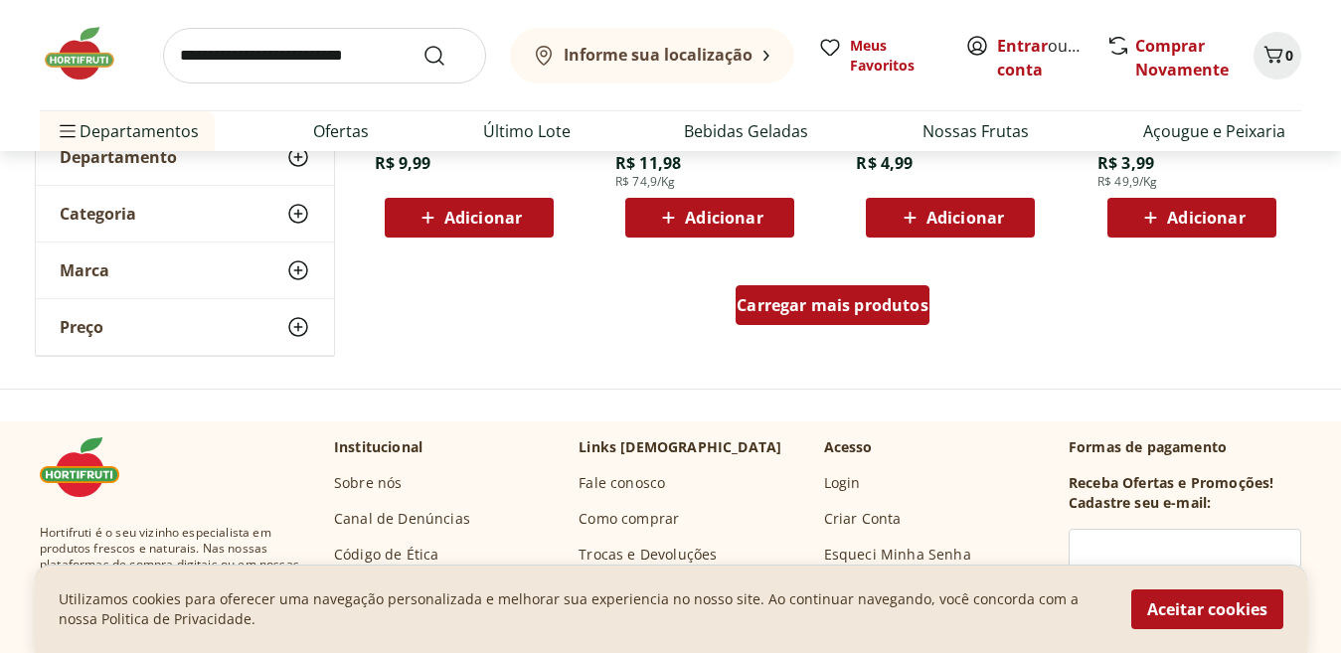
click at [794, 298] on span "Carregar mais produtos" at bounding box center [833, 305] width 192 height 16
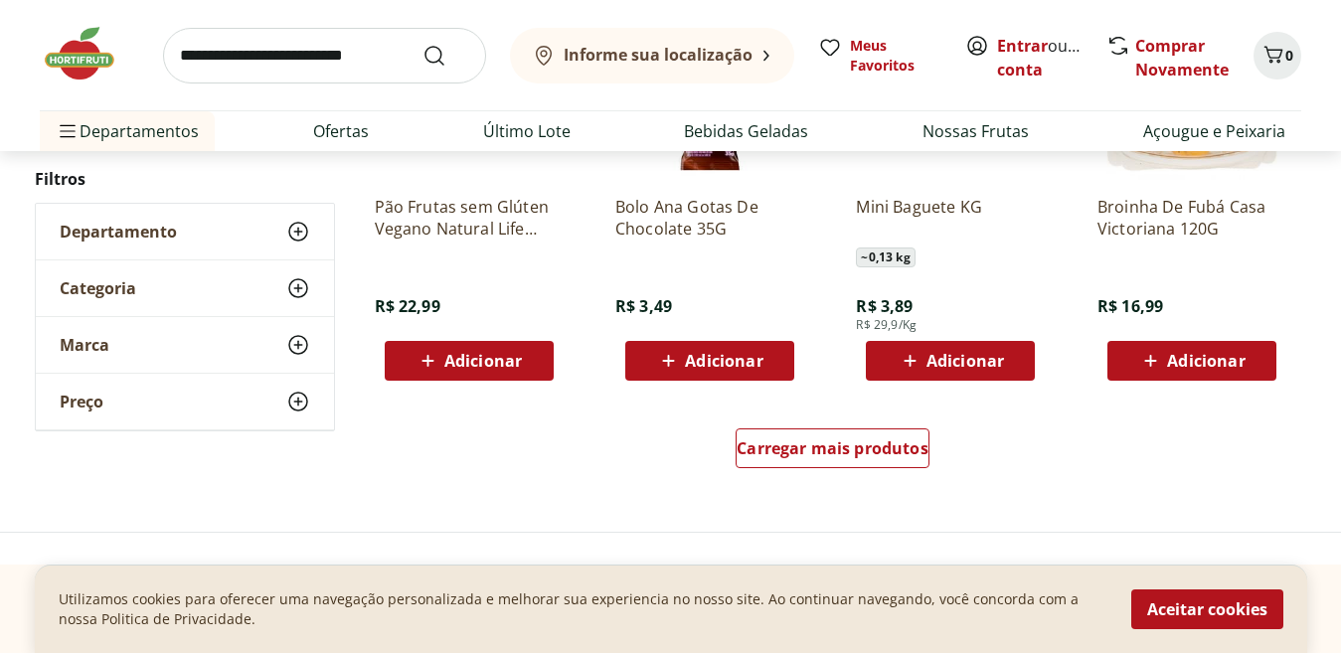
scroll to position [14267, 0]
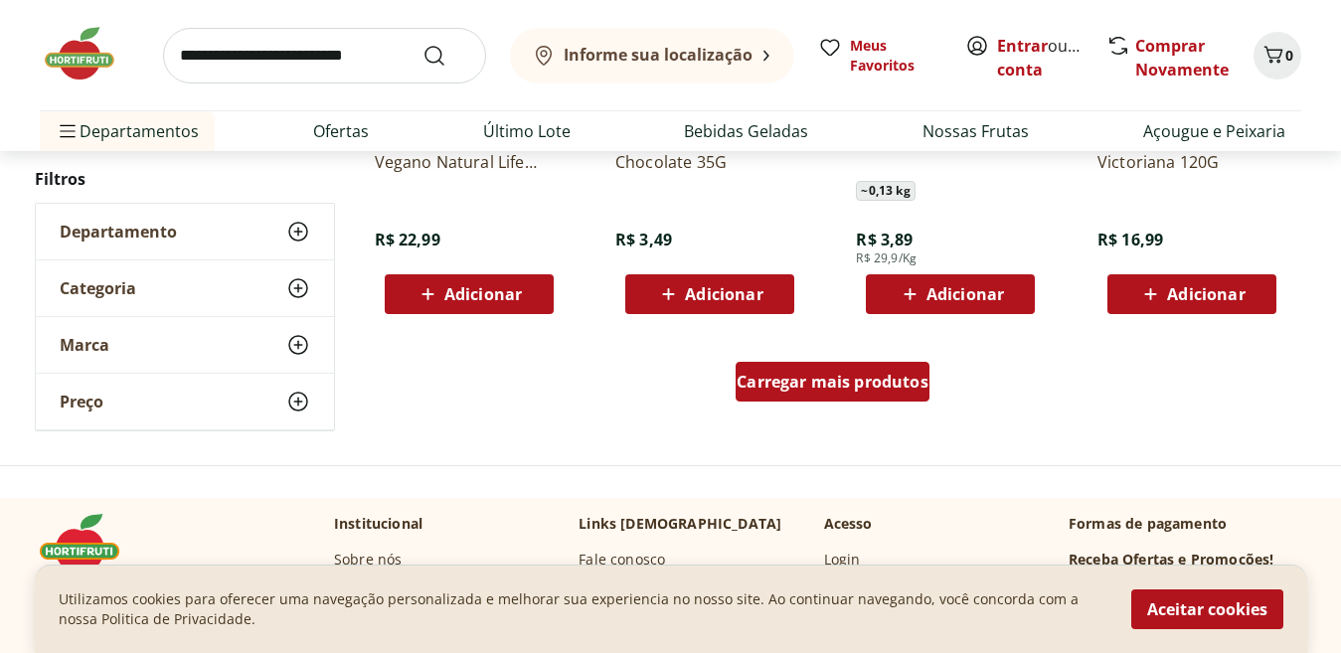
click at [751, 382] on span "Carregar mais produtos" at bounding box center [833, 382] width 192 height 16
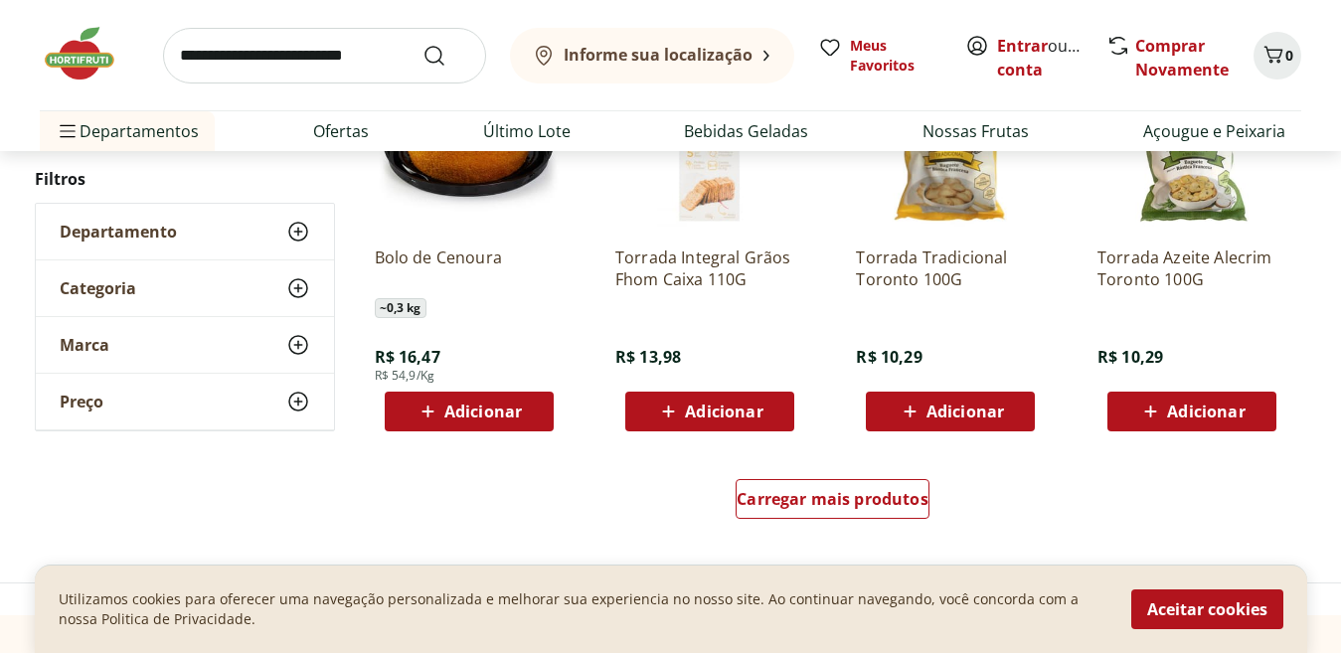
scroll to position [15459, 0]
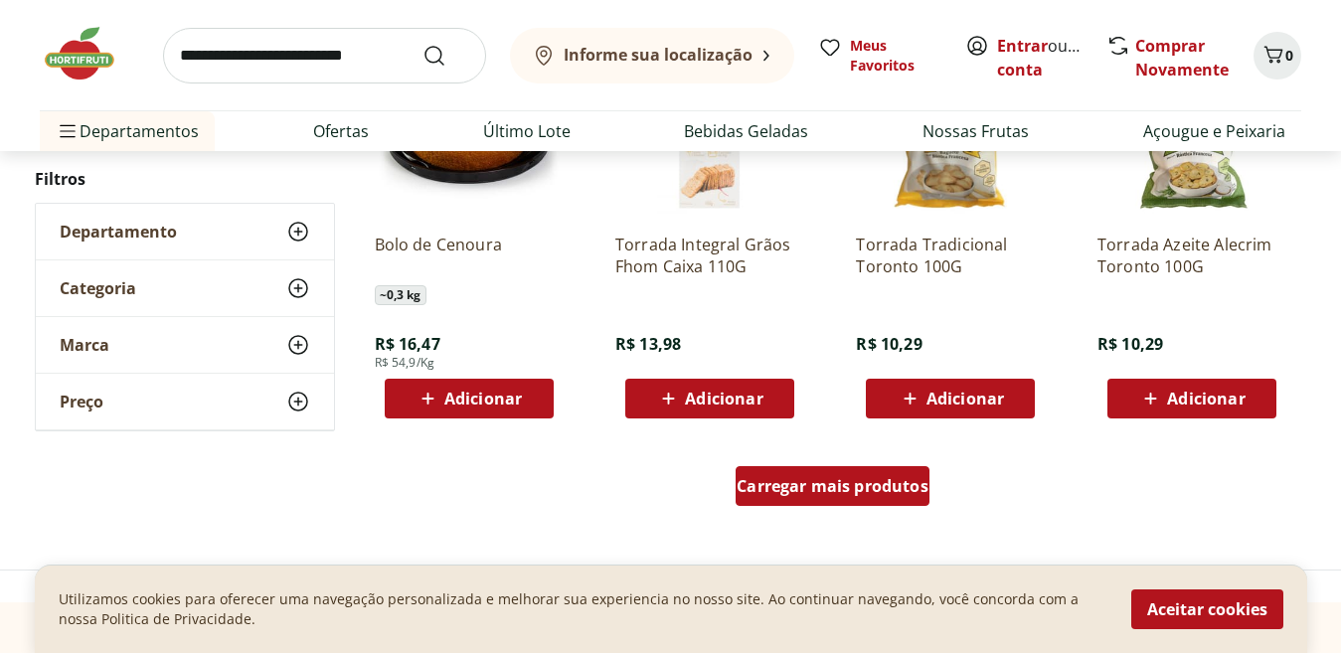
click at [804, 488] on span "Carregar mais produtos" at bounding box center [833, 486] width 192 height 16
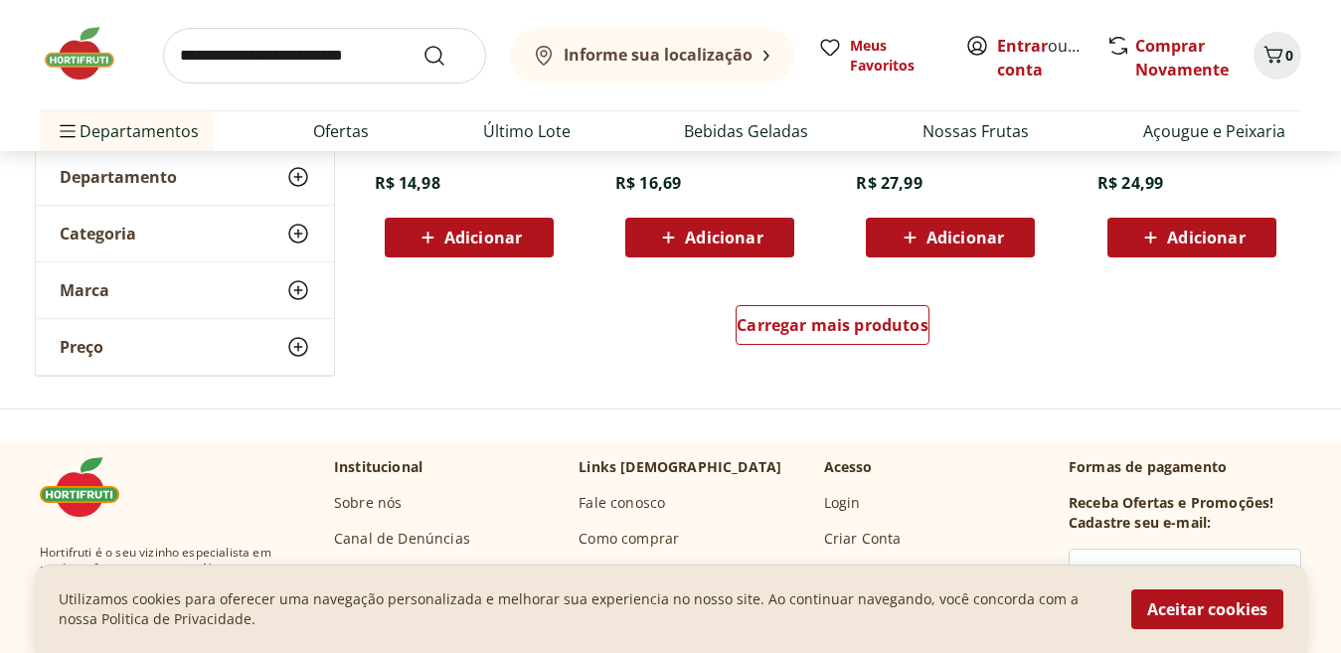
scroll to position [16931, 0]
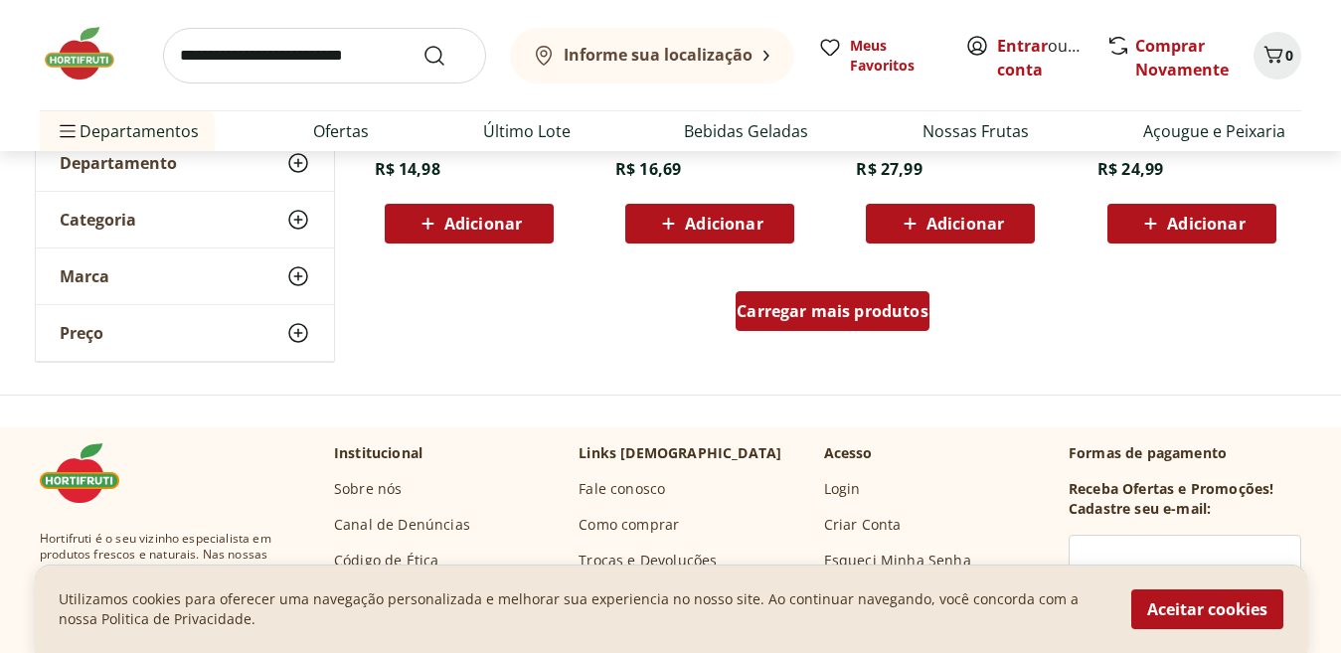
click at [770, 303] on span "Carregar mais produtos" at bounding box center [833, 311] width 192 height 16
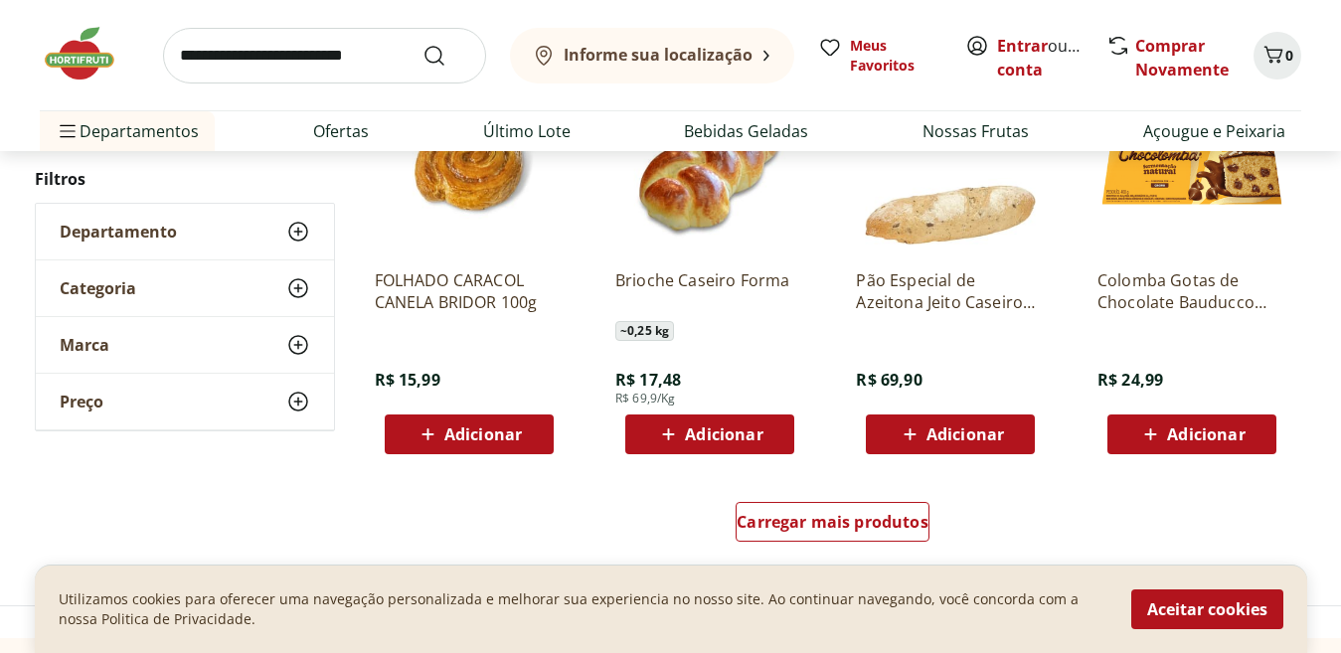
scroll to position [18136, 0]
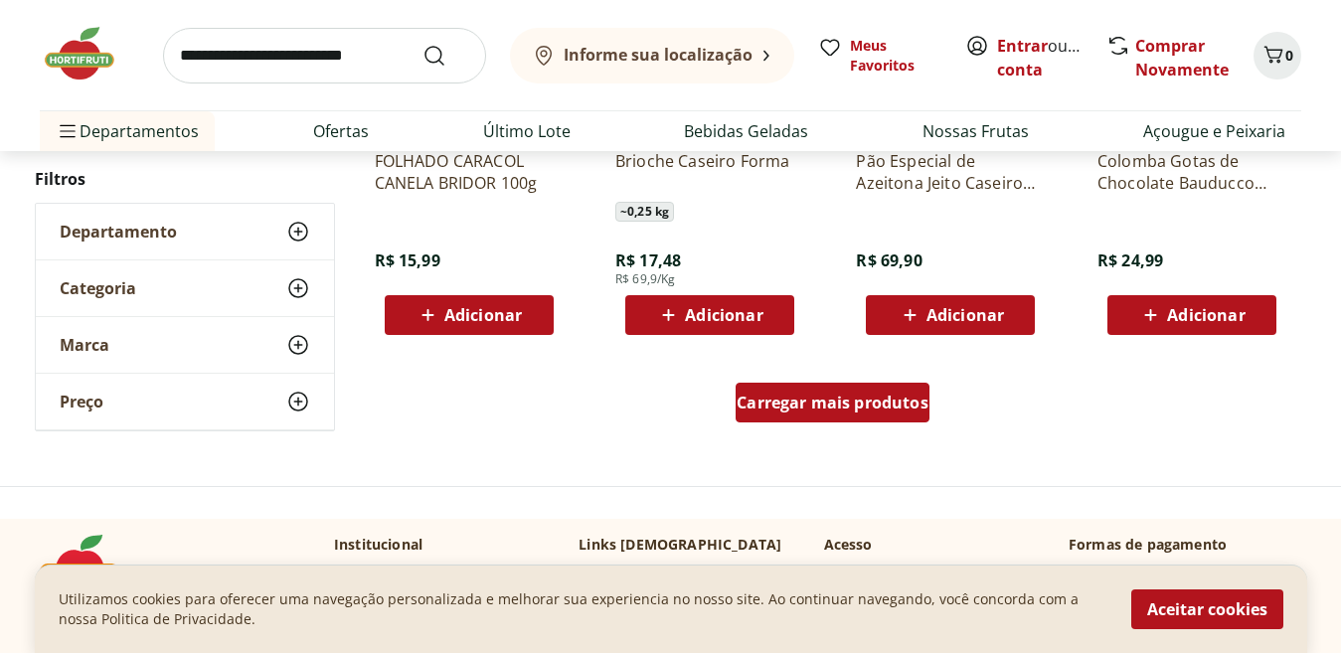
click at [823, 415] on div "Carregar mais produtos" at bounding box center [833, 403] width 194 height 40
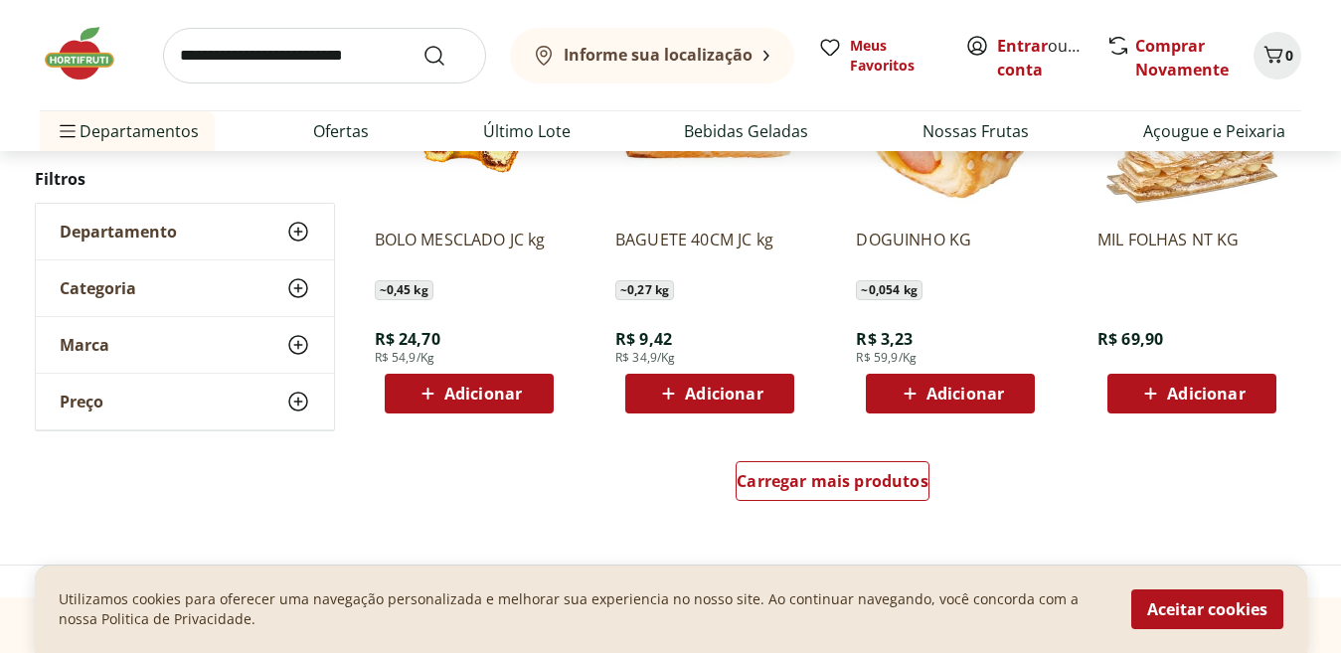
scroll to position [19355, 0]
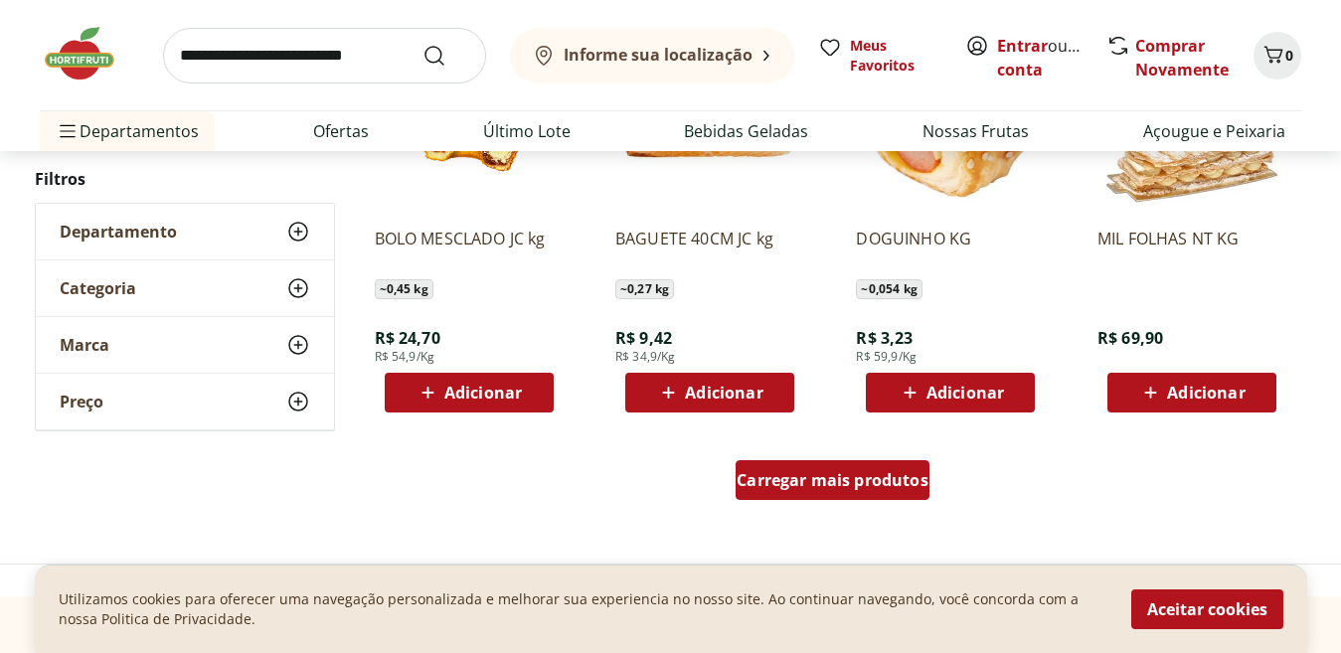
click at [881, 493] on div "Carregar mais produtos" at bounding box center [833, 480] width 194 height 40
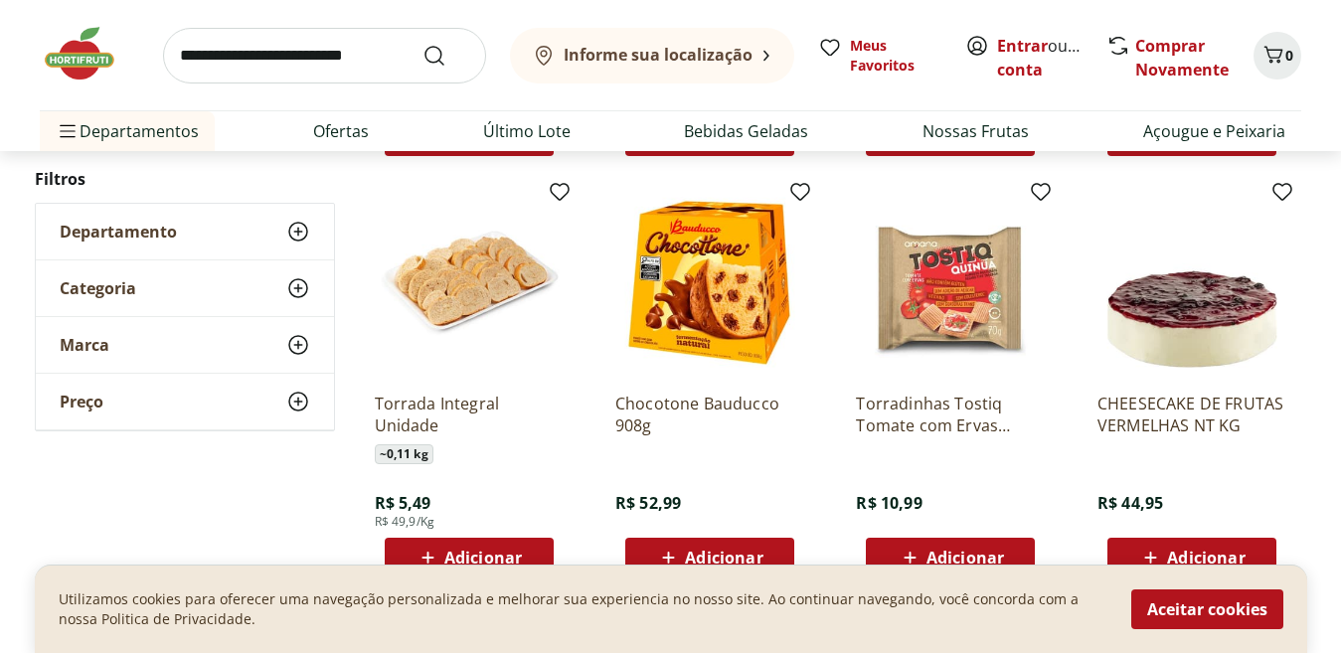
scroll to position [19621, 0]
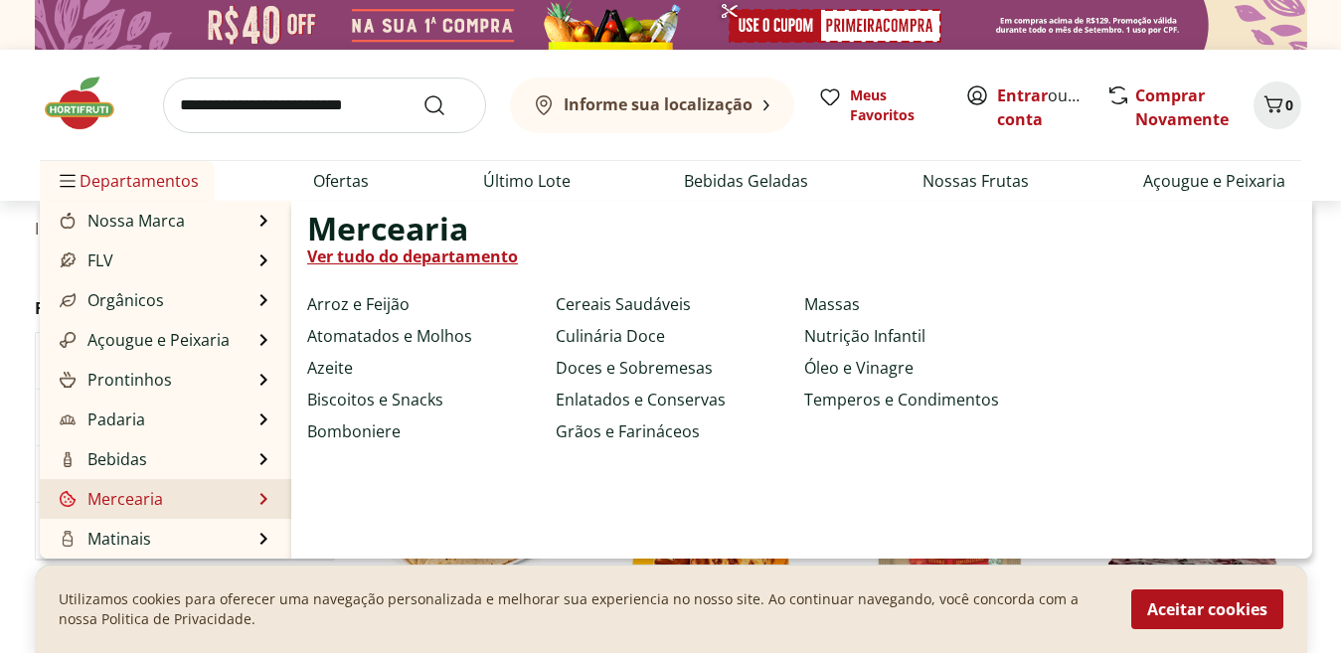
click at [404, 250] on link "Ver tudo do departamento" at bounding box center [412, 257] width 211 height 24
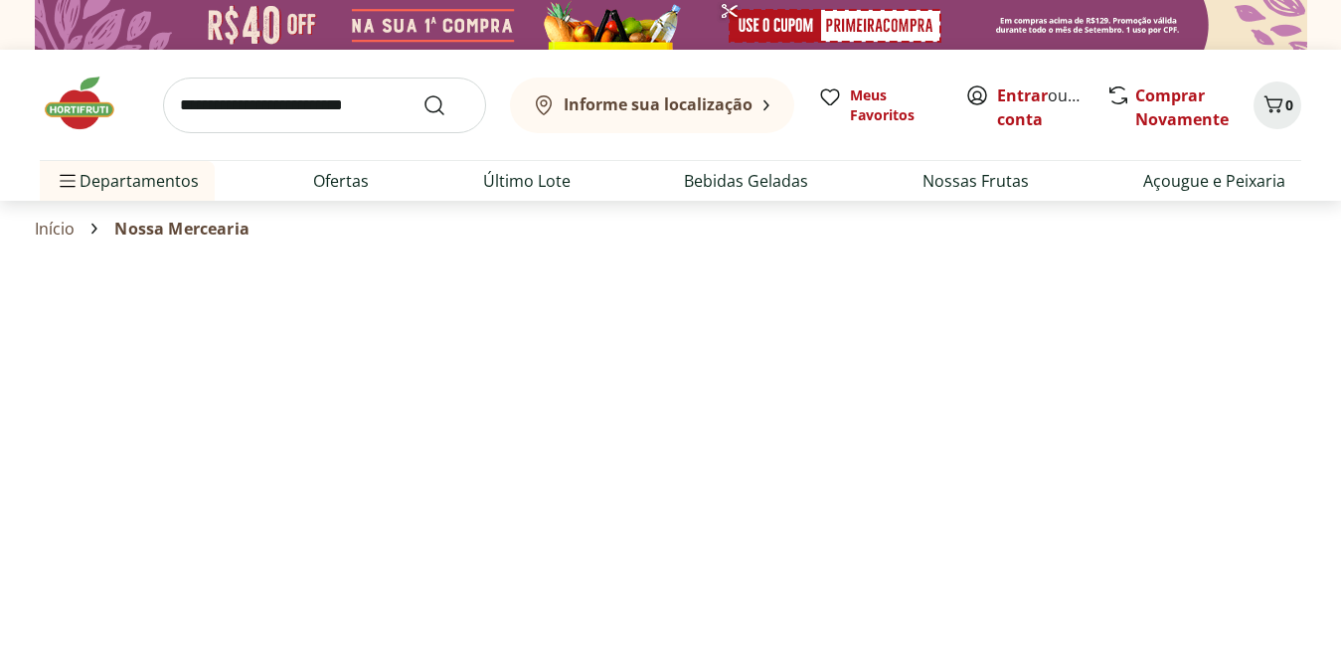
select select "**********"
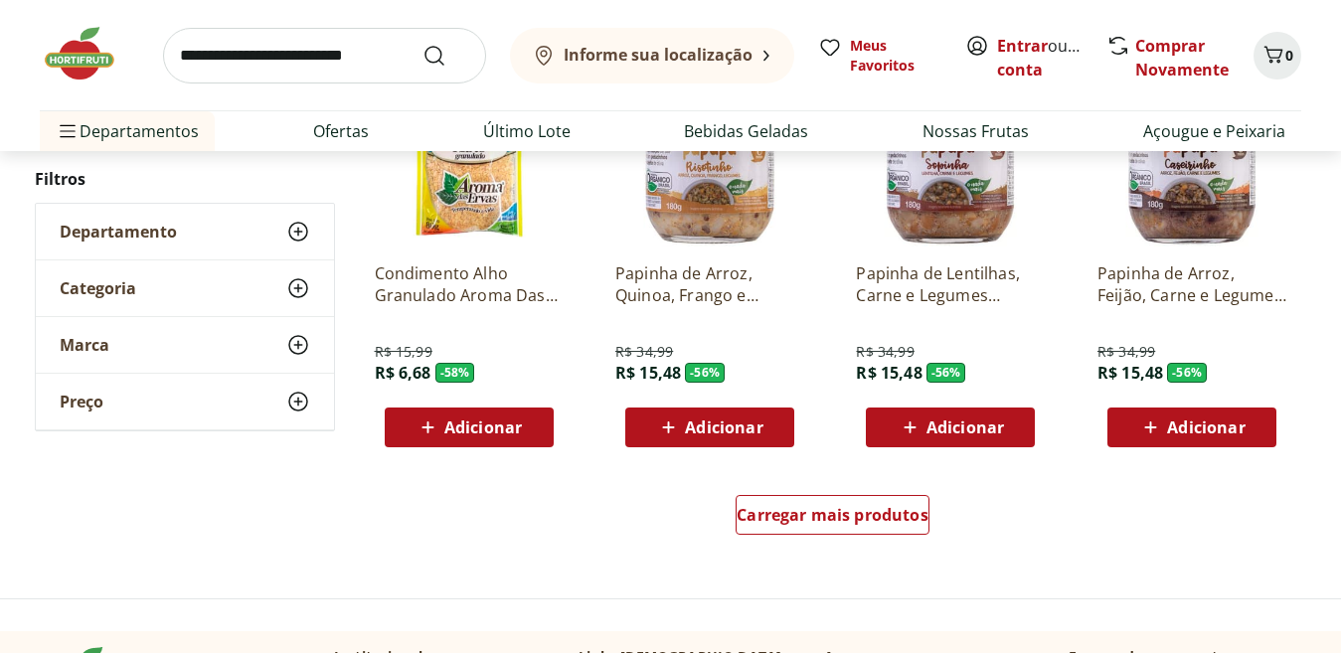
scroll to position [1511, 0]
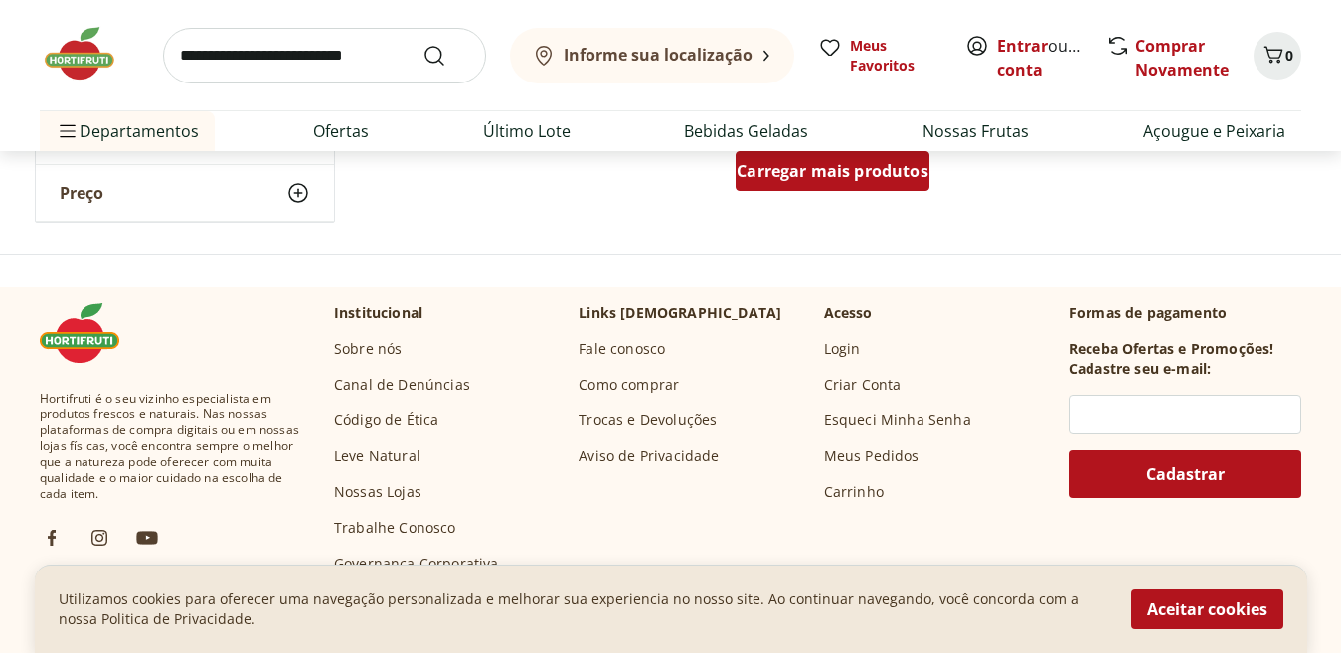
click at [875, 167] on span "Carregar mais produtos" at bounding box center [833, 171] width 192 height 16
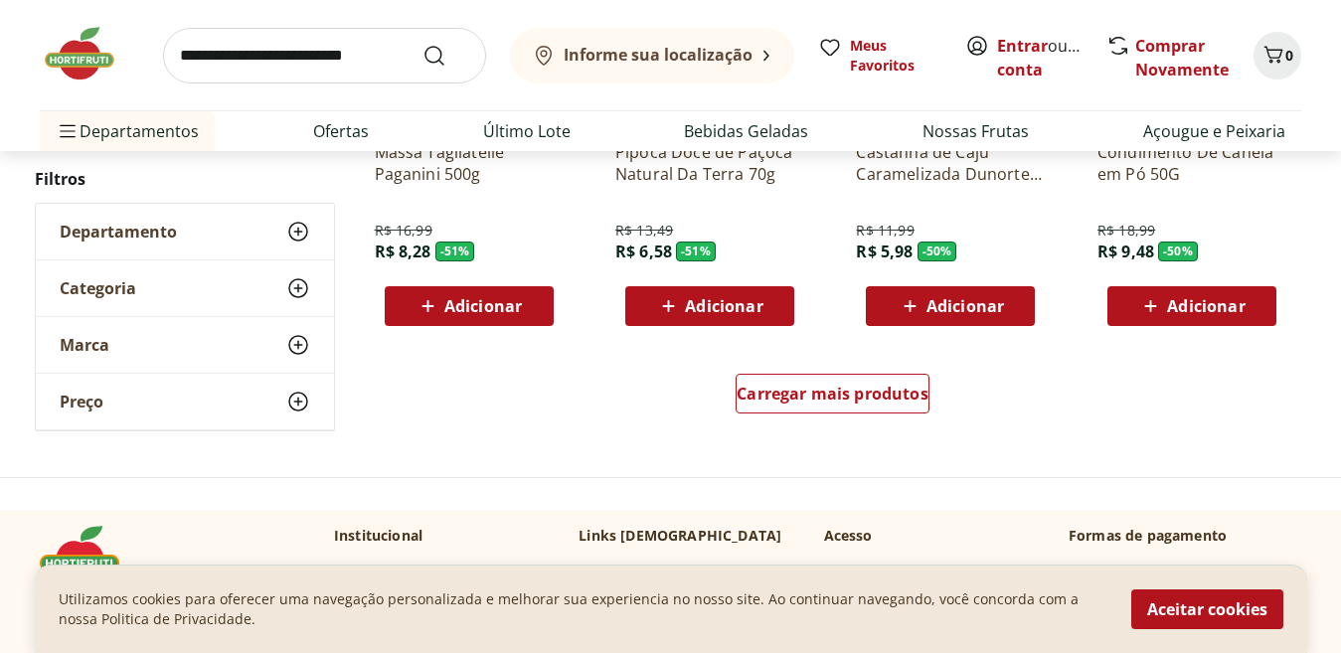
scroll to position [2743, 0]
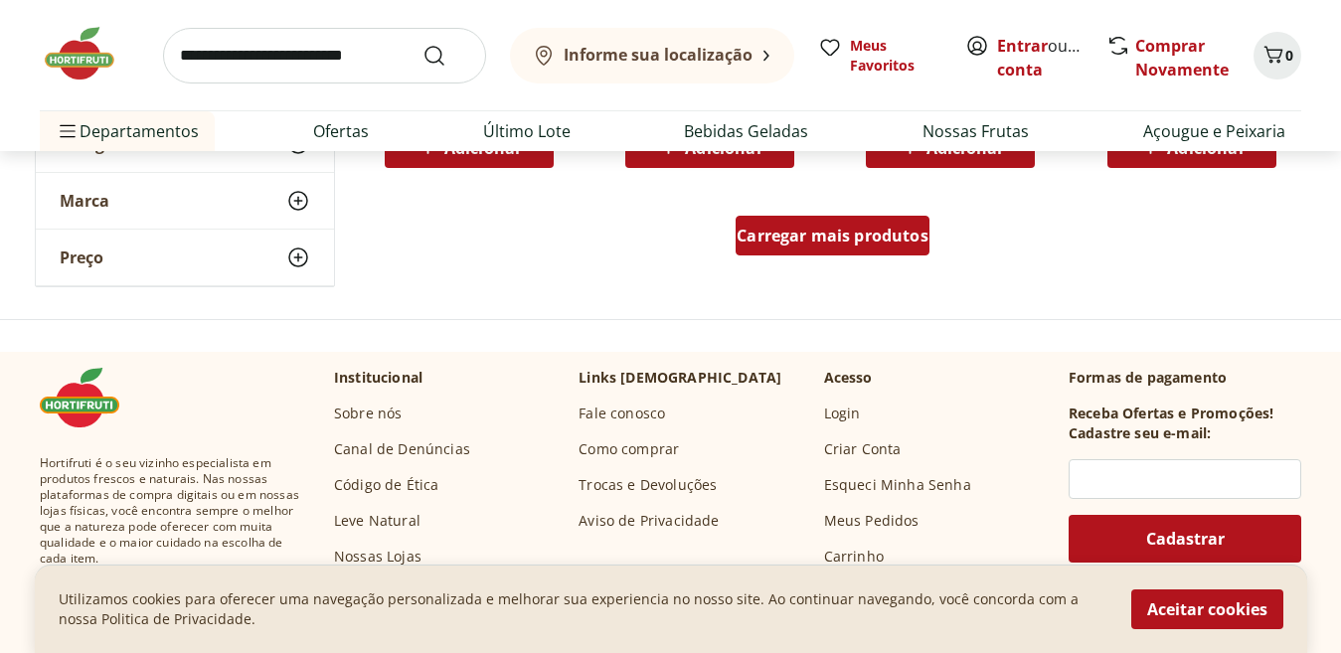
click at [834, 233] on span "Carregar mais produtos" at bounding box center [833, 236] width 192 height 16
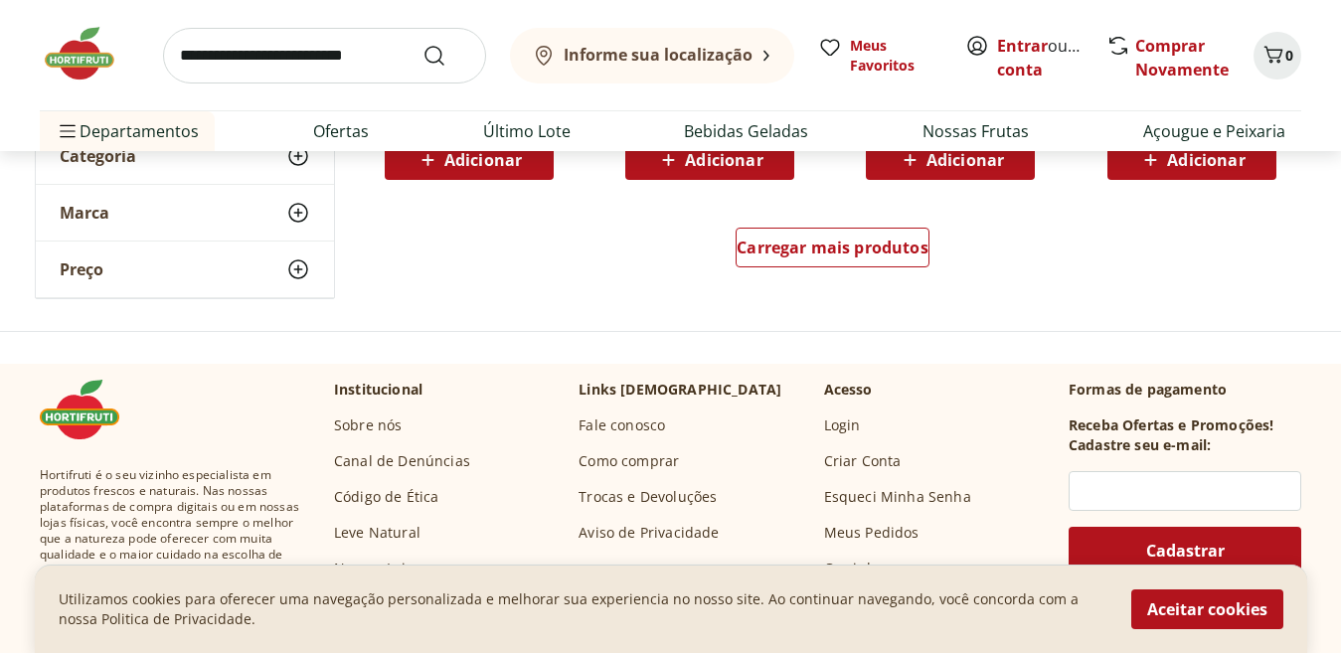
scroll to position [3891, 0]
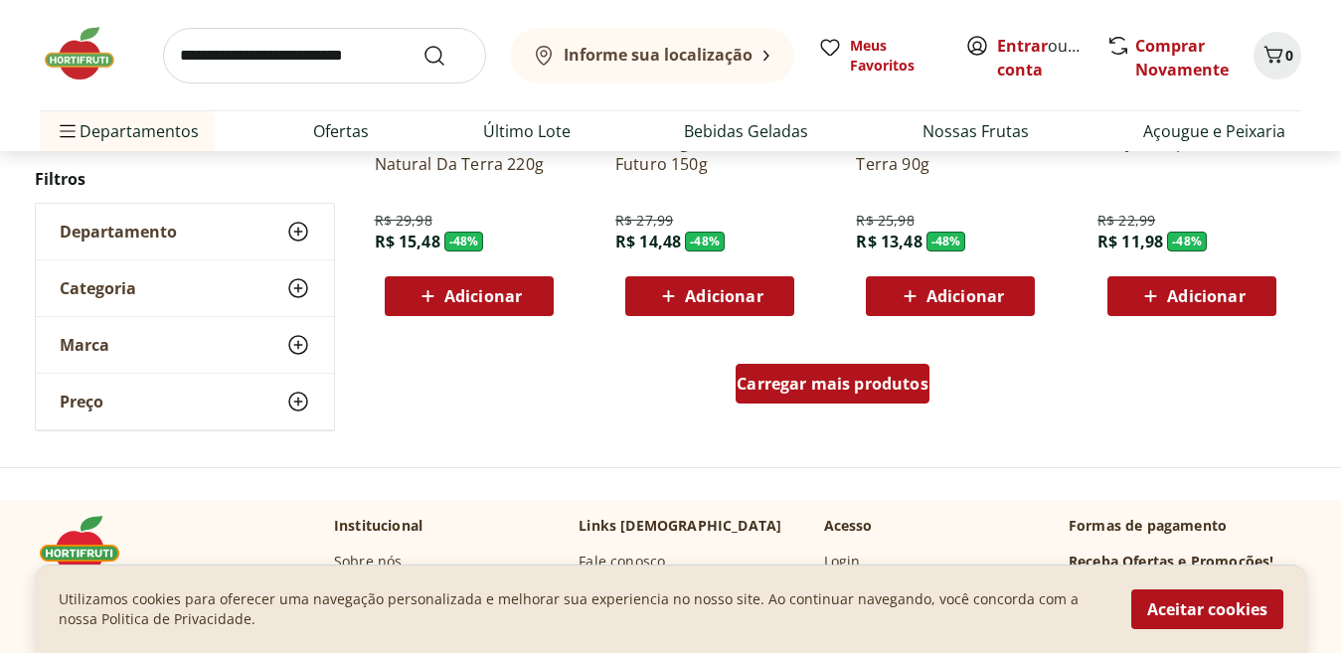
click at [765, 377] on span "Carregar mais produtos" at bounding box center [833, 384] width 192 height 16
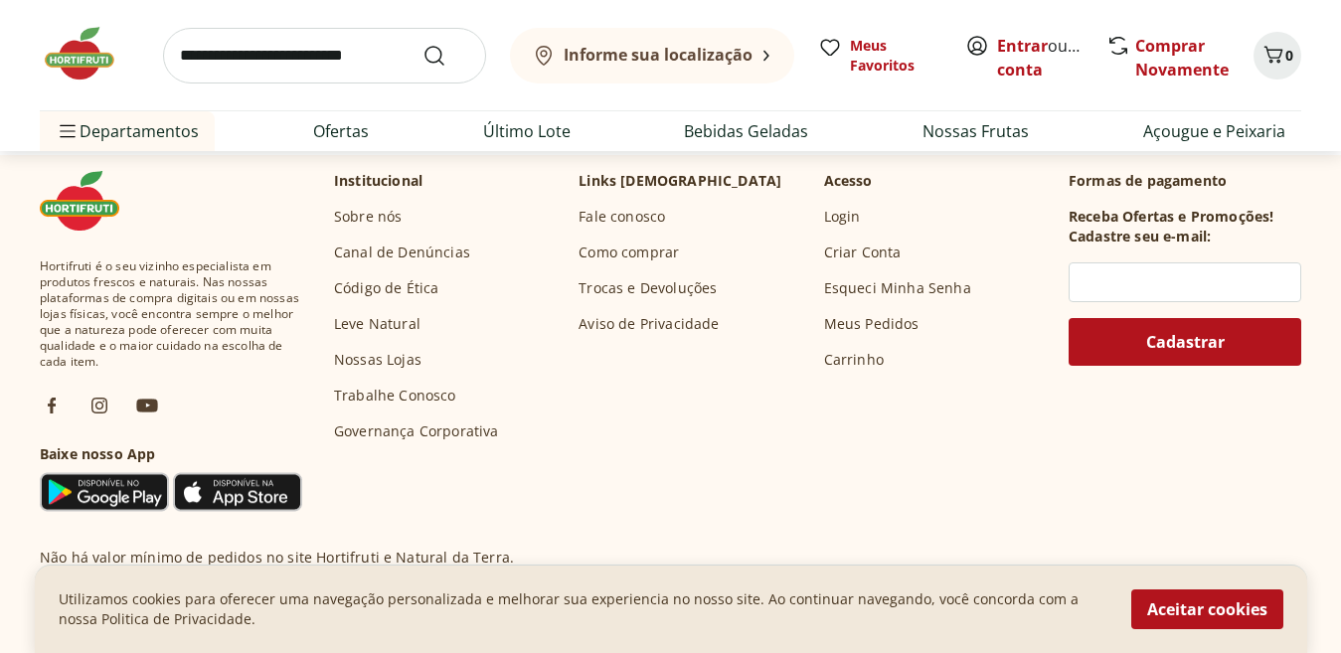
scroll to position [5250, 0]
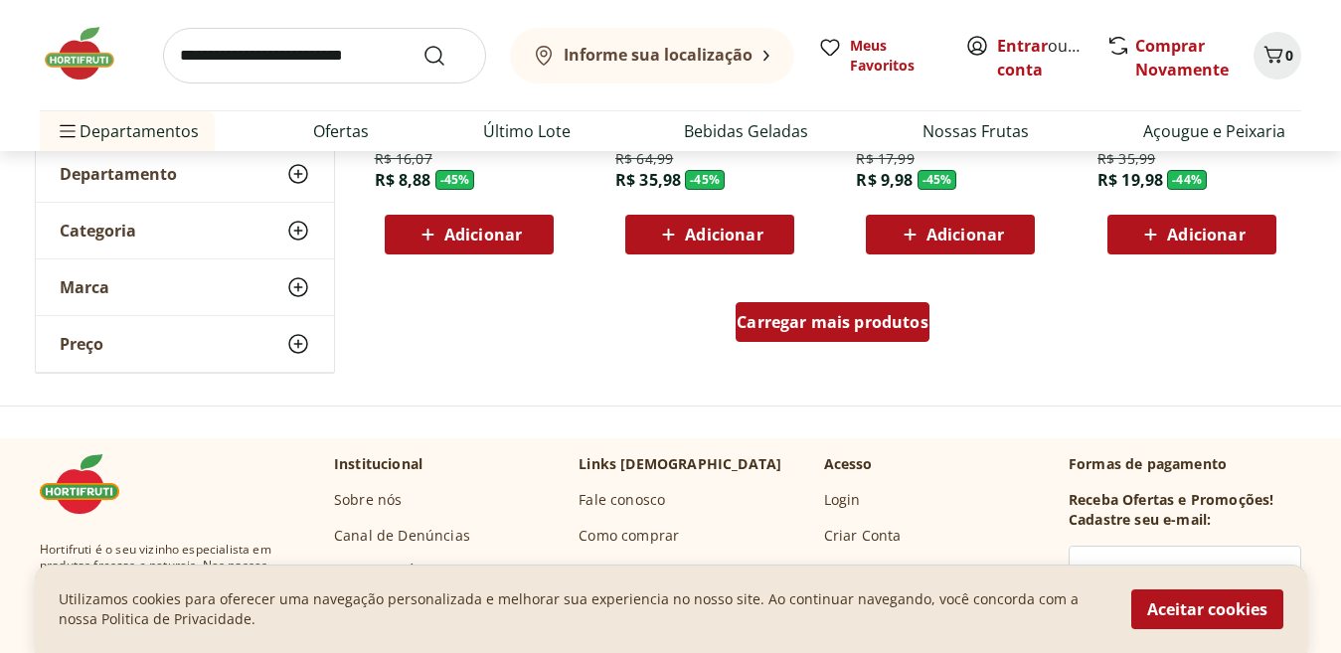
click at [737, 338] on div "Carregar mais produtos" at bounding box center [833, 322] width 194 height 40
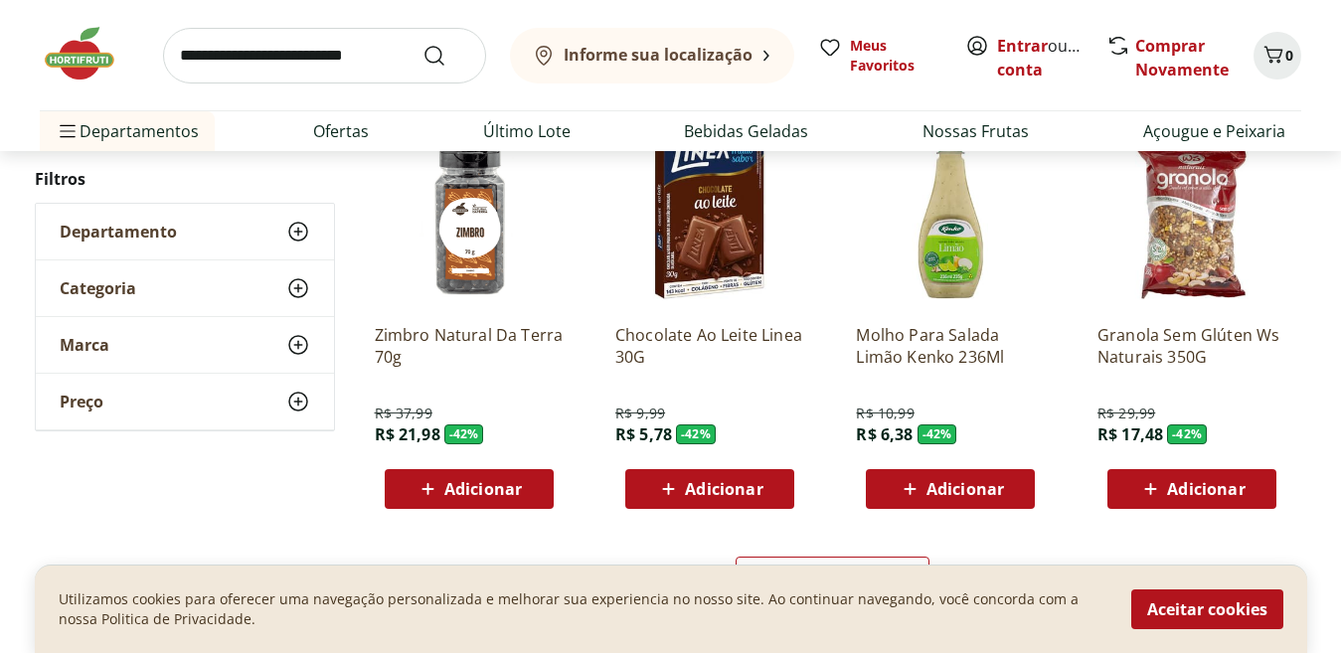
scroll to position [6487, 0]
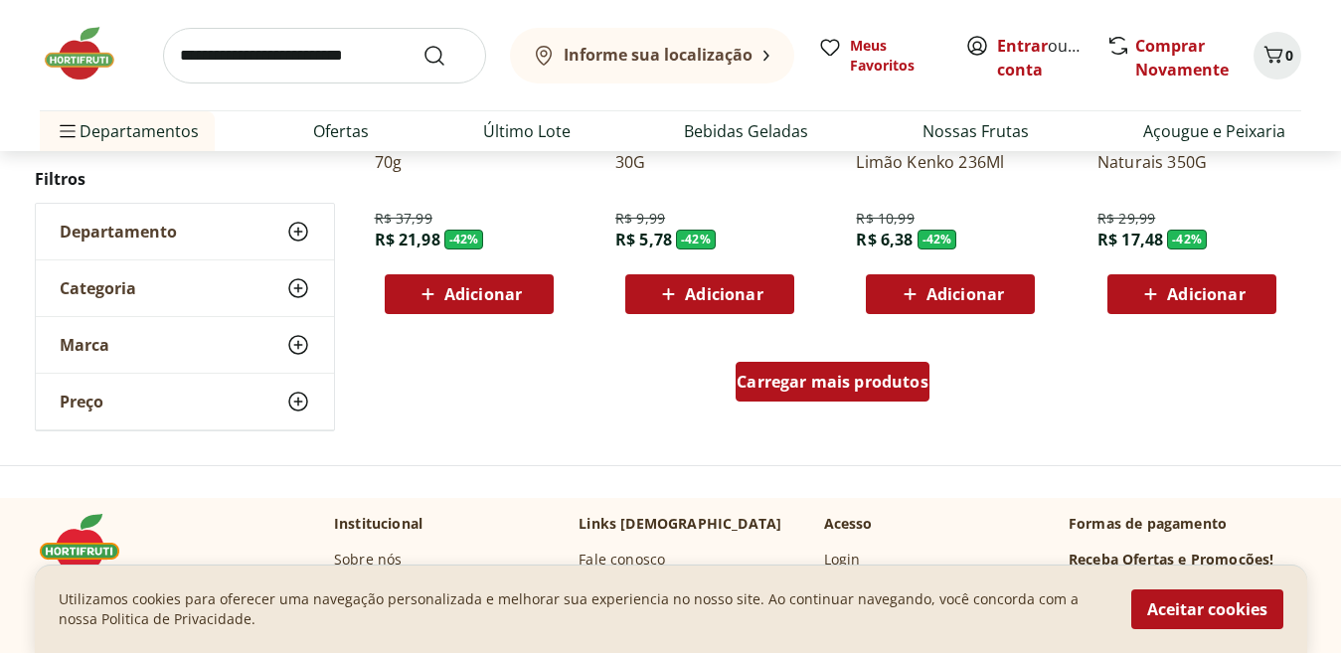
click at [820, 398] on div "Carregar mais produtos" at bounding box center [833, 382] width 194 height 40
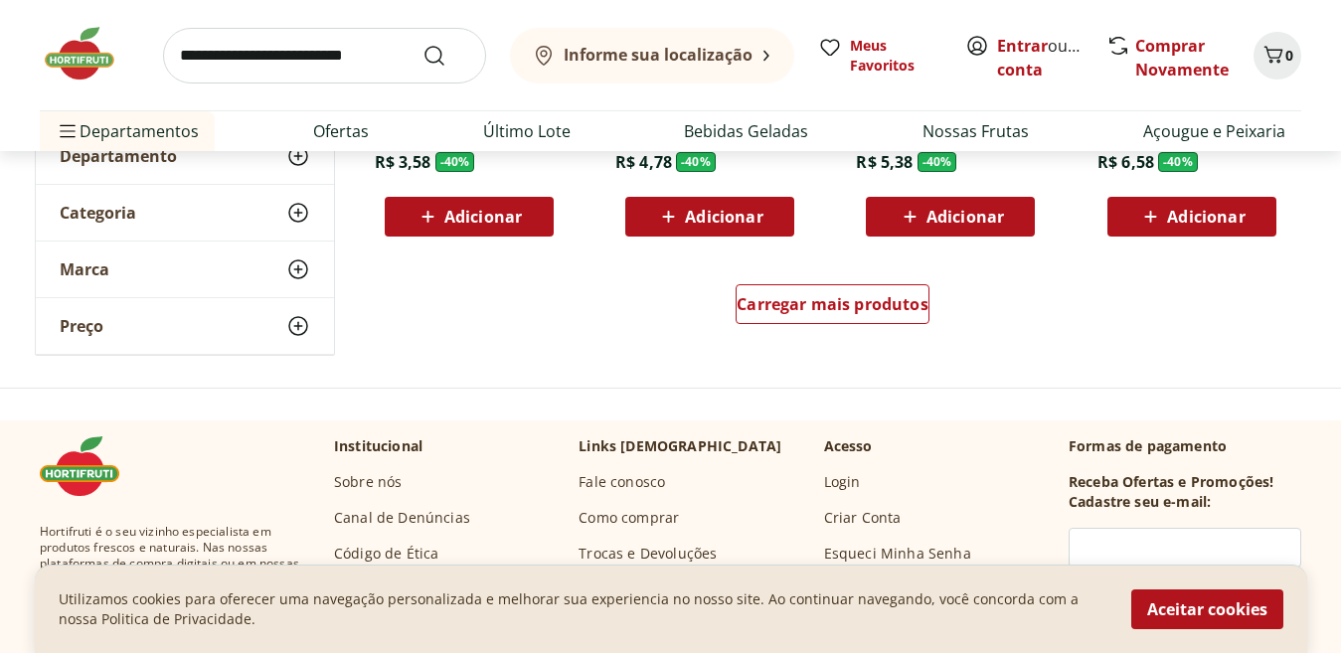
scroll to position [7893, 0]
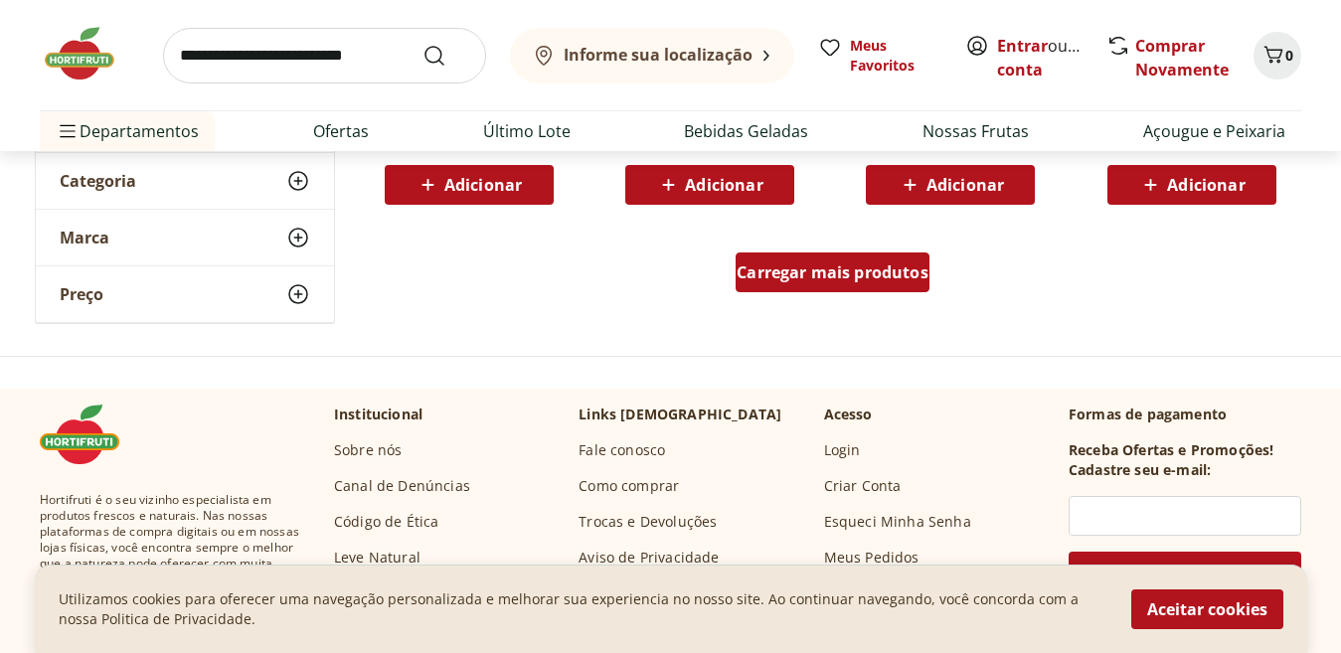
click at [789, 271] on span "Carregar mais produtos" at bounding box center [833, 273] width 192 height 16
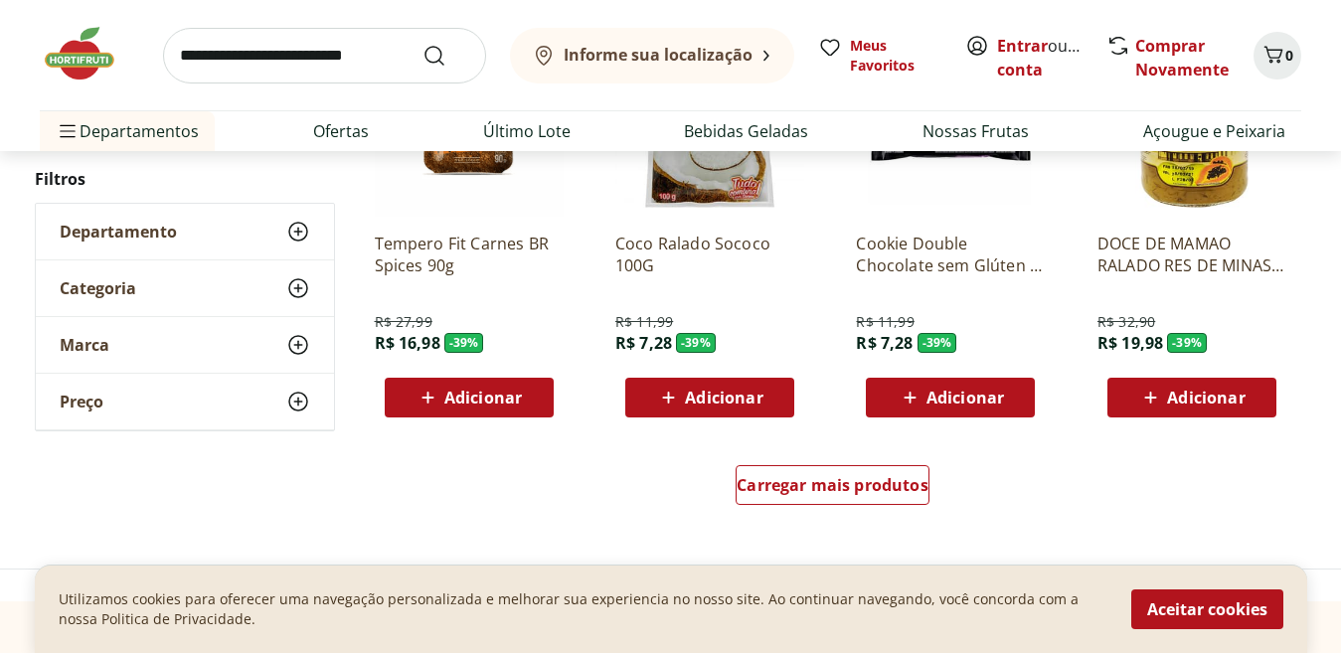
scroll to position [9157, 0]
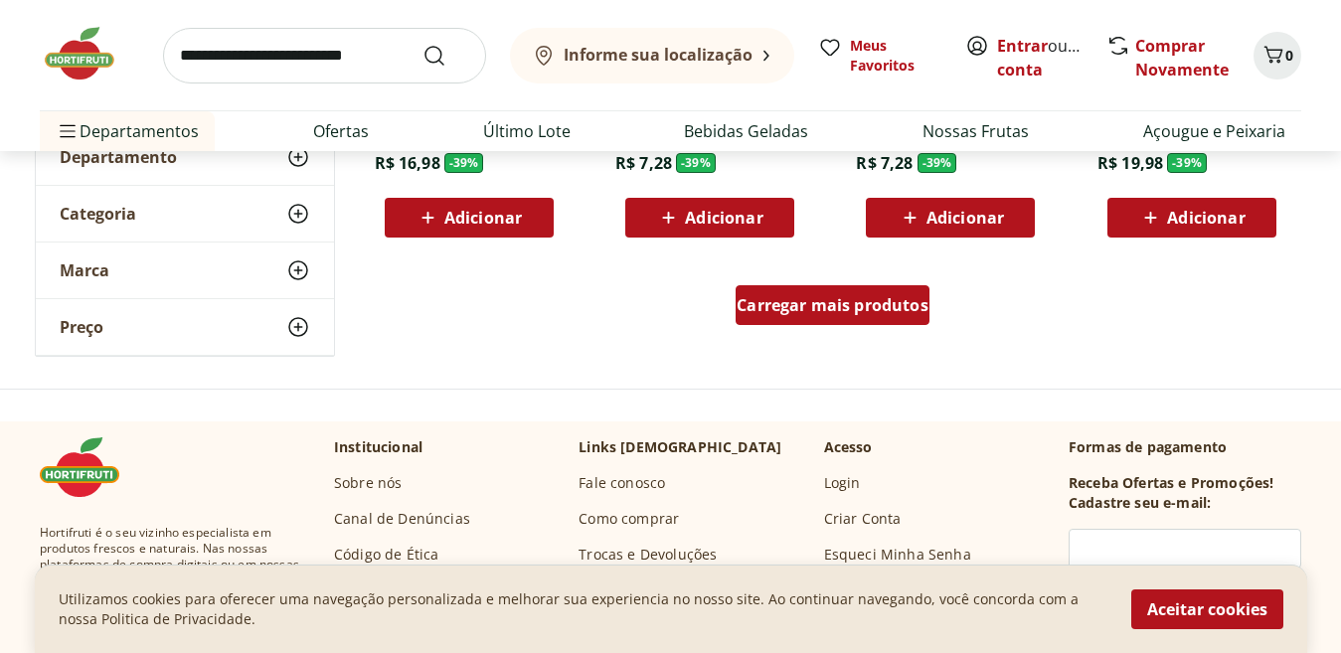
click at [875, 297] on span "Carregar mais produtos" at bounding box center [833, 305] width 192 height 16
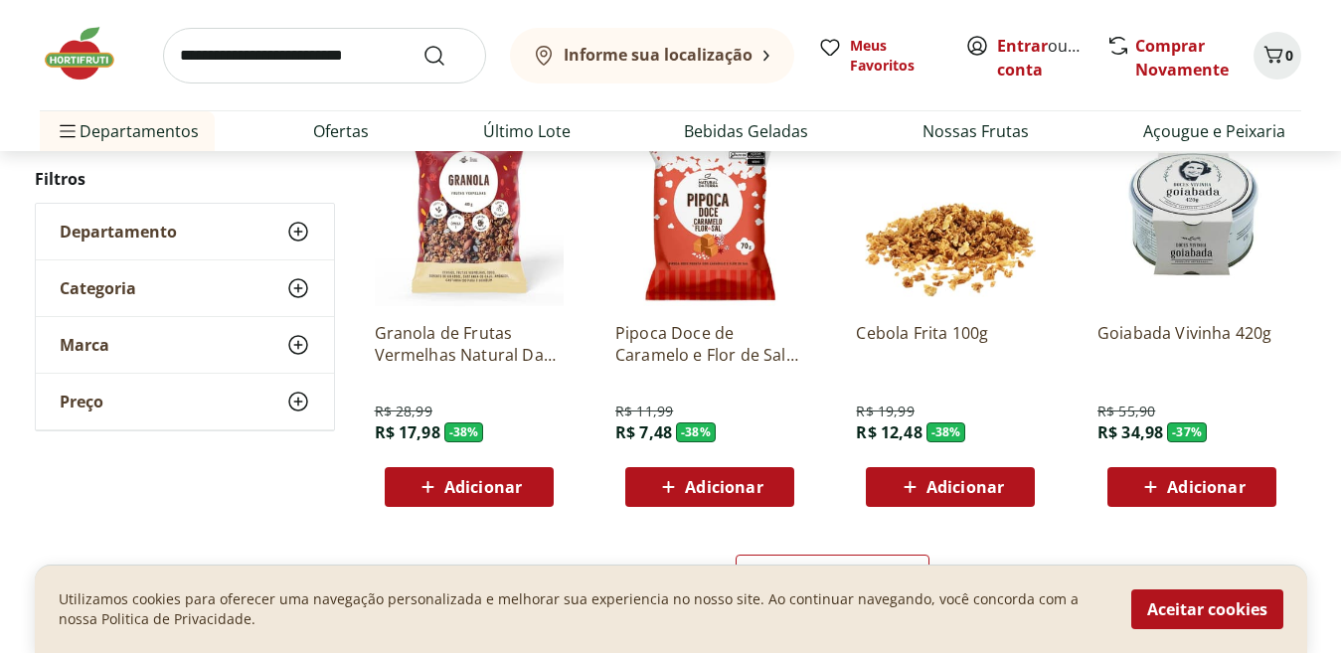
scroll to position [10445, 0]
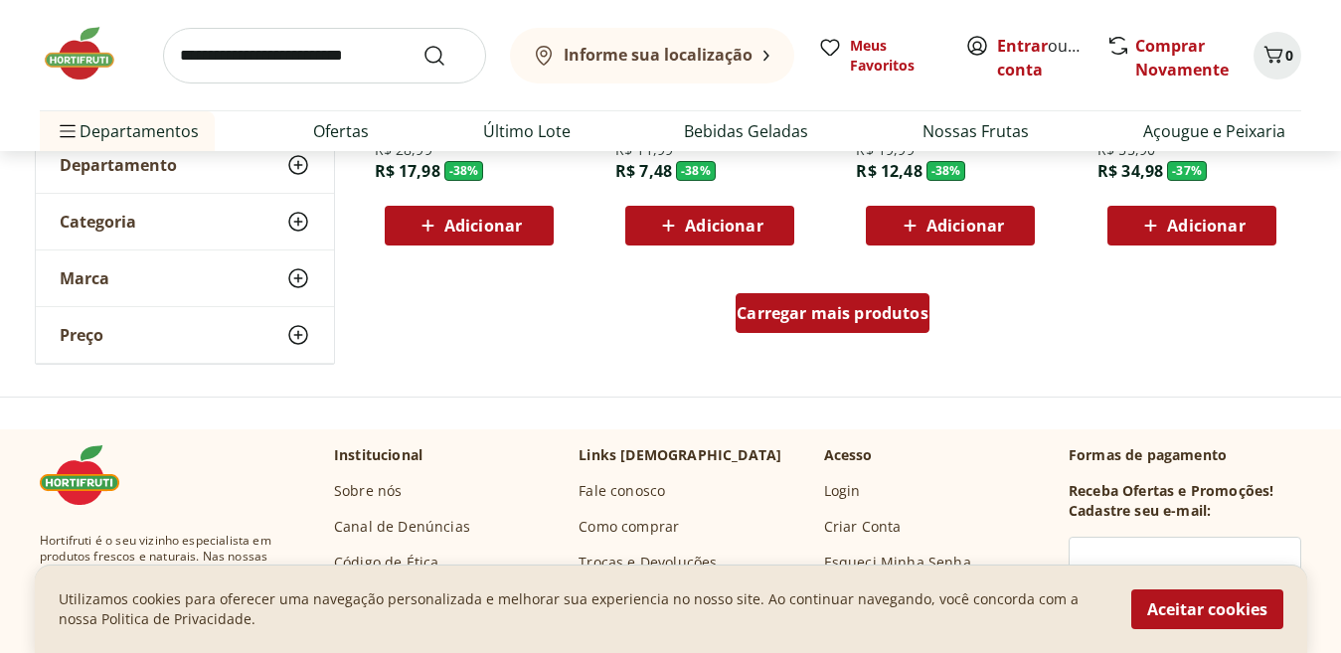
click at [887, 316] on span "Carregar mais produtos" at bounding box center [833, 313] width 192 height 16
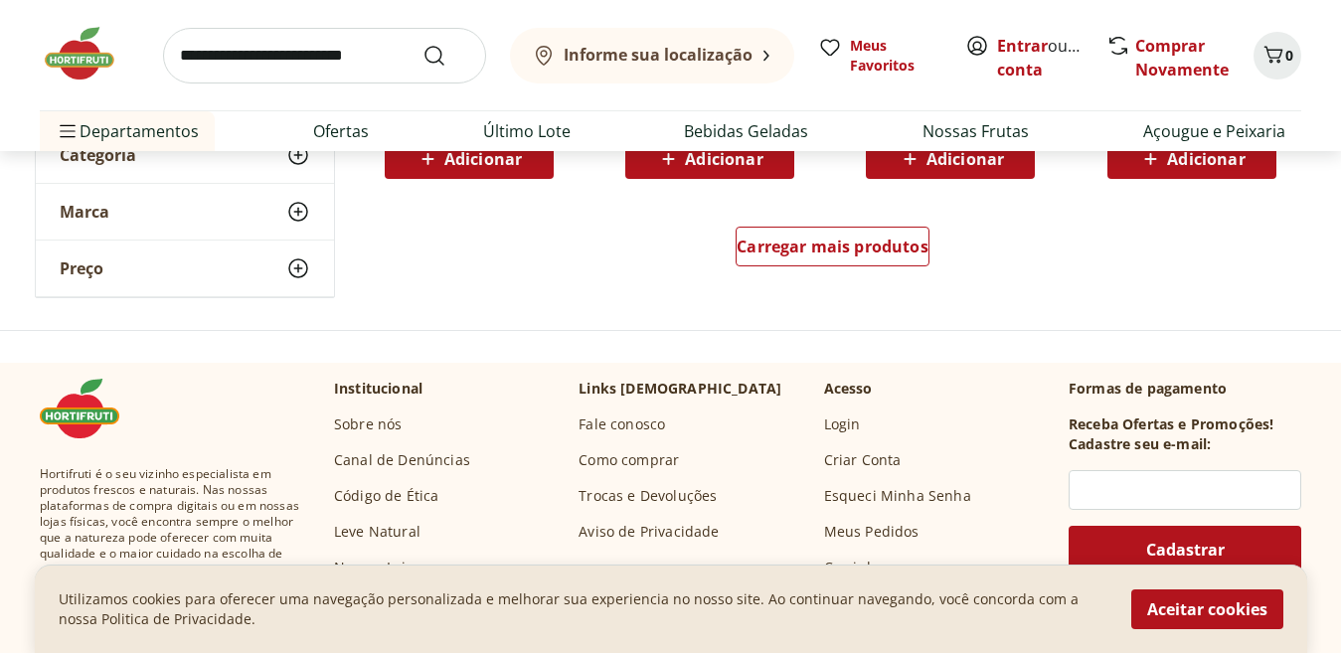
scroll to position [11683, 0]
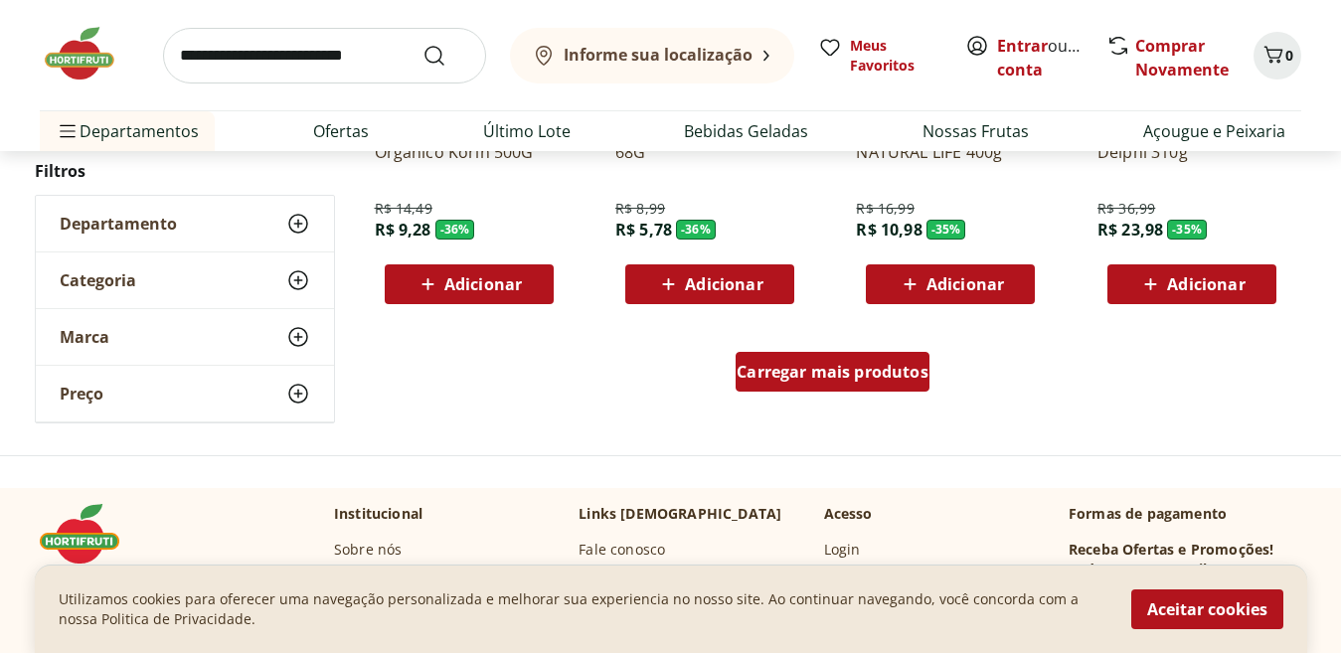
click at [802, 364] on span "Carregar mais produtos" at bounding box center [833, 372] width 192 height 16
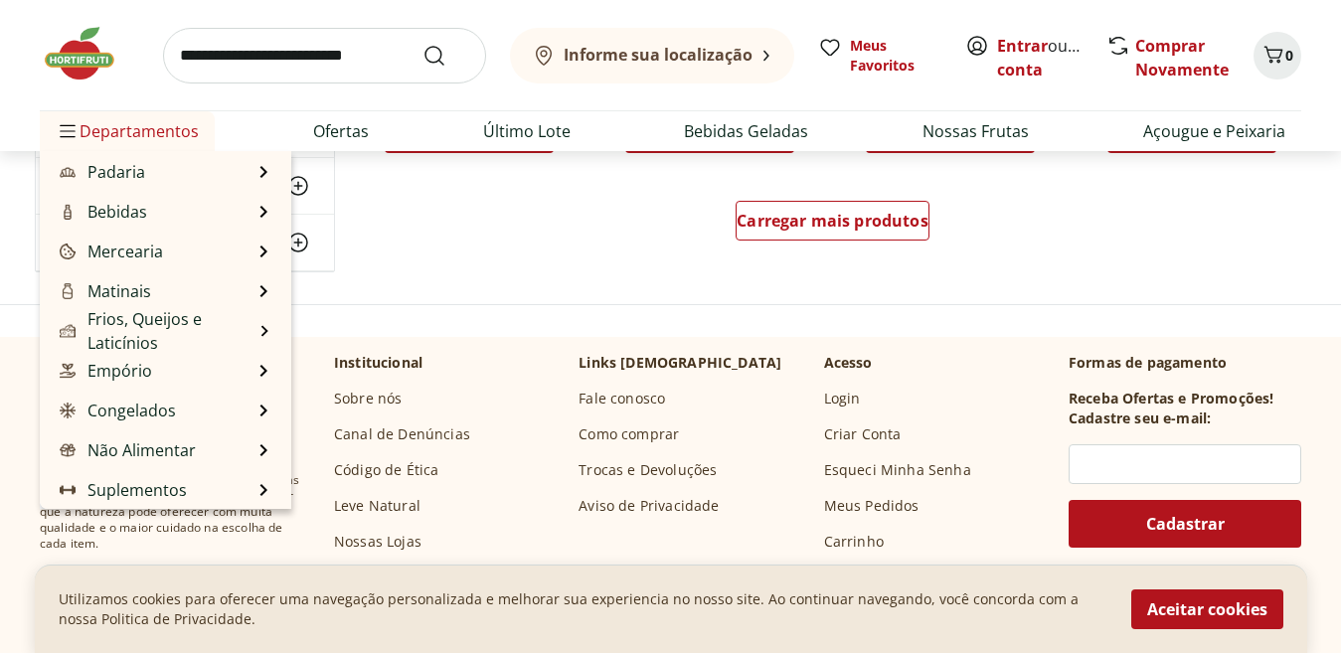
scroll to position [199, 0]
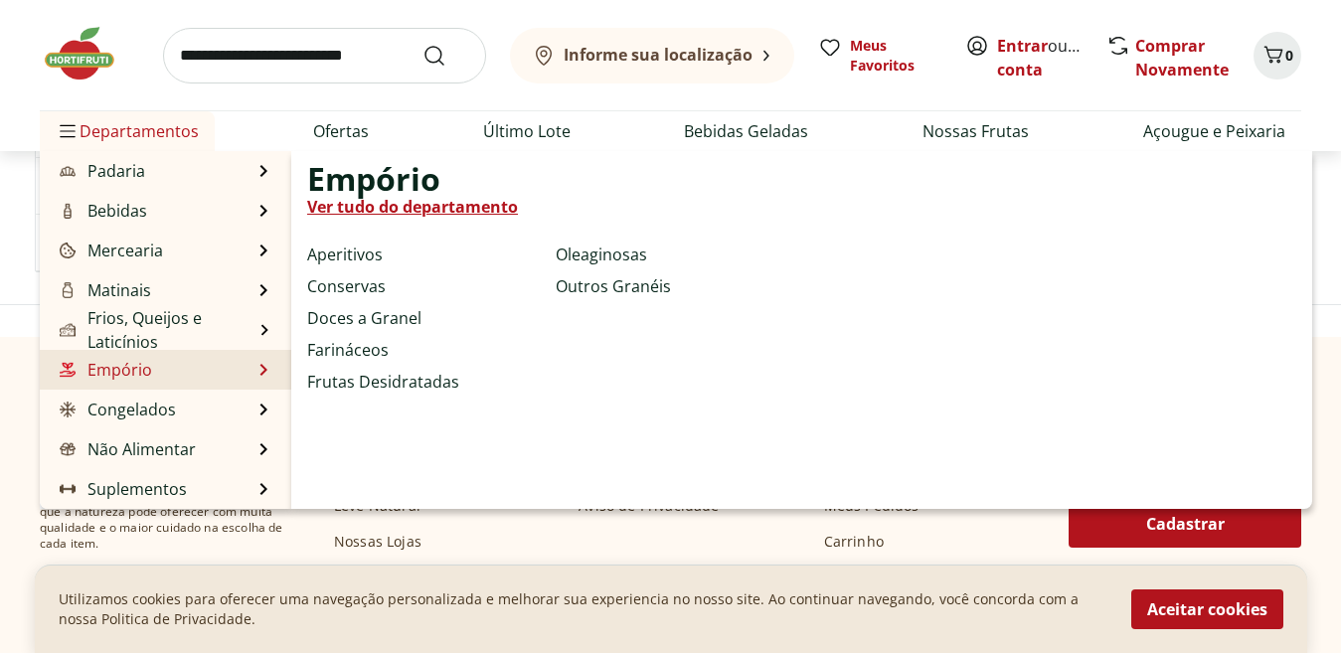
click at [371, 202] on link "Ver tudo do departamento" at bounding box center [412, 207] width 211 height 24
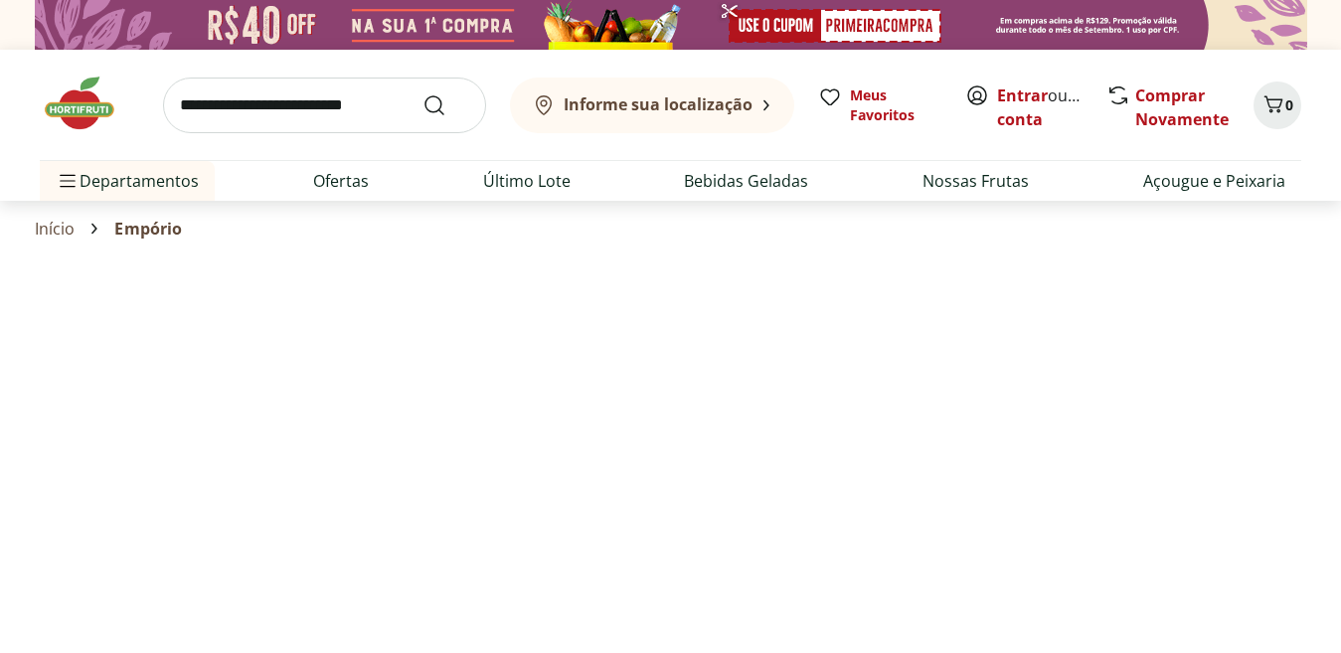
select select "**********"
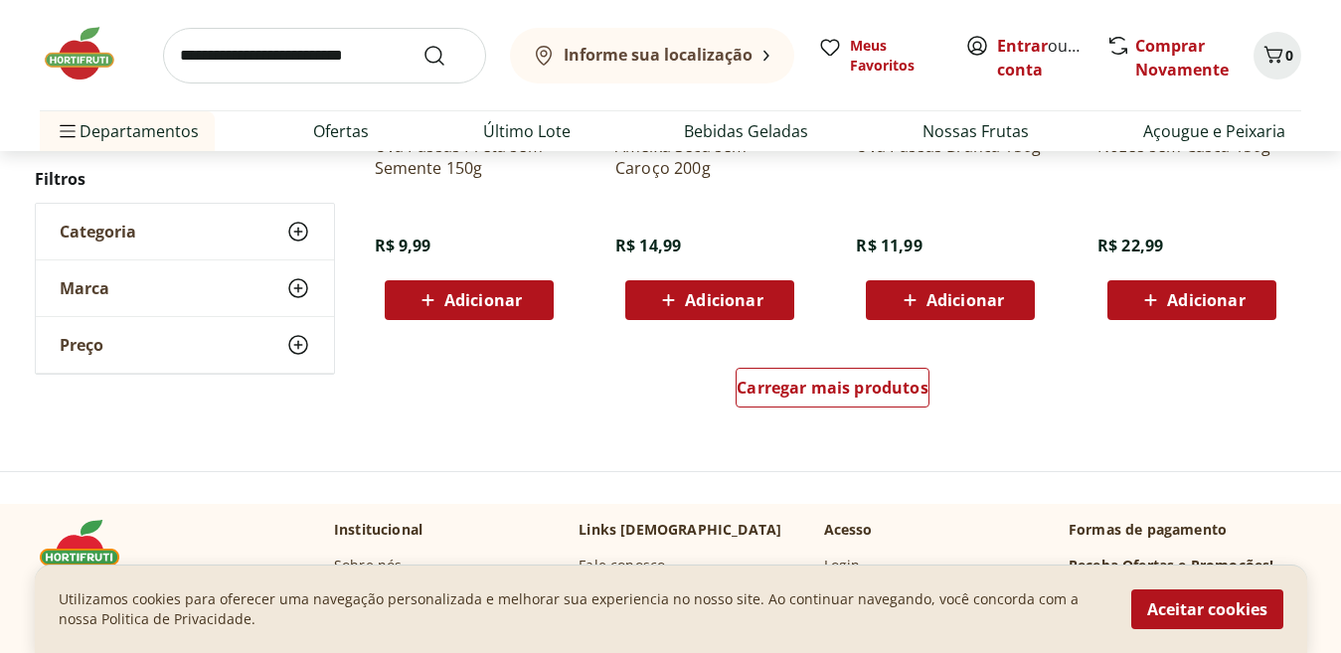
scroll to position [1288, 0]
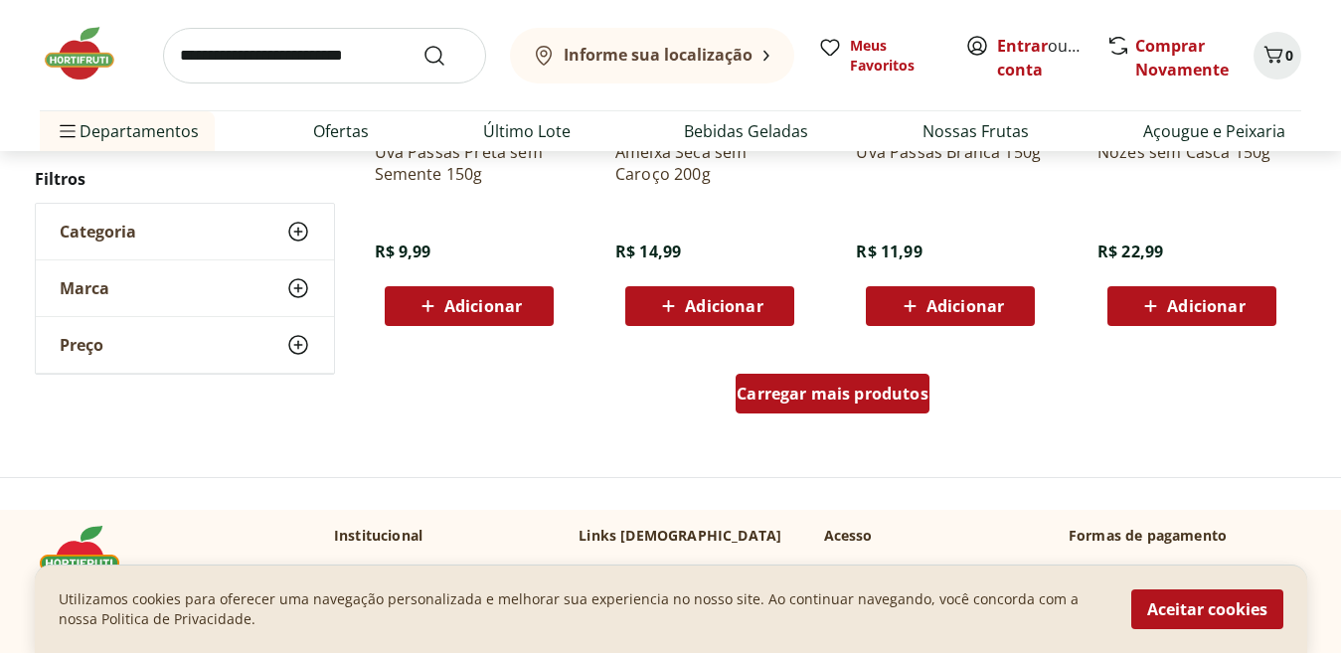
click at [807, 386] on span "Carregar mais produtos" at bounding box center [833, 394] width 192 height 16
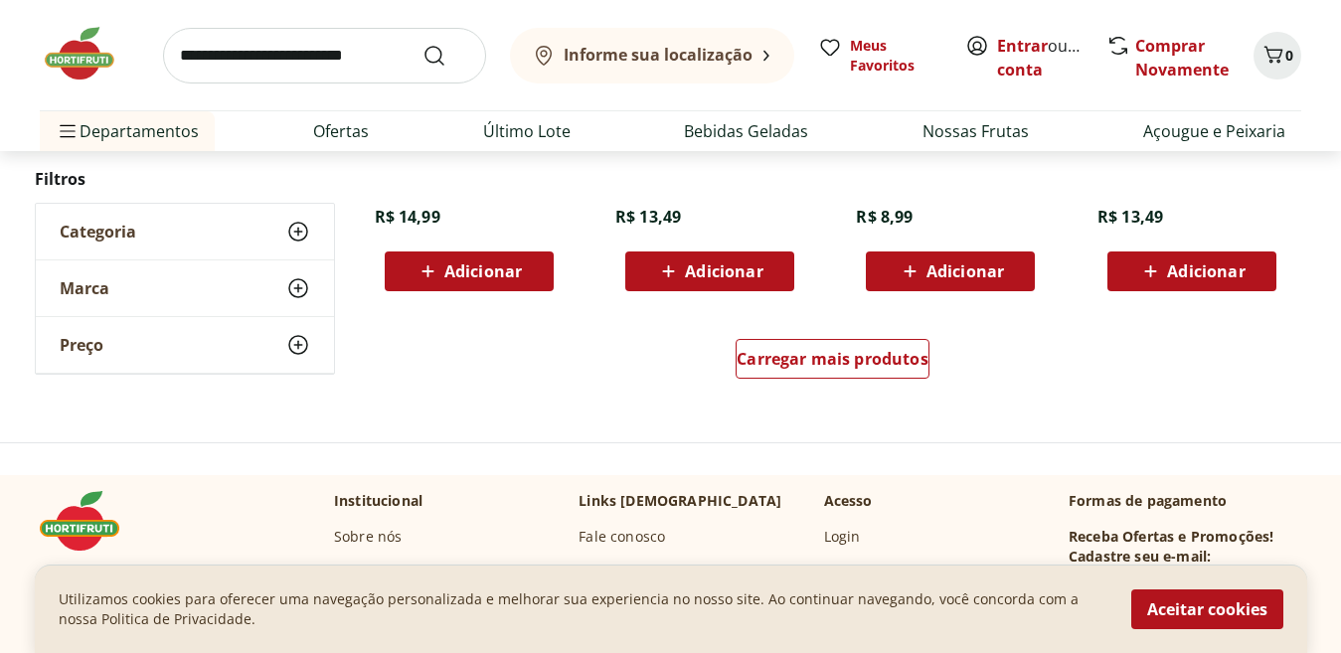
scroll to position [2680, 0]
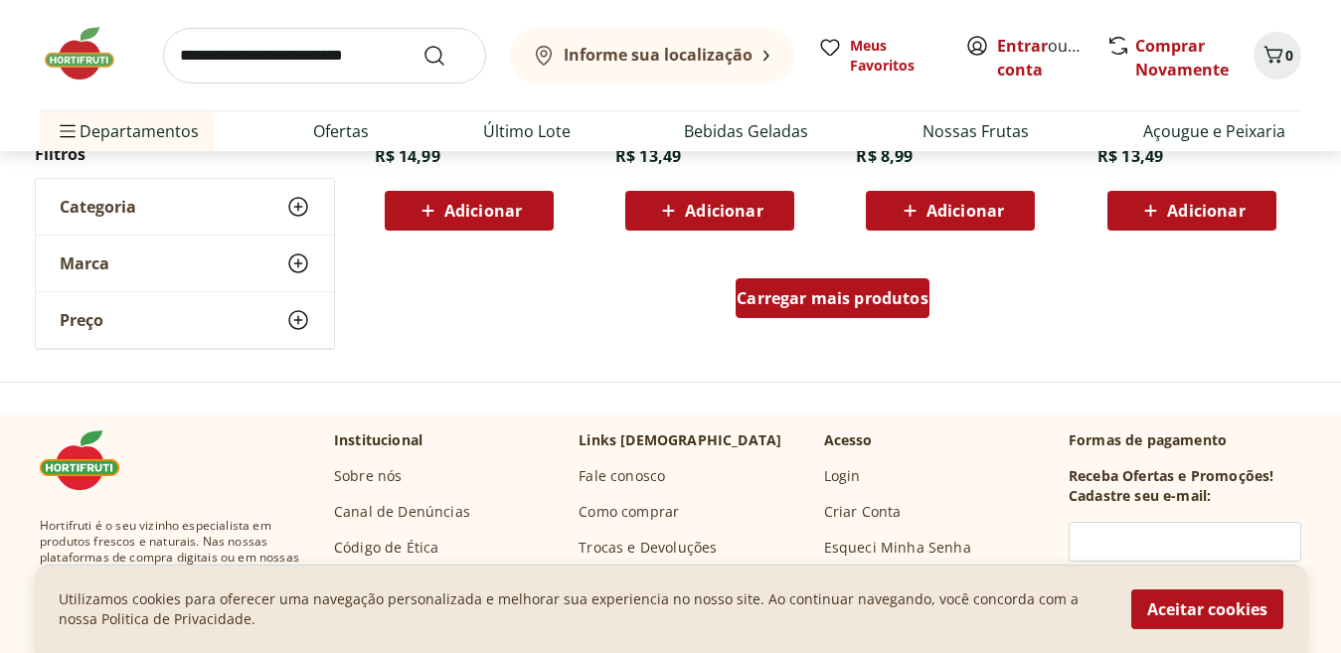
click at [814, 291] on span "Carregar mais produtos" at bounding box center [833, 298] width 192 height 16
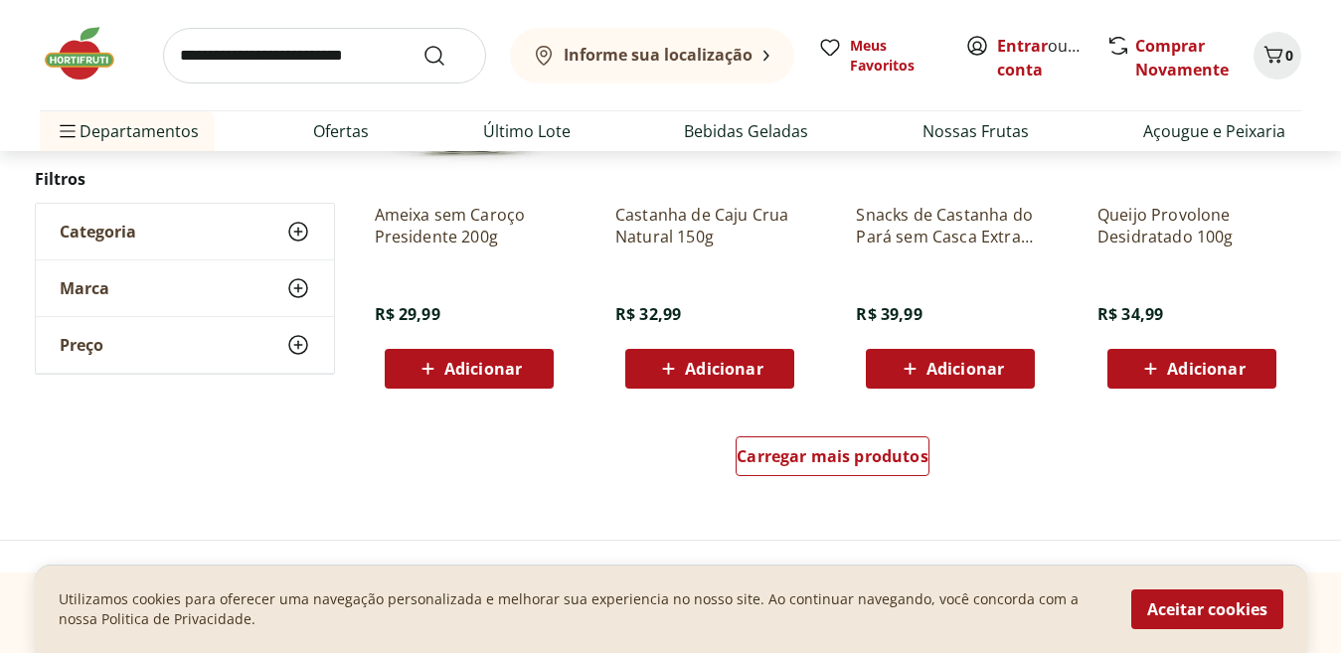
scroll to position [3809, 0]
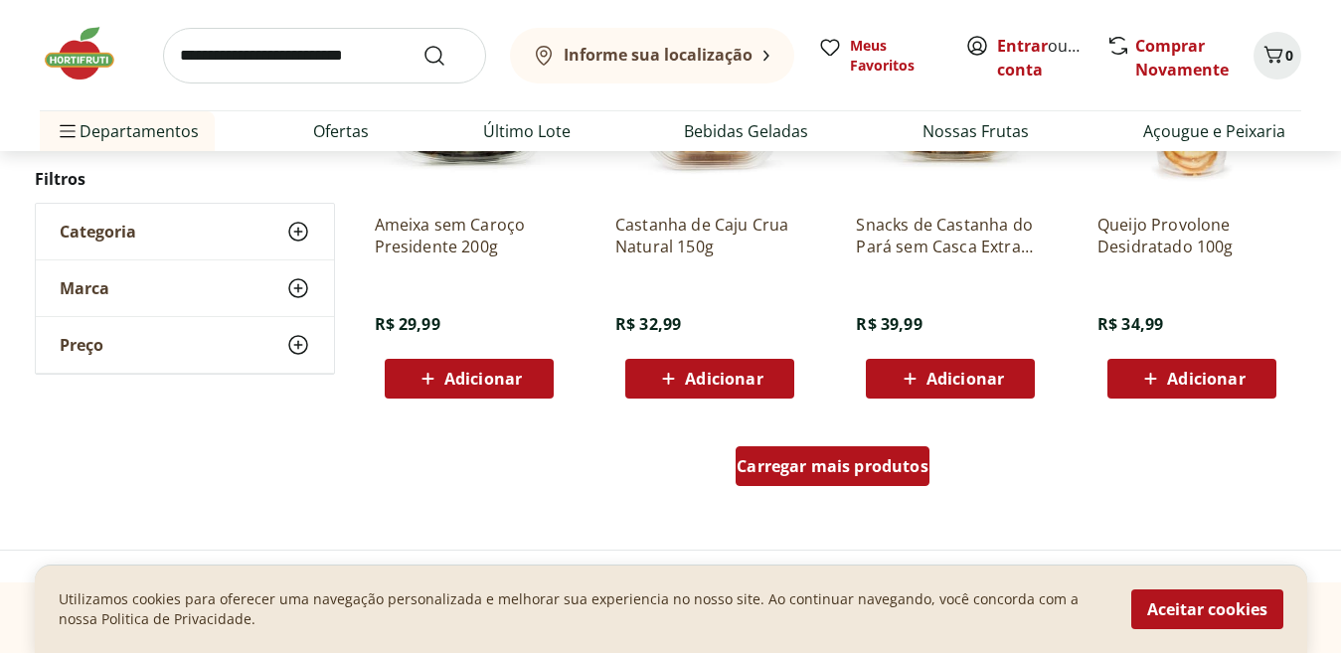
click at [870, 474] on span "Carregar mais produtos" at bounding box center [833, 466] width 192 height 16
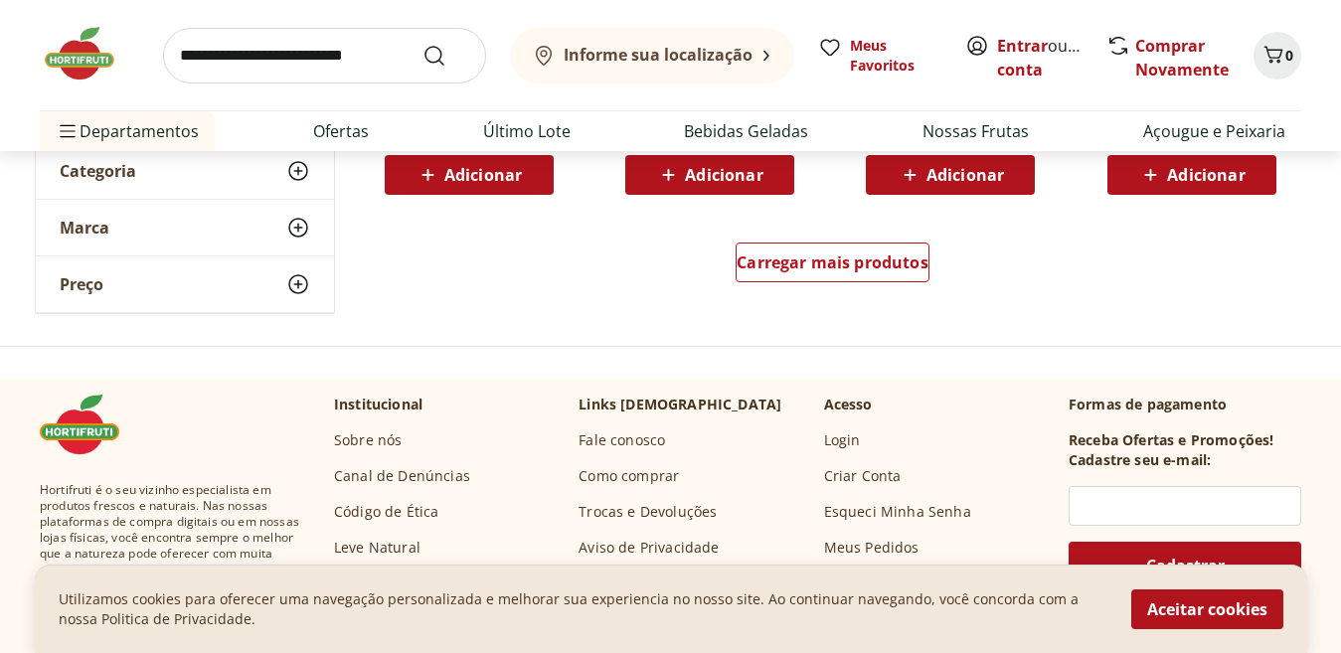
scroll to position [5510, 0]
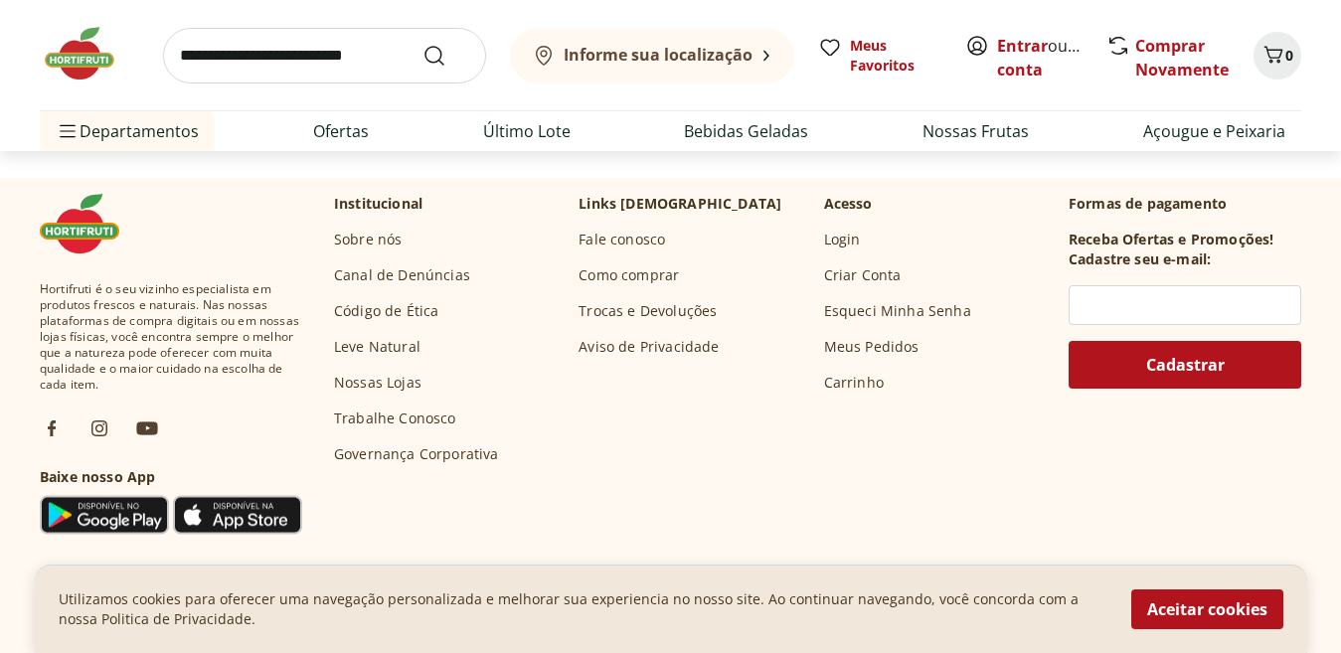
scroll to position [7531, 0]
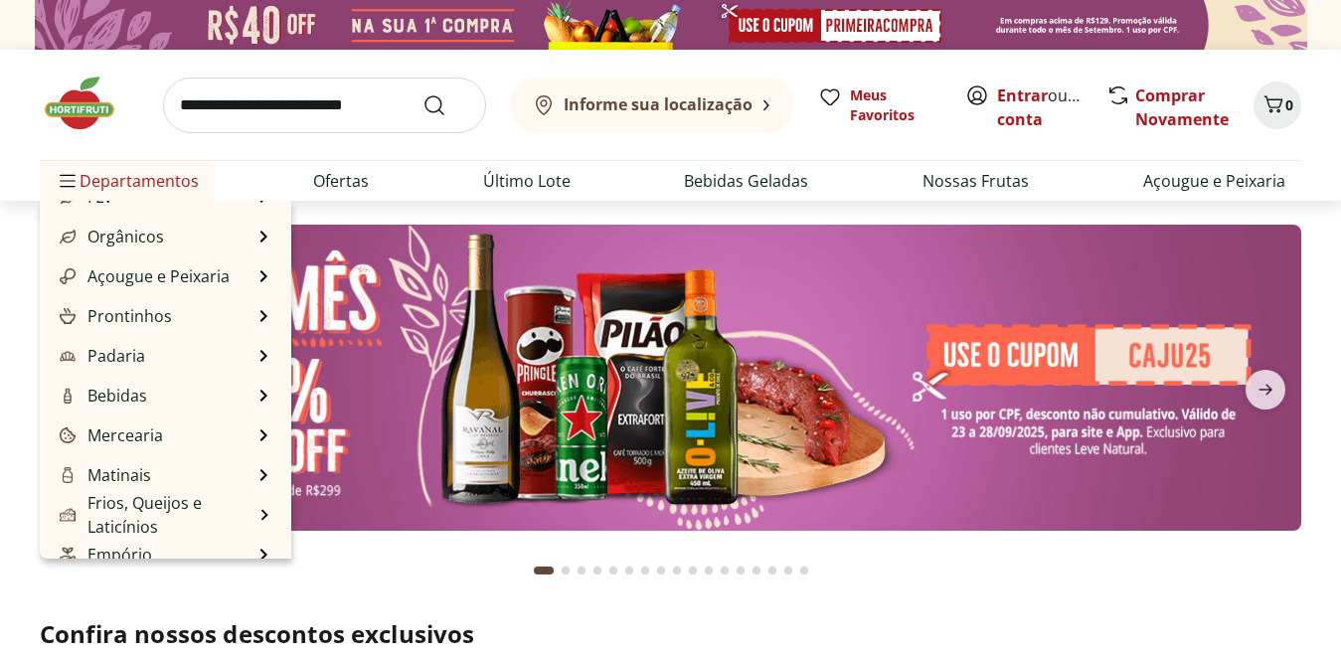
scroll to position [107, 0]
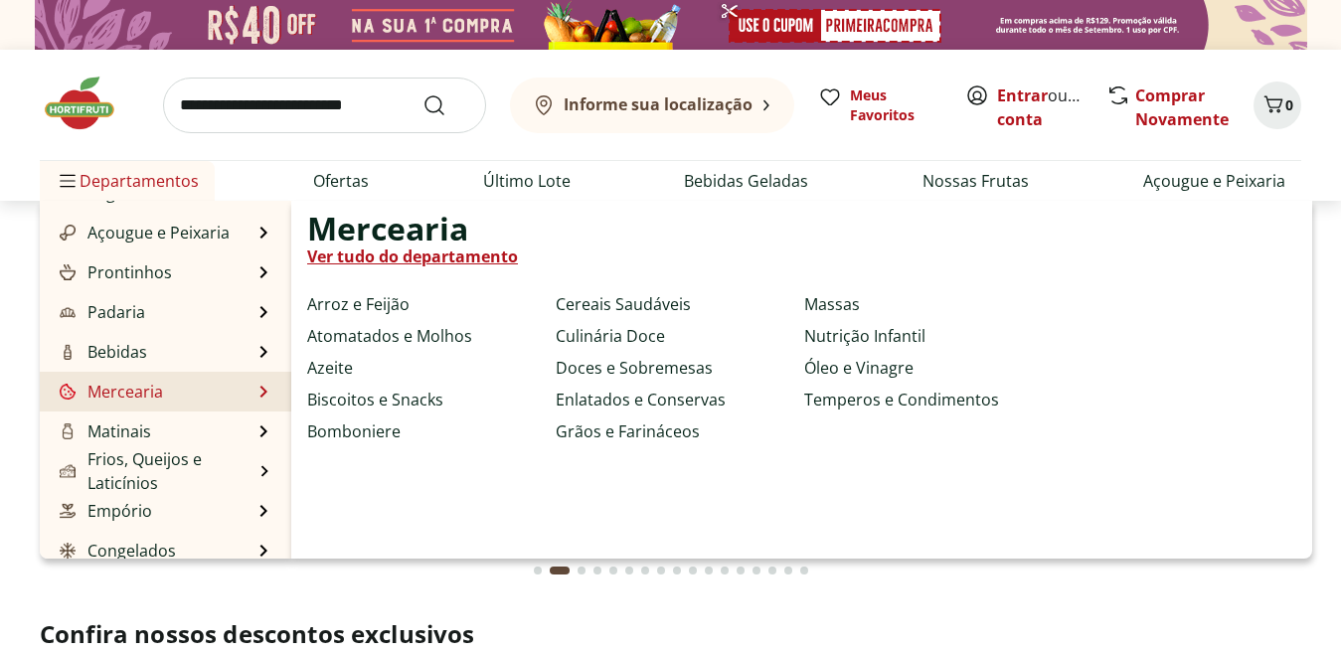
click at [344, 254] on link "Ver tudo do departamento" at bounding box center [412, 257] width 211 height 24
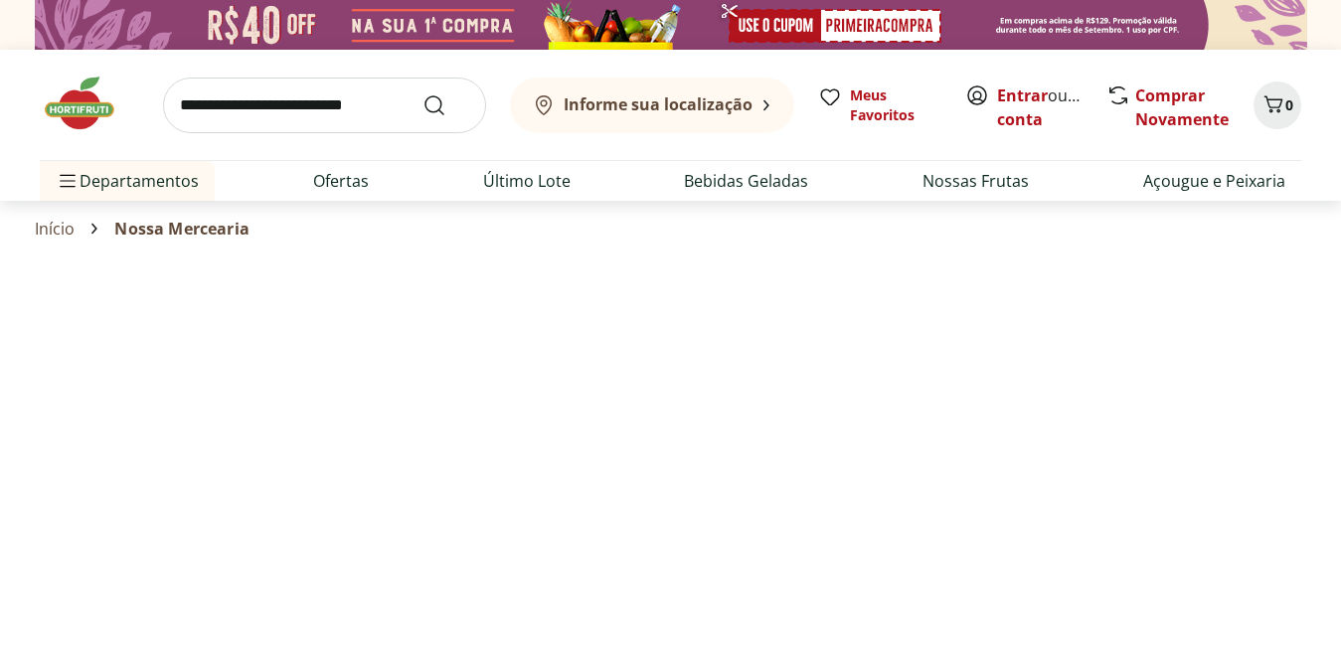
select select "**********"
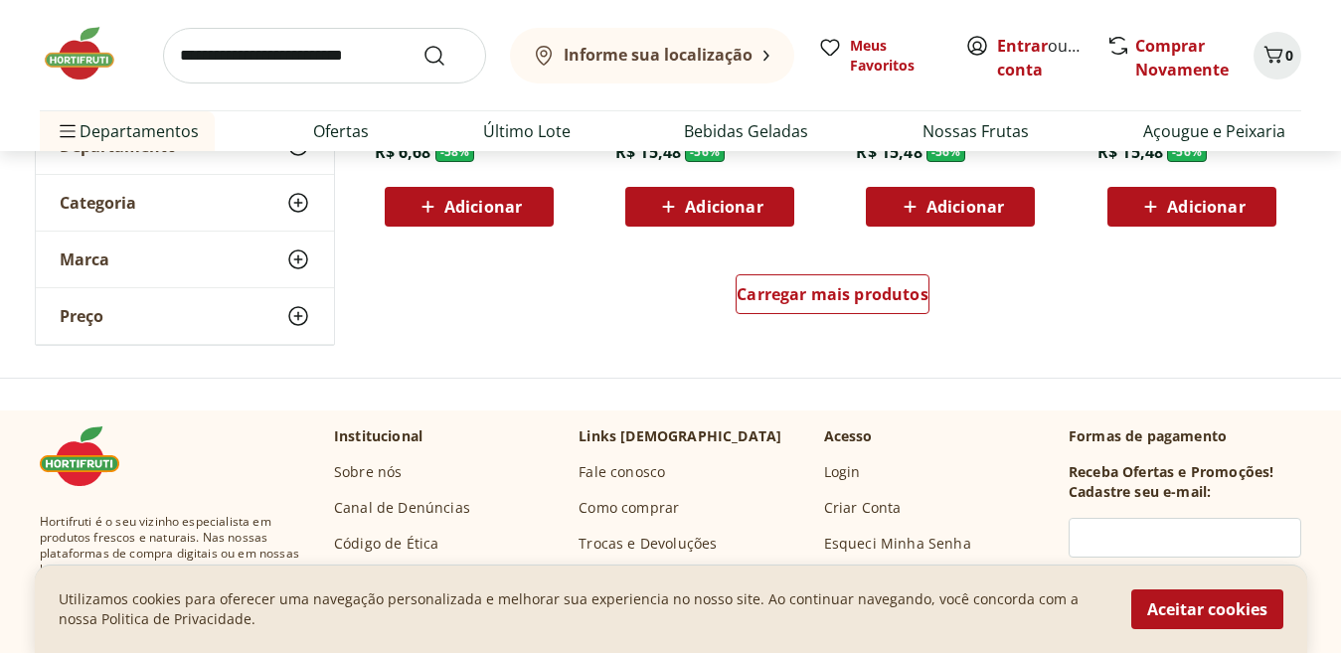
scroll to position [971, 0]
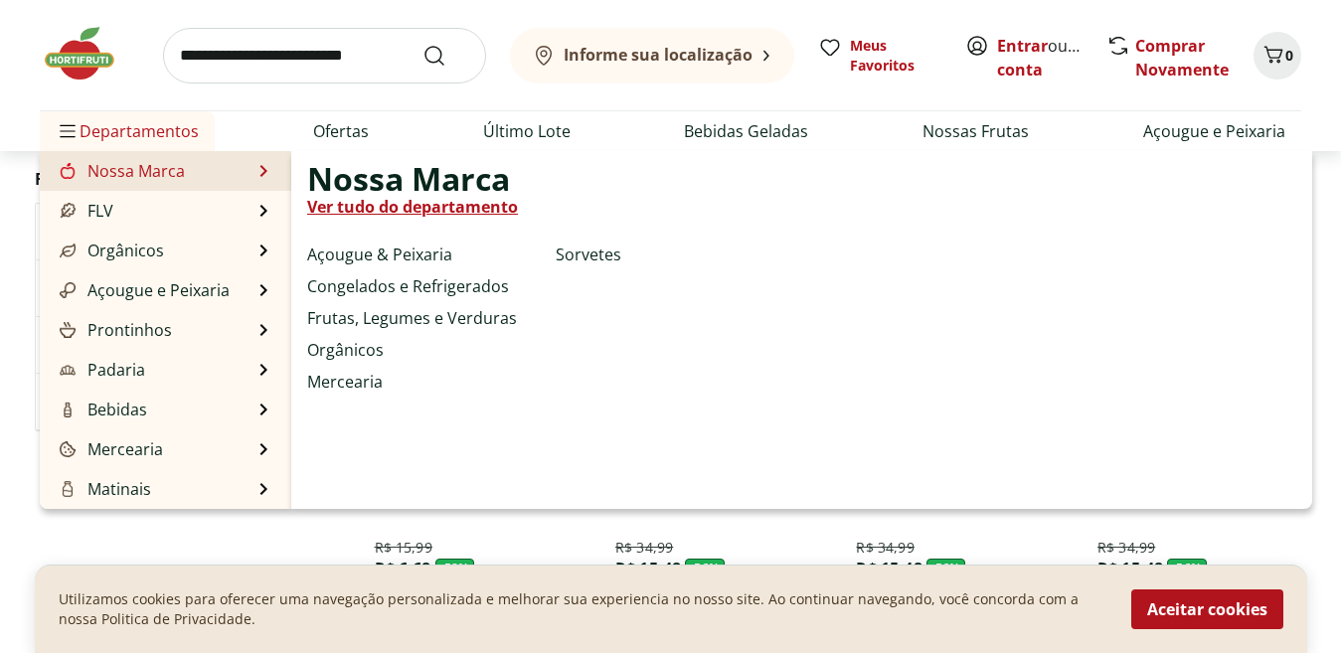
click at [321, 197] on link "Ver tudo do departamento" at bounding box center [412, 207] width 211 height 24
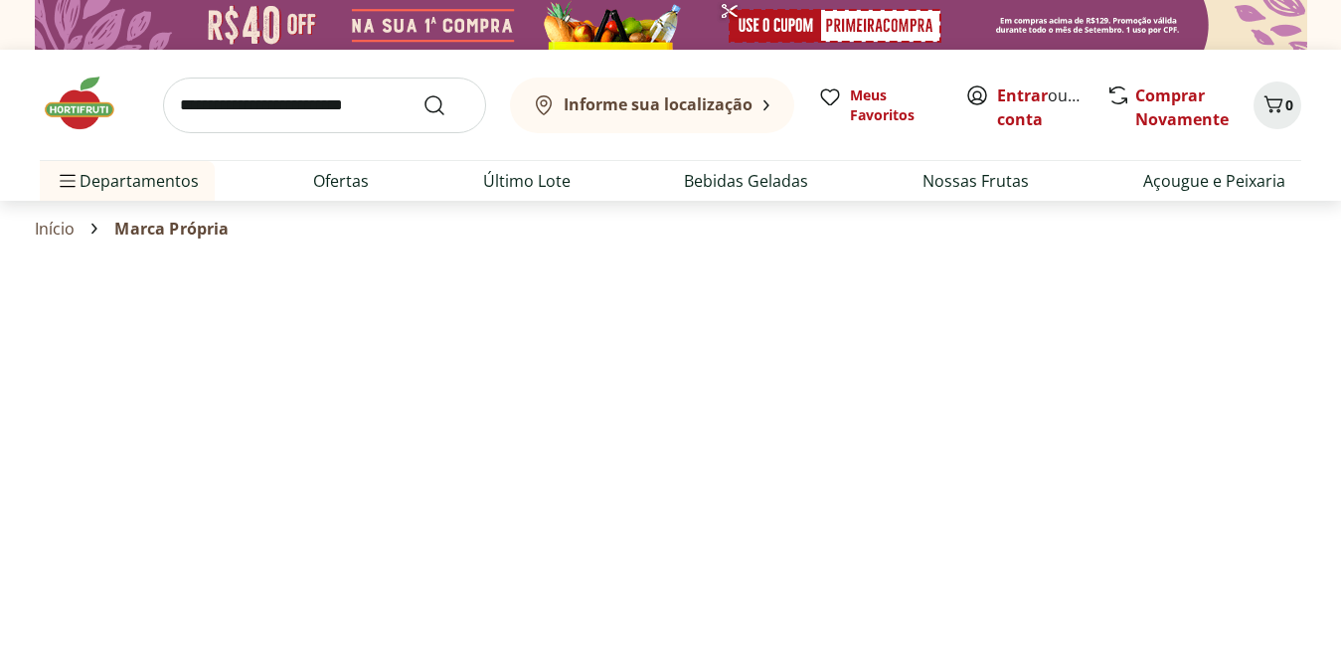
select select "**********"
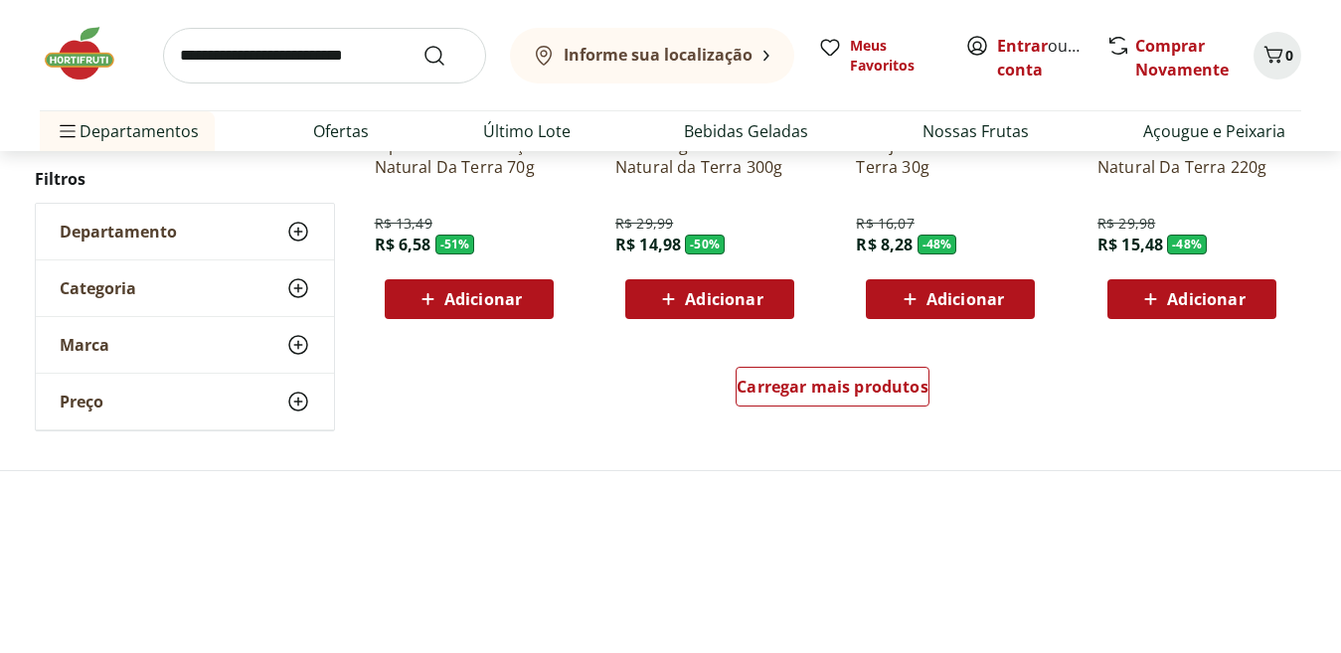
scroll to position [1515, 0]
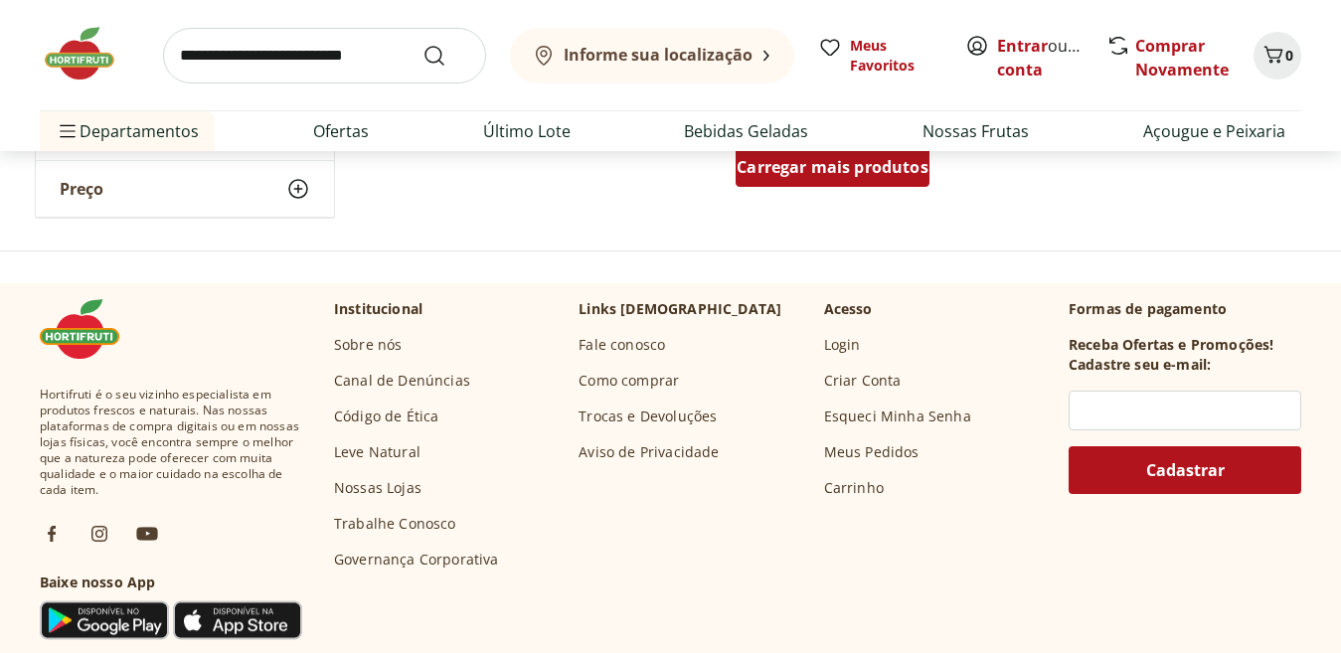
click at [798, 175] on span "Carregar mais produtos" at bounding box center [833, 167] width 192 height 16
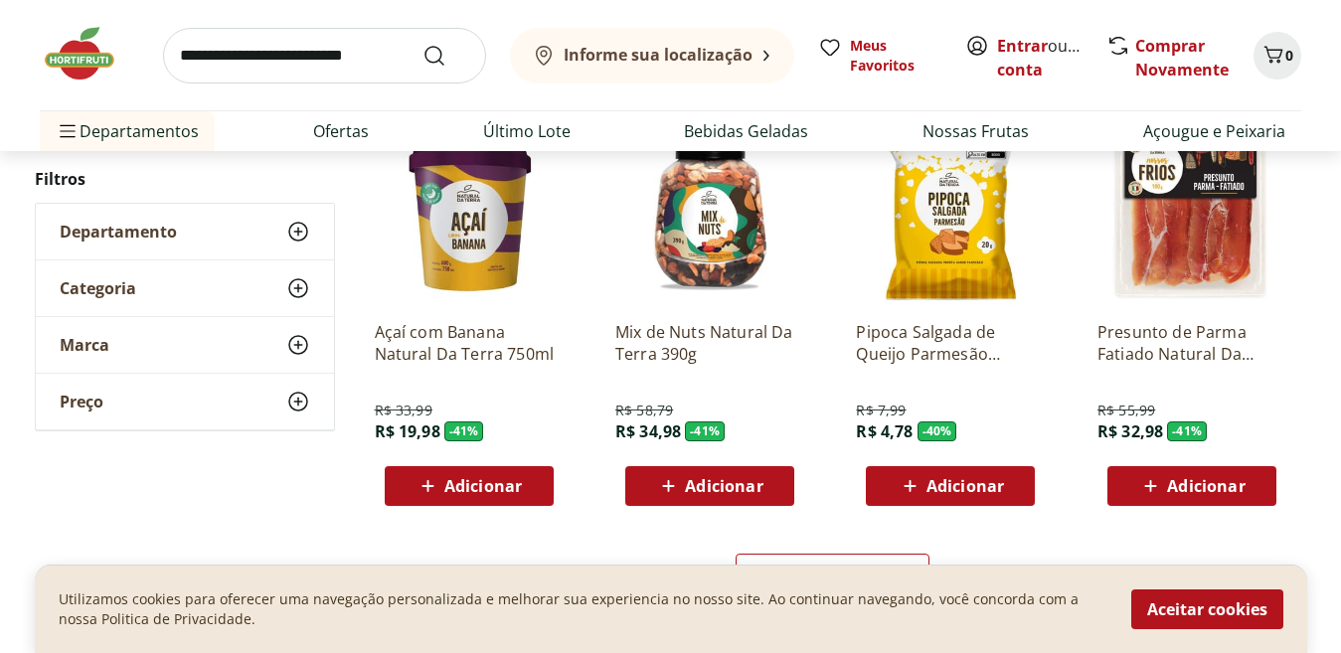
scroll to position [2794, 0]
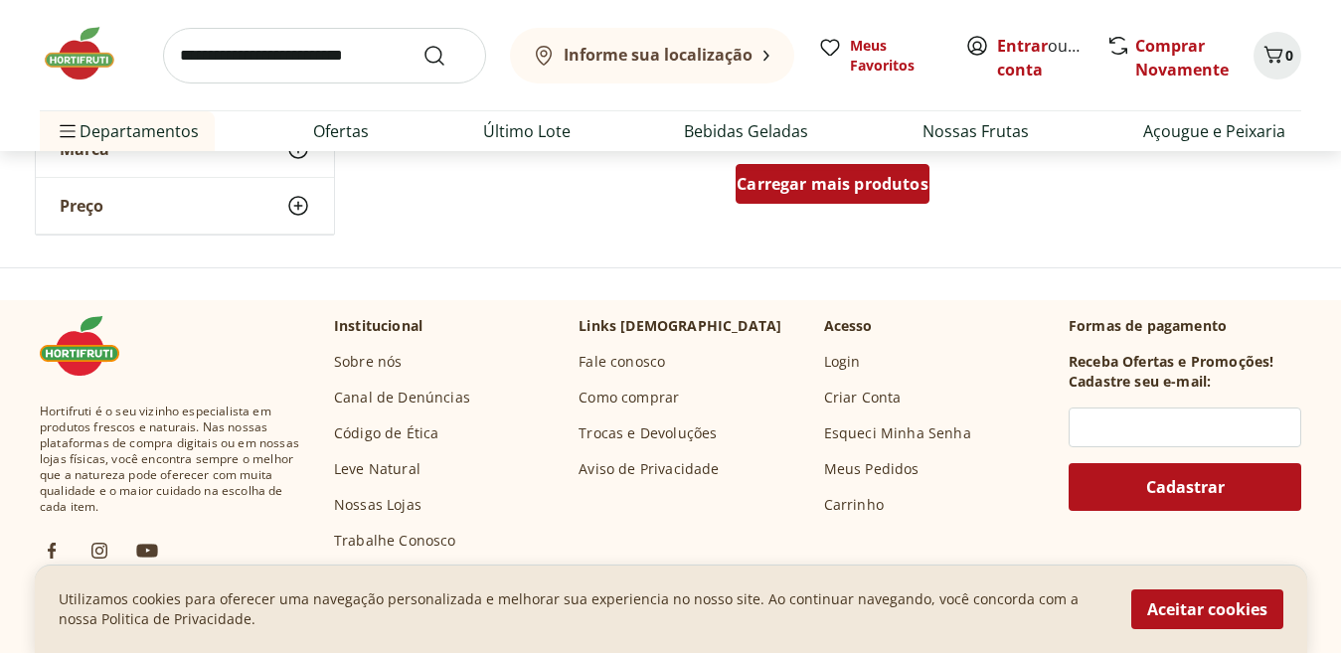
click at [789, 177] on span "Carregar mais produtos" at bounding box center [833, 184] width 192 height 16
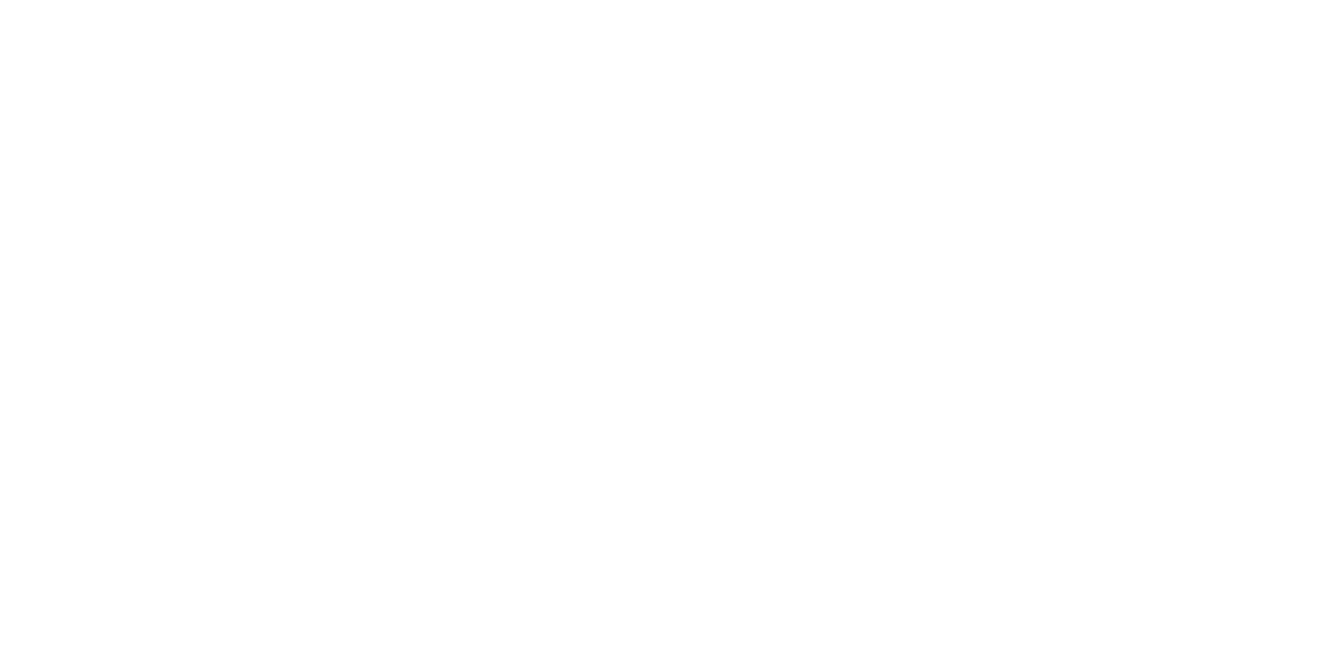
select select "**********"
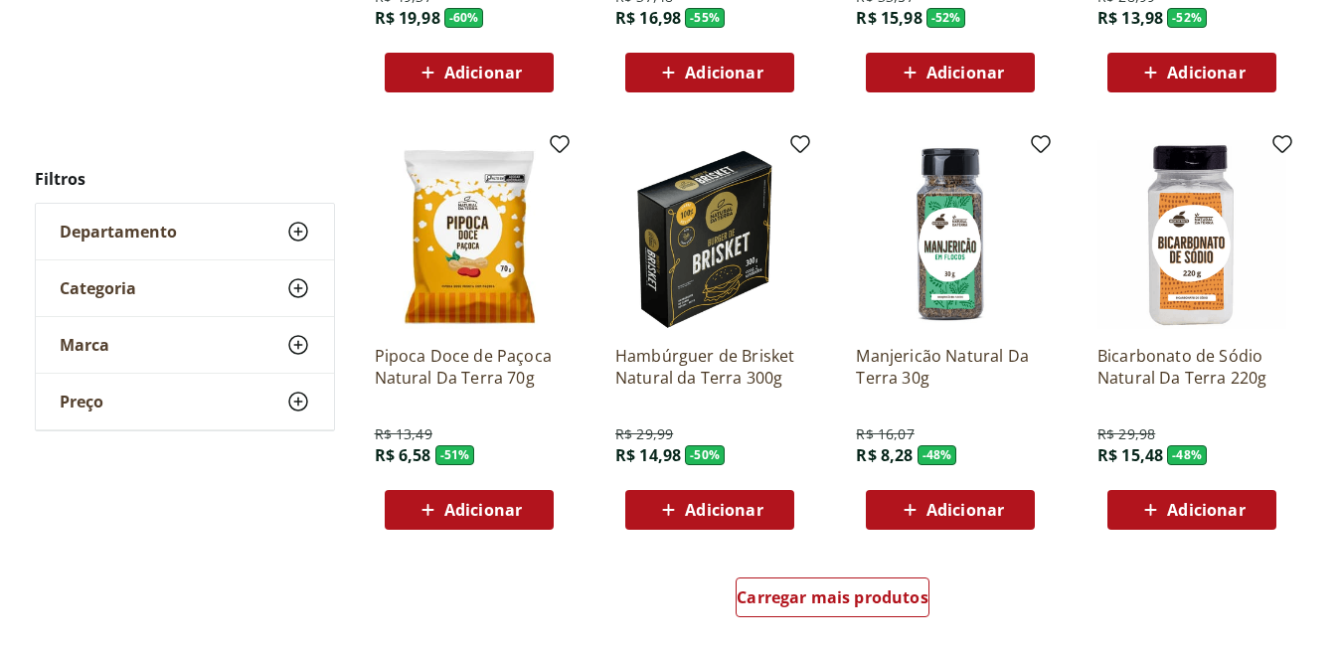
scroll to position [3614, 0]
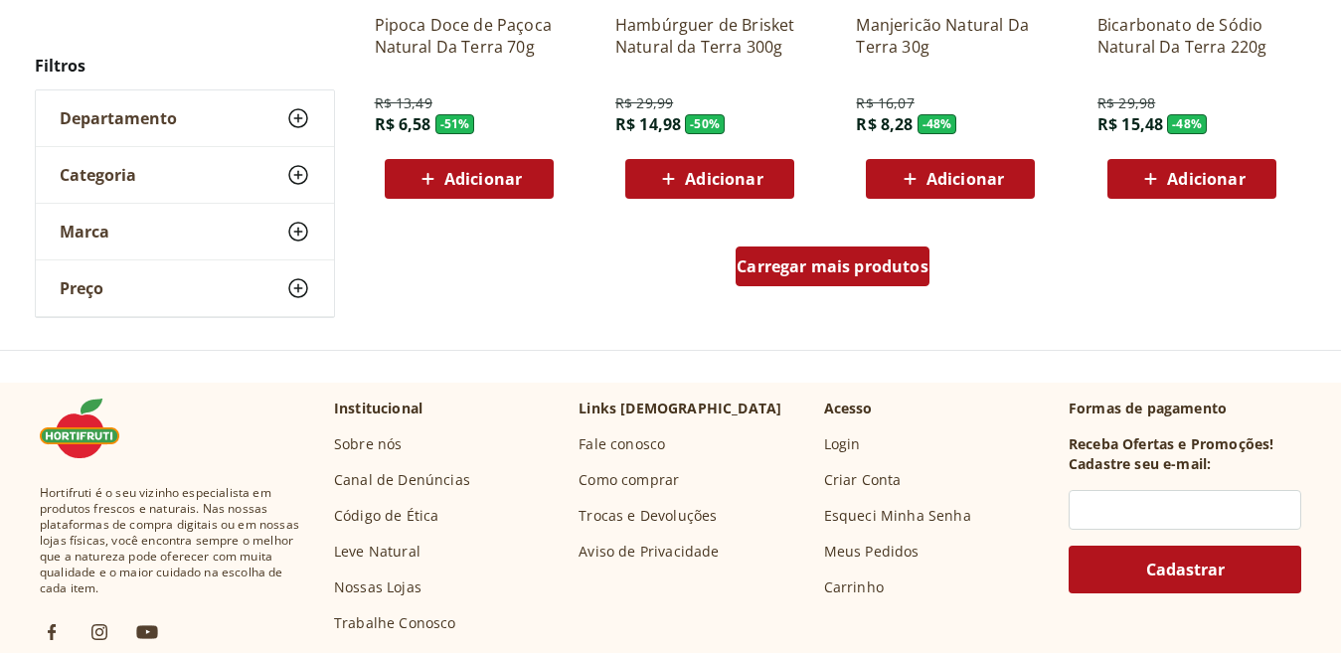
click at [876, 279] on div "Carregar mais produtos" at bounding box center [833, 267] width 194 height 40
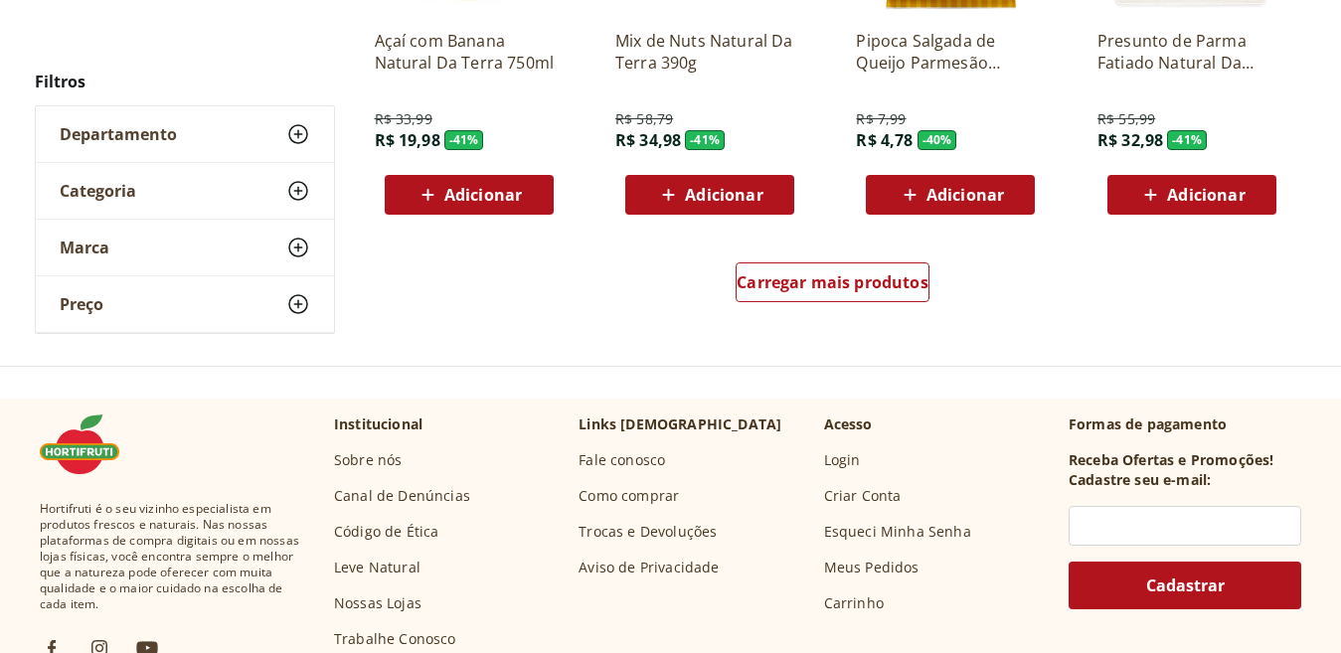
scroll to position [5005, 0]
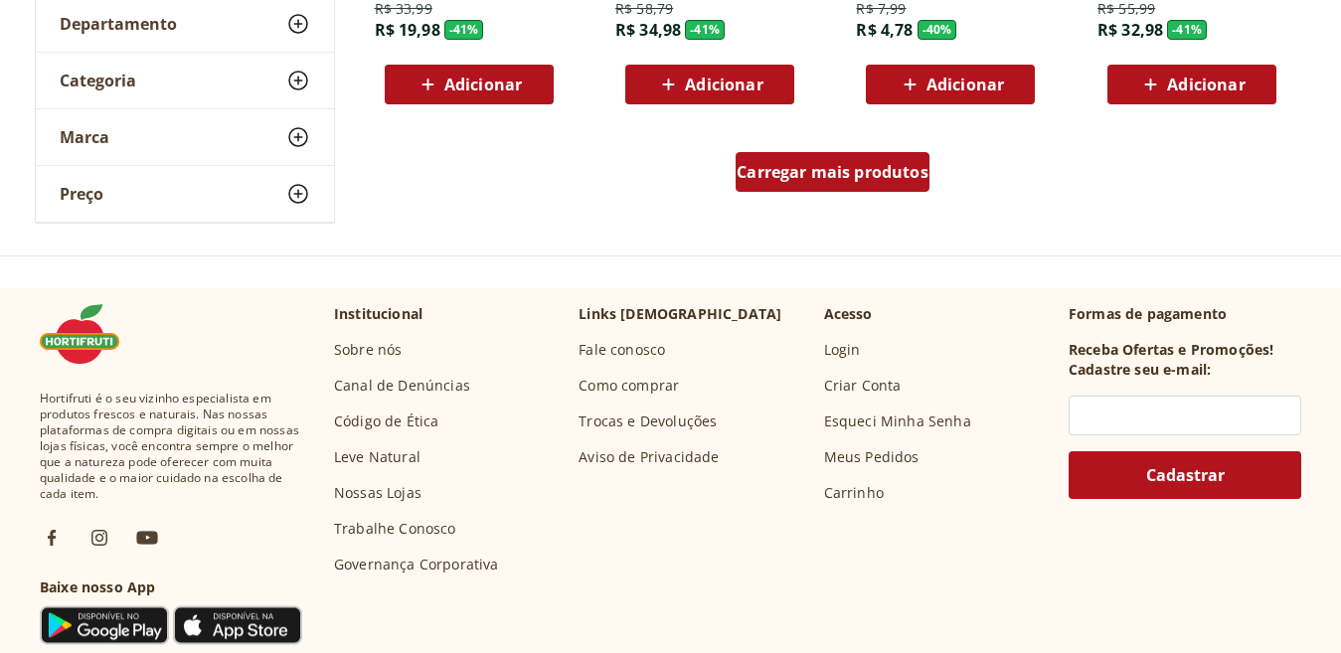
click at [802, 174] on span "Carregar mais produtos" at bounding box center [833, 172] width 192 height 16
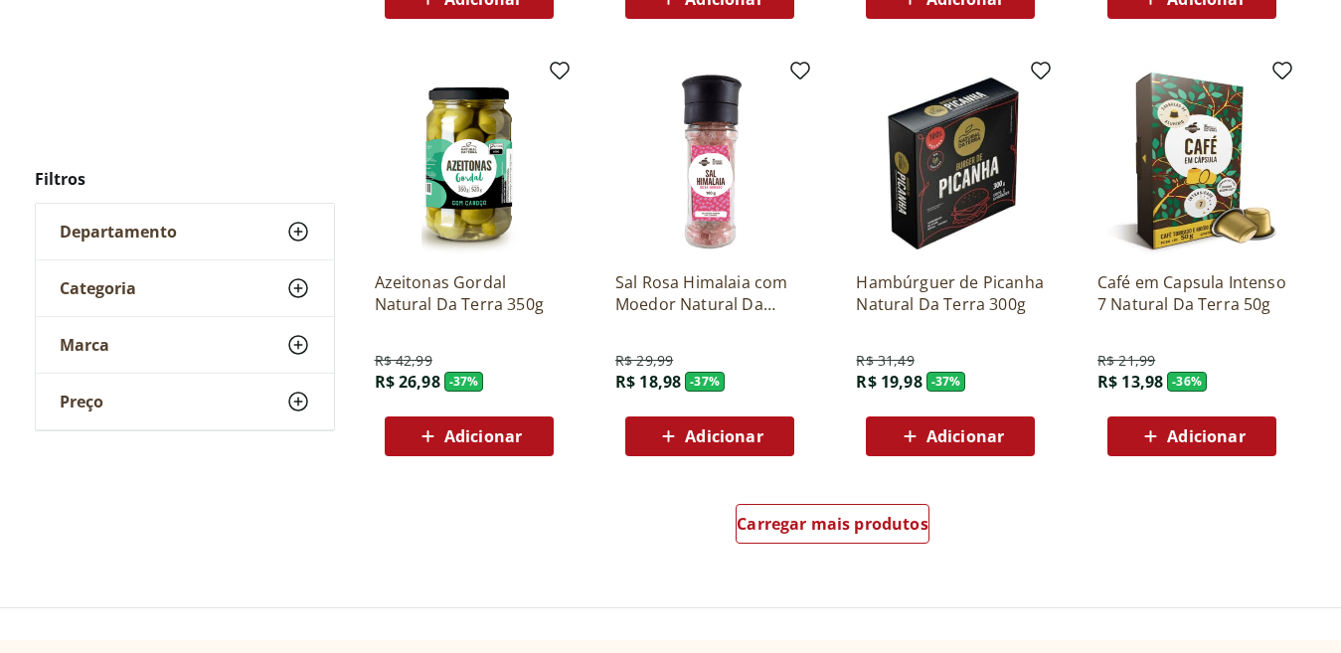
scroll to position [6015, 0]
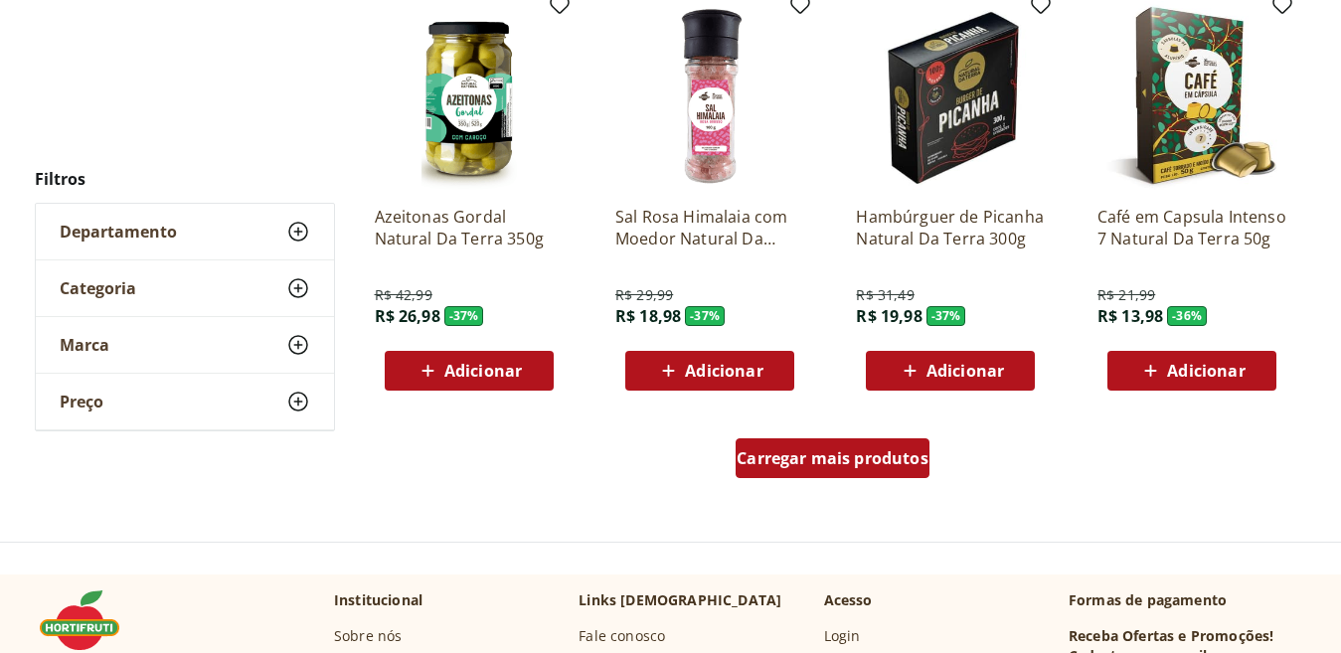
click at [830, 460] on span "Carregar mais produtos" at bounding box center [833, 458] width 192 height 16
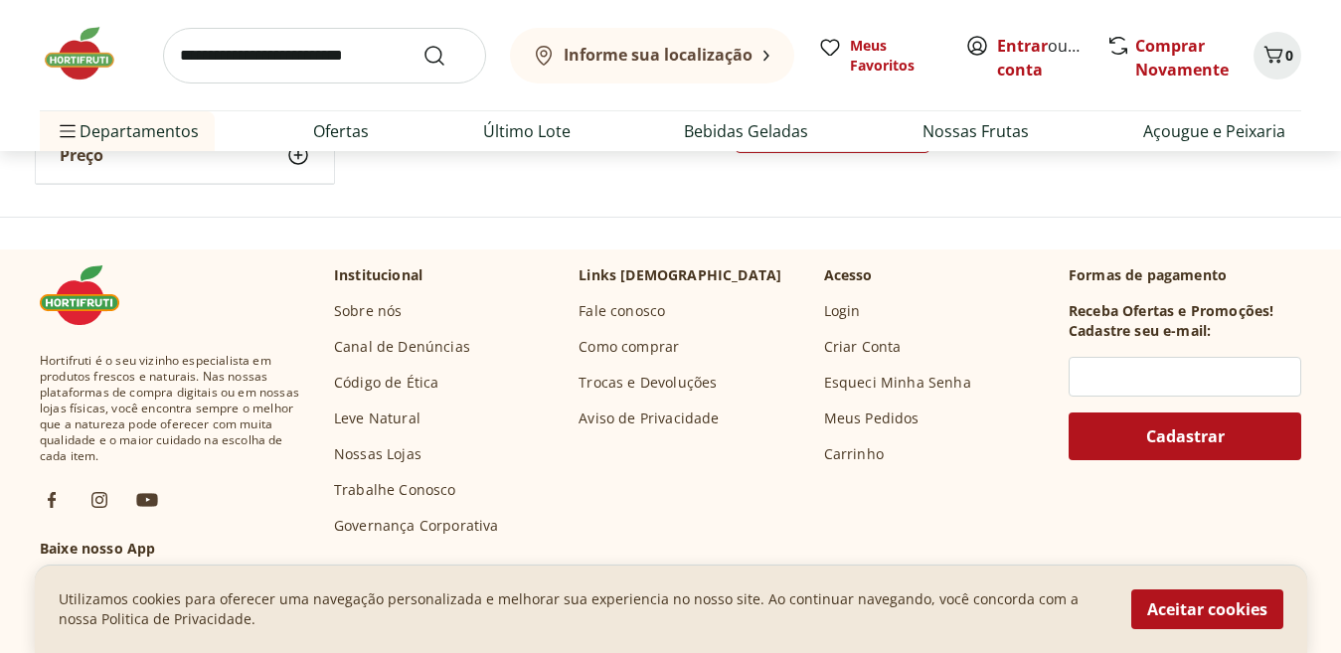
scroll to position [7673, 0]
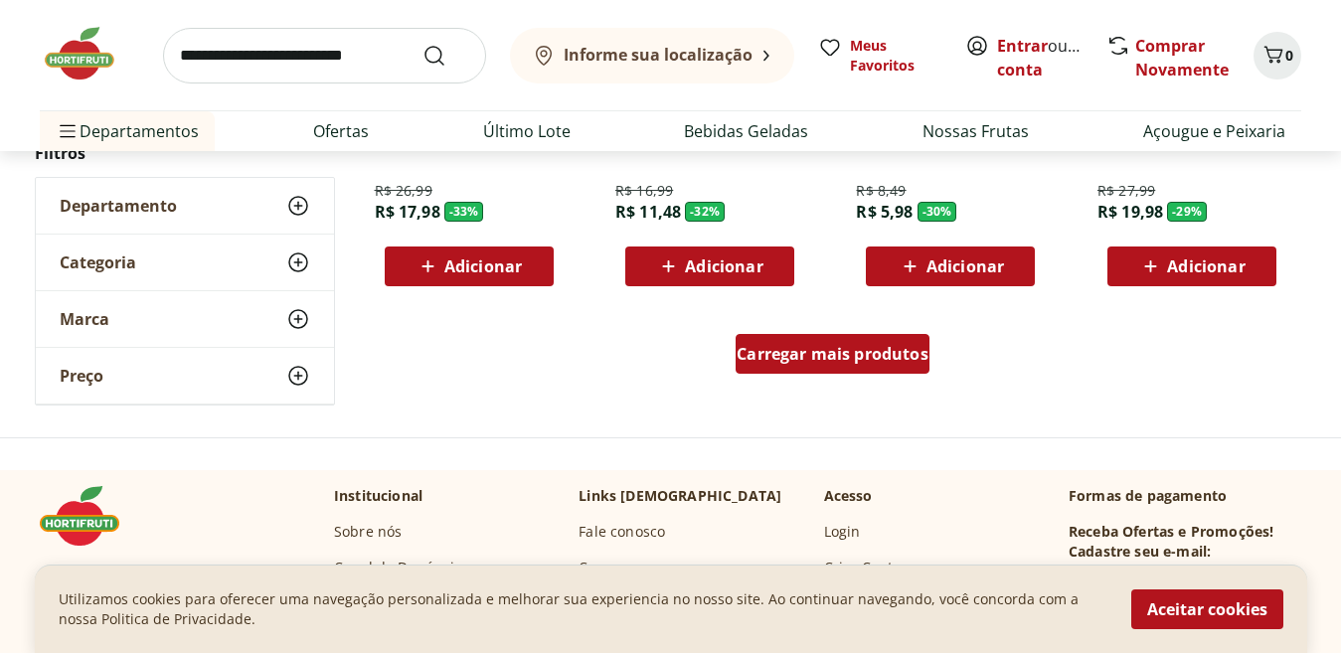
click at [830, 379] on link "Carregar mais produtos" at bounding box center [833, 358] width 194 height 48
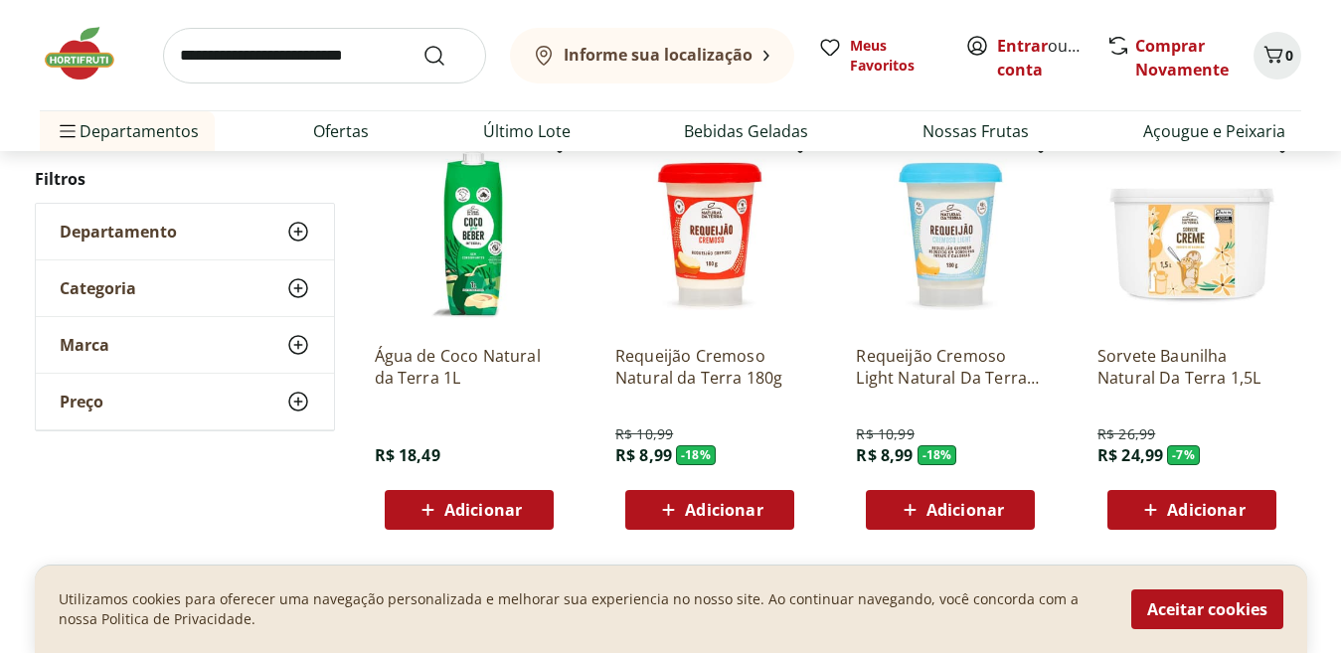
scroll to position [9083, 0]
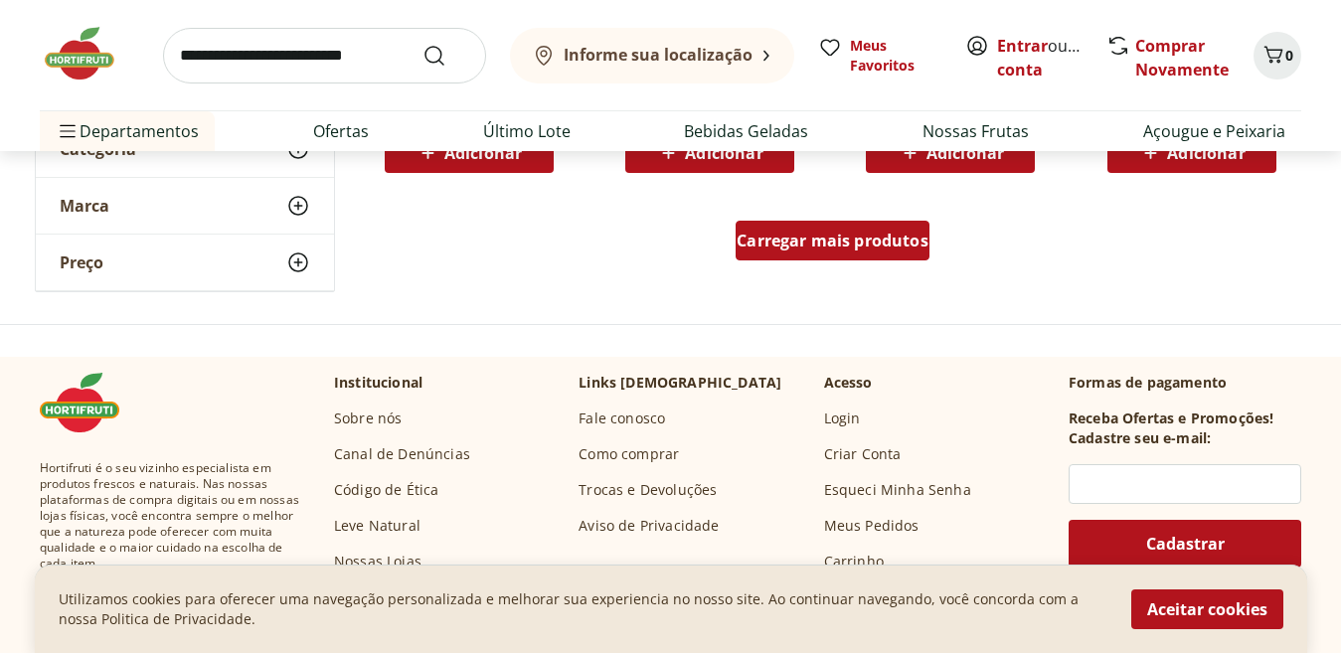
click at [891, 242] on span "Carregar mais produtos" at bounding box center [833, 241] width 192 height 16
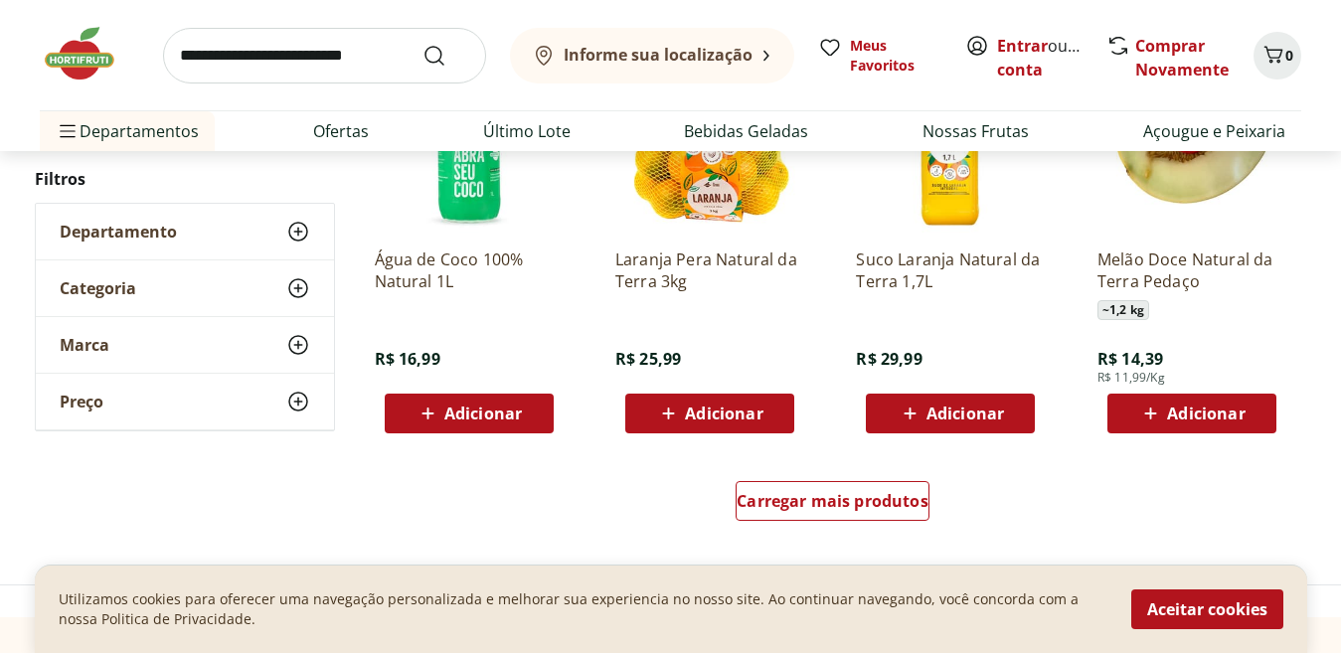
scroll to position [10259, 0]
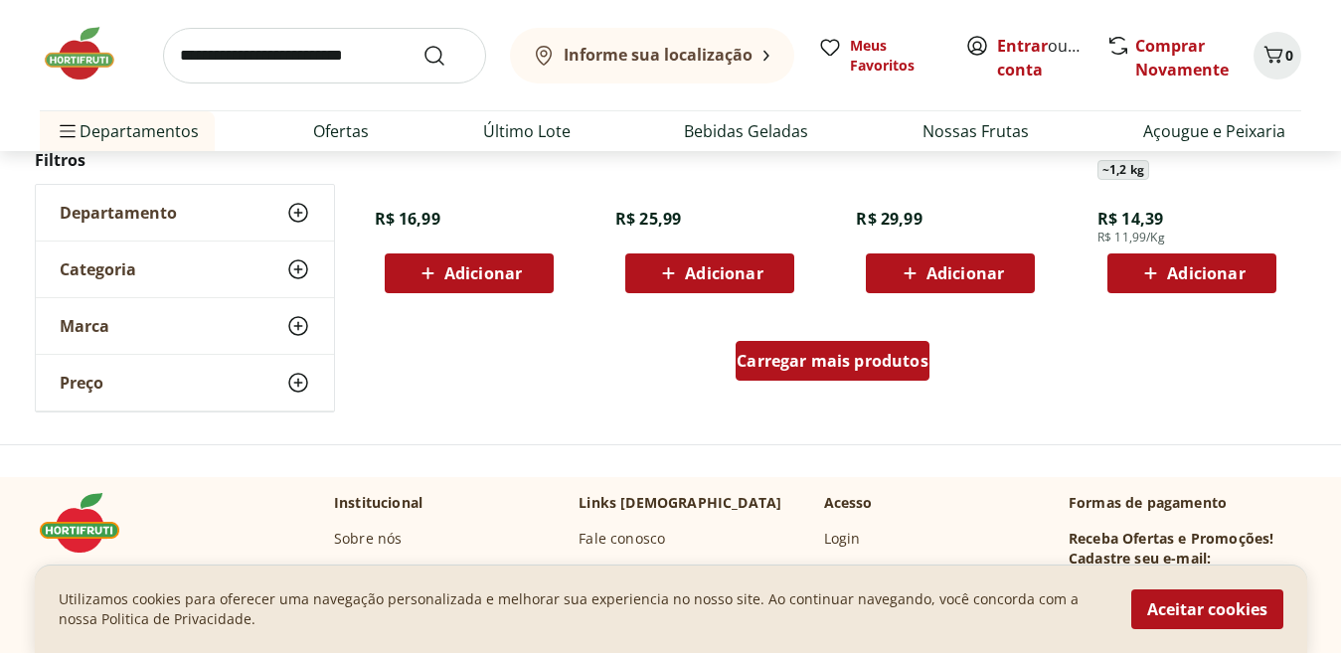
click at [803, 368] on span "Carregar mais produtos" at bounding box center [833, 361] width 192 height 16
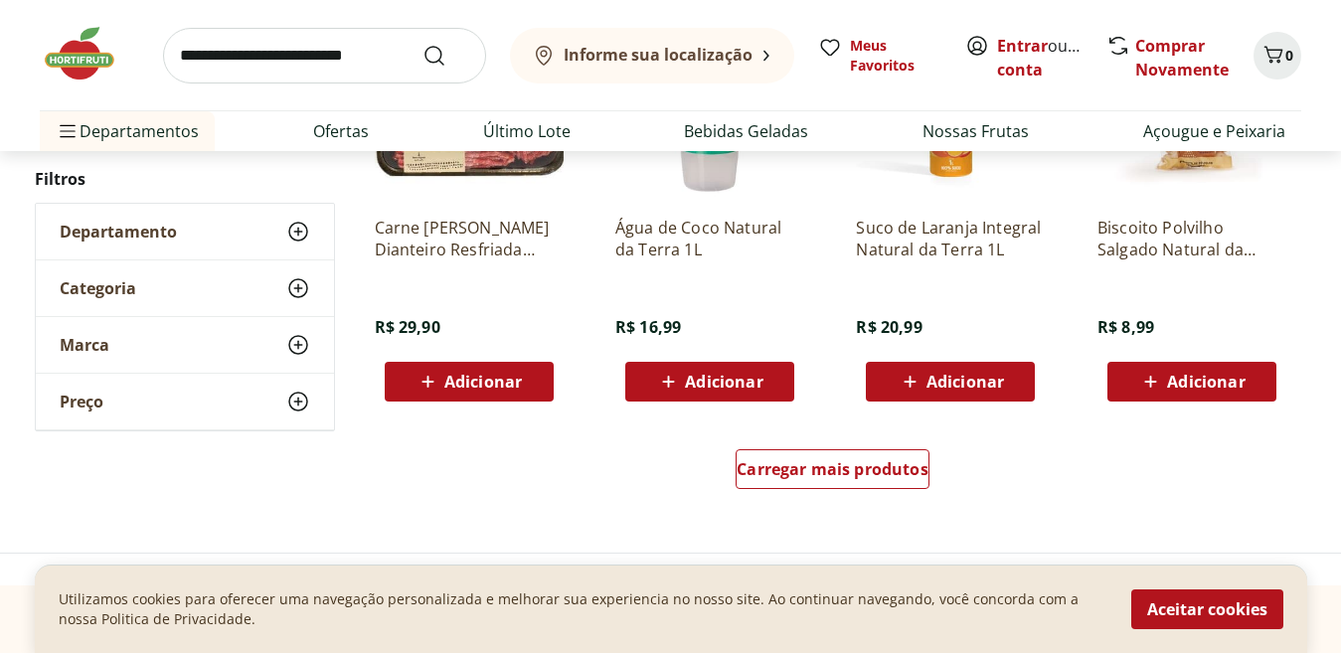
scroll to position [11513, 0]
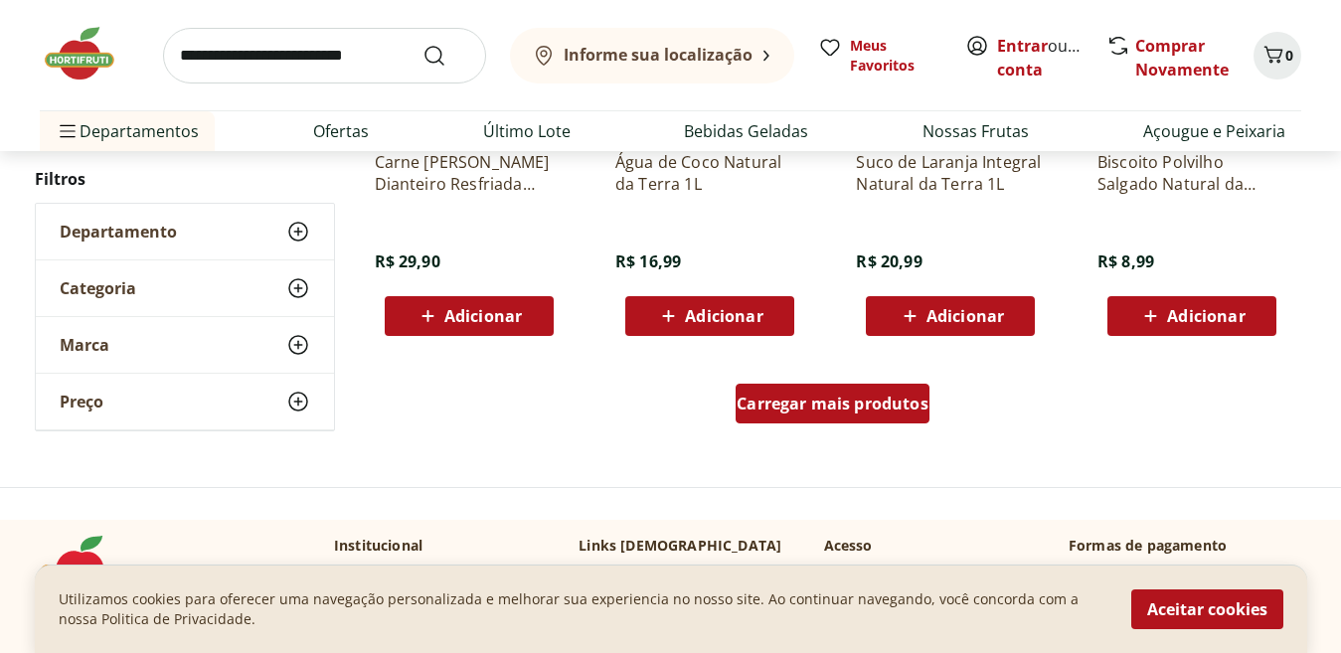
click at [755, 404] on span "Carregar mais produtos" at bounding box center [833, 404] width 192 height 16
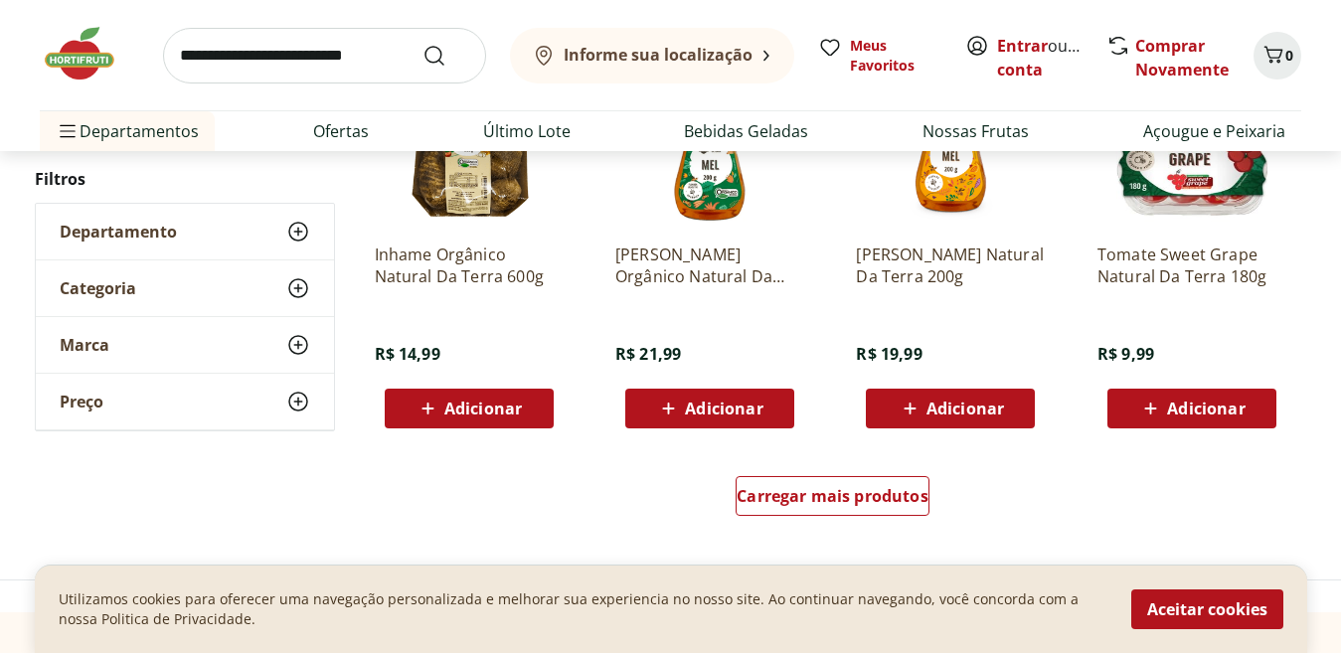
scroll to position [12911, 0]
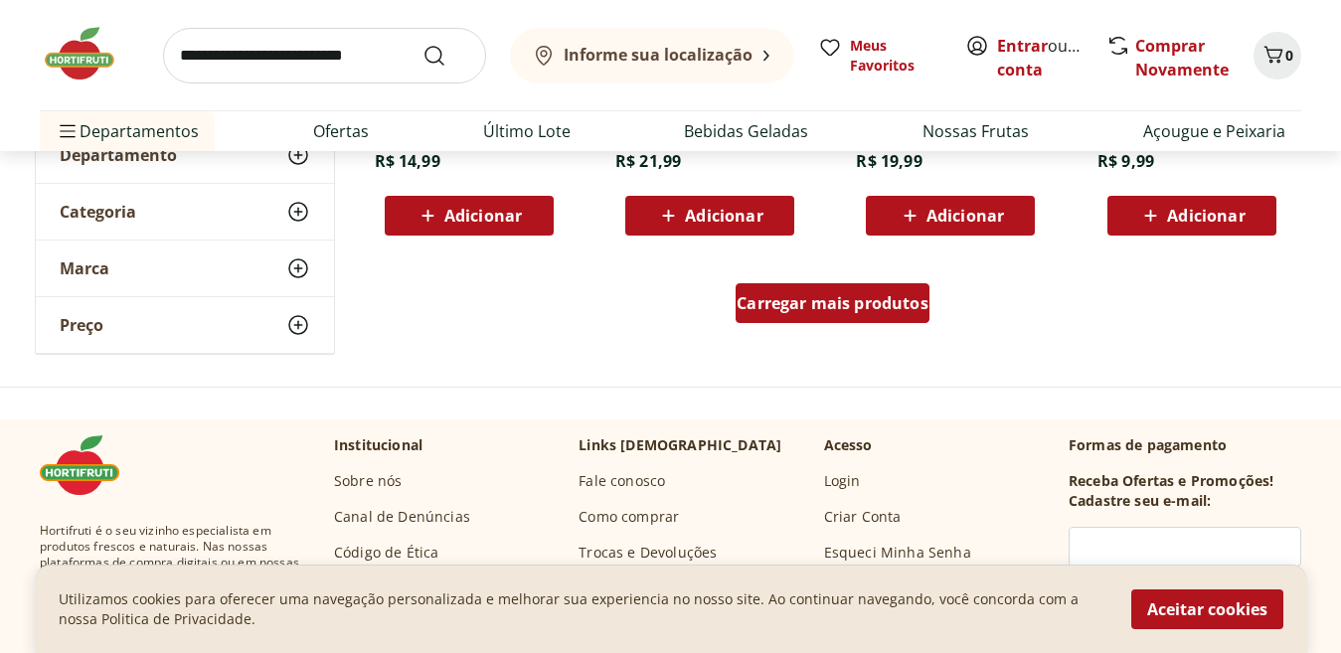
click at [875, 318] on div "Carregar mais produtos" at bounding box center [833, 303] width 194 height 40
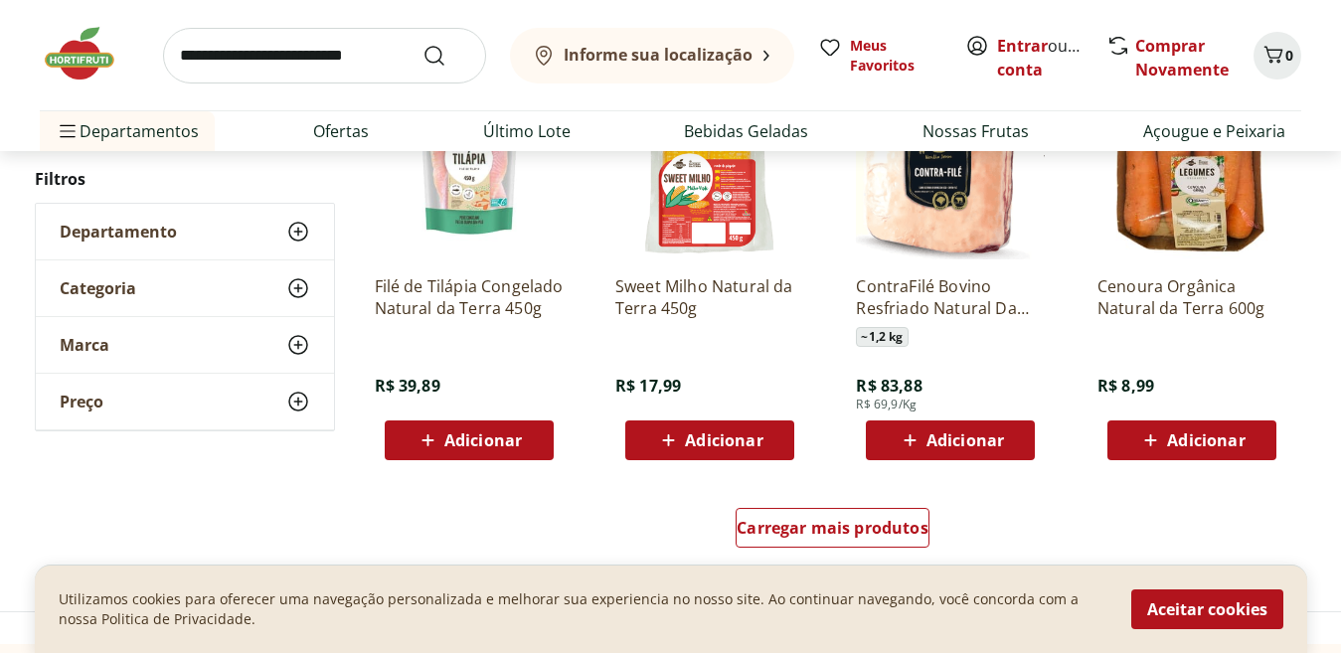
scroll to position [14114, 0]
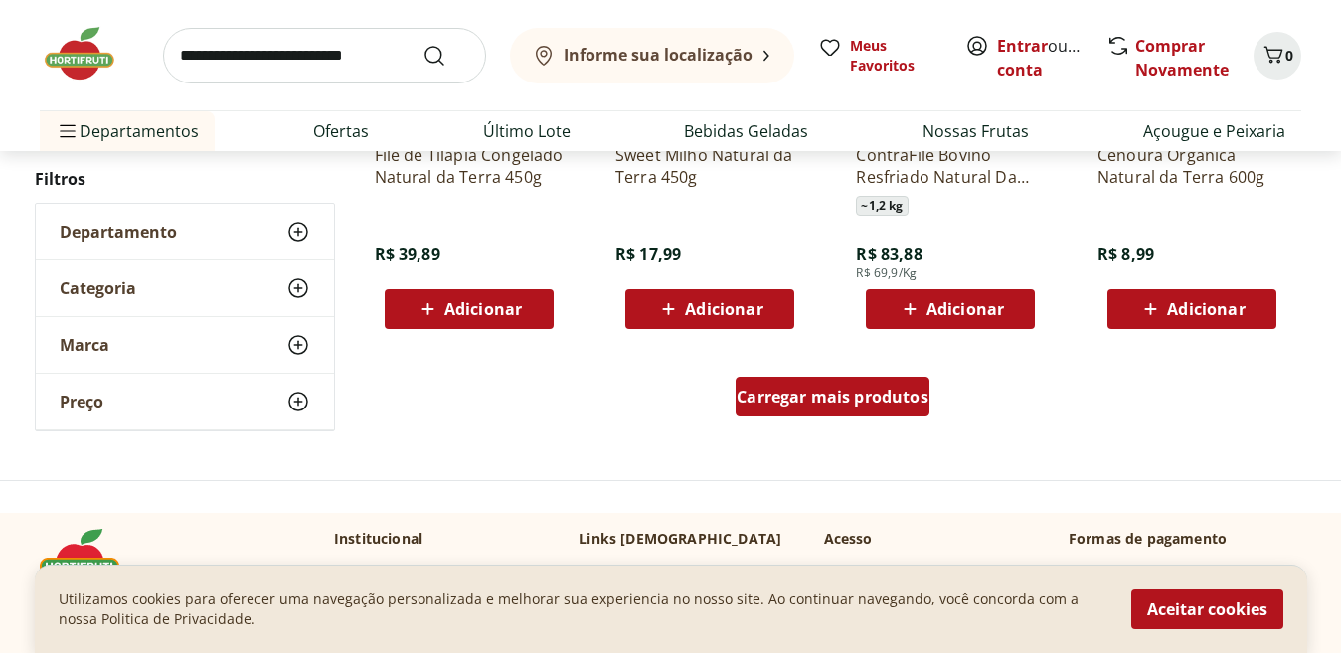
click at [787, 398] on span "Carregar mais produtos" at bounding box center [833, 397] width 192 height 16
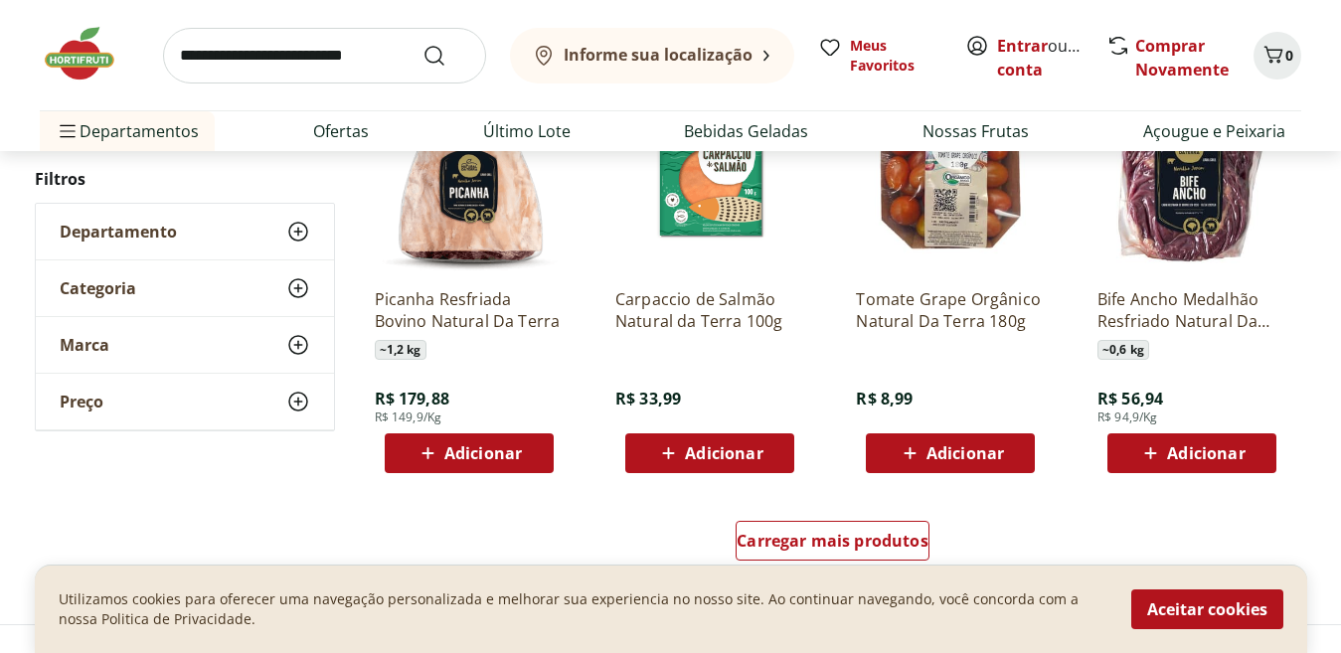
scroll to position [15425, 0]
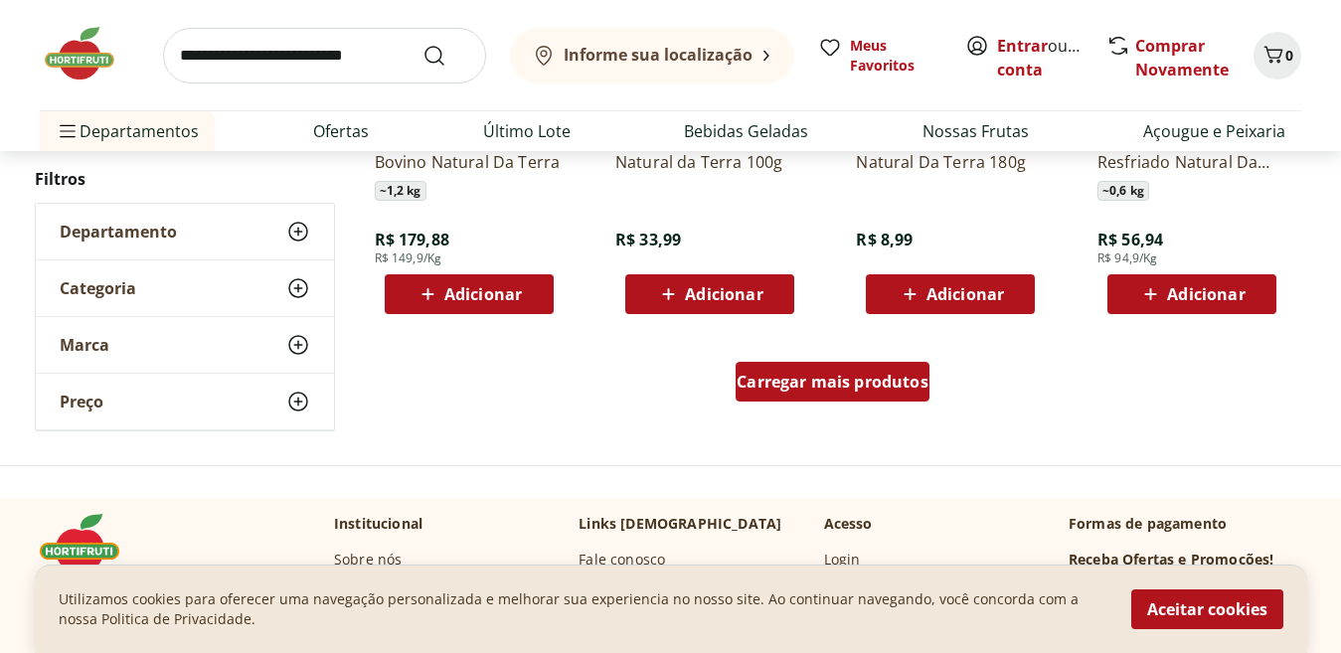
click at [804, 367] on div "Carregar mais produtos" at bounding box center [833, 382] width 194 height 40
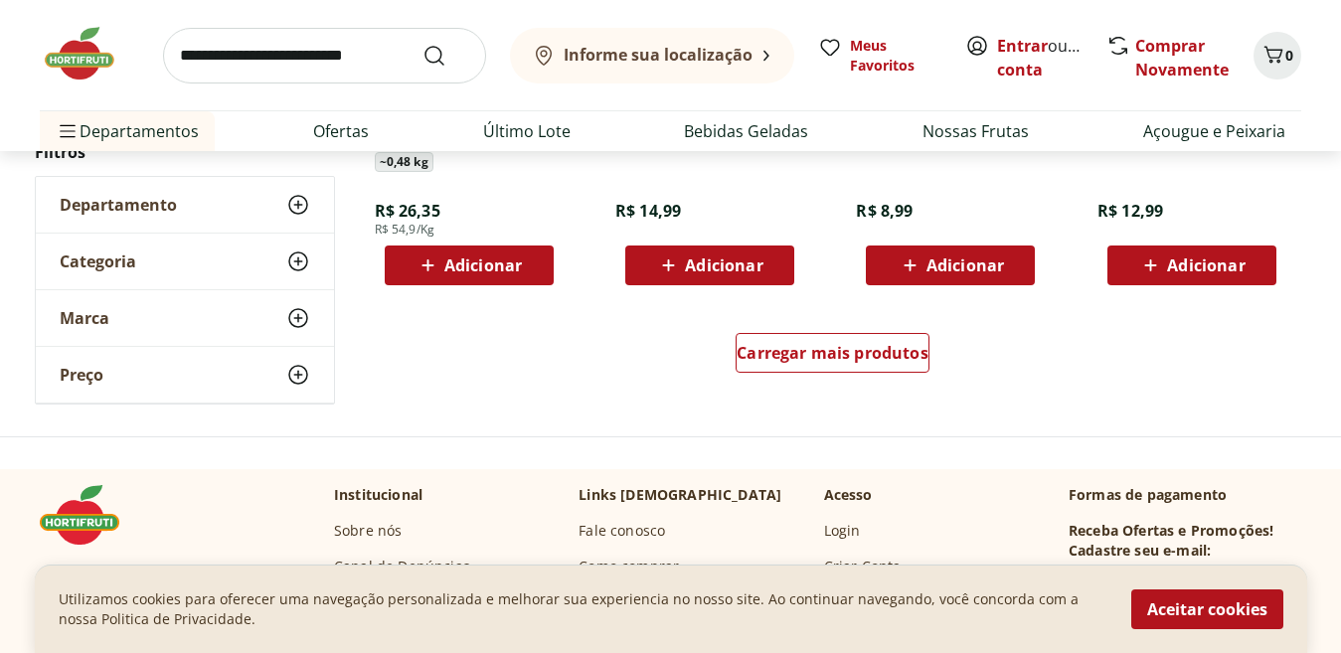
scroll to position [16818, 0]
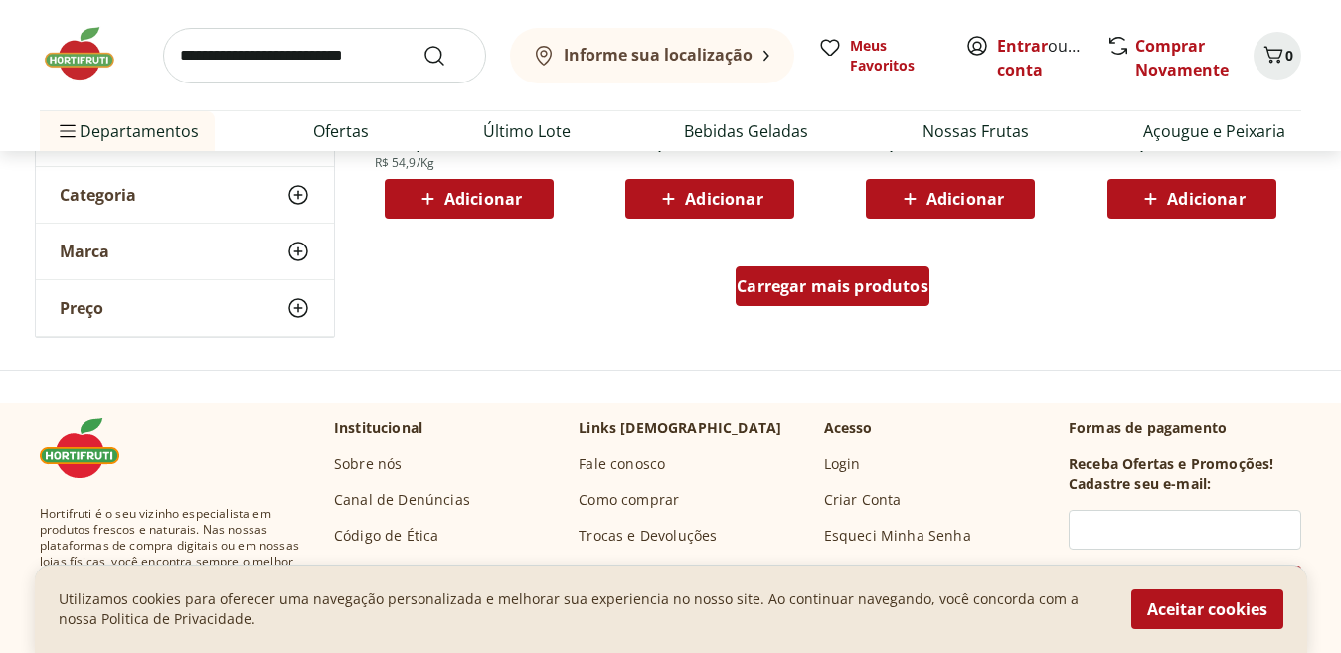
click at [857, 289] on span "Carregar mais produtos" at bounding box center [833, 286] width 192 height 16
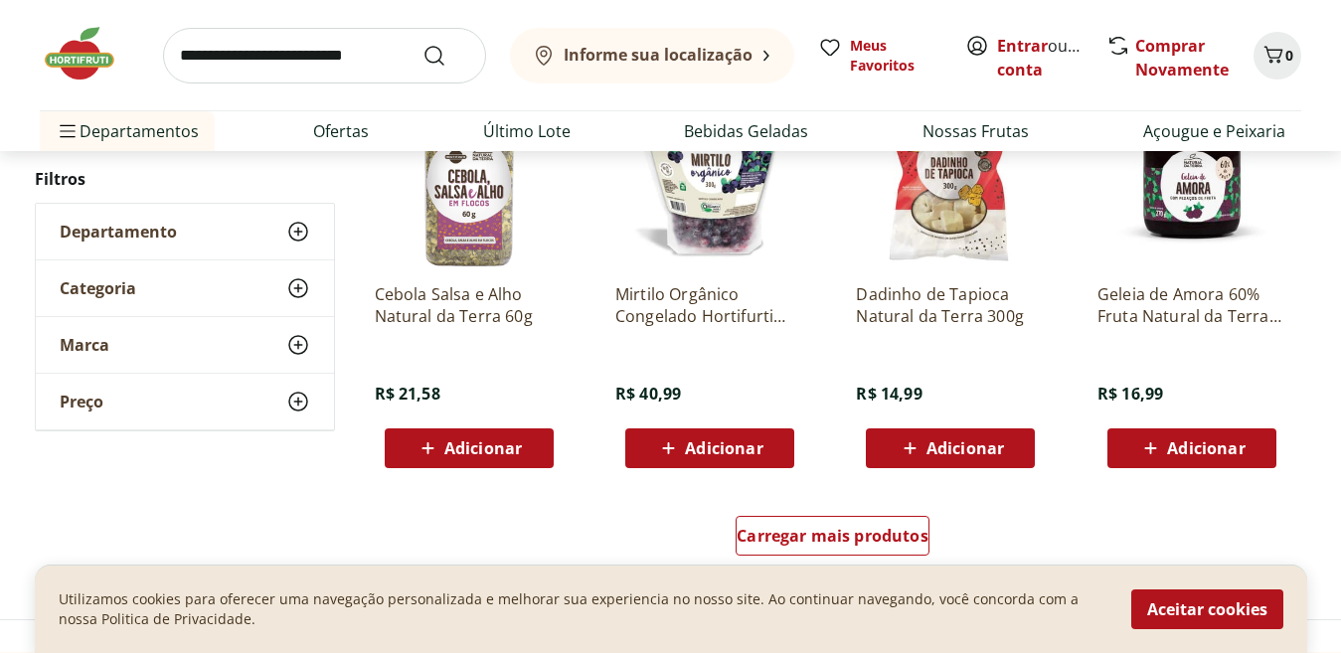
scroll to position [17931, 0]
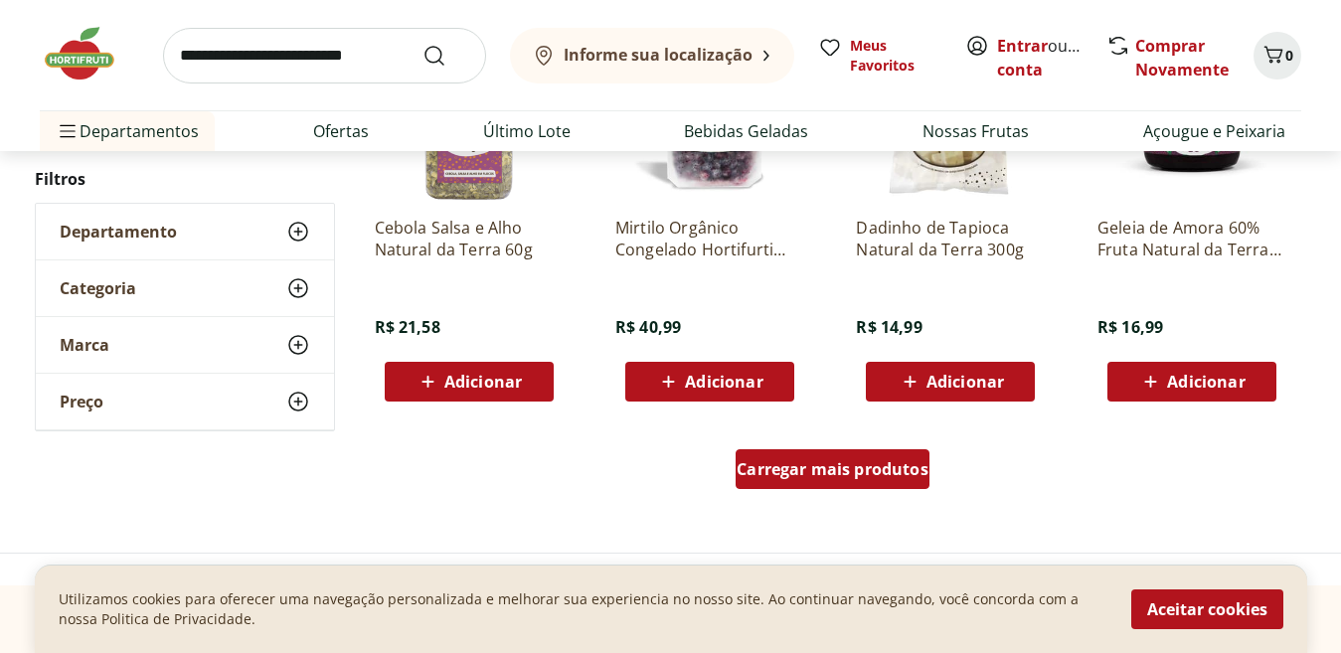
click at [767, 461] on span "Carregar mais produtos" at bounding box center [833, 469] width 192 height 16
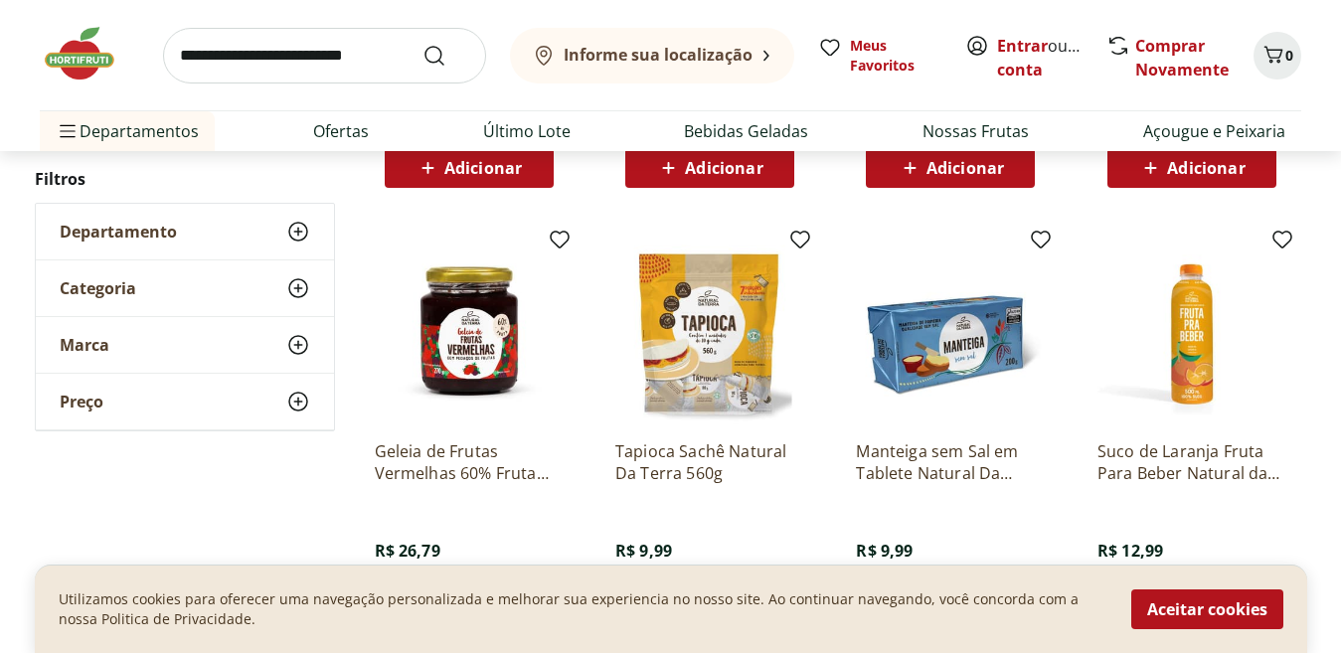
scroll to position [19310, 0]
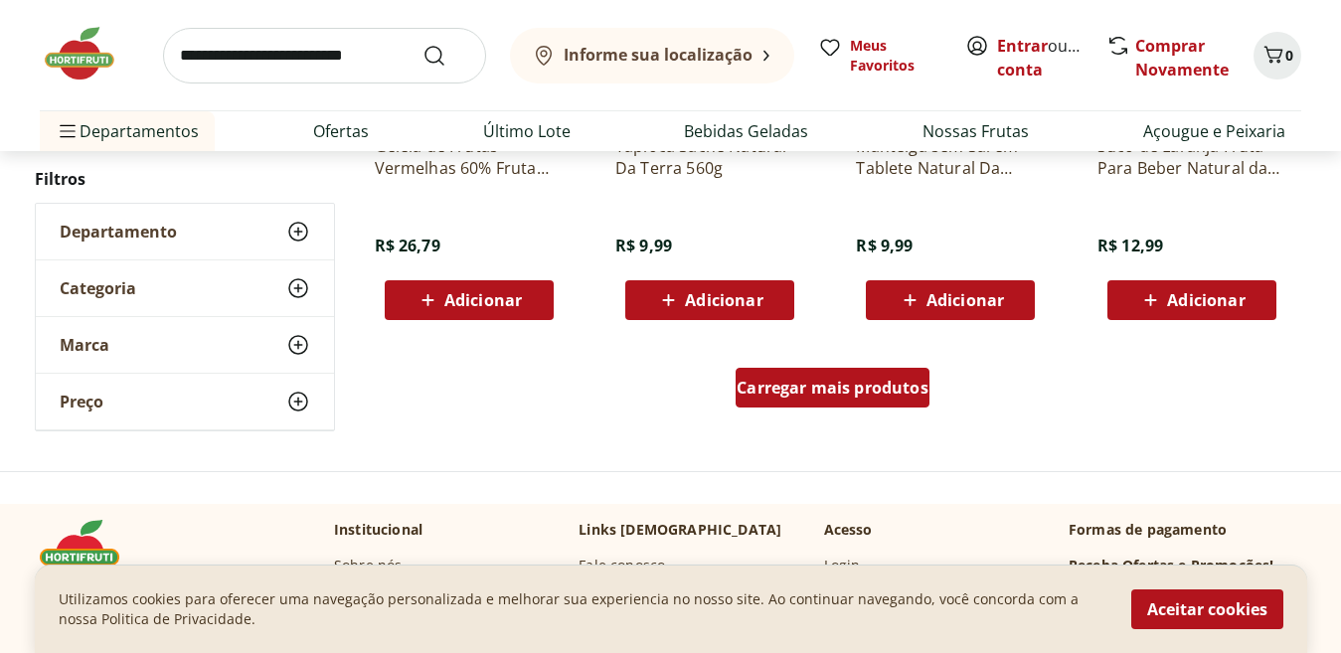
click at [794, 391] on span "Carregar mais produtos" at bounding box center [833, 388] width 192 height 16
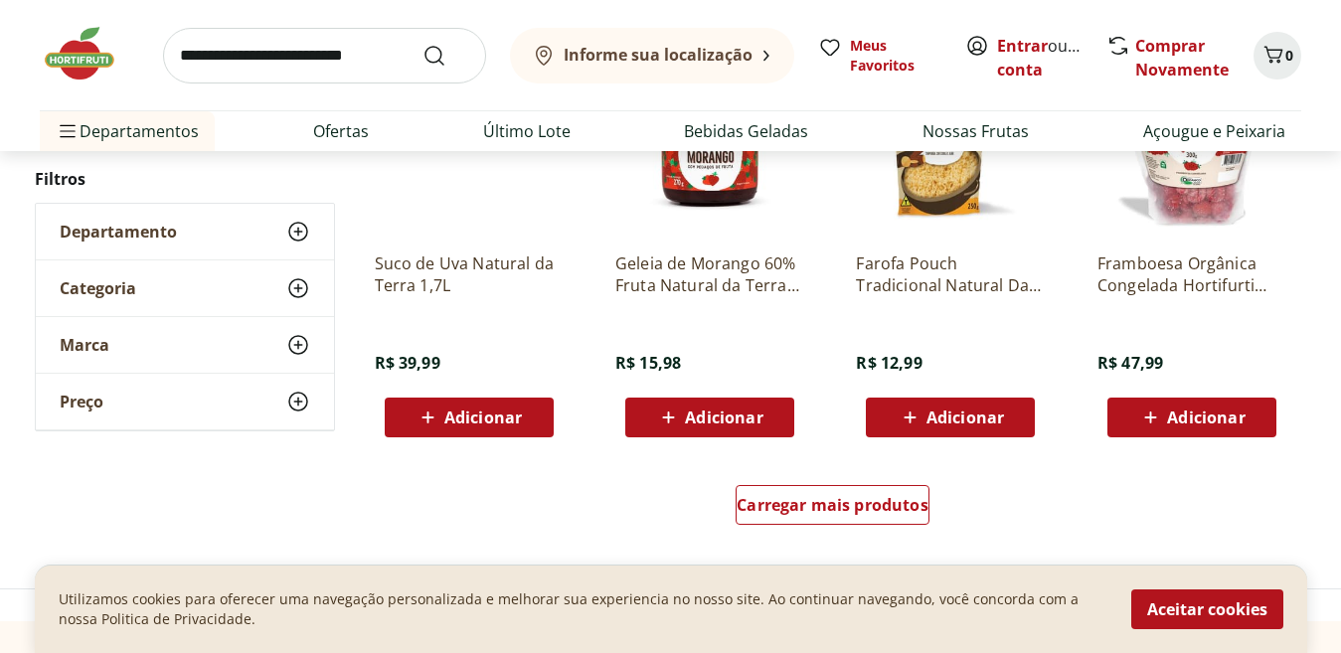
scroll to position [20555, 0]
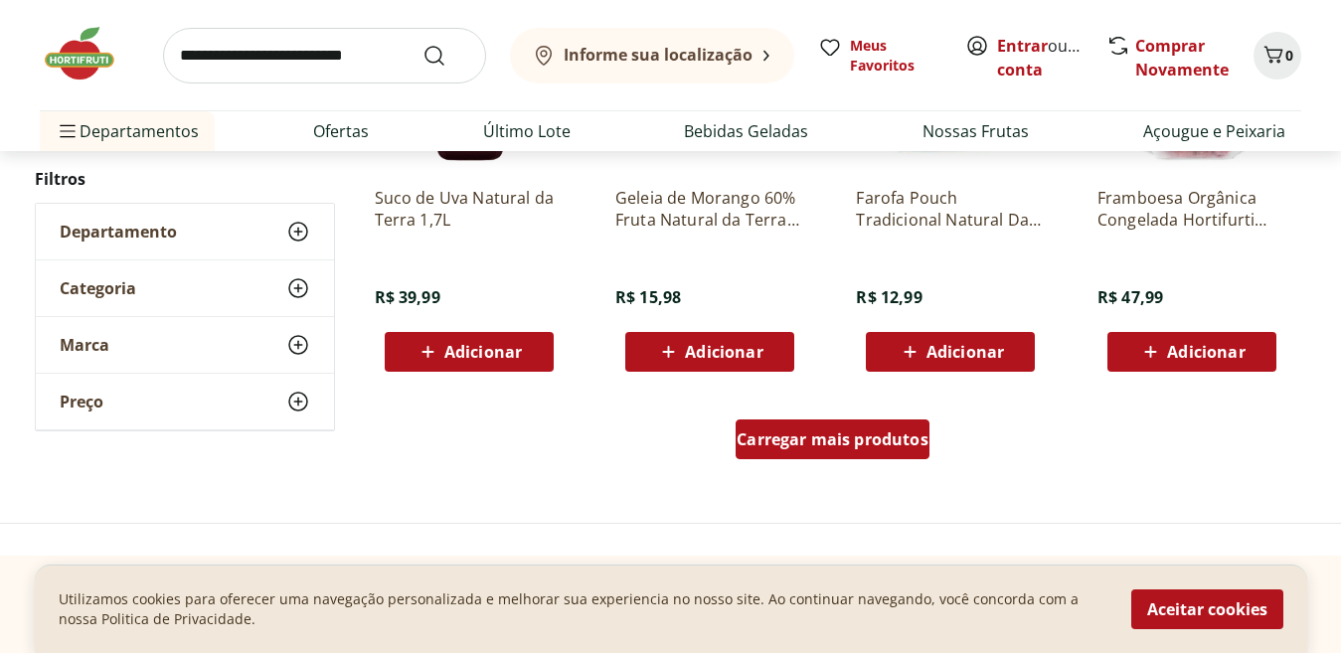
click at [775, 447] on span "Carregar mais produtos" at bounding box center [833, 440] width 192 height 16
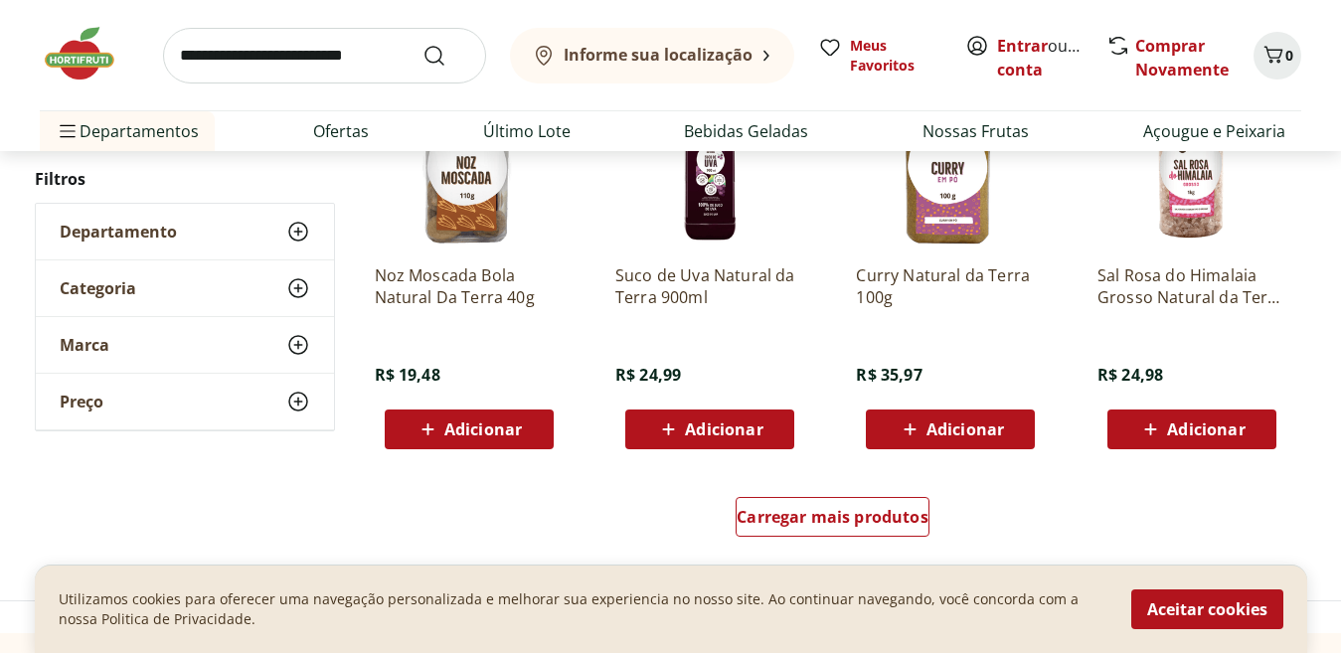
scroll to position [22025, 0]
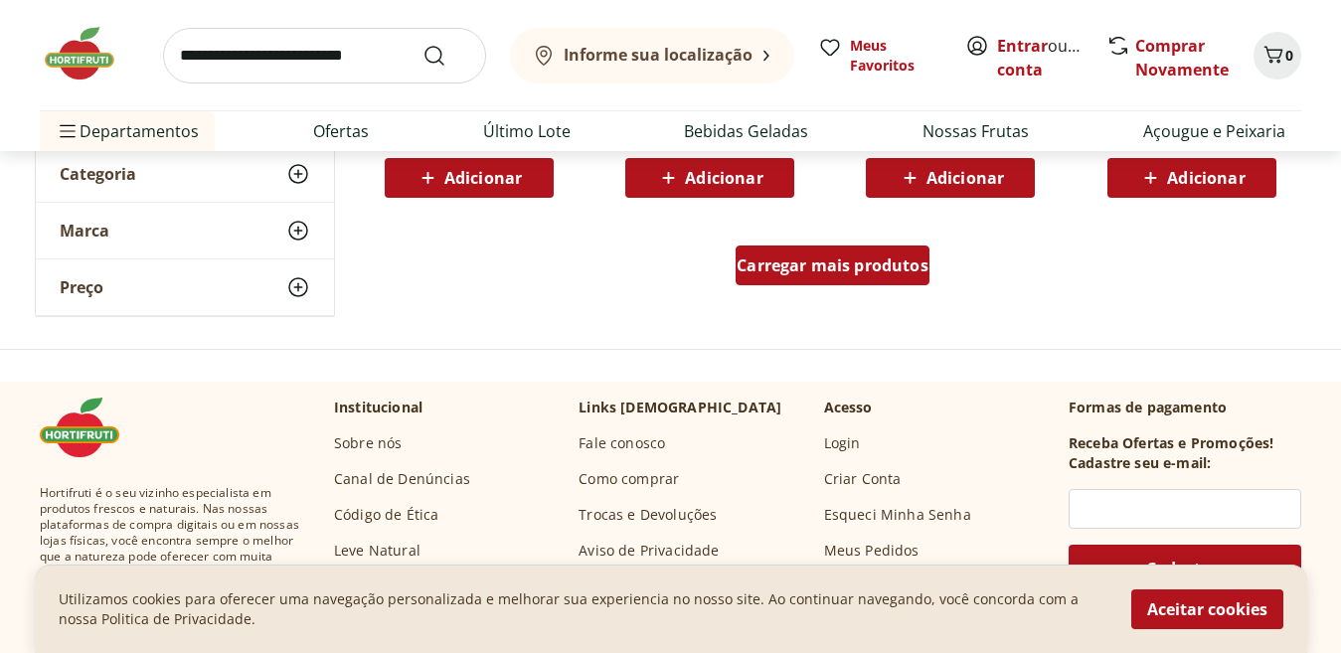
click at [802, 258] on span "Carregar mais produtos" at bounding box center [833, 266] width 192 height 16
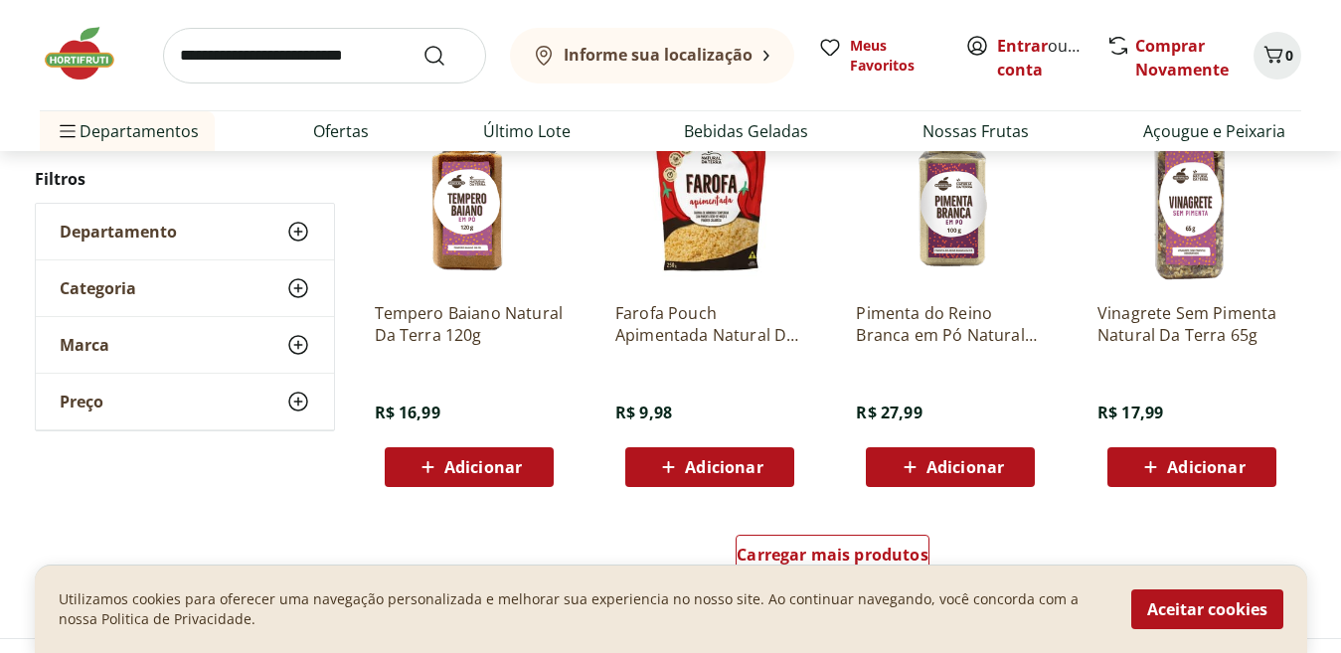
scroll to position [23126, 0]
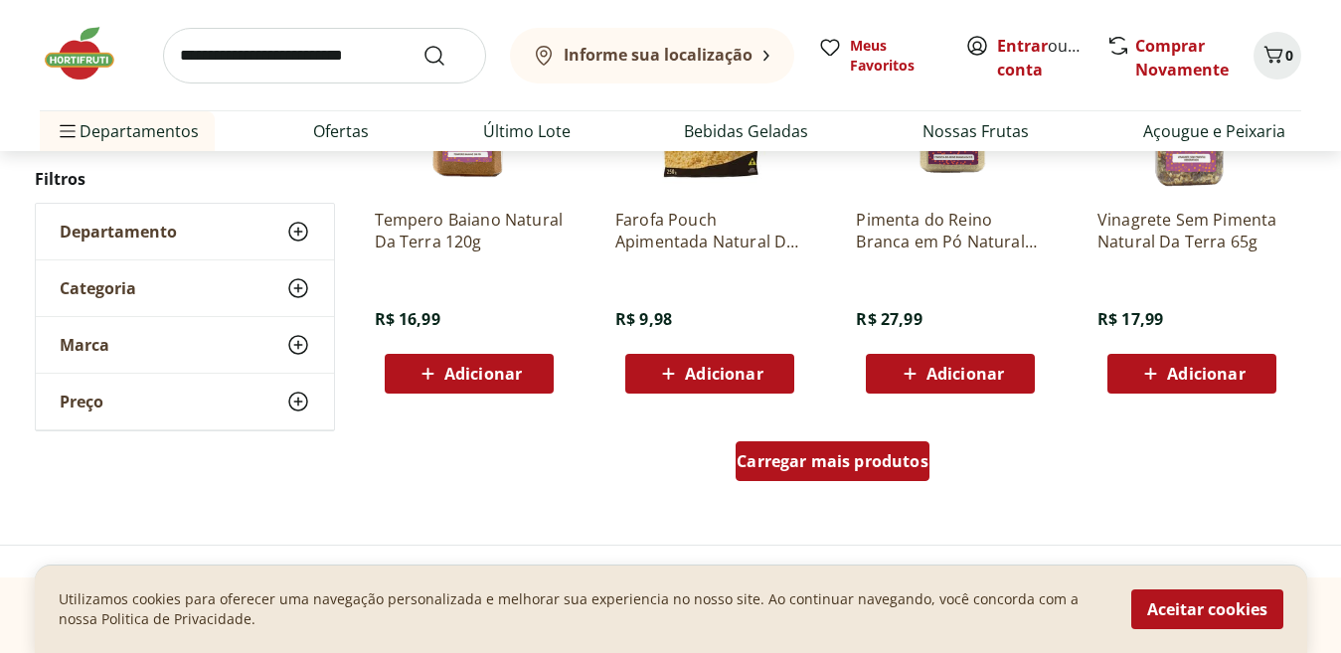
click at [777, 466] on span "Carregar mais produtos" at bounding box center [833, 461] width 192 height 16
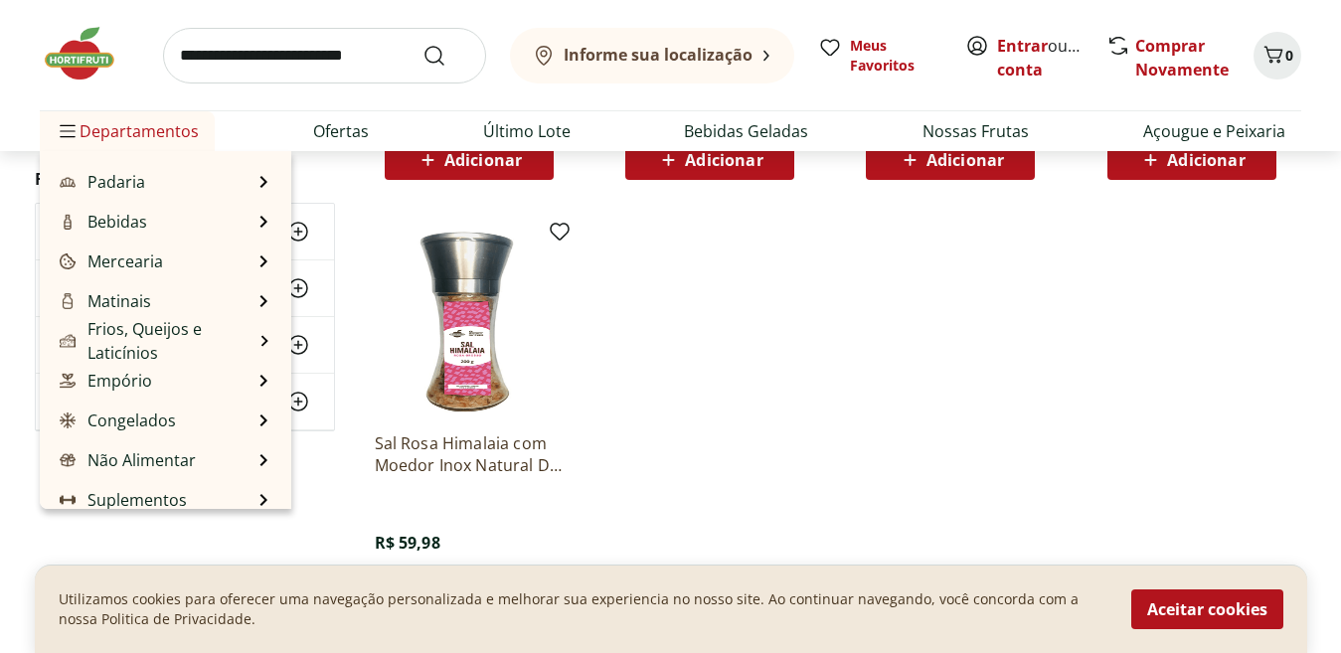
scroll to position [199, 0]
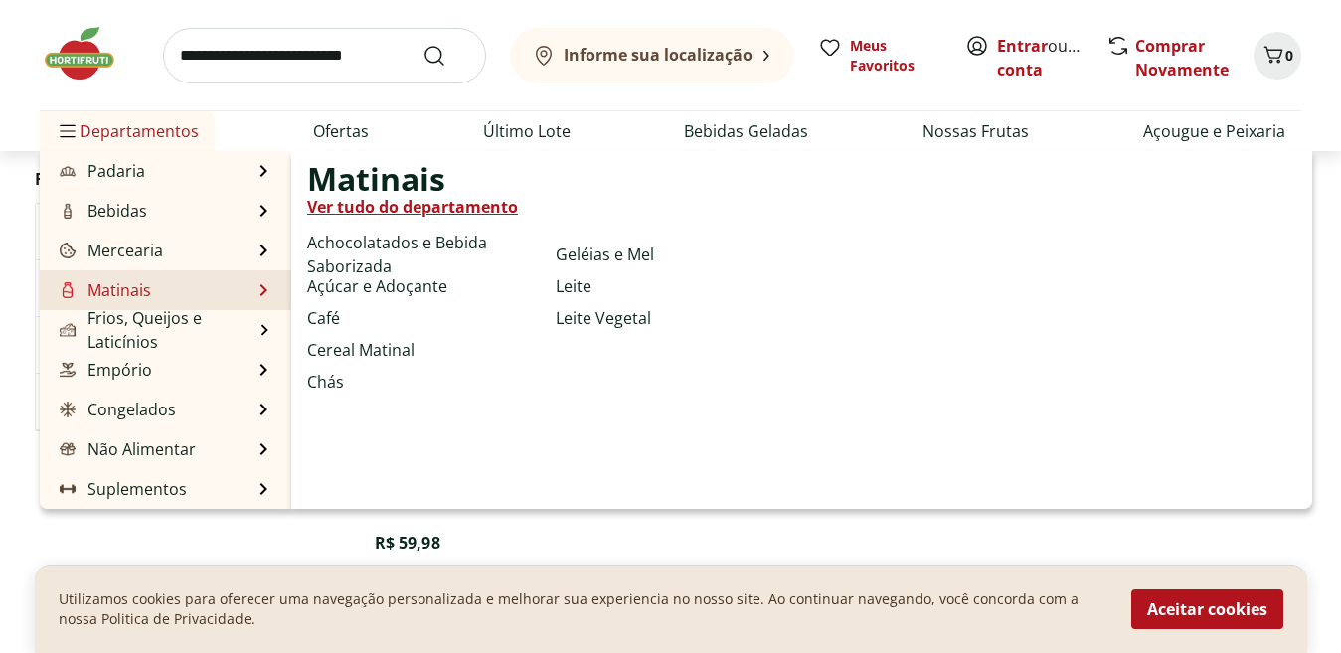
click at [335, 207] on link "Ver tudo do departamento" at bounding box center [412, 207] width 211 height 24
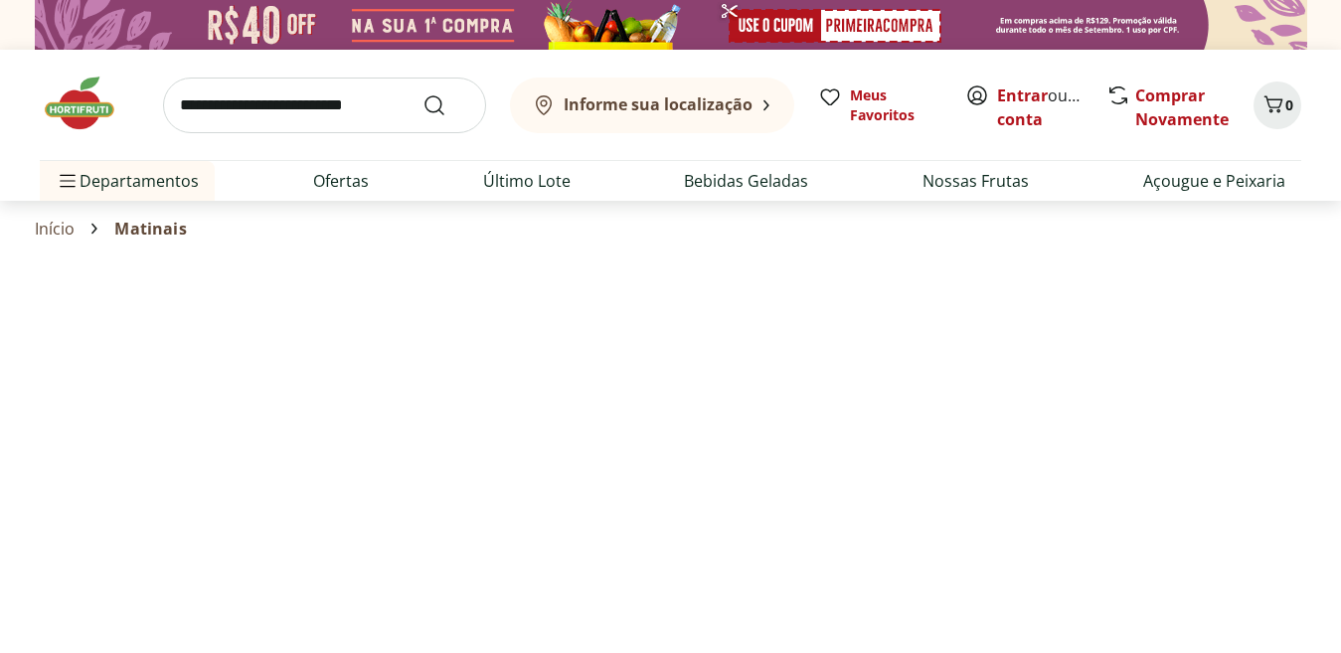
select select "**********"
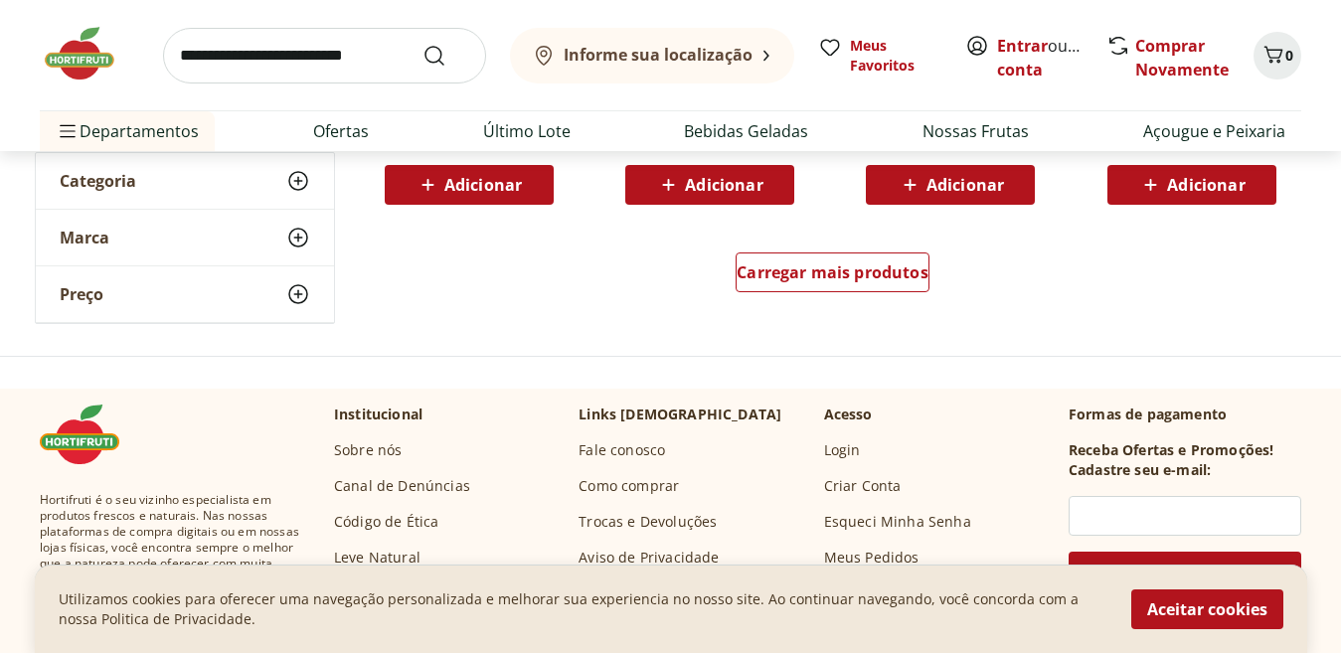
scroll to position [1421, 0]
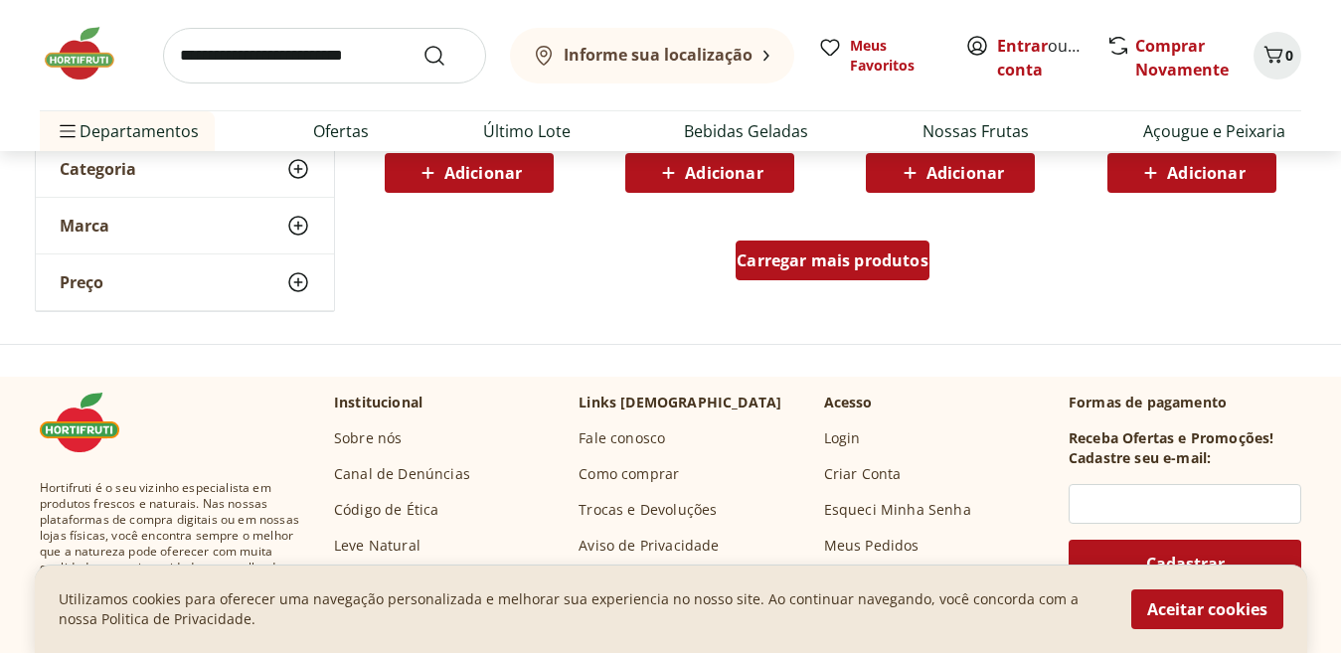
click at [806, 262] on span "Carregar mais produtos" at bounding box center [833, 261] width 192 height 16
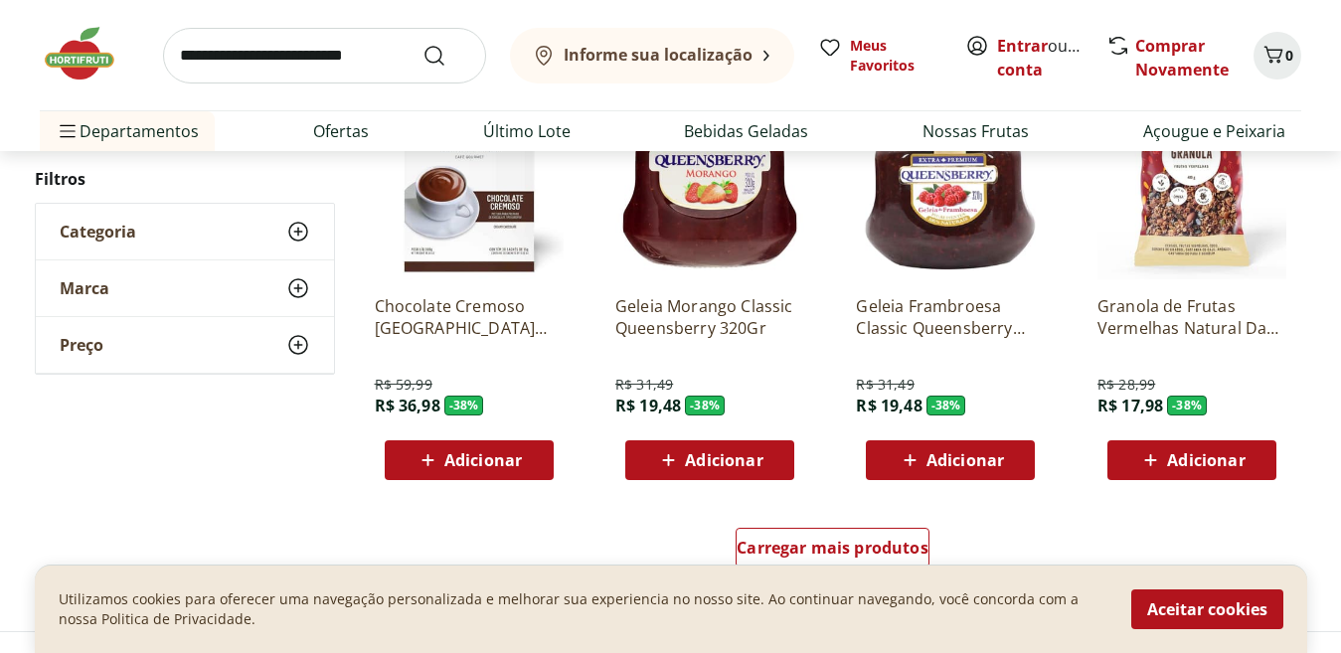
scroll to position [2683, 0]
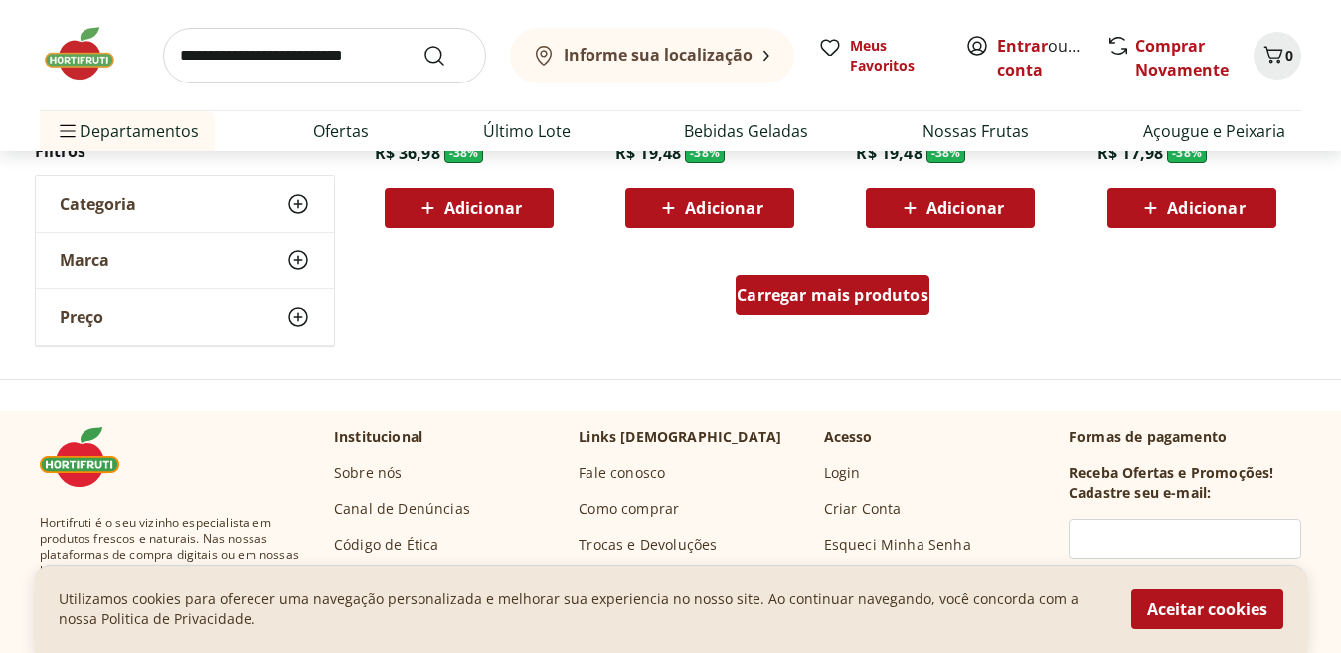
click at [780, 298] on span "Carregar mais produtos" at bounding box center [833, 295] width 192 height 16
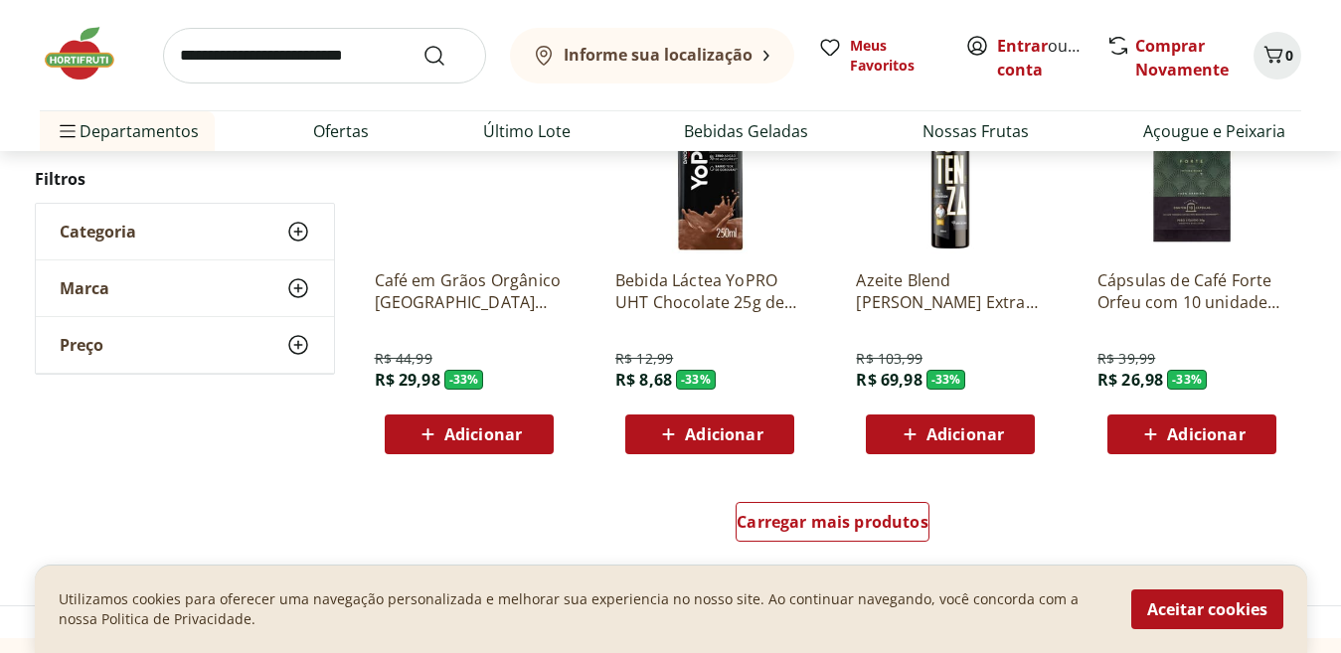
scroll to position [4007, 0]
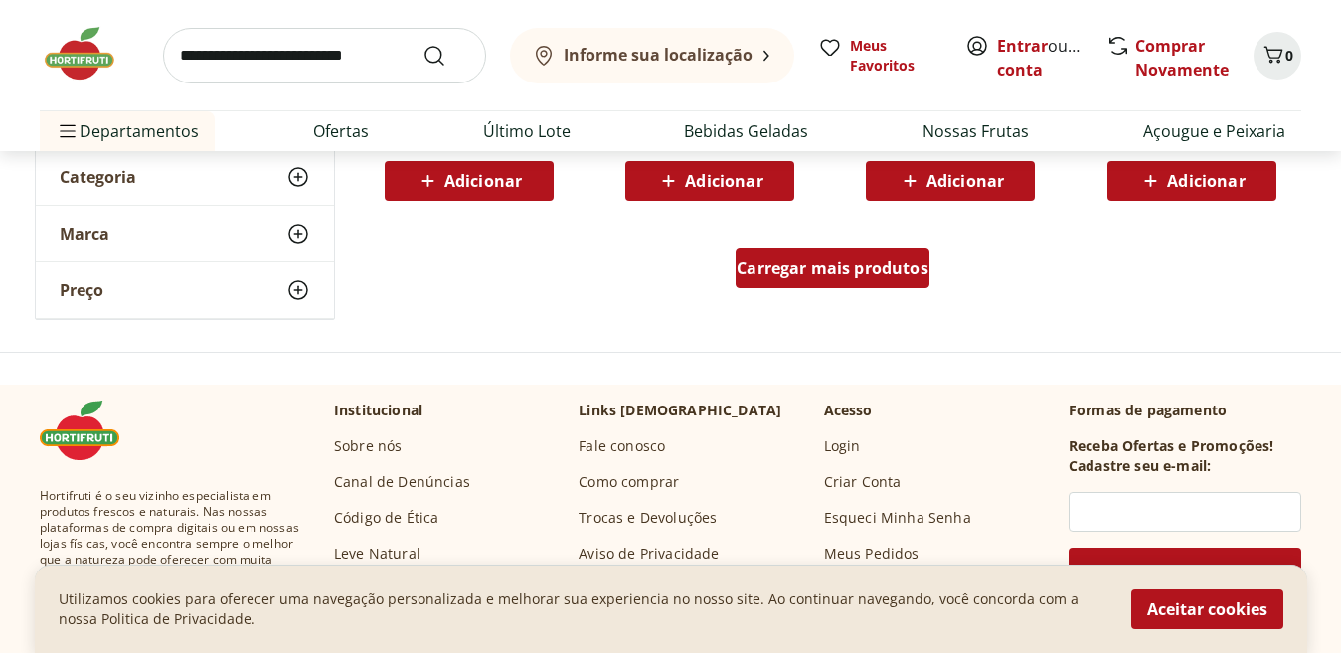
click at [799, 265] on span "Carregar mais produtos" at bounding box center [833, 269] width 192 height 16
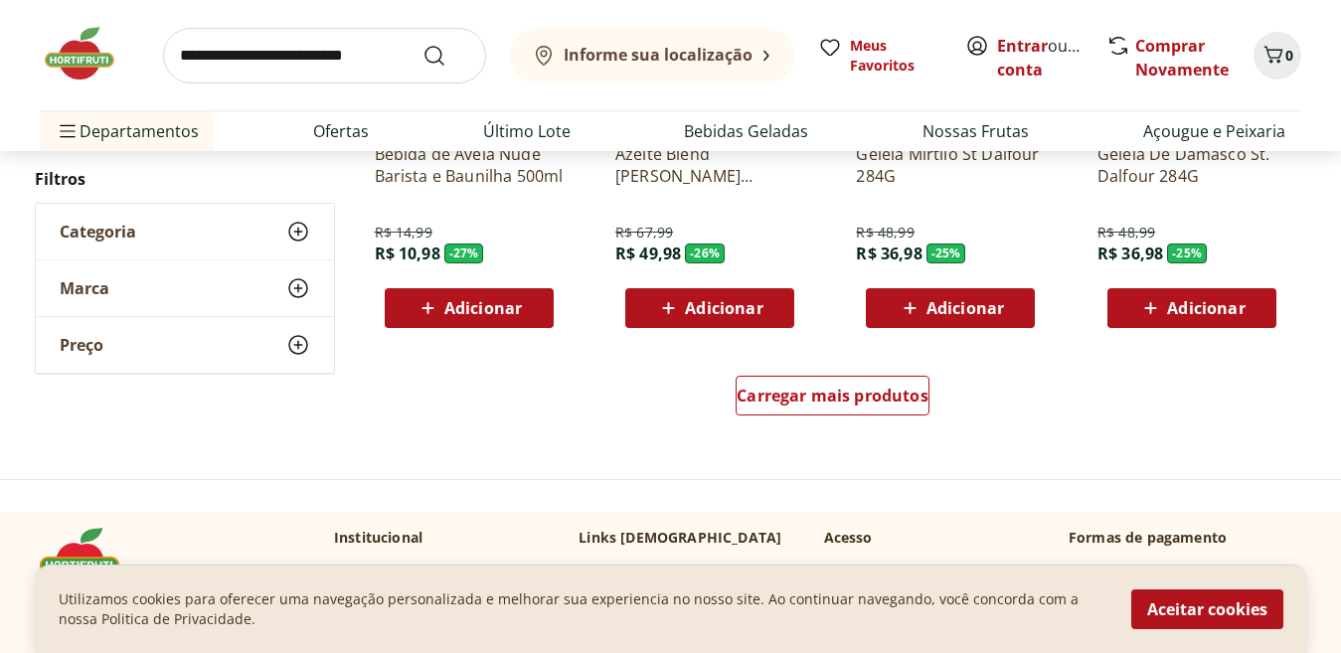
scroll to position [5152, 0]
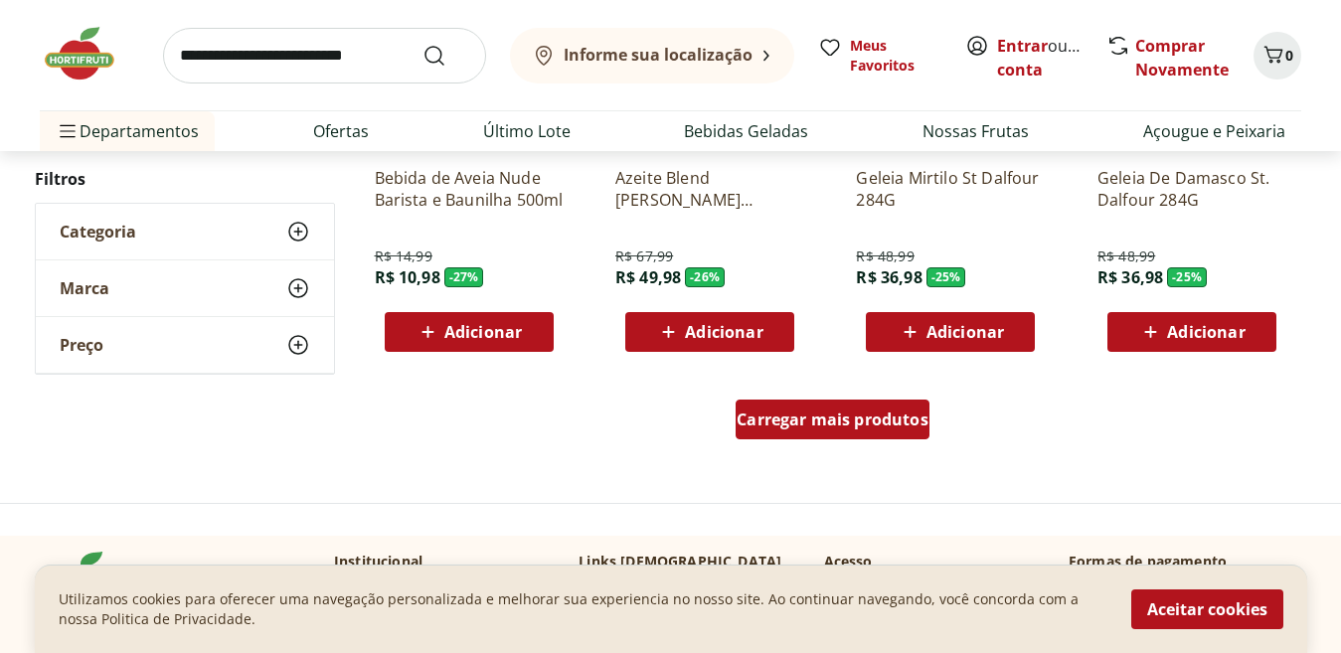
click at [873, 436] on div "Carregar mais produtos" at bounding box center [833, 420] width 194 height 40
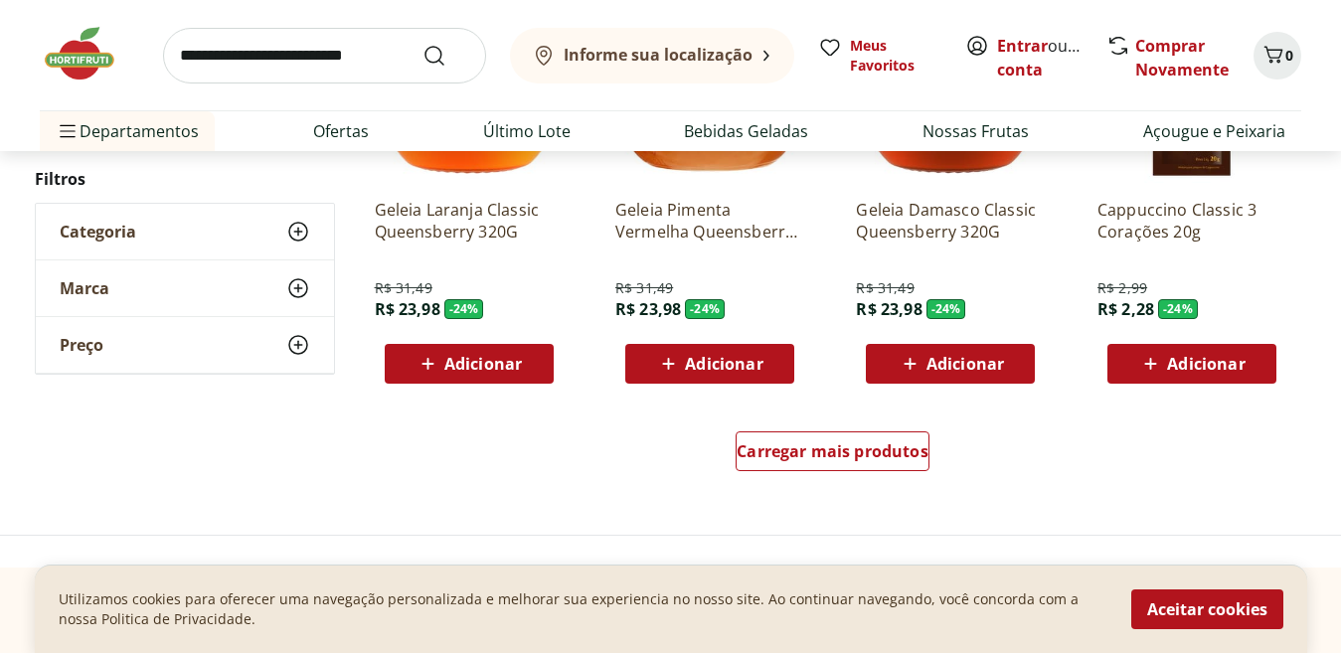
scroll to position [6514, 0]
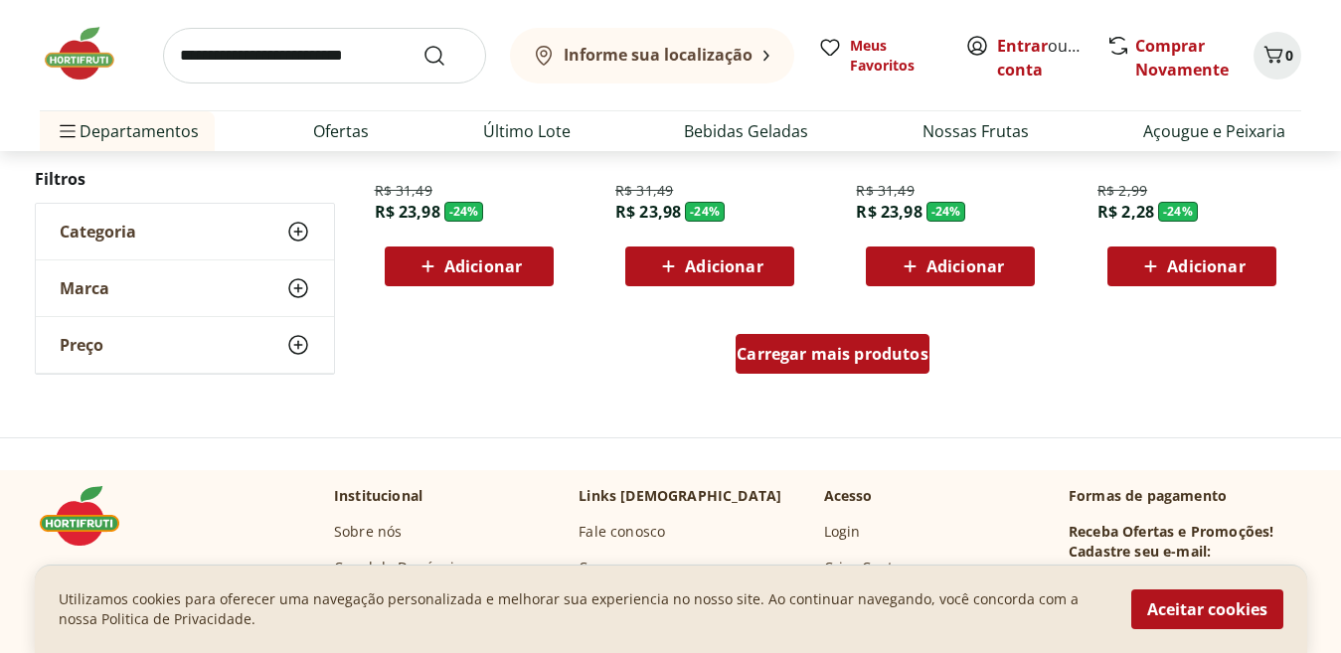
click at [824, 354] on span "Carregar mais produtos" at bounding box center [833, 354] width 192 height 16
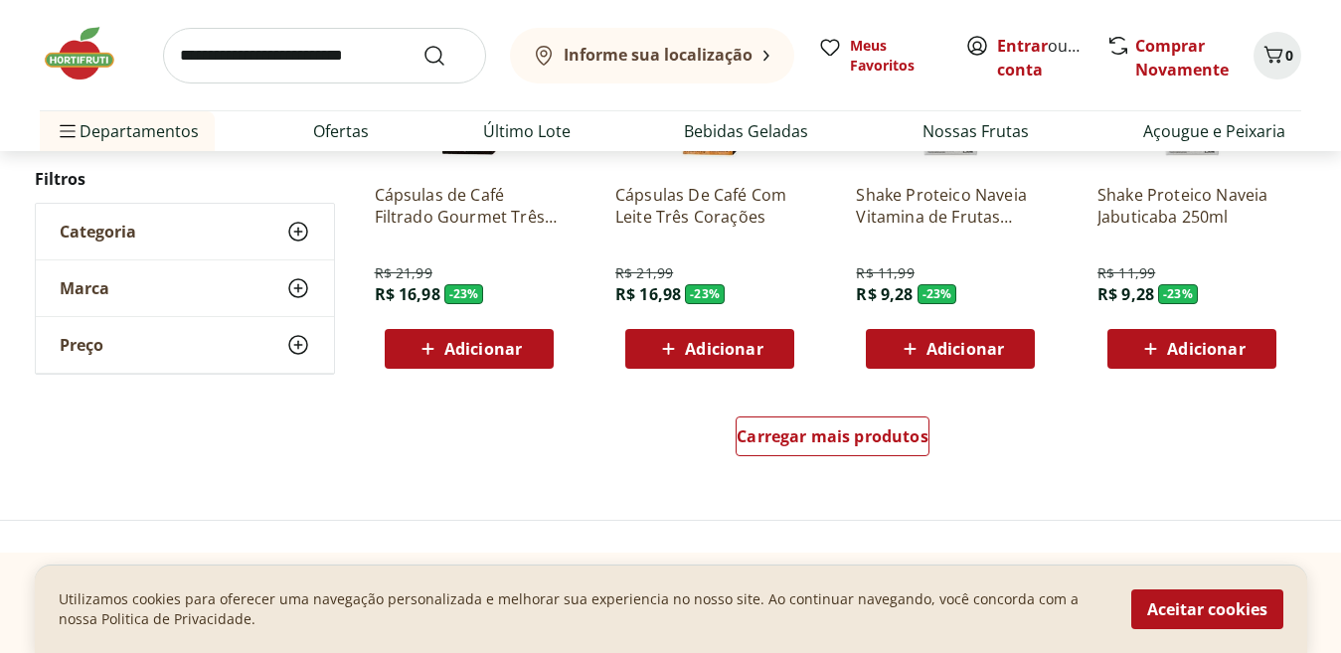
scroll to position [7713, 0]
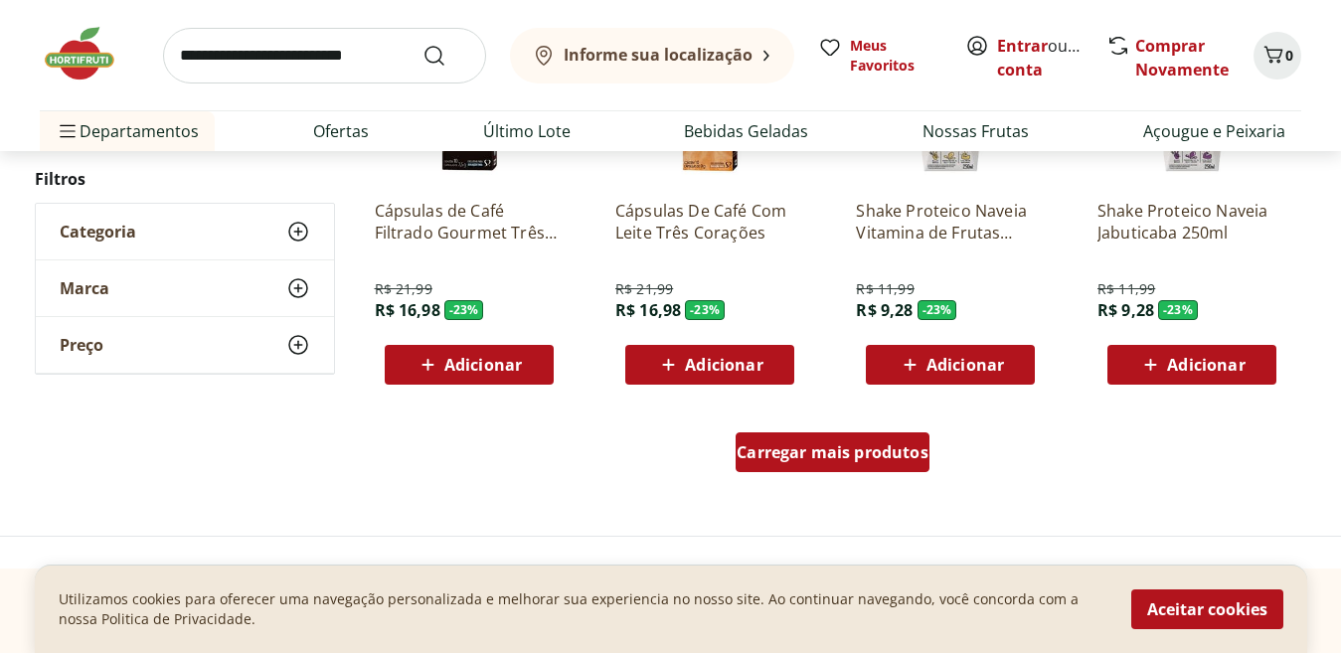
click at [772, 453] on span "Carregar mais produtos" at bounding box center [833, 453] width 192 height 16
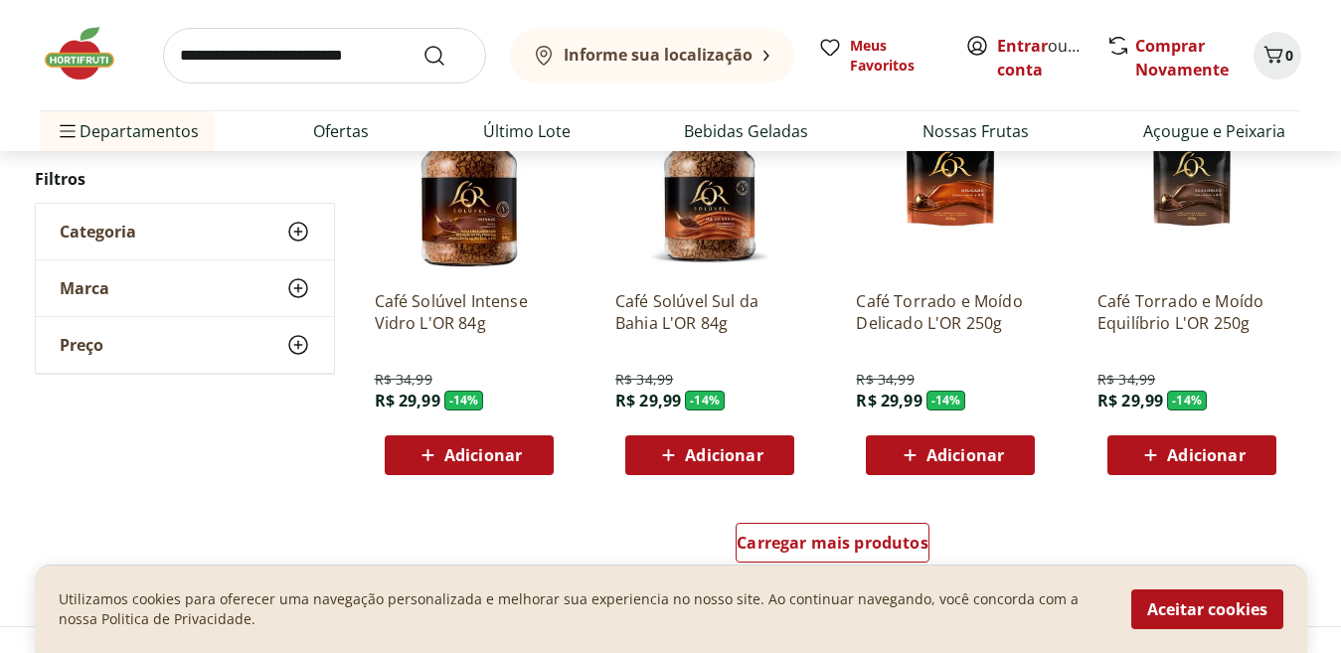
scroll to position [8959, 0]
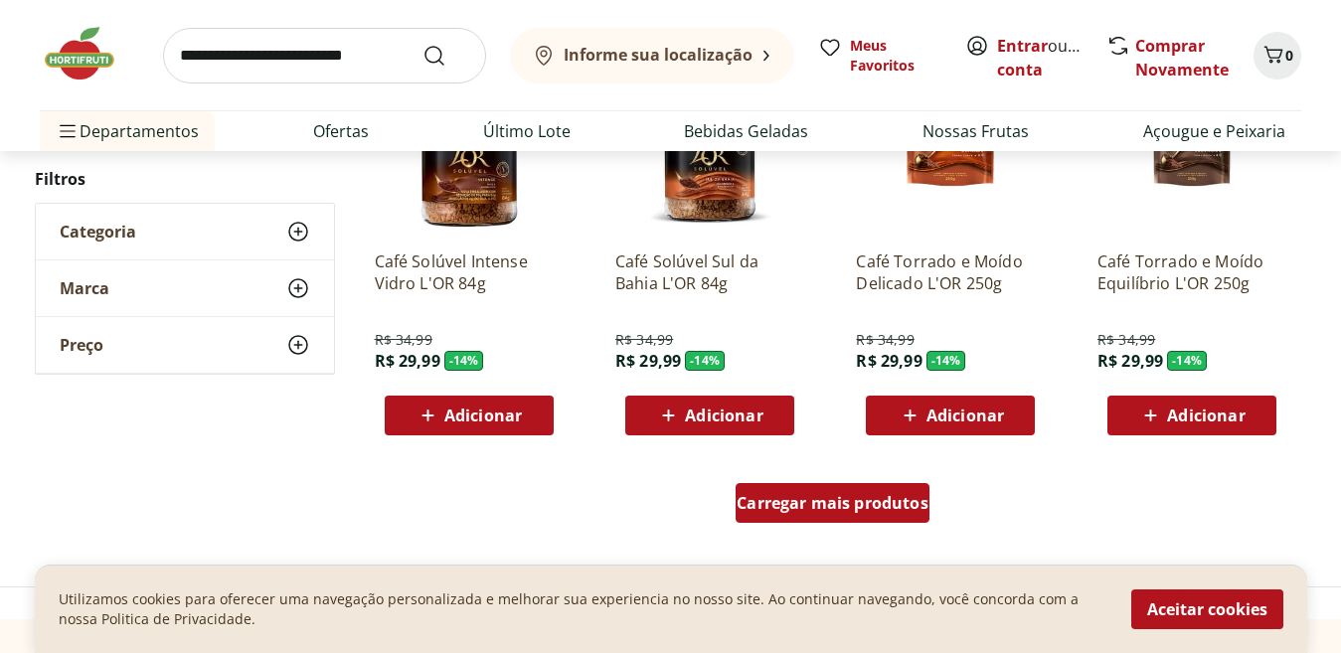
click at [825, 500] on span "Carregar mais produtos" at bounding box center [833, 503] width 192 height 16
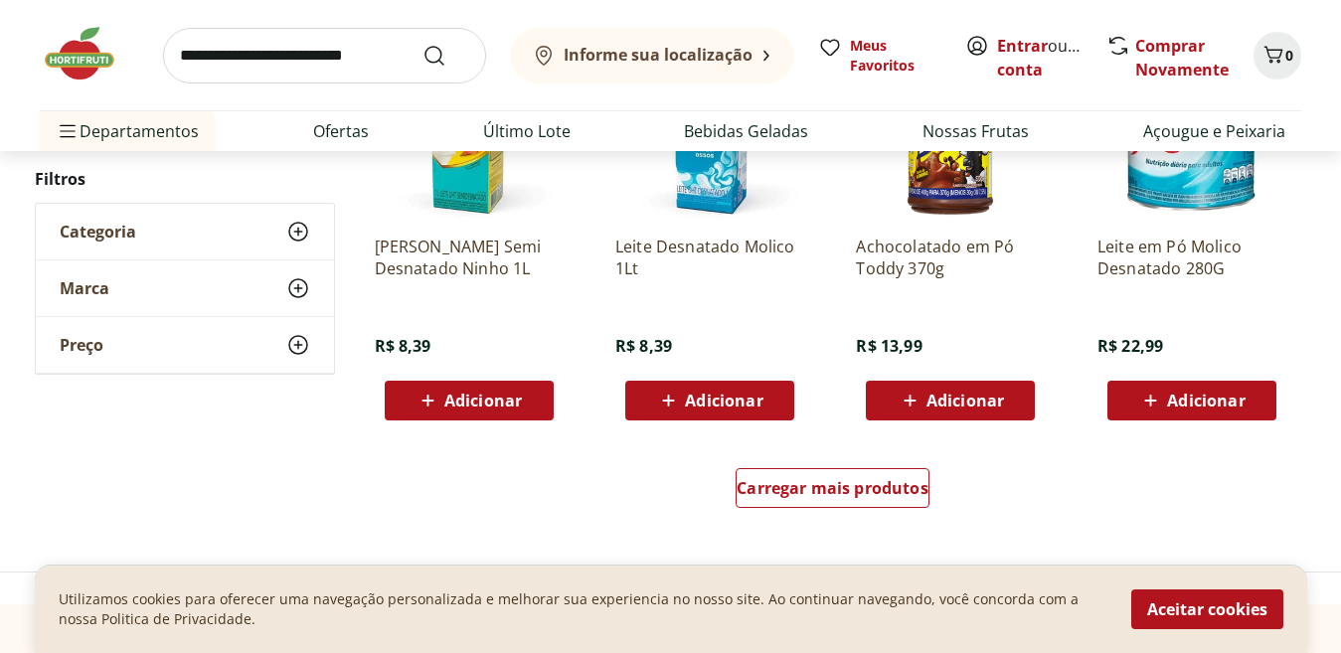
scroll to position [10297, 0]
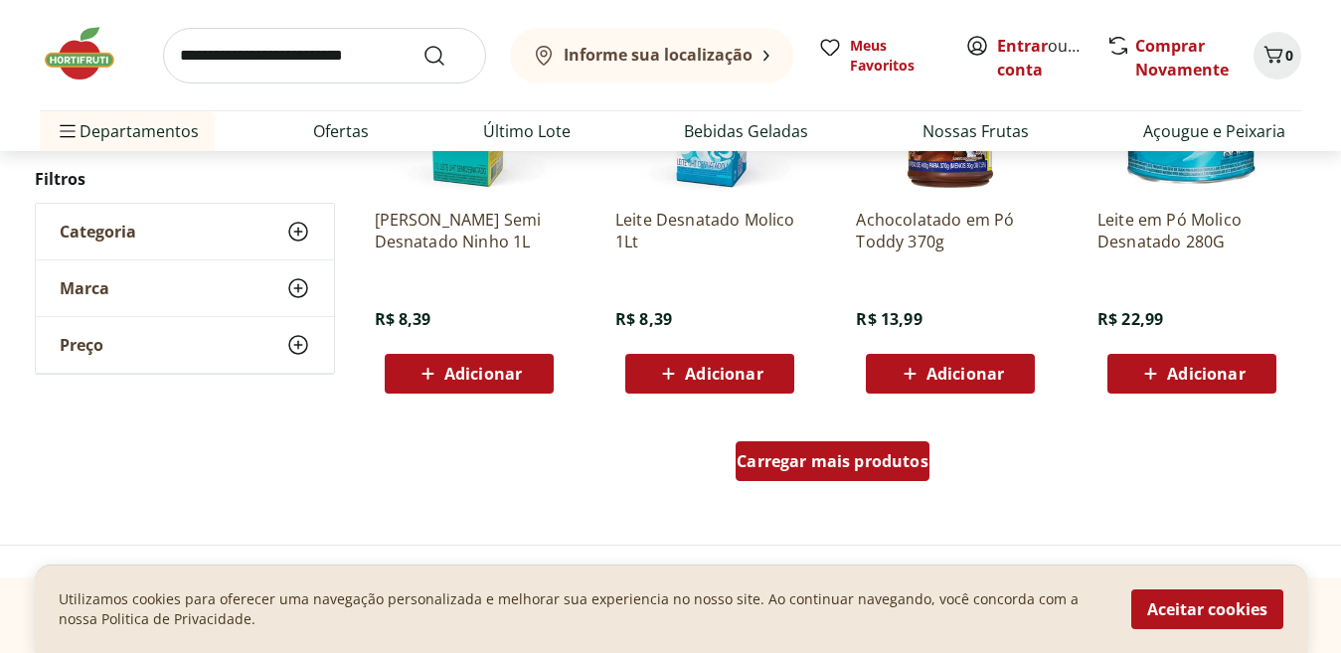
click at [914, 457] on span "Carregar mais produtos" at bounding box center [833, 461] width 192 height 16
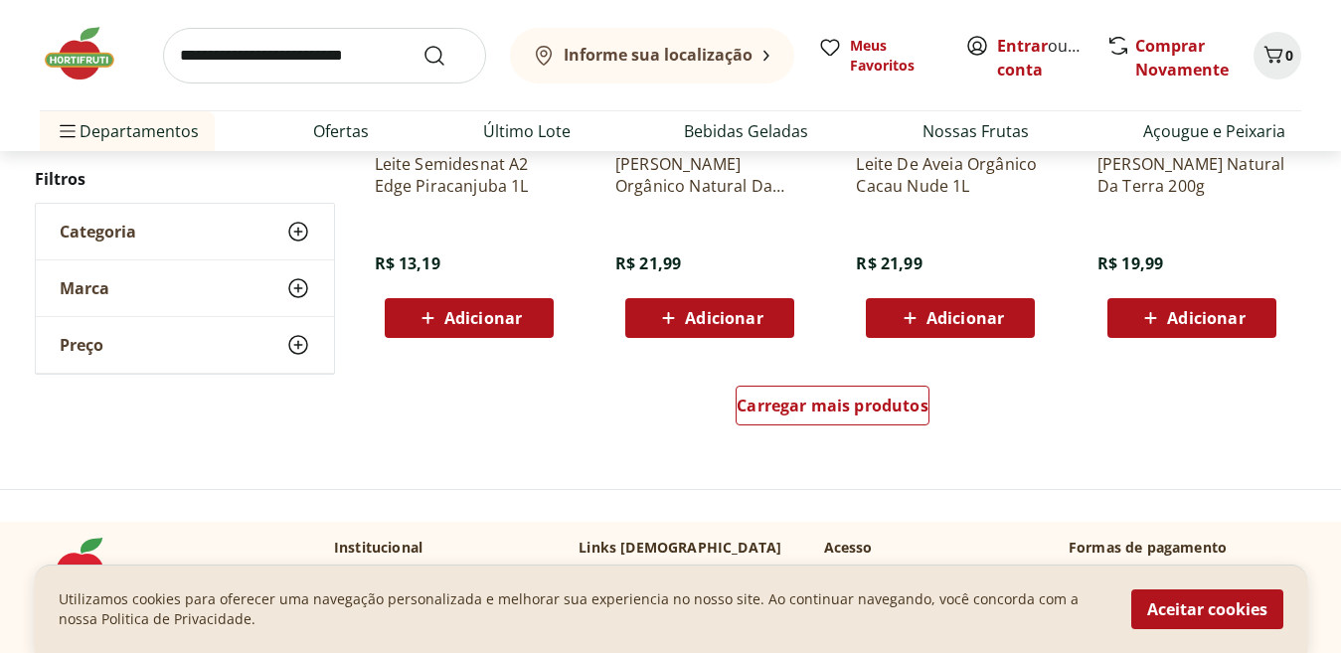
scroll to position [11782, 0]
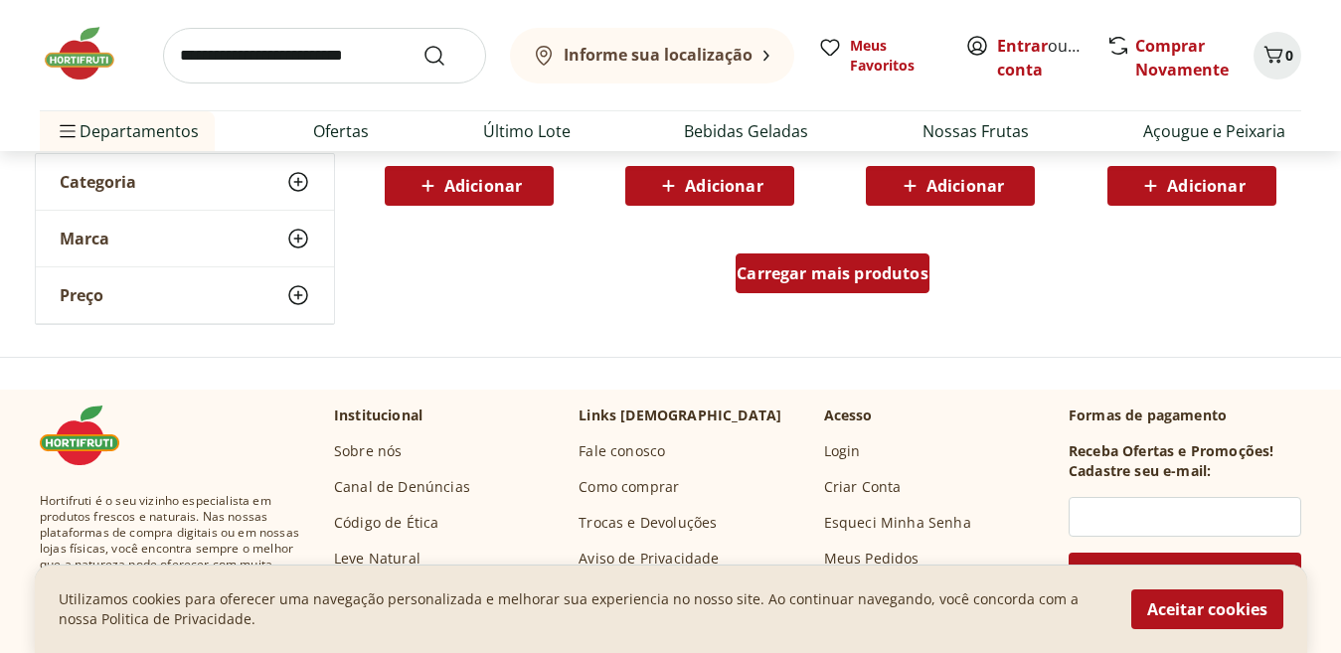
click at [764, 276] on span "Carregar mais produtos" at bounding box center [833, 274] width 192 height 16
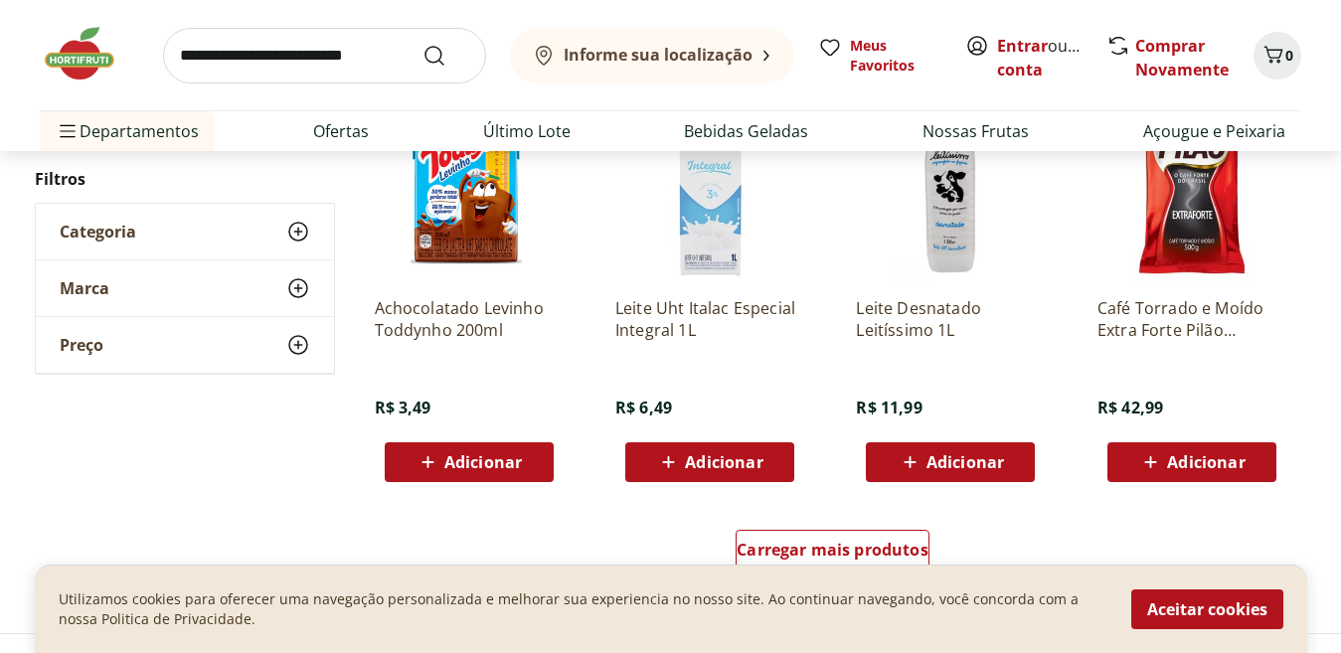
scroll to position [12882, 0]
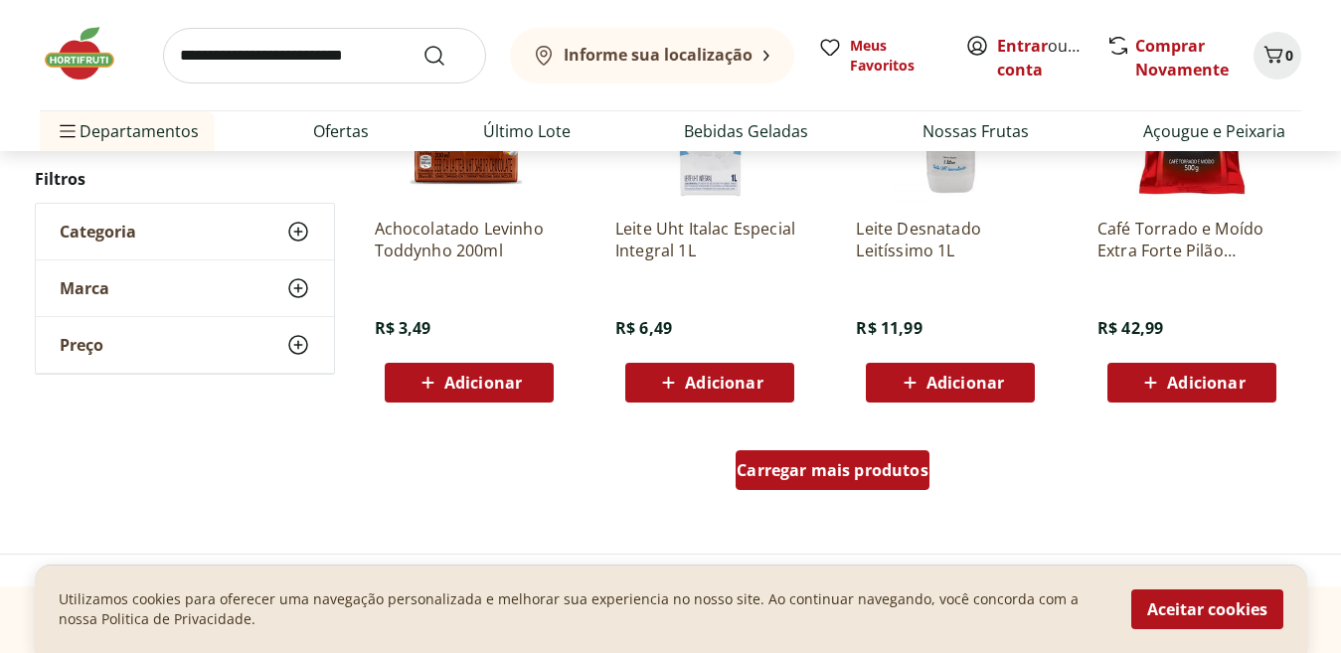
click at [767, 470] on span "Carregar mais produtos" at bounding box center [833, 470] width 192 height 16
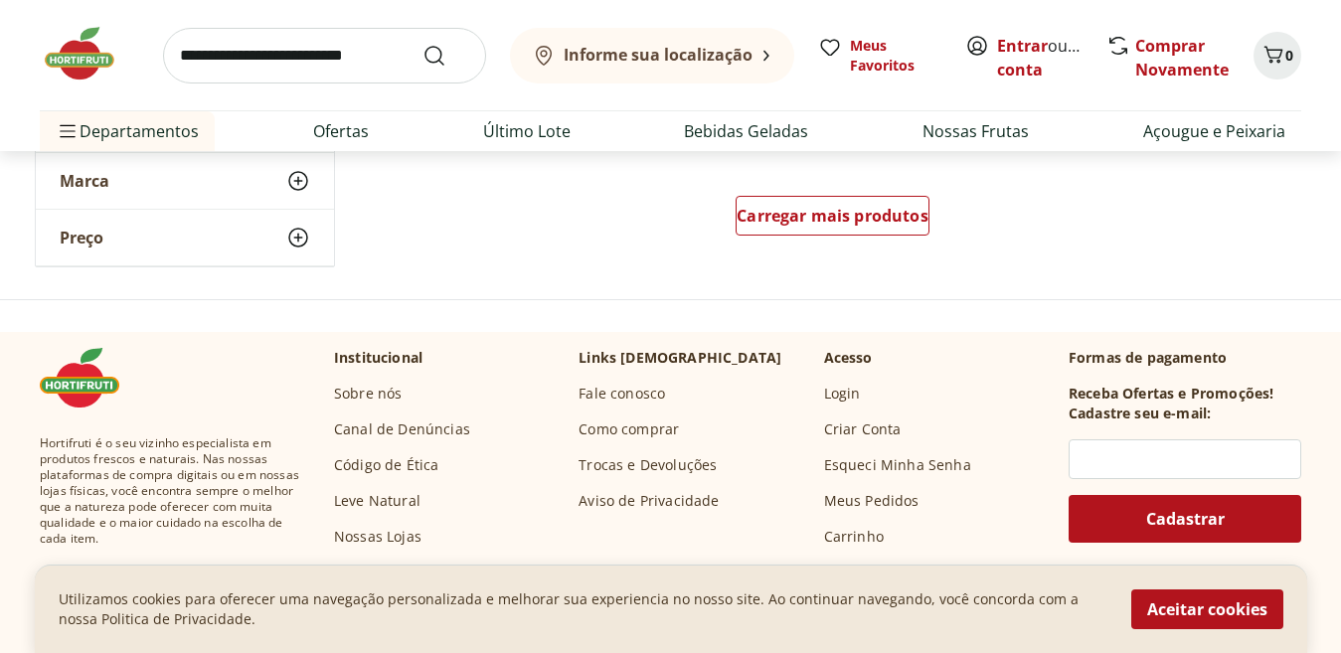
scroll to position [14459, 0]
